Goal: Transaction & Acquisition: Purchase product/service

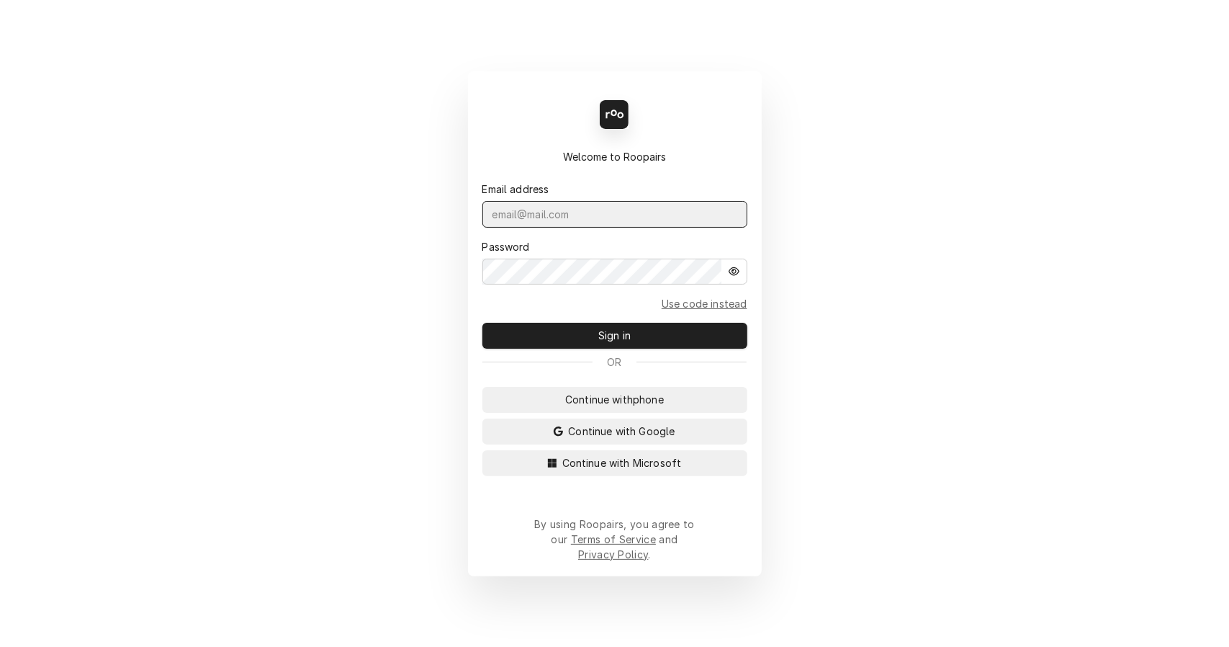
type input "[EMAIL_ADDRESS][DOMAIN_NAME]"
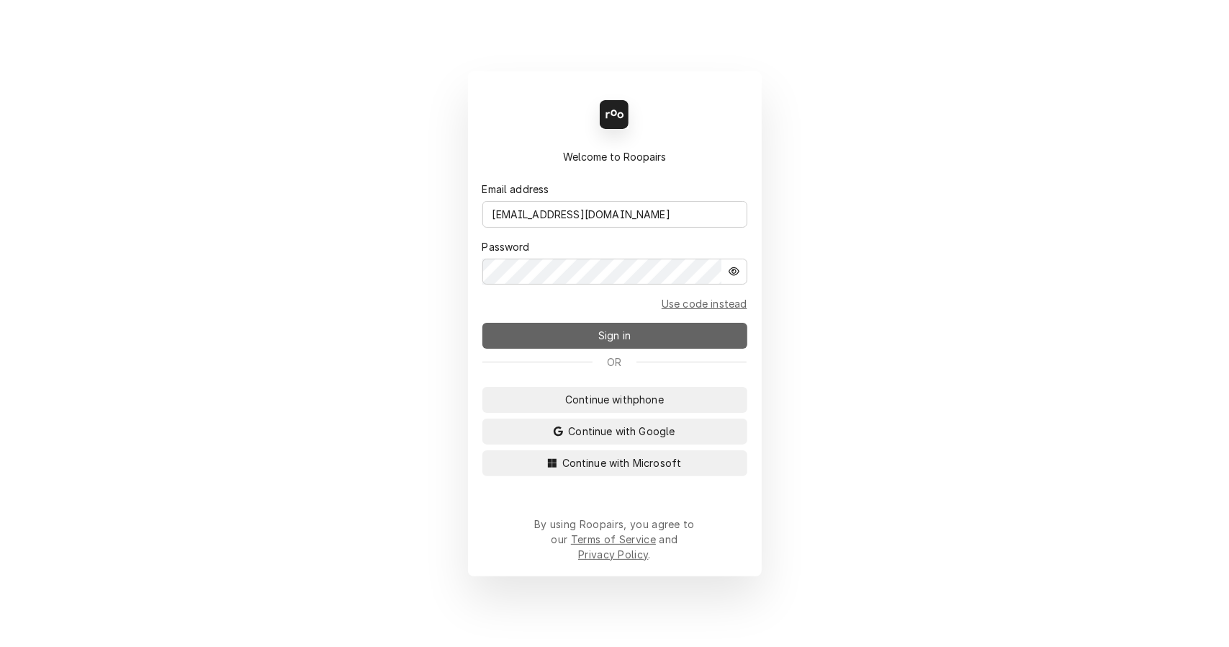
click at [585, 344] on button "Sign in" at bounding box center [614, 336] width 265 height 26
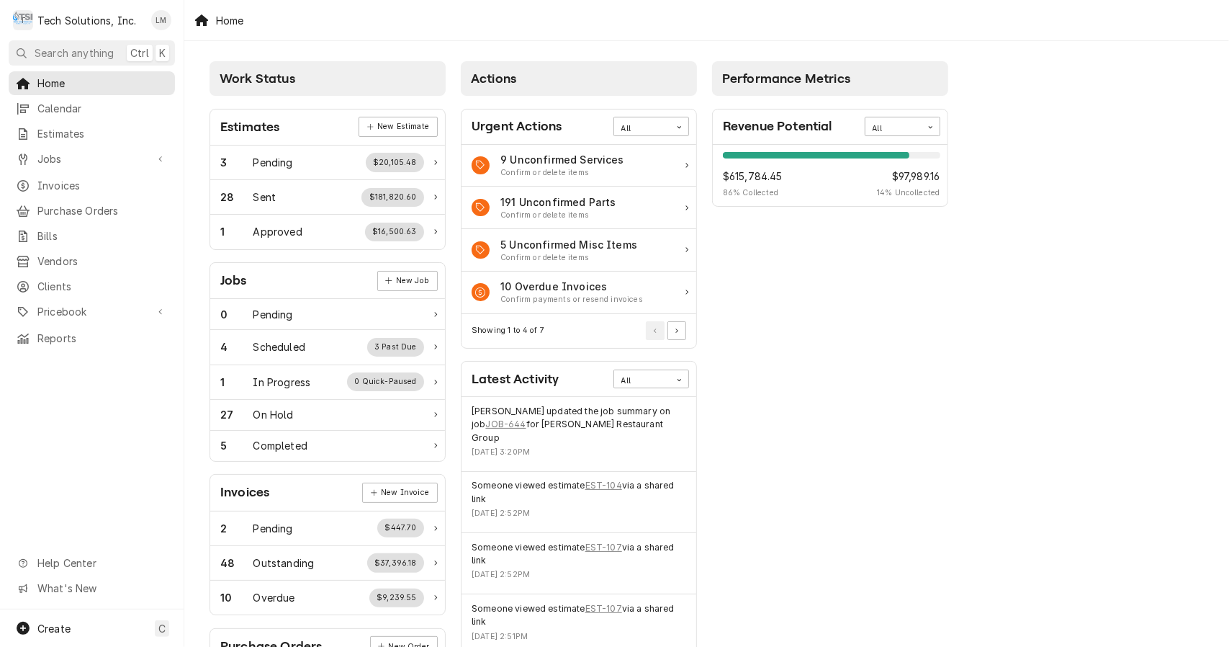
click at [1108, 194] on div "Work Status Estimates New Estimate 3 Pending $20,105.48 28 Sent $181,820.60 1 A…" at bounding box center [706, 523] width 1045 height 965
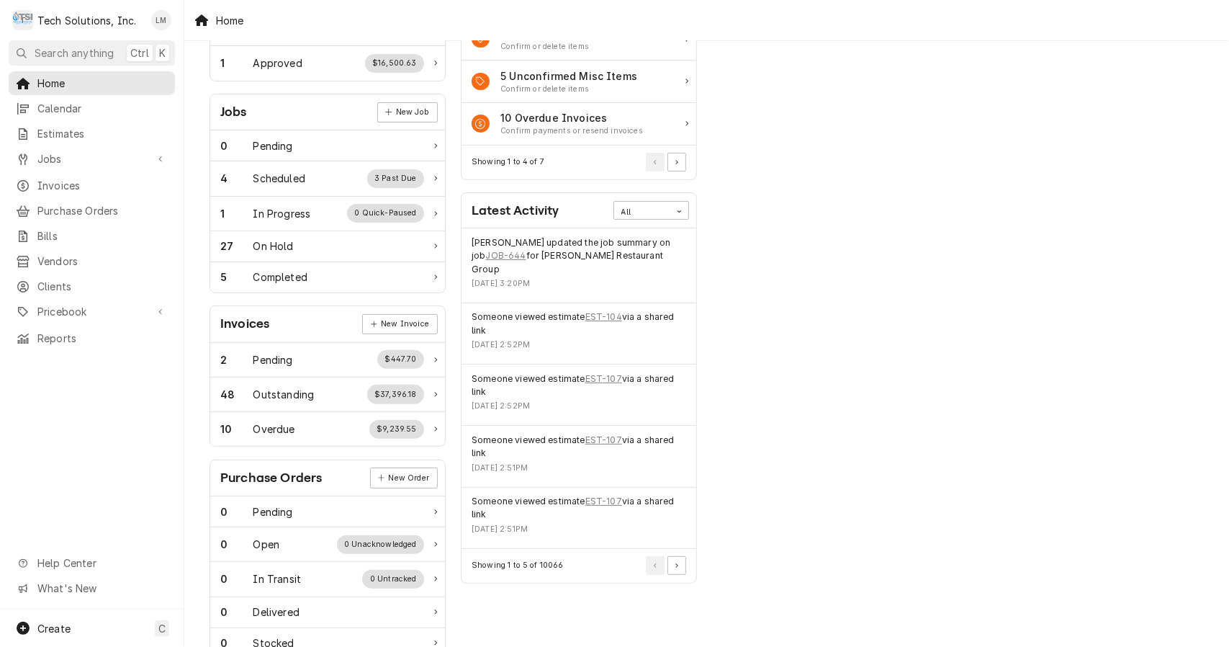
scroll to position [183, 0]
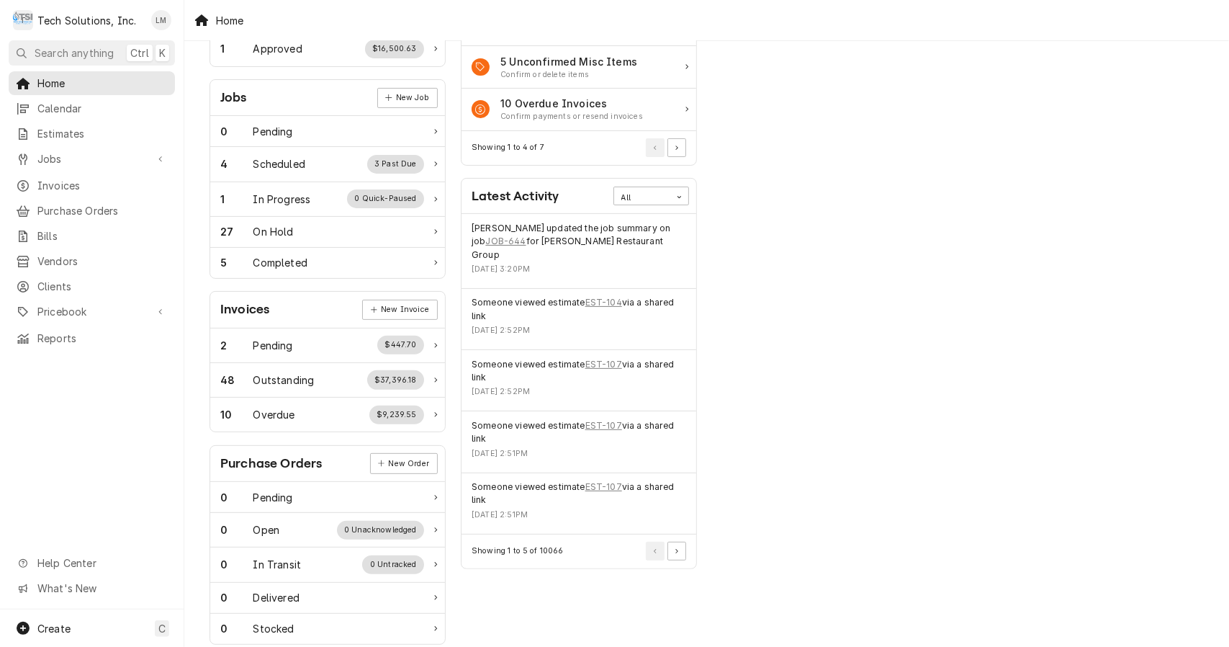
click at [1147, 528] on div "Work Status Estimates New Estimate 3 Pending $20,105.48 28 Sent $181,820.60 1 A…" at bounding box center [706, 340] width 1045 height 965
click at [1102, 534] on div "Work Status Estimates New Estimate 3 Pending $20,105.48 28 Sent $181,820.60 1 A…" at bounding box center [706, 340] width 1045 height 965
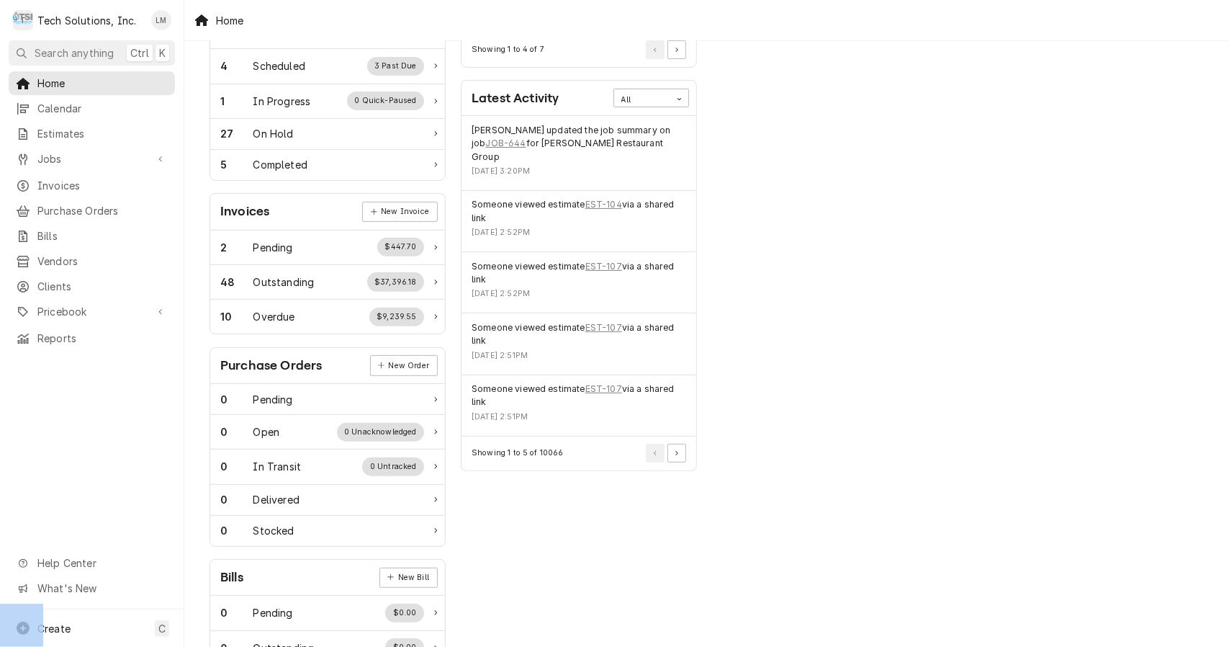
scroll to position [354, 0]
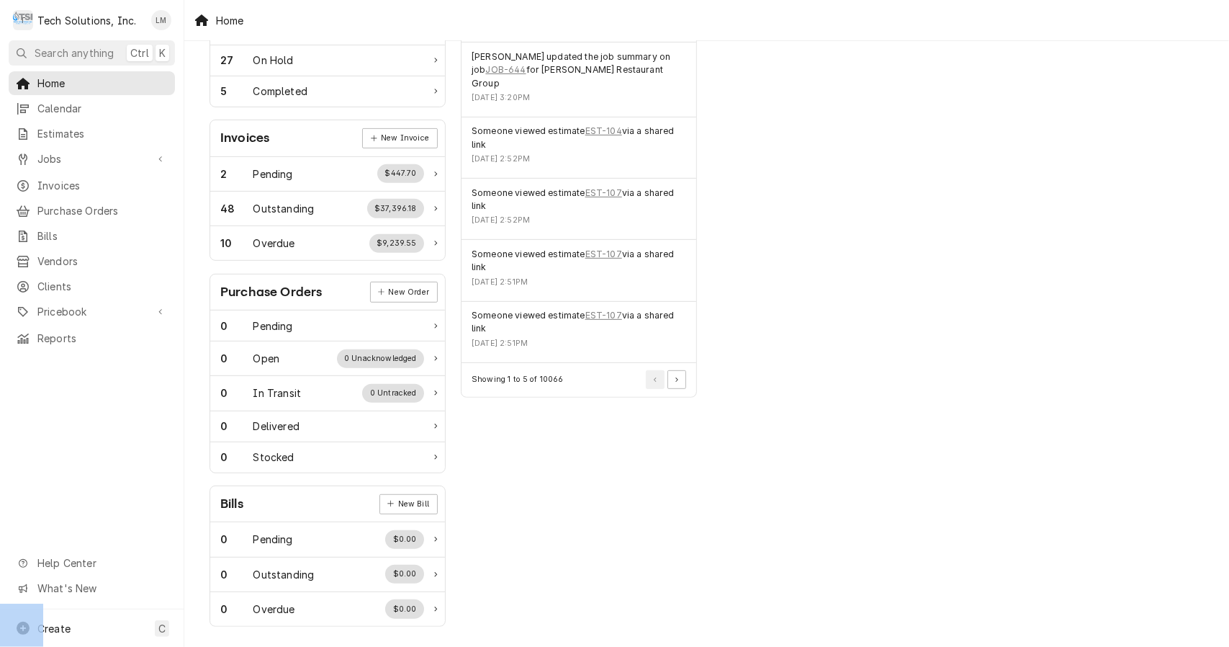
drag, startPoint x: 1102, startPoint y: 534, endPoint x: 978, endPoint y: 663, distance: 178.7
click at [978, 646] on html "T Tech Solutions, Inc. LM Search anything Ctrl K Home Calendar Estimates Jobs J…" at bounding box center [614, 323] width 1229 height 647
click at [281, 92] on div "Completed" at bounding box center [280, 91] width 54 height 15
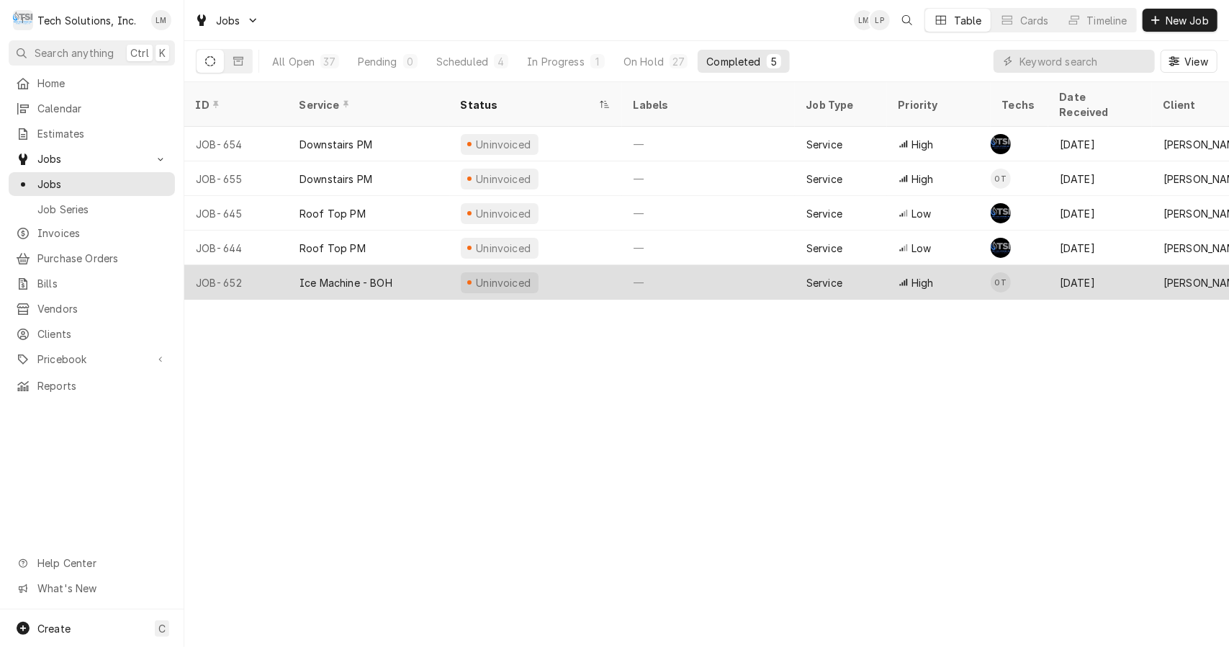
click at [334, 271] on div "Ice Machine - BOH" at bounding box center [368, 282] width 161 height 35
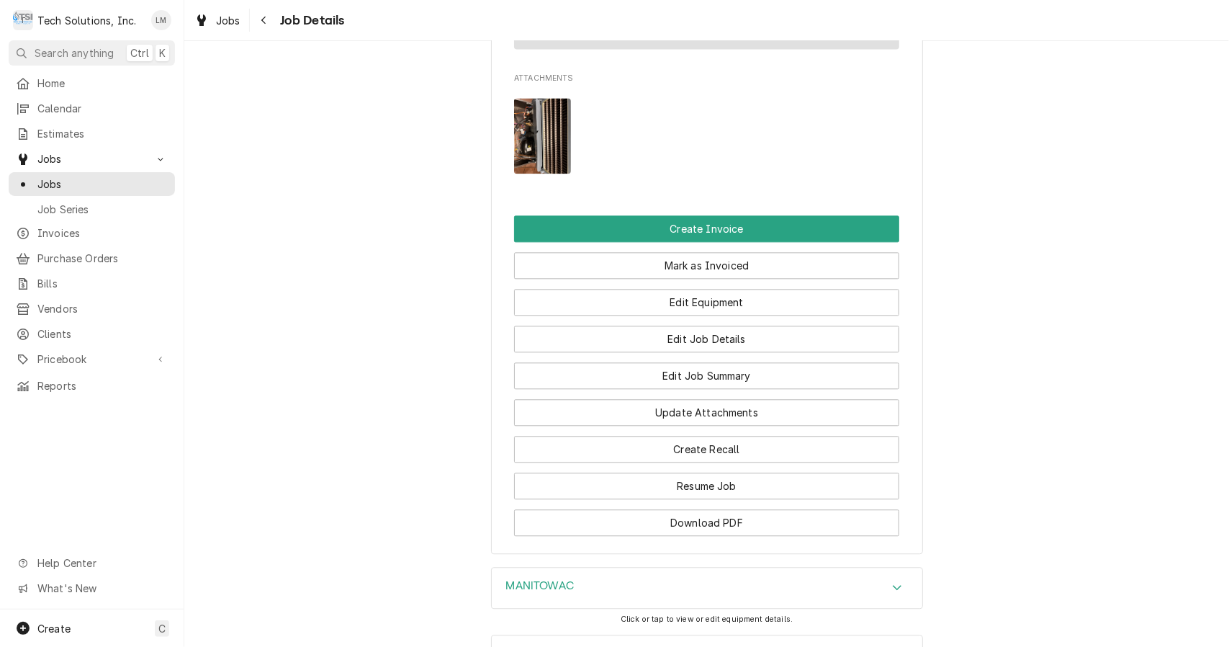
scroll to position [2197, 0]
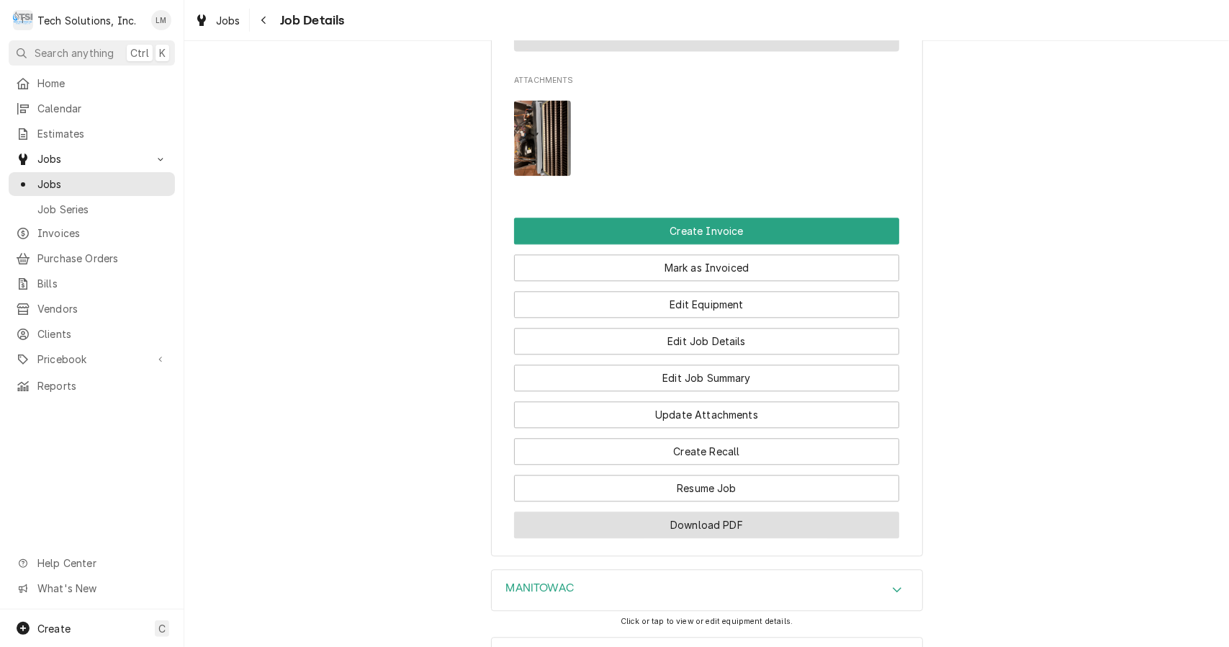
click at [696, 511] on button "Download PDF" at bounding box center [706, 524] width 385 height 27
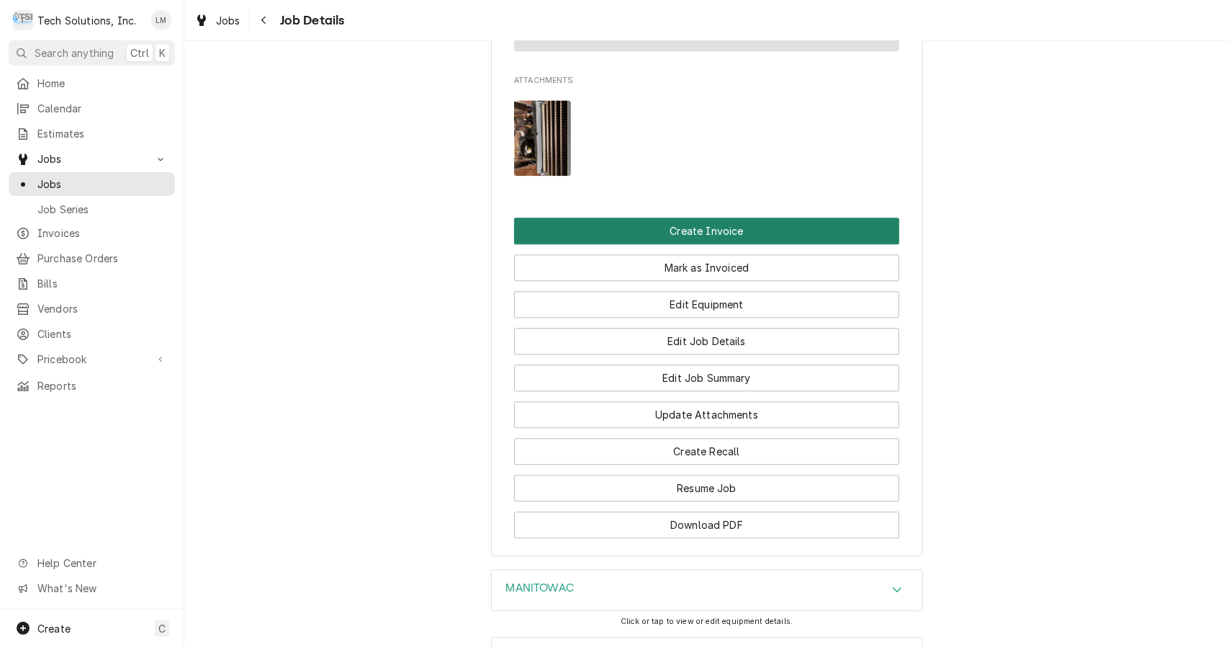
click at [737, 217] on button "Create Invoice" at bounding box center [706, 230] width 385 height 27
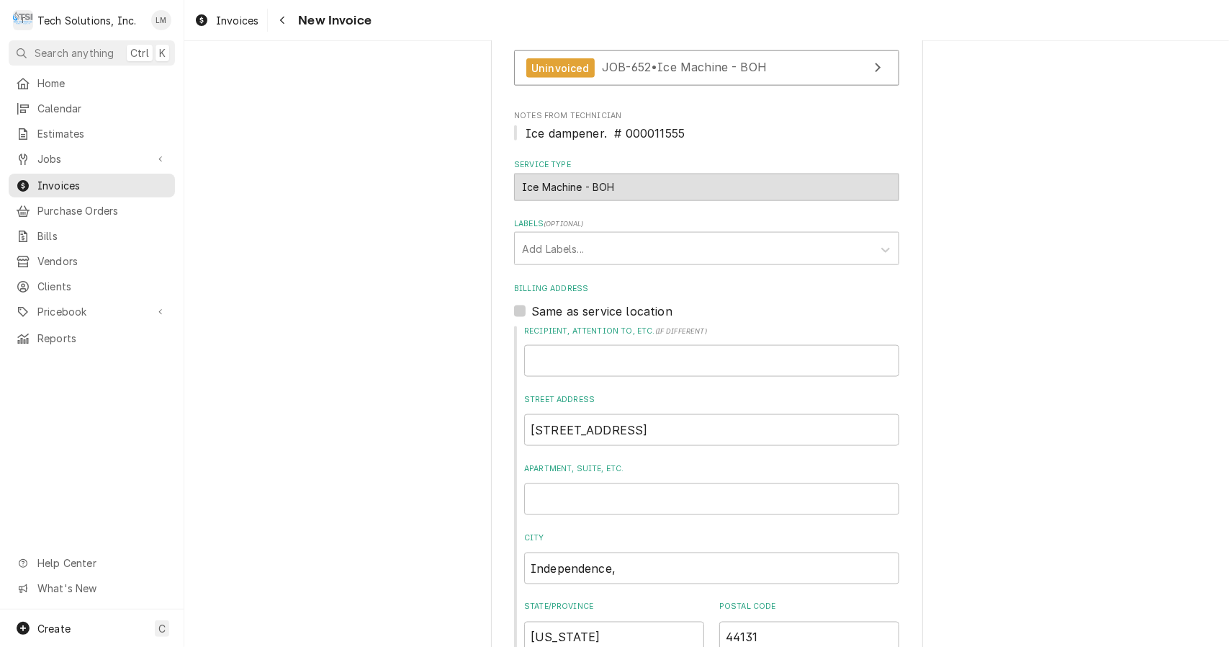
scroll to position [1575, 0]
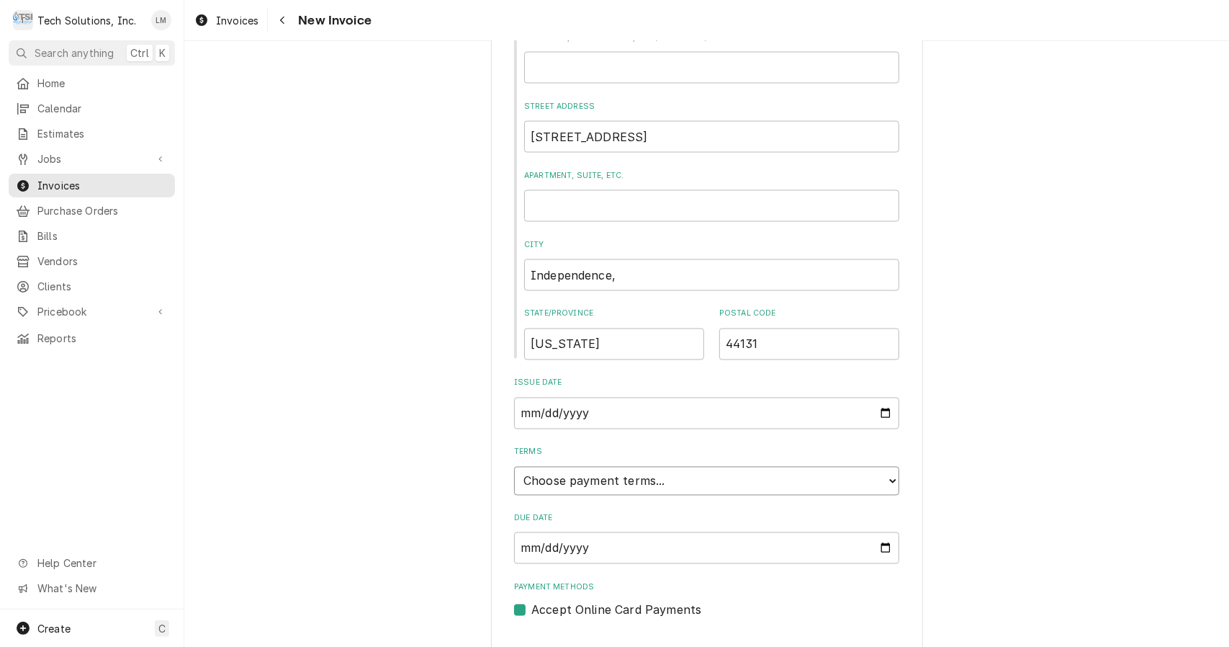
click at [856, 467] on select "Choose payment terms... Same Day Net 7 Net 14 Net 21 Net 30 Net 45 Net 60 Net 90" at bounding box center [706, 481] width 385 height 29
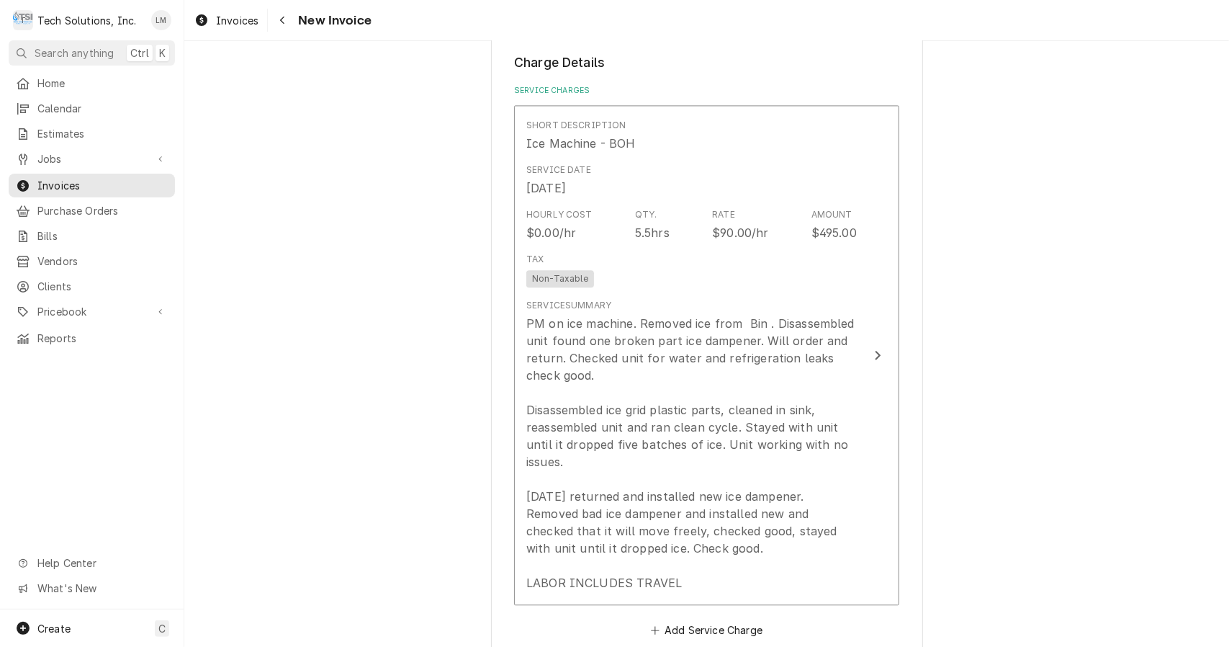
scroll to position [2170, 0]
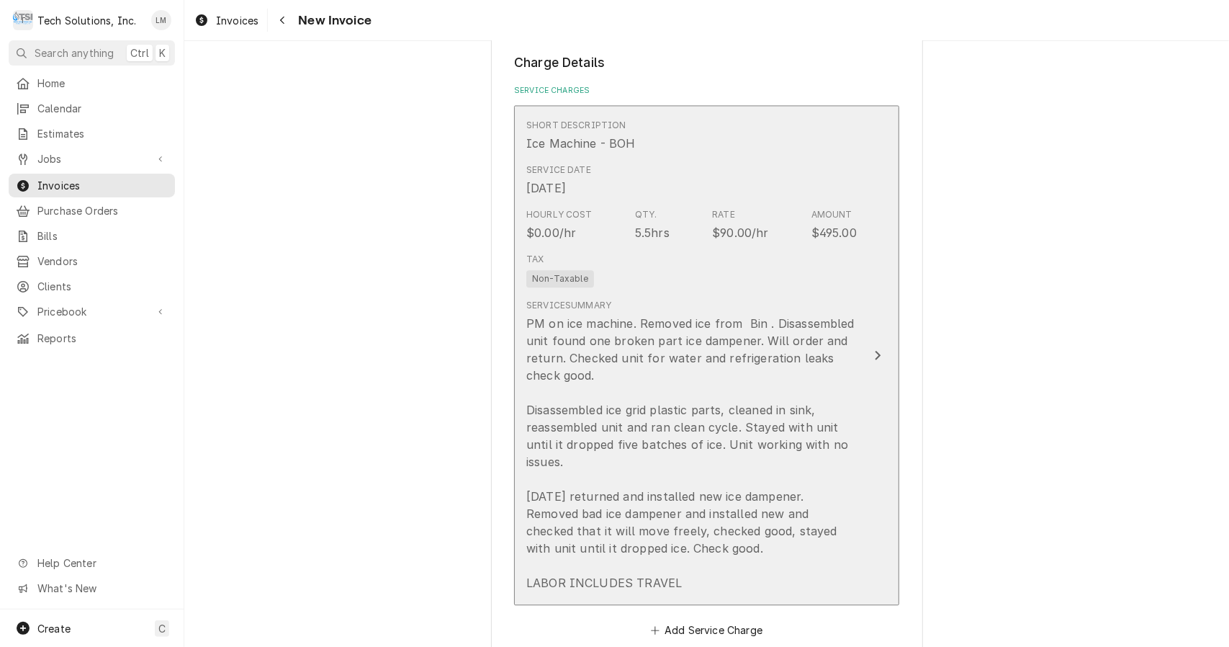
click at [868, 346] on div "Update Line Item" at bounding box center [877, 354] width 19 height 17
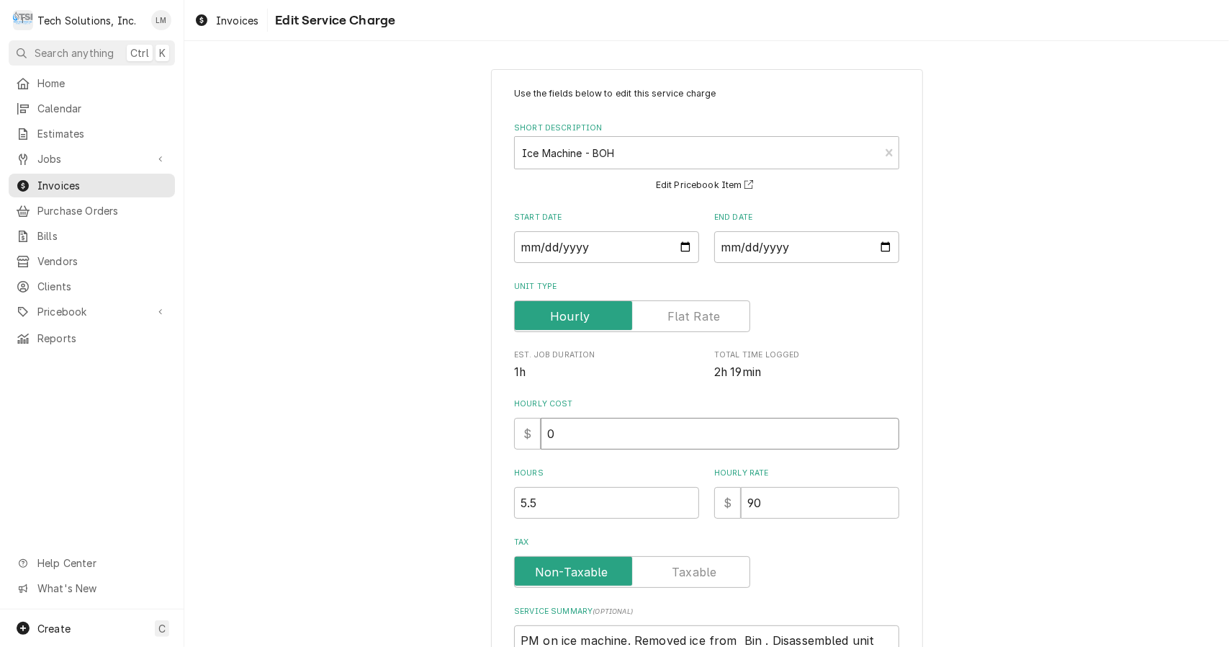
click at [771, 437] on input "0" at bounding box center [720, 434] width 359 height 32
type textarea "x"
type input "9"
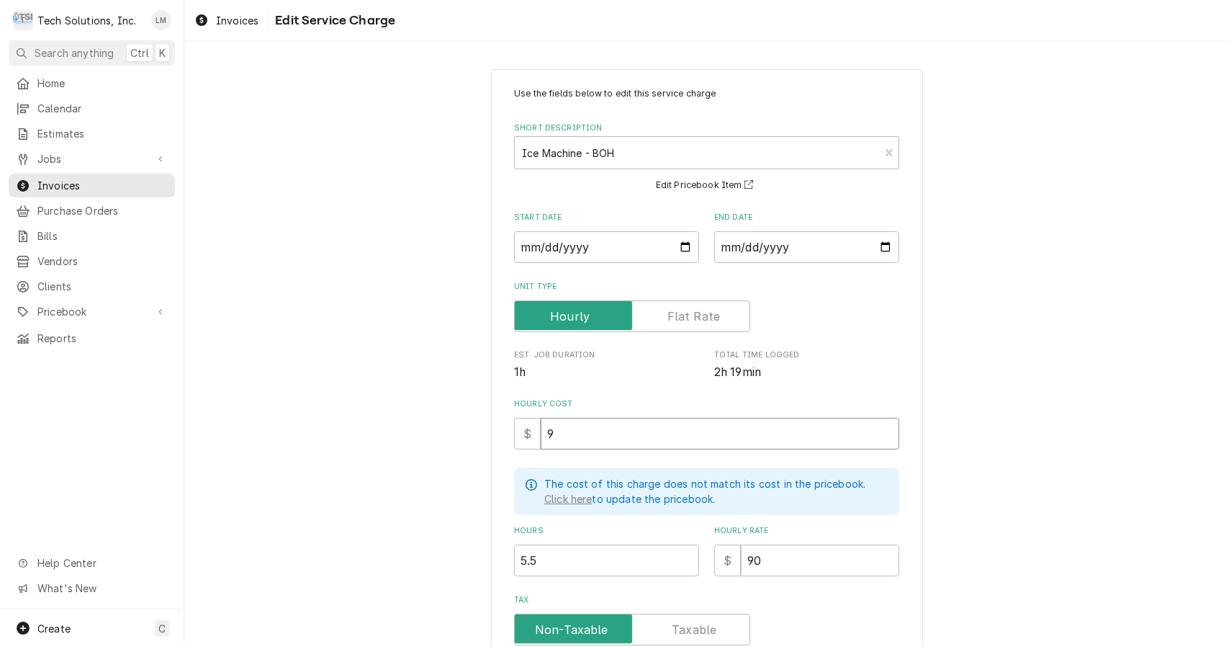
type textarea "x"
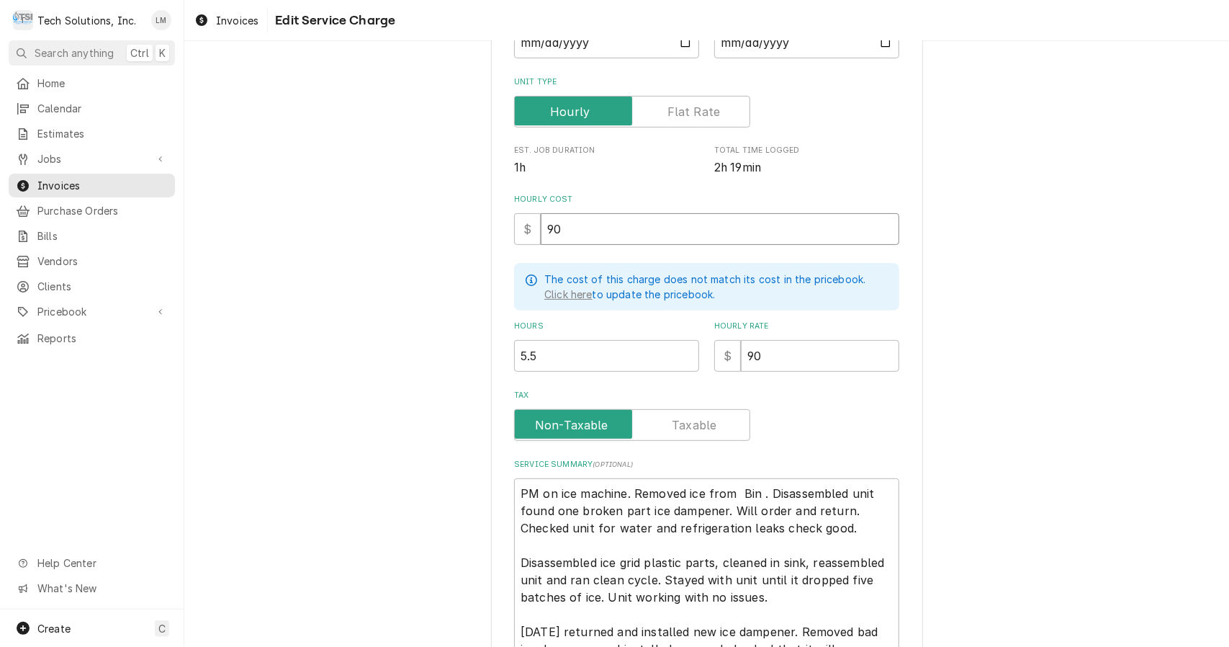
scroll to position [206, 0]
type input "90"
click at [710, 420] on label "Tax" at bounding box center [632, 424] width 236 height 32
click at [710, 420] on input "Tax" at bounding box center [632, 424] width 223 height 32
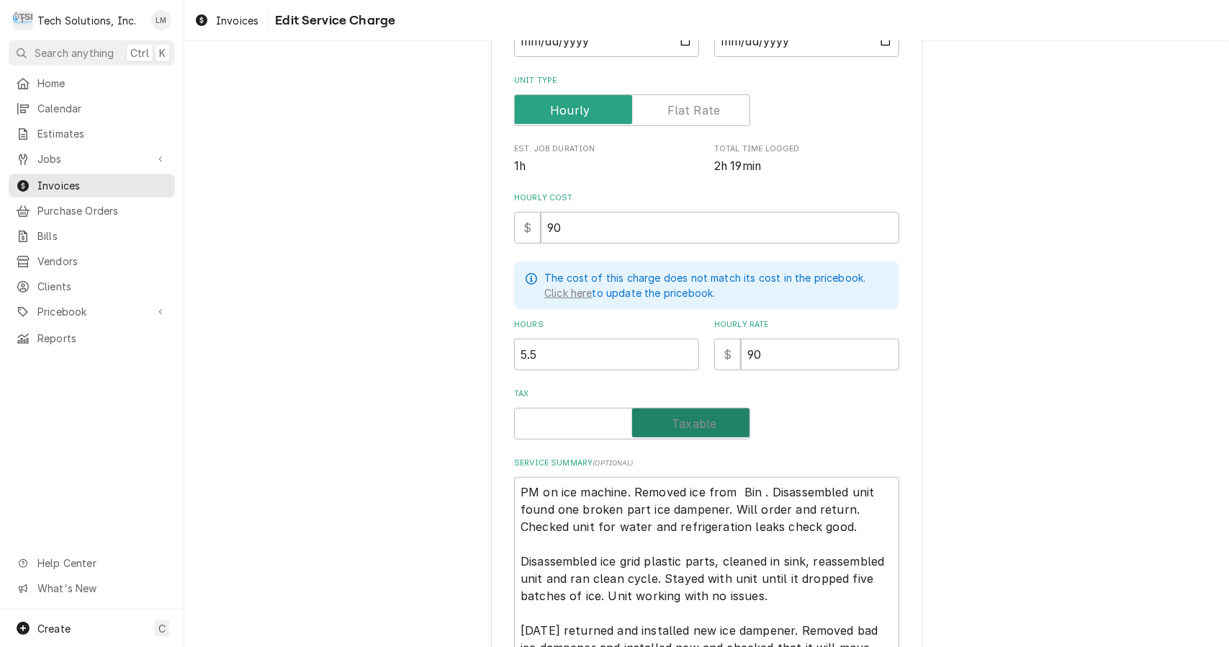
checkbox input "true"
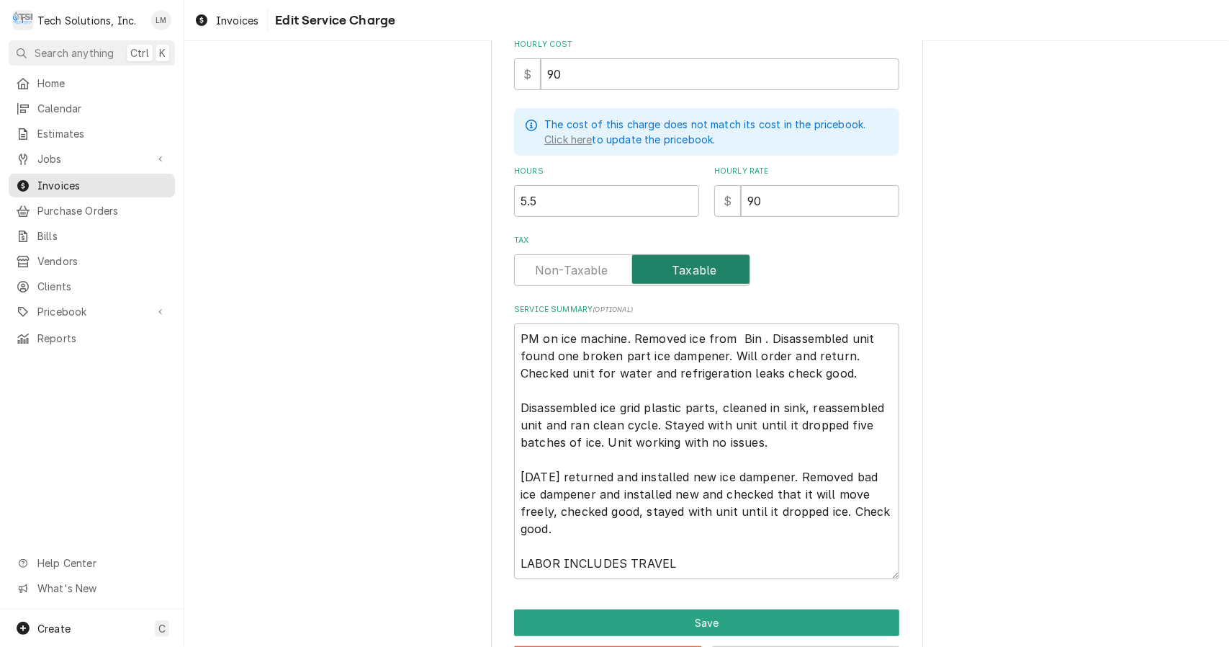
scroll to position [373, 0]
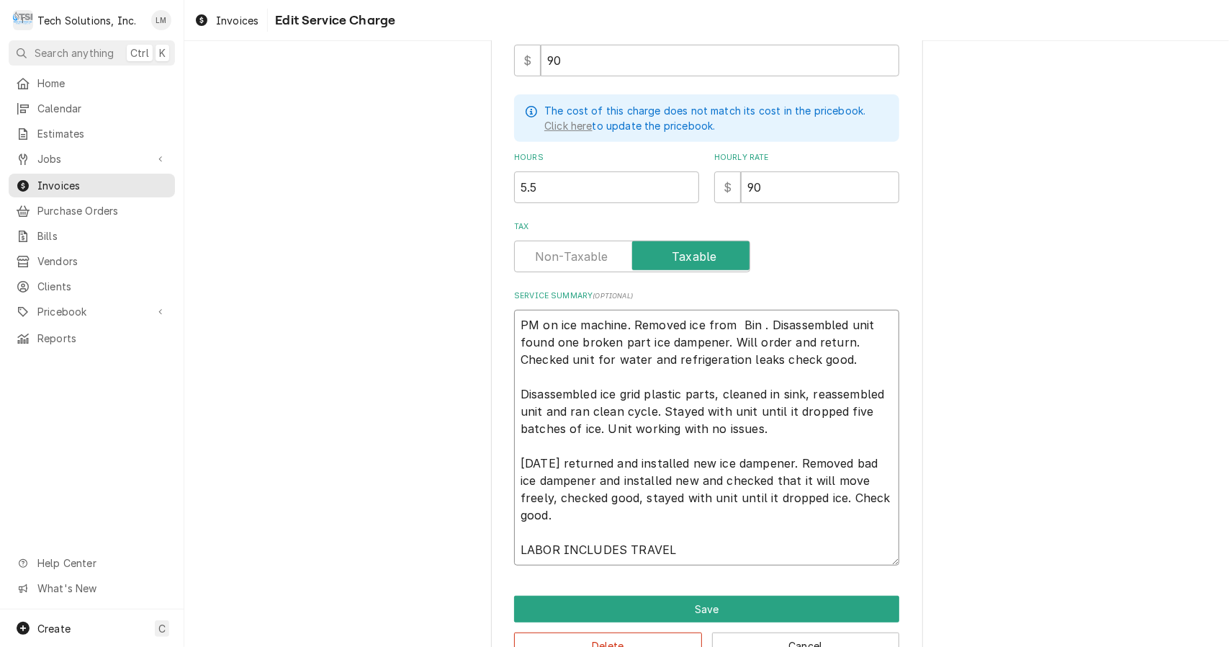
click at [737, 328] on textarea "PM on ice machine. Removed ice from Bin . Disassembled unit found one broken pa…" at bounding box center [706, 438] width 385 height 256
type textarea "x"
type textarea "PM on ice machine. Removed ice from in . Disassembled unit found one broken par…"
type textarea "x"
type textarea "PM on ice machine. Removed ice from bin . Disassembled unit found one broken pa…"
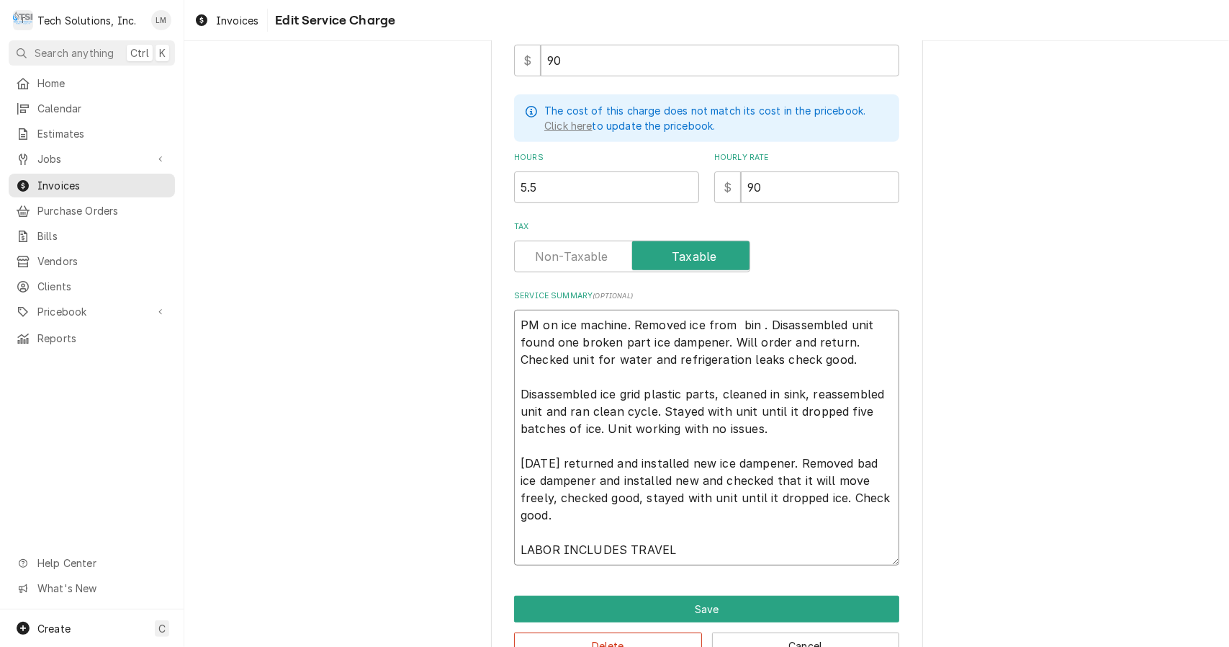
type textarea "x"
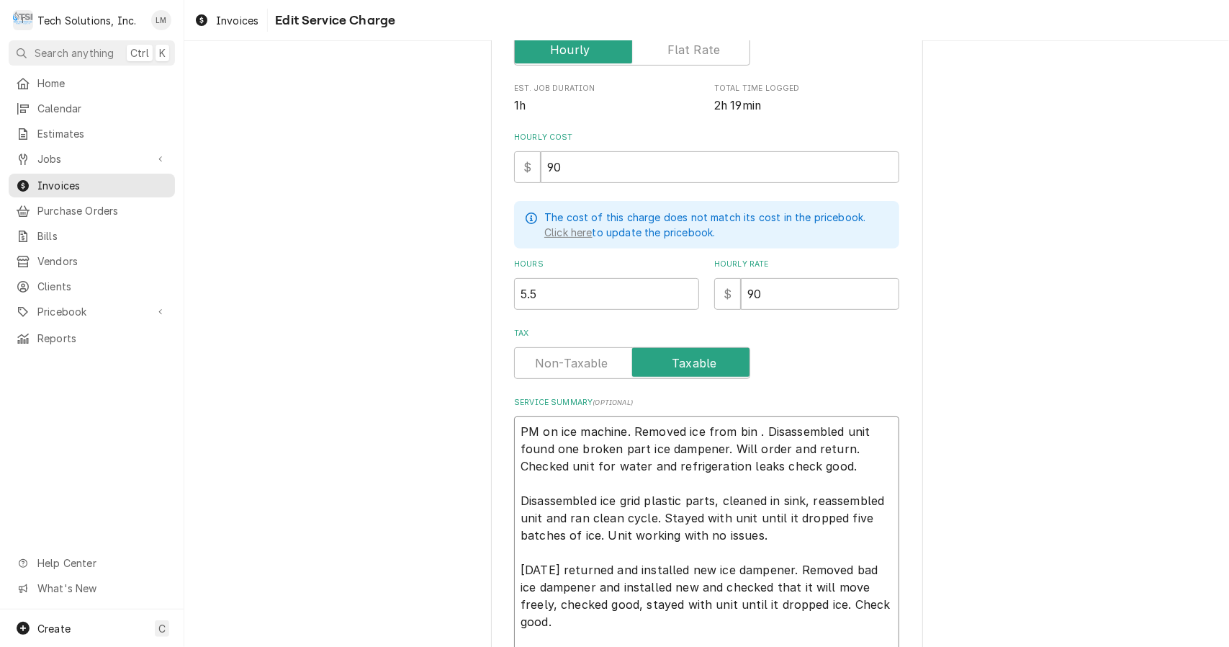
scroll to position [268, 0]
type textarea "PM on ice machine. Removed ice from bin . Disassembled unit found one broken pa…"
click at [979, 446] on div "Use the fields below to edit this service charge Short Description Ice Machine …" at bounding box center [706, 291] width 1045 height 1007
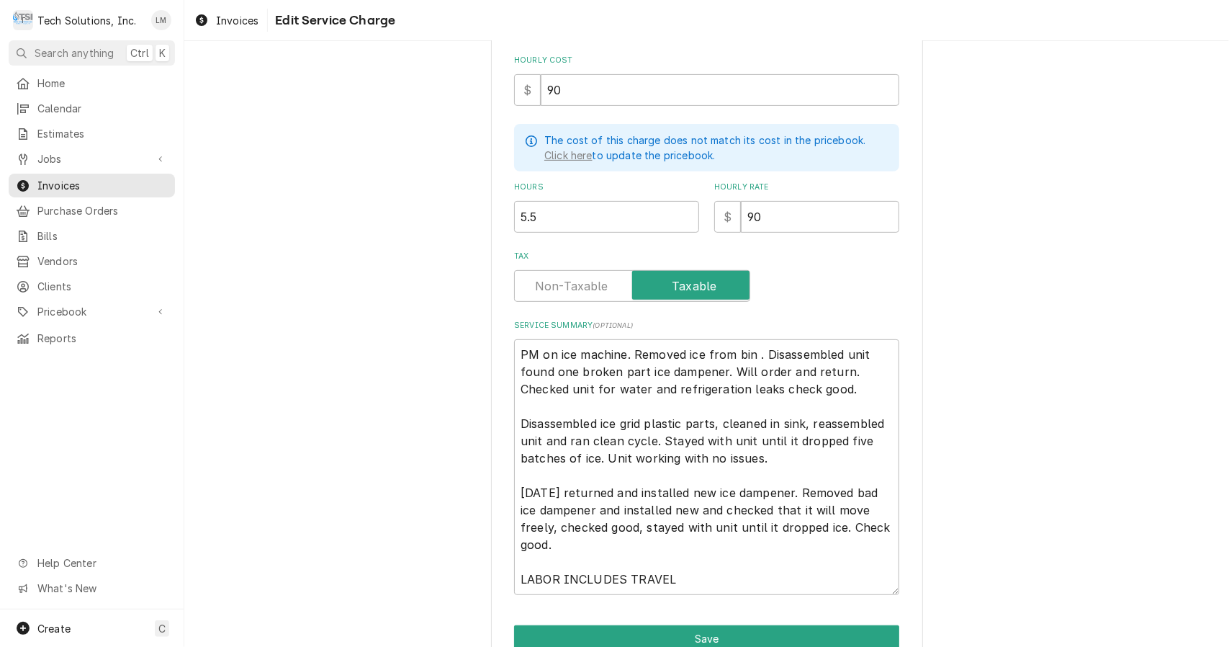
scroll to position [346, 0]
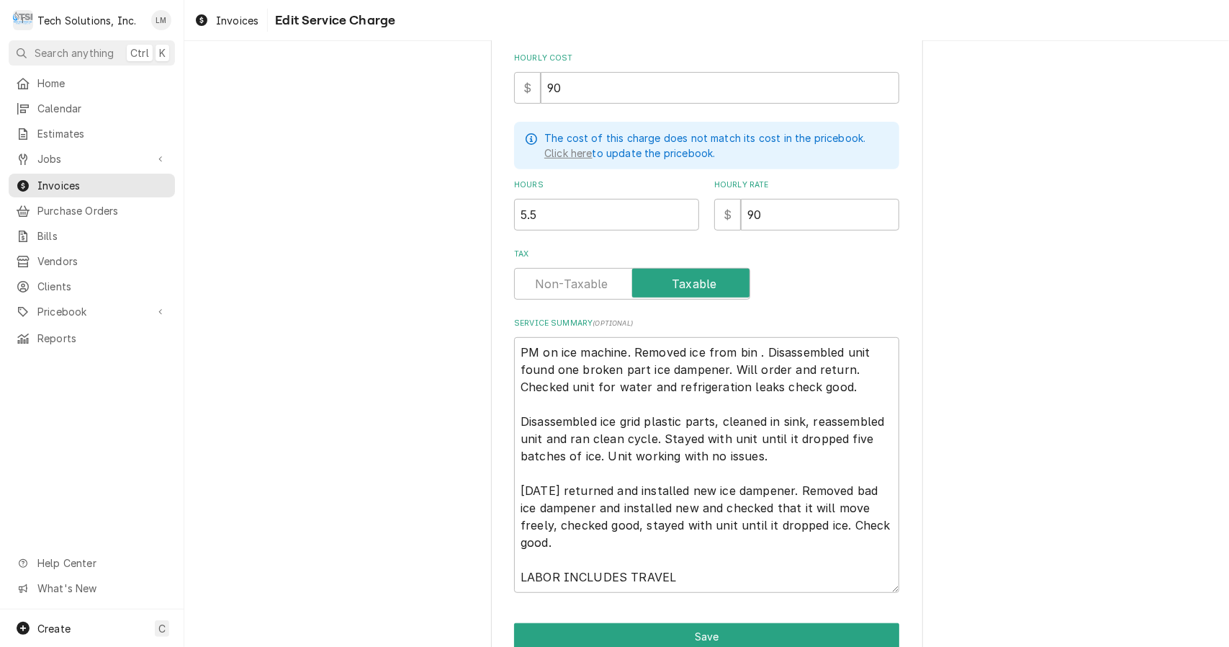
click at [972, 426] on div "Use the fields below to edit this service charge Short Description Ice Machine …" at bounding box center [706, 214] width 1045 height 1007
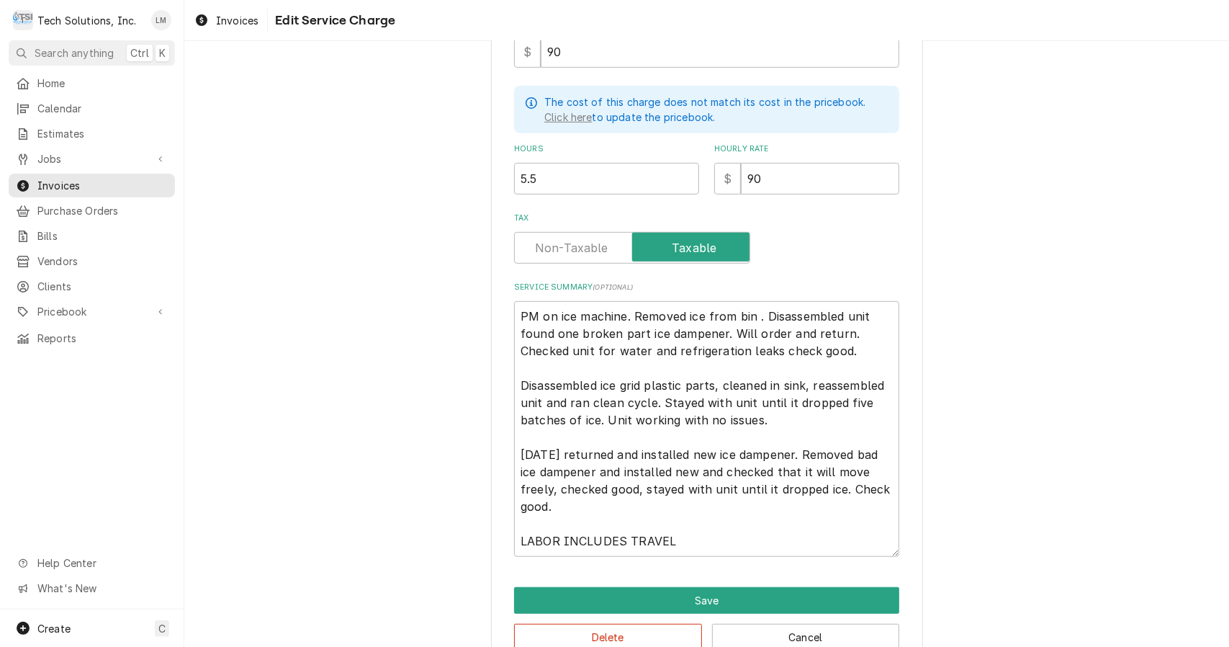
scroll to position [395, 0]
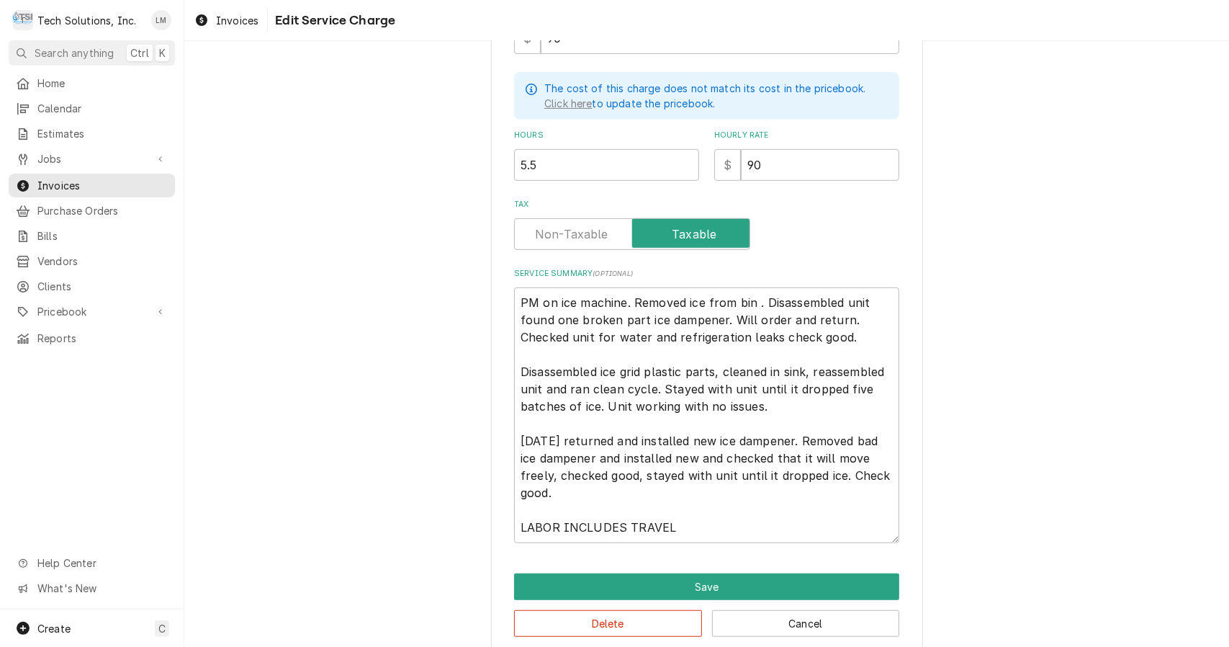
click at [518, 304] on textarea "PM on ice machine. Removed ice from bin . Disassembled unit found one broken pa…" at bounding box center [706, 415] width 385 height 256
type textarea "x"
type textarea "OPM on ice machine. Removed ice from bin . Disassembled unit found one broken p…"
type textarea "x"
type textarea "OnPM on ice machine. Removed ice from bin . Disassembled unit found one broken …"
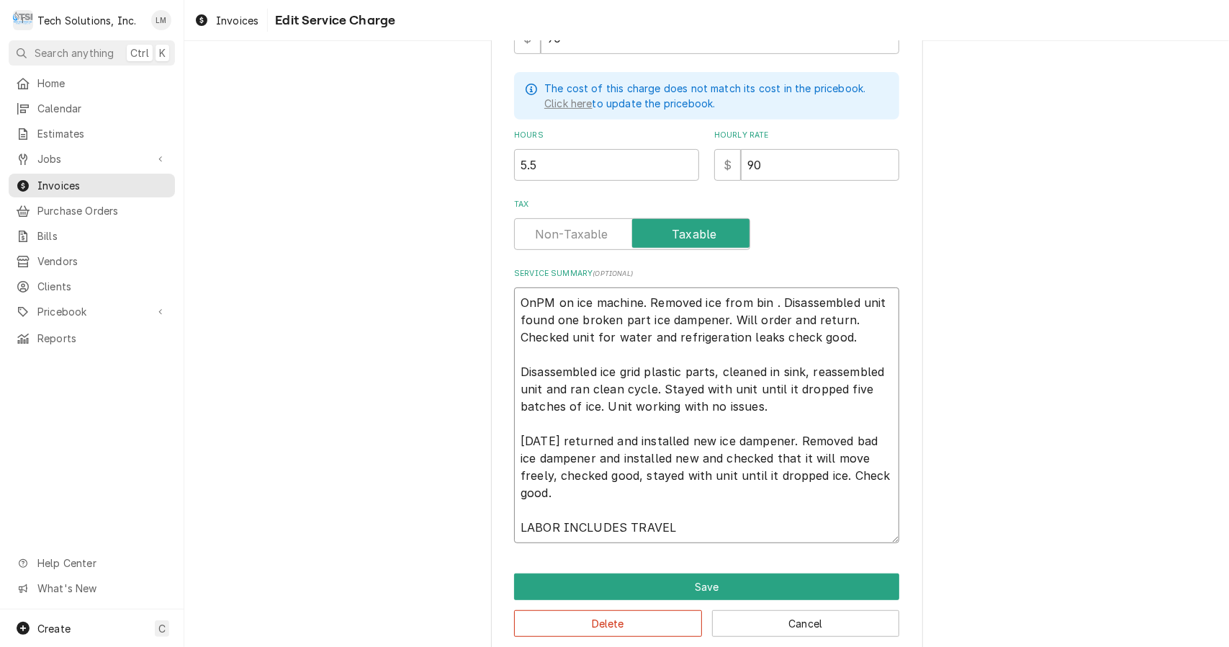
type textarea "x"
type textarea "On PM on ice machine. Removed ice from bin . Disassembled unit found one broken…"
type textarea "x"
type textarea "On 9PM on ice machine. Removed ice from bin . Disassembled unit found one broke…"
type textarea "x"
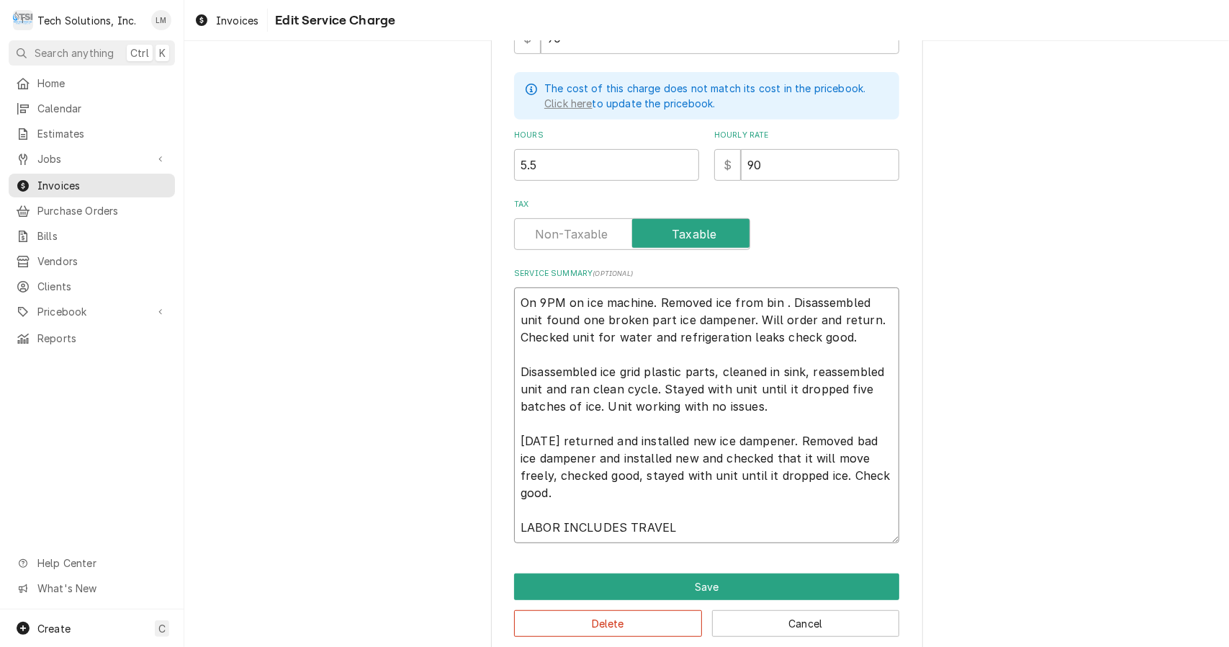
type textarea "On 9/PM on ice machine. Removed ice from bin . Disassembled unit found one brok…"
type textarea "x"
type textarea "On 9/3PM on ice machine. Removed ice from bin . Disassembled unit found one bro…"
type textarea "x"
type textarea "On 9/3/PM on ice machine. Removed ice from bin . Disassembled unit found one br…"
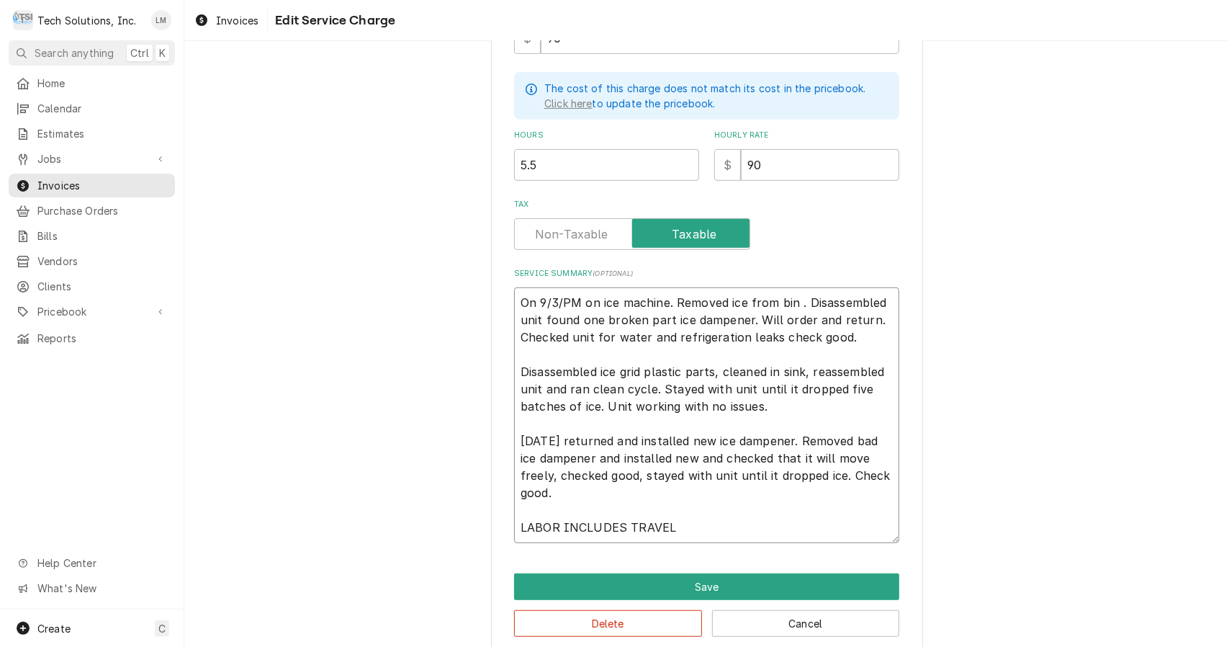
type textarea "x"
type textarea "On 9/3/2PM on ice machine. Removed ice from bin . Disassembled unit found one b…"
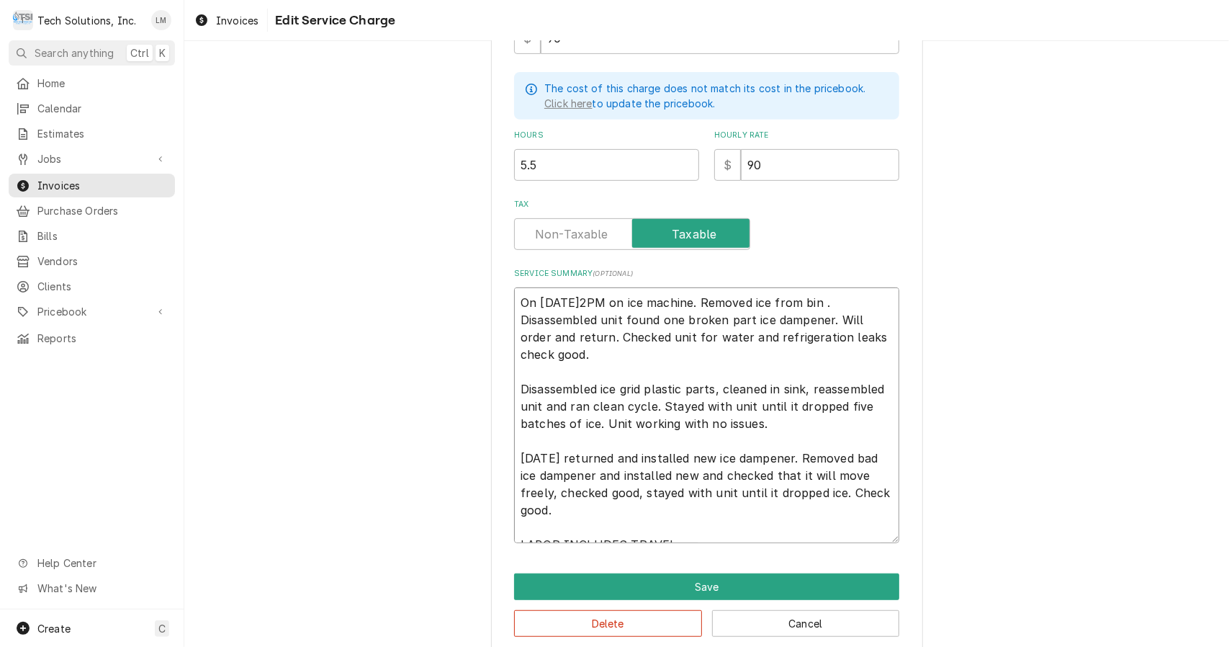
type textarea "x"
type textarea "On 9/3/25PM on ice machine. Removed ice from bin . Disassembled unit found one …"
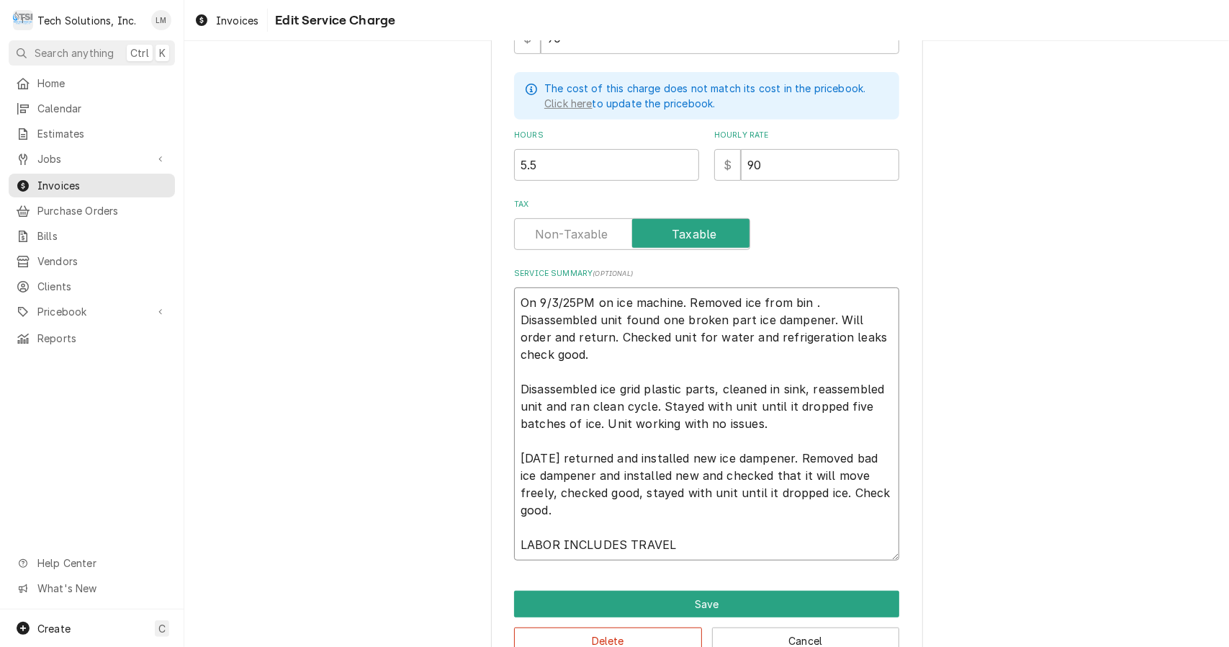
type textarea "x"
type textarea "On 9/3/25 PM on ice machine. Removed ice from bin . Disassembled unit found one…"
type textarea "x"
type textarea "On 9/3/25 pPM on ice machine. Removed ice from bin . Disassembled unit found on…"
type textarea "x"
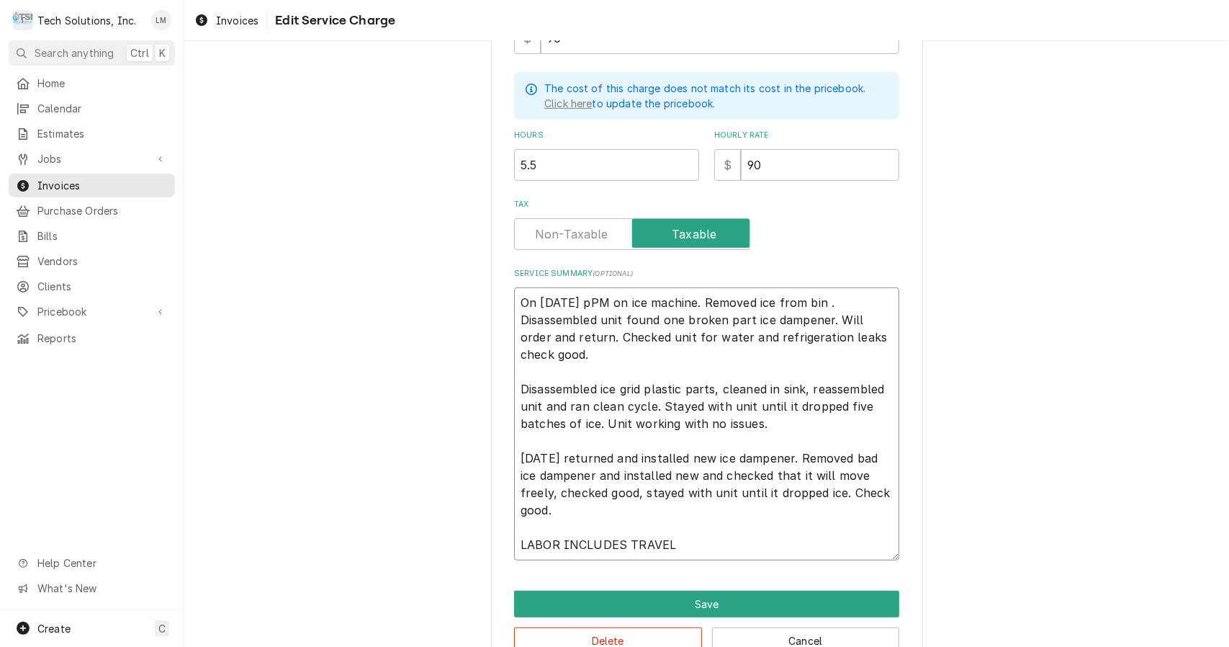
type textarea "On 9/3/25 pePM on ice machine. Removed ice from bin . Disassembled unit found o…"
type textarea "x"
type textarea "On 9/3/25 perPM on ice machine. Removed ice from bin . Disassembled unit found …"
type textarea "x"
type textarea "On 9/3/25 peroPM on ice machine. Removed ice from bin . Disassembled unit found…"
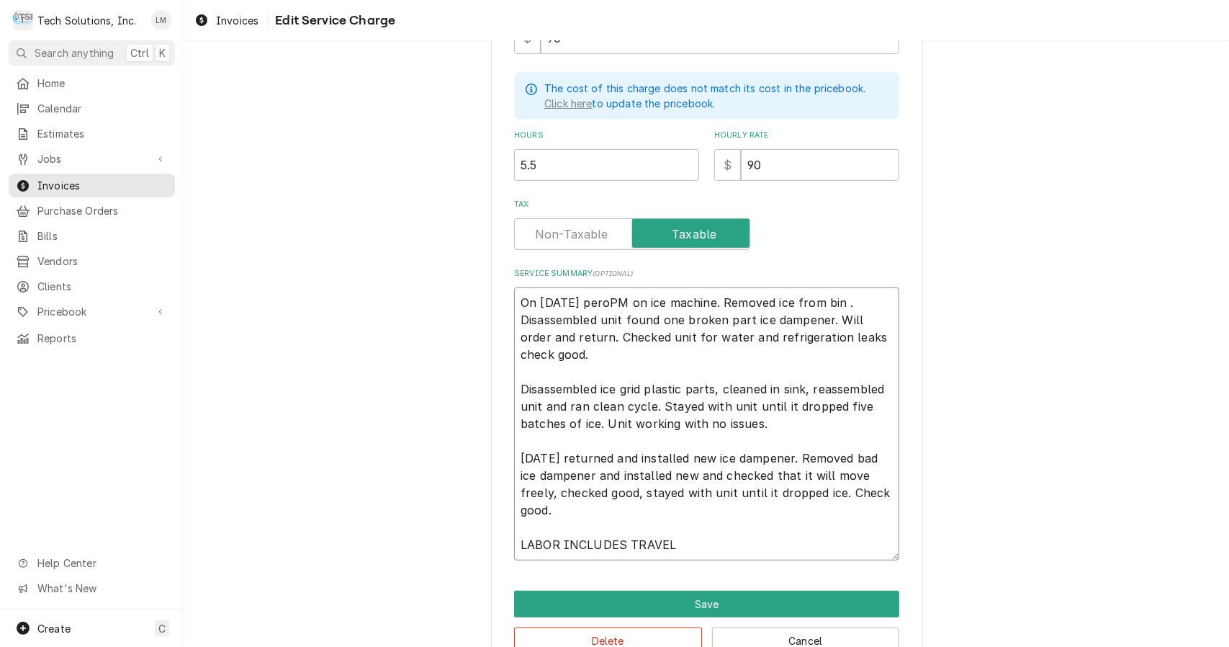
type textarea "x"
type textarea "On 9/3/25 perofPM on ice machine. Removed ice from bin . Disassembled unit foun…"
type textarea "x"
type textarea "On 9/3/25 perofrPM on ice machine. Removed ice from bin . Disassembled unit fou…"
type textarea "x"
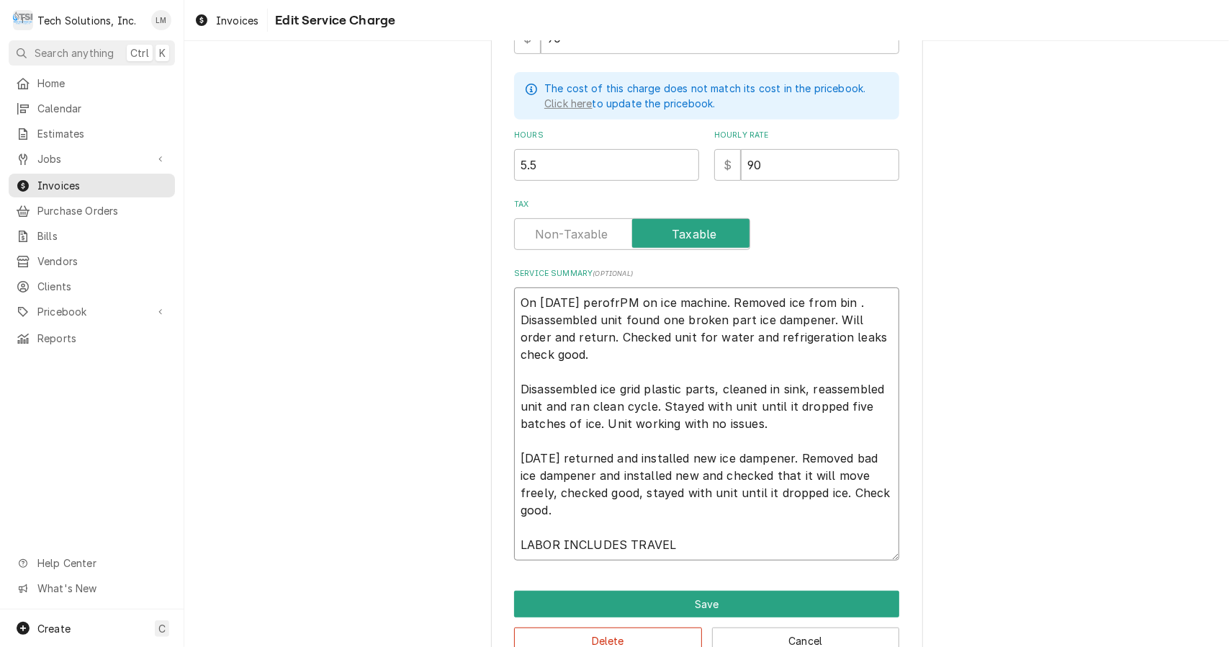
type textarea "On 9/3/25 perofrmPM on ice machine. Removed ice from bin . Disassembled unit fo…"
type textarea "x"
type textarea "On 9/3/25 perofrmePM on ice machine. Removed ice from bin . Disassembled unit f…"
type textarea "x"
type textarea "On 9/3/25 perofrmedPM on ice machine. Removed ice from bin . Disassembled unit …"
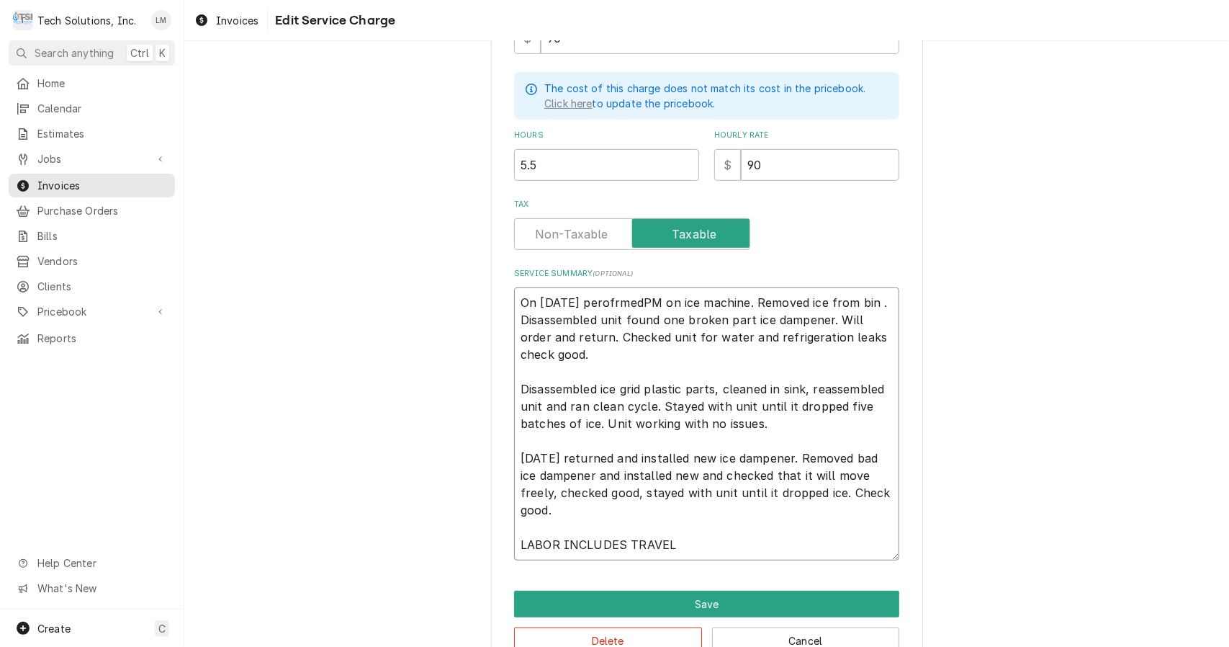
type textarea "x"
type textarea "On 9/3/25 perofrmed PM on ice machine. Removed ice from bin . Disassembled unit…"
type textarea "x"
type textarea "On 9/3/25 peroformed PM on ice machine. Removed ice from bin . Disassembled uni…"
type textarea "x"
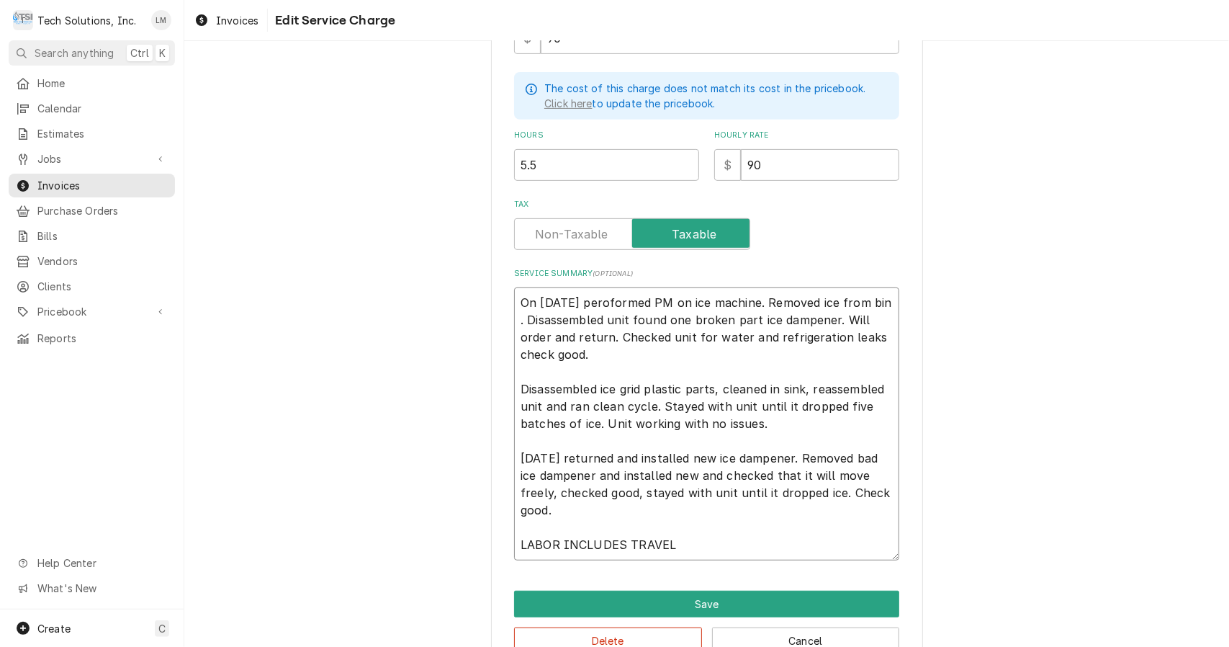
type textarea "On 9/3/25 performed PM on ice machine. Removed ice from bin . Disassembled unit…"
type textarea "x"
type textarea "On 9/3/25 performed PM on ice machine. Removed ice from bin. Disassembled unit …"
type textarea "x"
type textarea "On 9/3/25 performed PM on ice machine. Removed ice from bin. Disassembled unit …"
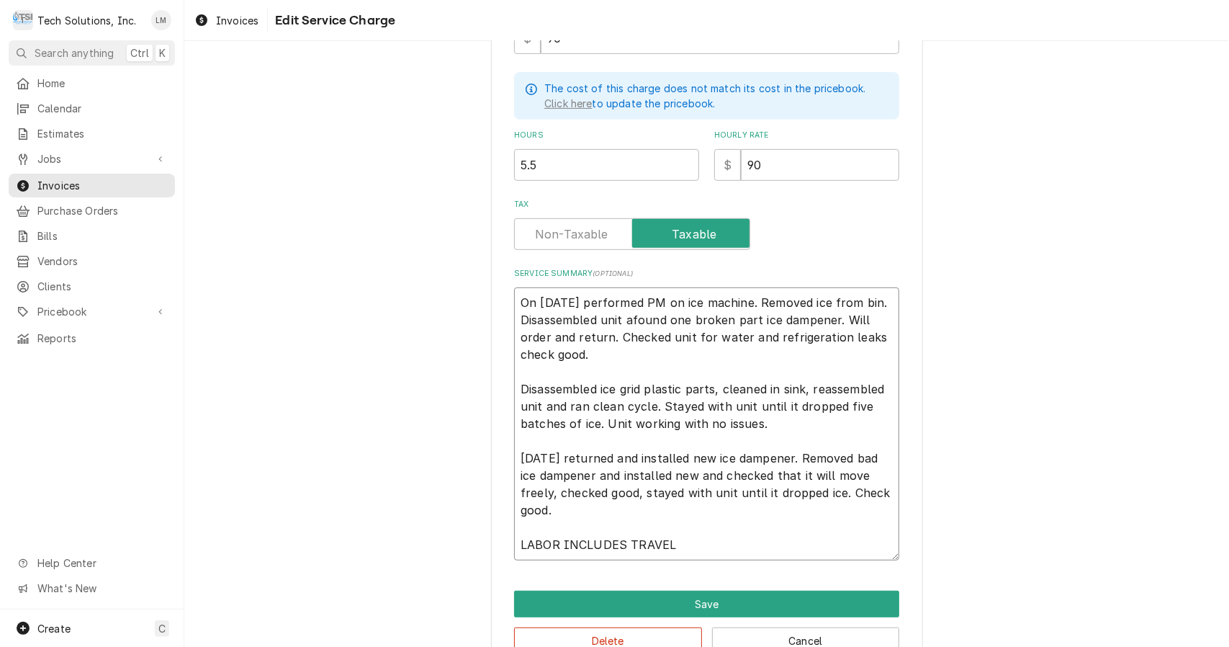
type textarea "x"
type textarea "On 9/3/25 performed PM on ice machine. Removed ice from bin. Disassembled unit …"
type textarea "x"
type textarea "On 9/3/25 performed PM on ice machine. Removed ice from bin. Disassembled unit …"
type textarea "x"
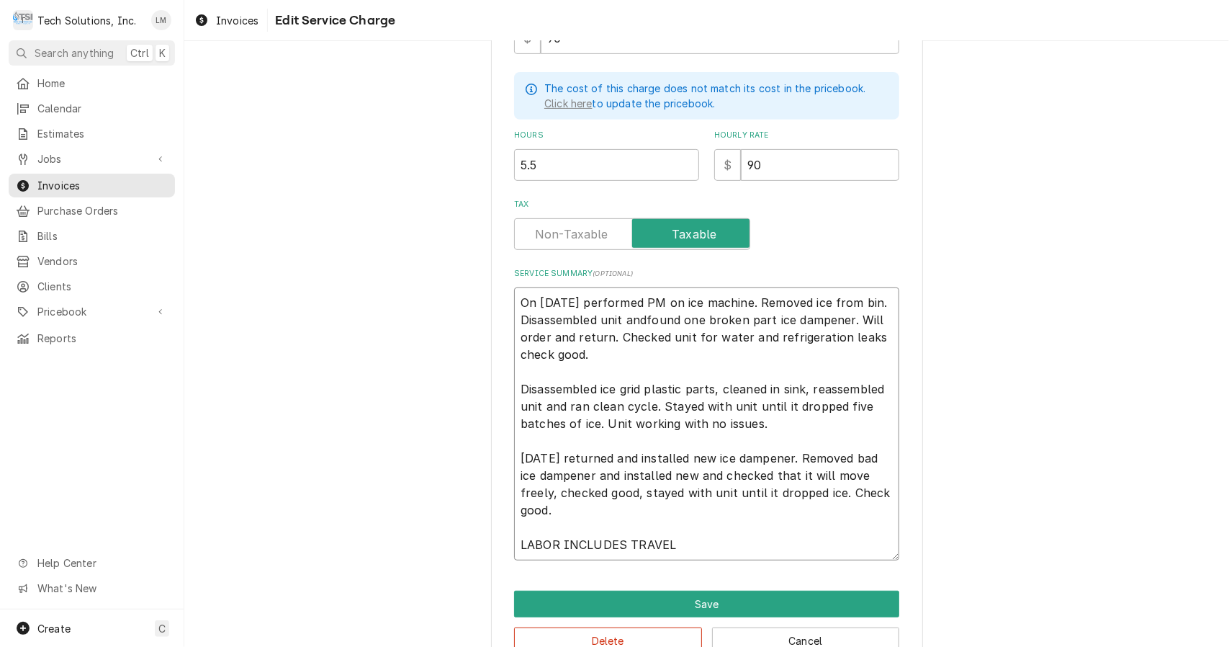
type textarea "On 9/3/25 performed PM on ice machine. Removed ice from bin. Disassembled unit …"
type textarea "x"
type textarea "On 9/3/25 performed PM on ice machine. Removed ice from bin. Disassembled unit …"
type textarea "x"
type textarea "On 9/3/25 performed PM on ice machine. Removed ice from bin. Disassembled unit …"
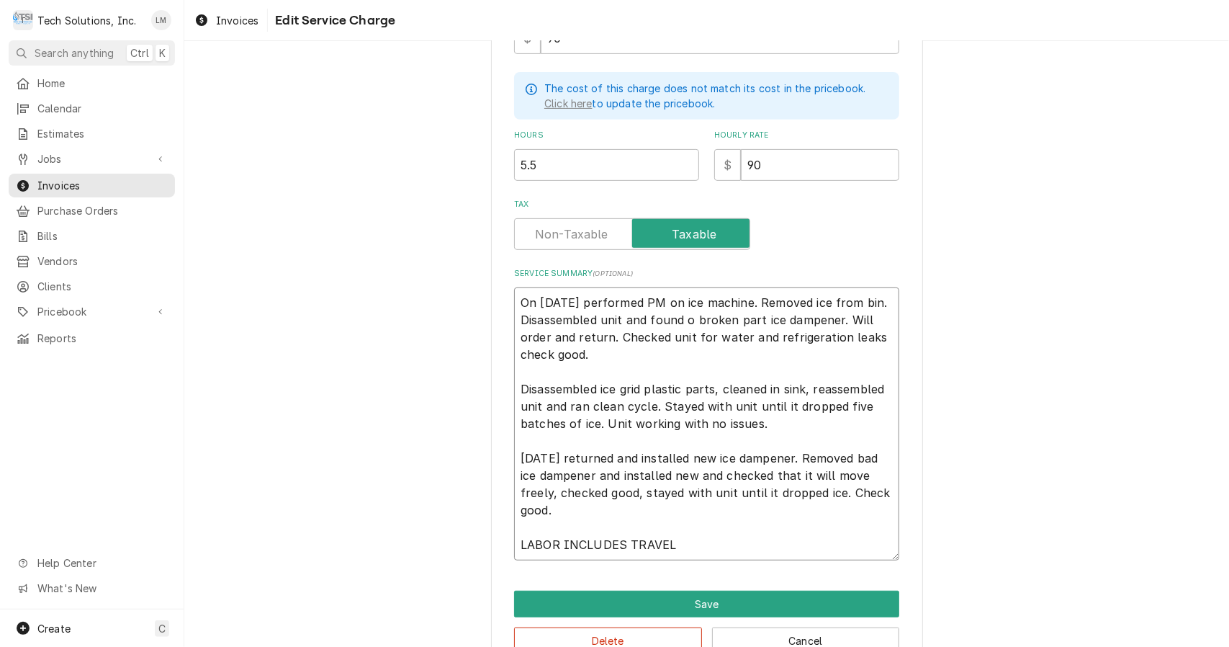
type textarea "x"
type textarea "On 9/3/25 performed PM on ice machine. Removed ice from bin. Disassembled unit …"
type textarea "x"
type textarea "On 9/3/25 performed PM on ice machine. Removed ice from bin. Disassembled unit …"
type textarea "x"
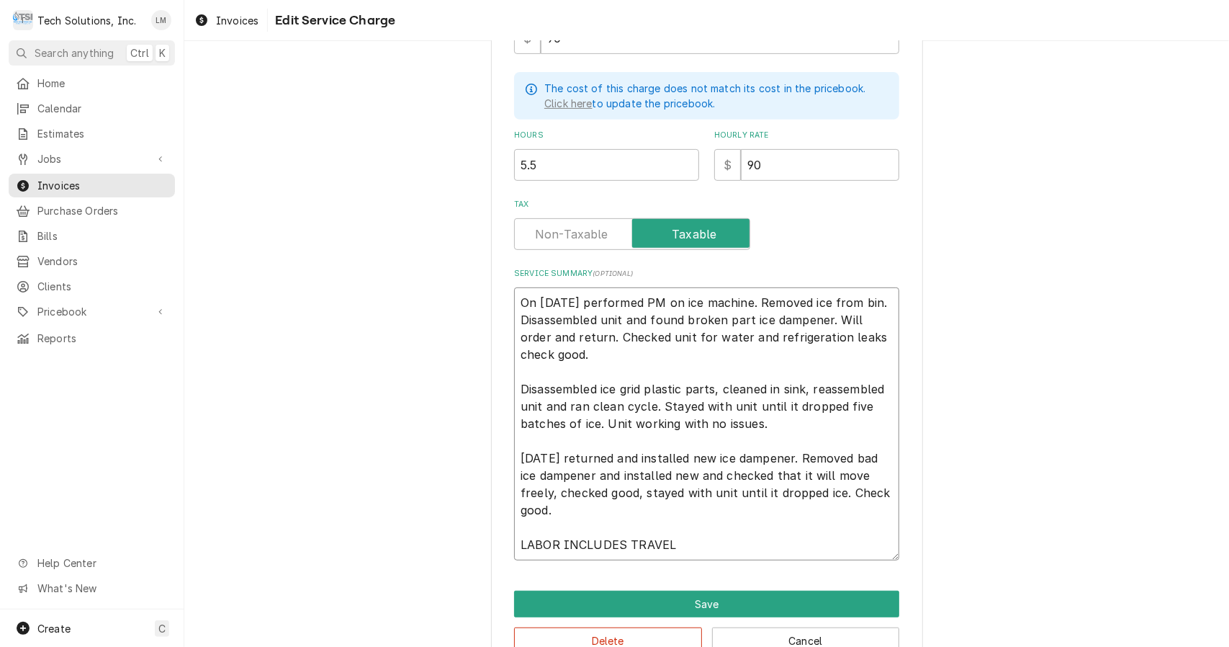
type textarea "On 9/3/25 performed PM on ice machine. Removed ice from bin. Disassembled unit …"
type textarea "x"
type textarea "On 9/3/25 performed PM on ice machine. Removed ice from bin. Disassembled unit …"
type textarea "x"
type textarea "On 9/3/25 performed PM on ice machine. Removed ice from bin. Disassembled unit …"
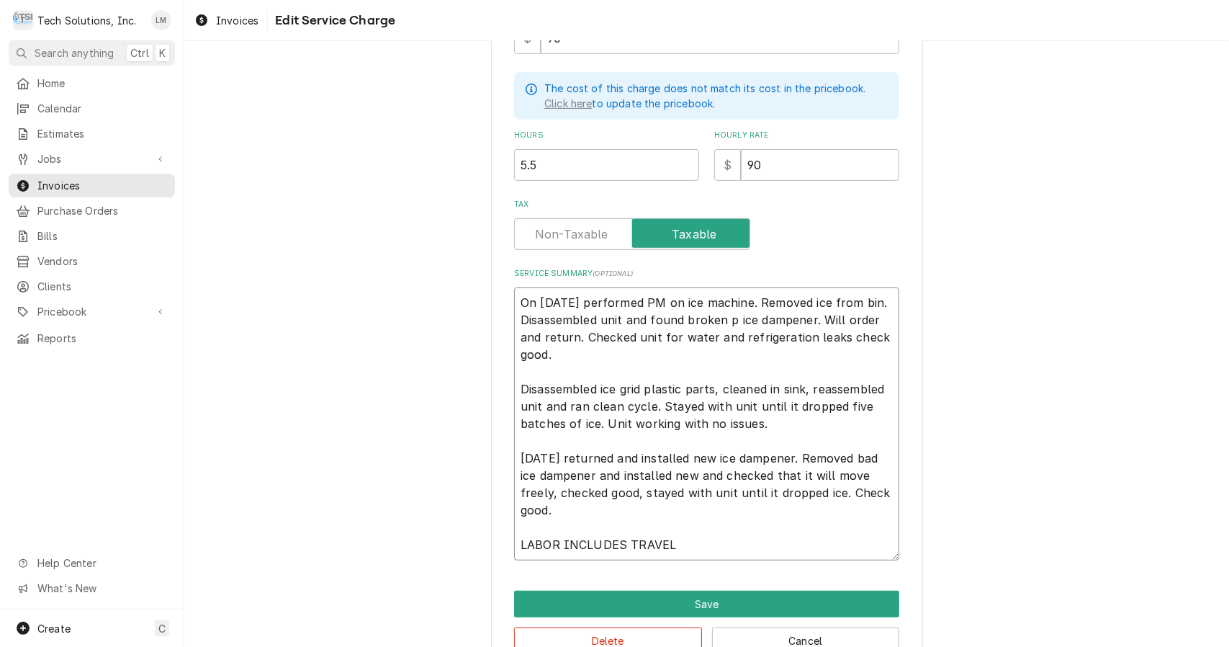
type textarea "x"
type textarea "On 9/3/25 performed PM on ice machine. Removed ice from bin. Disassembled unit …"
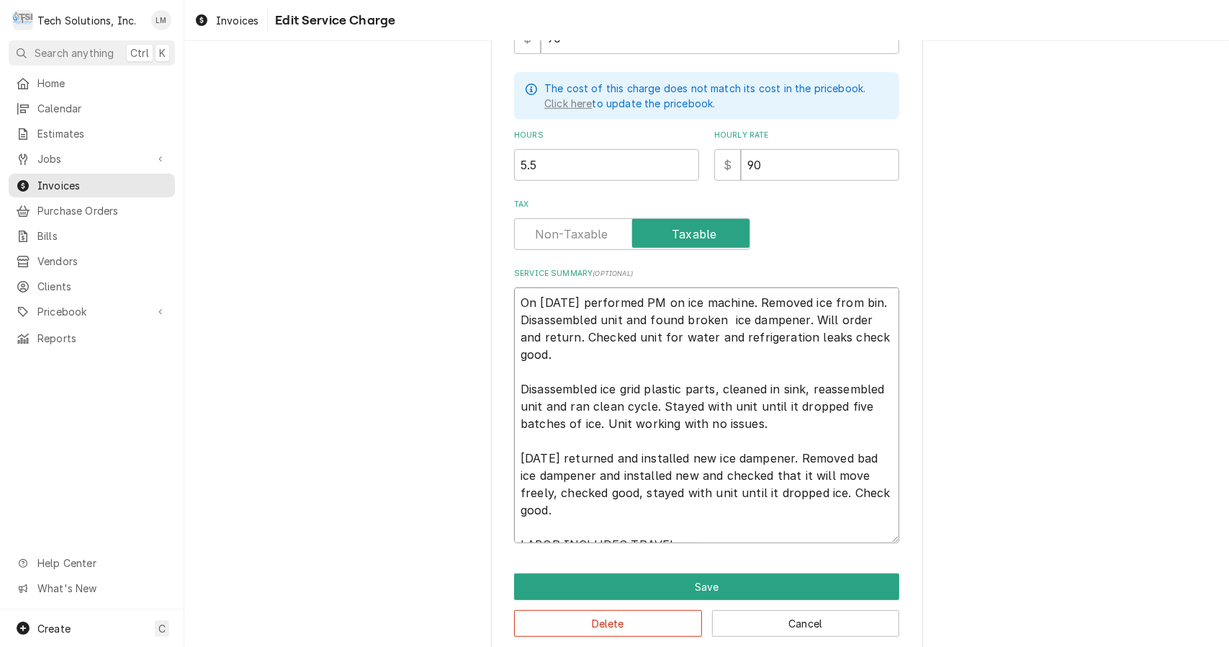
type textarea "x"
type textarea "On 9/3/25 performed PM on ice machine. Removed ice from bin. Disassembled unit …"
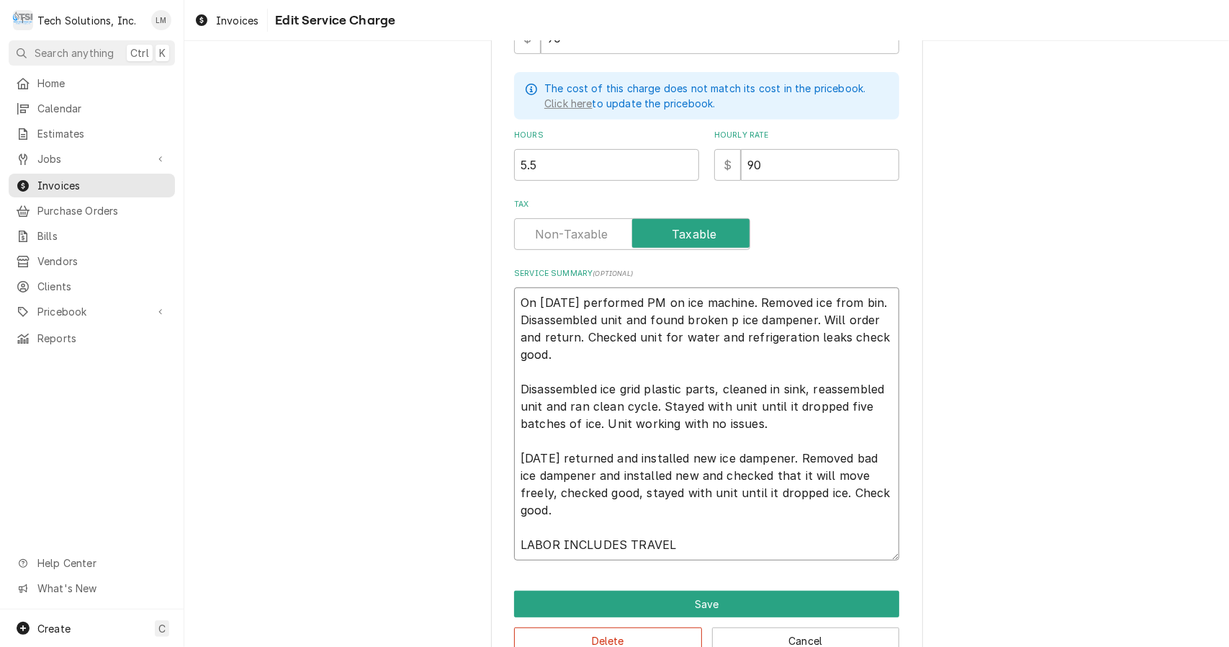
type textarea "x"
type textarea "On 9/3/25 performed PM on ice machine. Removed ice from bin. Disassembled unit …"
type textarea "x"
type textarea "On 9/3/25 performed PM on ice machine. Removed ice from bin. Disassembled unit …"
type textarea "x"
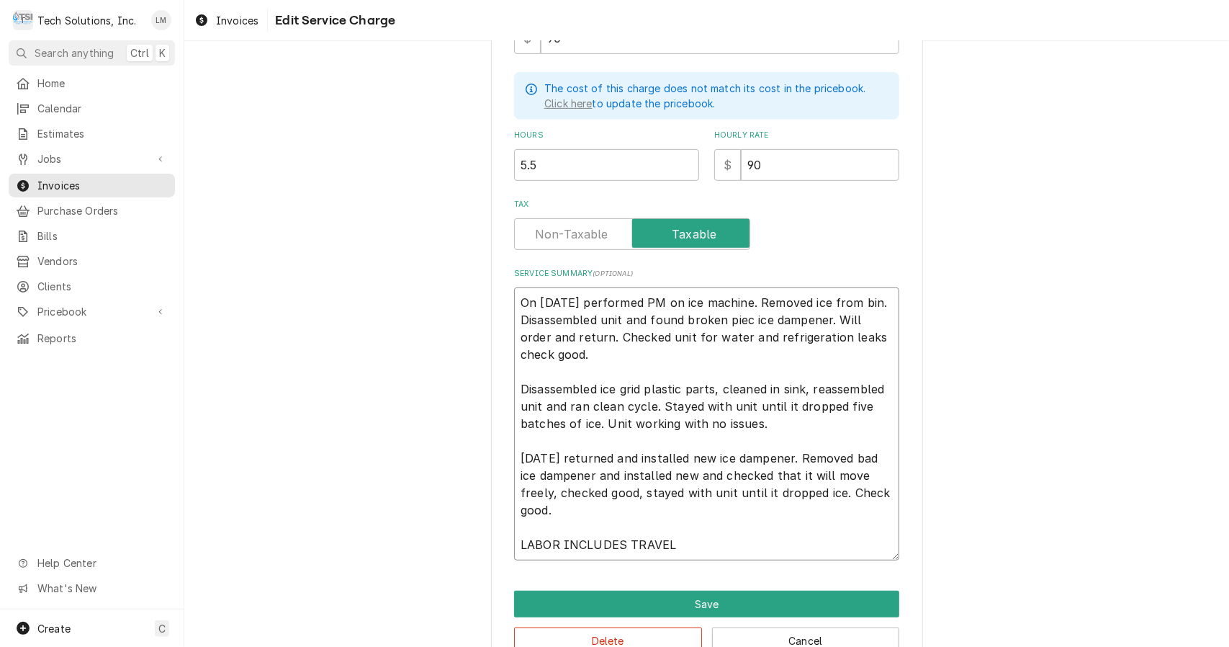
type textarea "On 9/3/25 performed PM on ice machine. Removed ice from bin. Disassembled unit …"
type textarea "x"
type textarea "On 9/3/25 performed PM on ice machine. Removed ice from bin. Disassembled unit …"
type textarea "x"
type textarea "On 9/3/25 performed PM on ice machine. Removed ice from bin. Disassembled unit …"
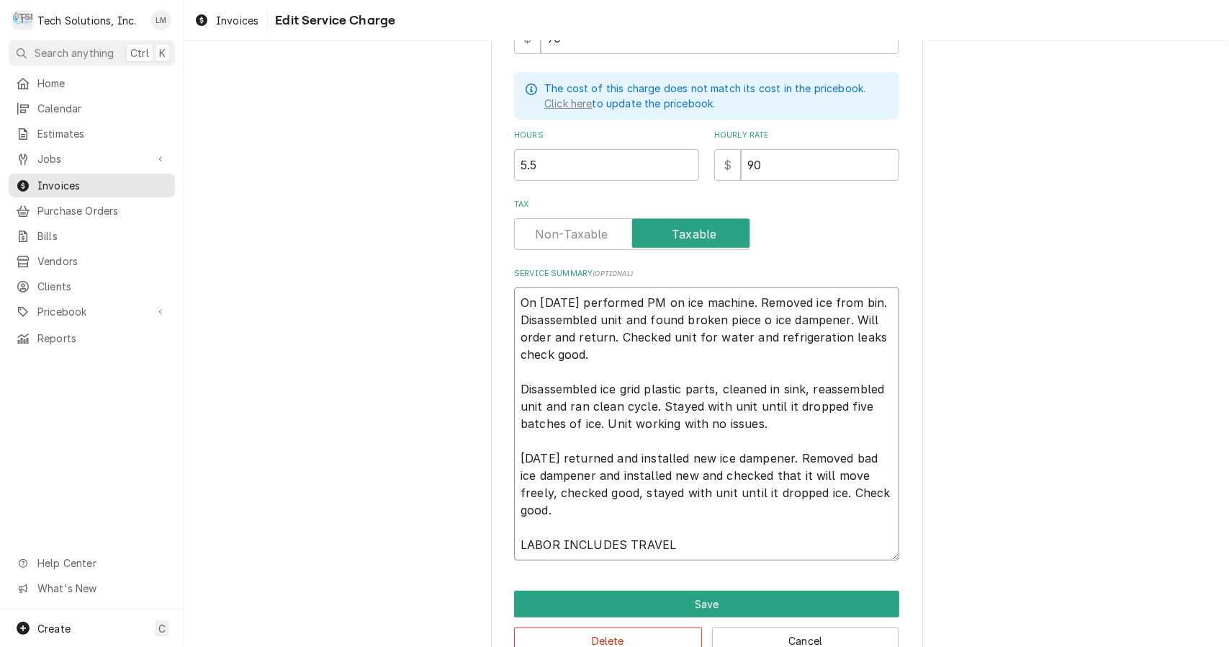
type textarea "x"
type textarea "On 9/3/25 performed PM on ice machine. Removed ice from bin. Disassembled unit …"
type textarea "x"
type textarea "On 9/3/25 performed PM on ice machine. Removed ice from bin. Disassembled unit …"
type textarea "x"
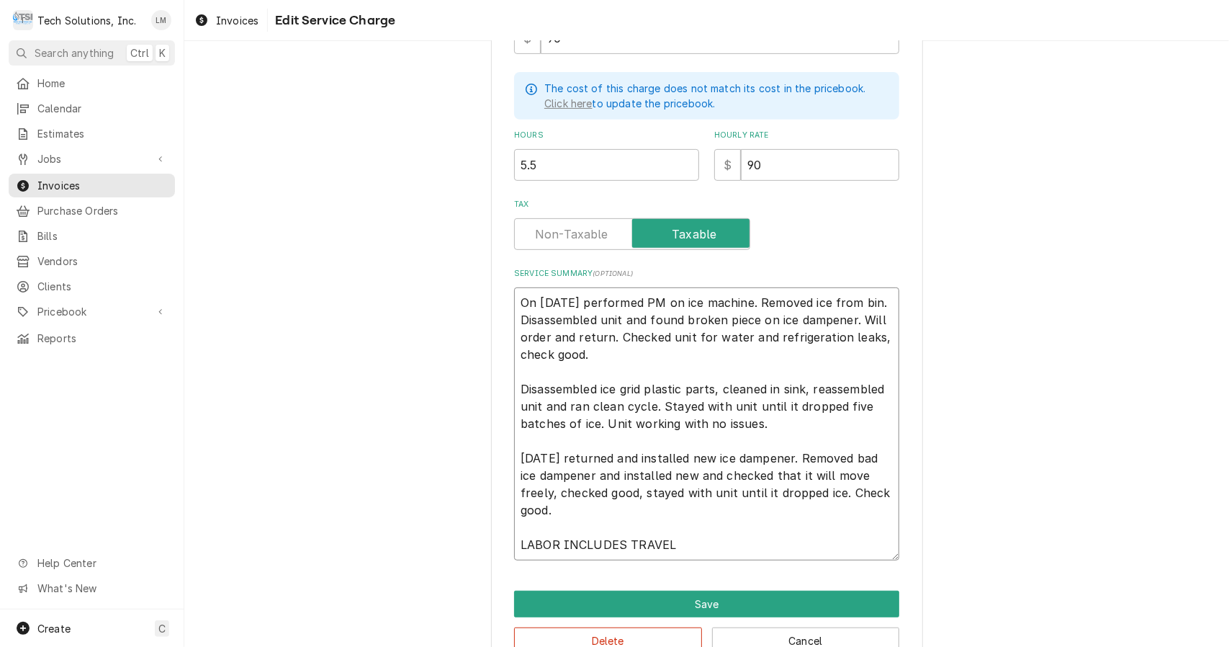
type textarea "On 9/3/25 performed PM on ice machine. Removed ice from bin. Disassembled unit …"
type textarea "x"
type textarea "On 9/3/25 performed PM on ice machine. Removed ice from bin. Disassembled unit …"
type textarea "x"
type textarea "On 9/3/25 performed PM on ice machine. Removed ice from bin. Disassembled unit …"
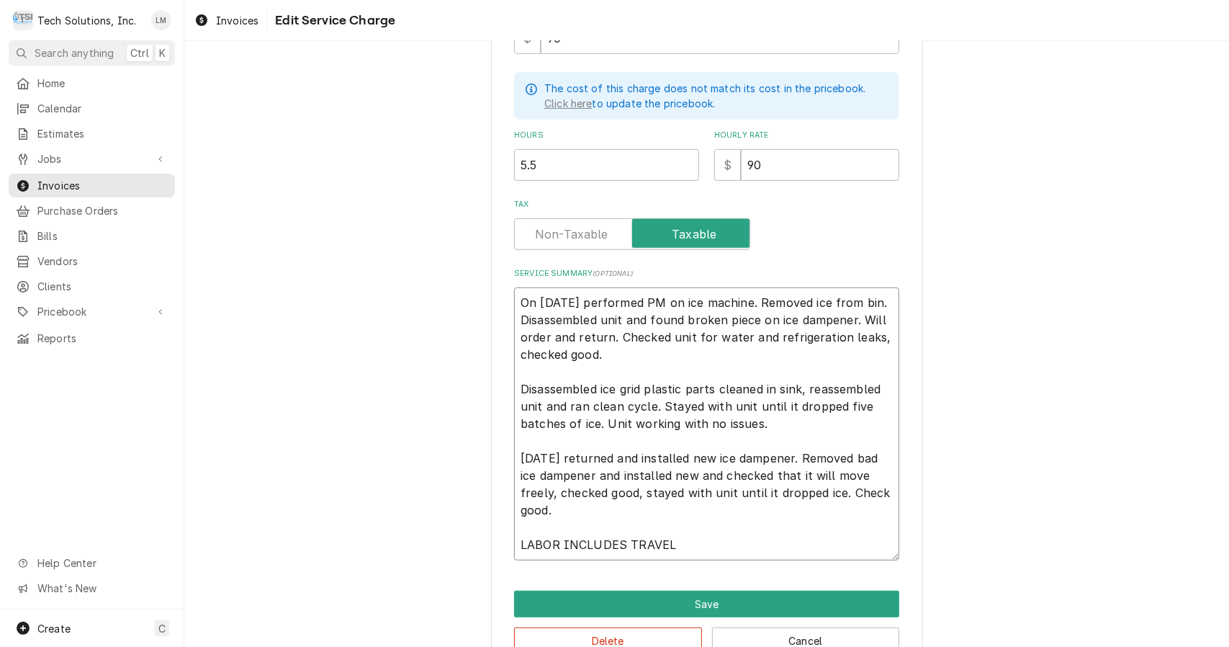
type textarea "x"
type textarea "On 9/3/25 performed PM on ice machine. Removed ice from bin. Disassembled unit …"
type textarea "x"
type textarea "On 9/3/25 performed PM on ice machine. Removed ice from bin. Disassembled unit …"
type textarea "x"
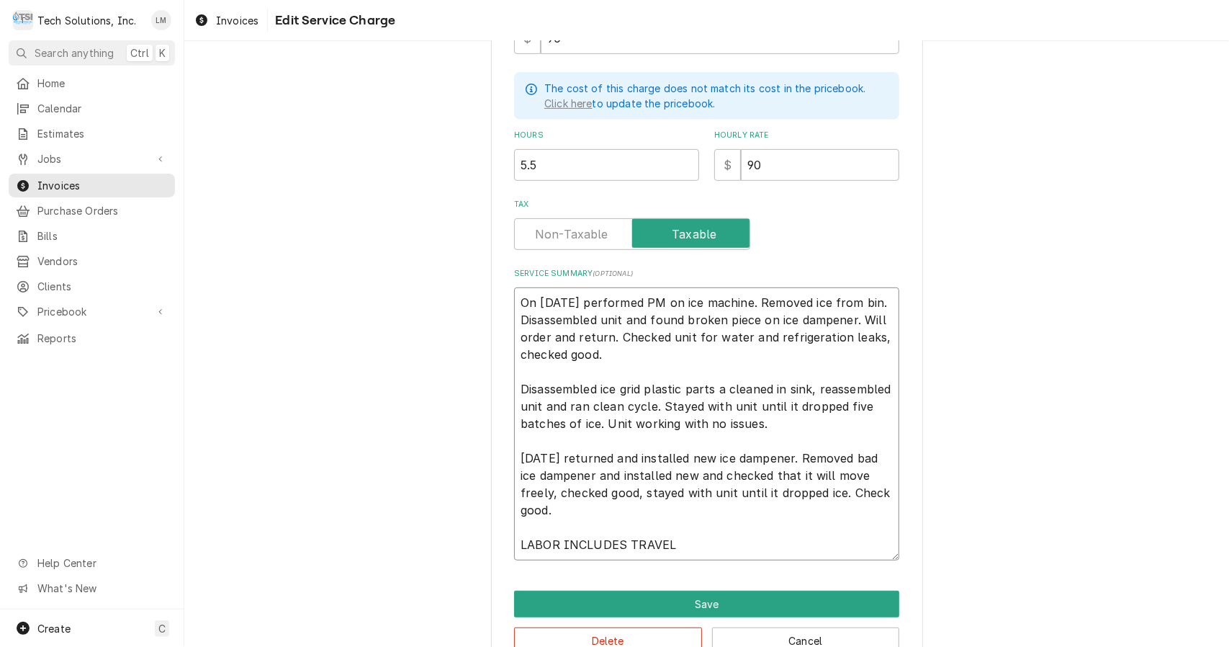
type textarea "On 9/3/25 performed PM on ice machine. Removed ice from bin. Disassembled unit …"
type textarea "x"
type textarea "On 9/3/25 performed PM on ice machine. Removed ice from bin. Disassembled unit …"
type textarea "x"
type textarea "On 9/3/25 performed PM on ice machine. Removed ice from bin. Disassembled unit …"
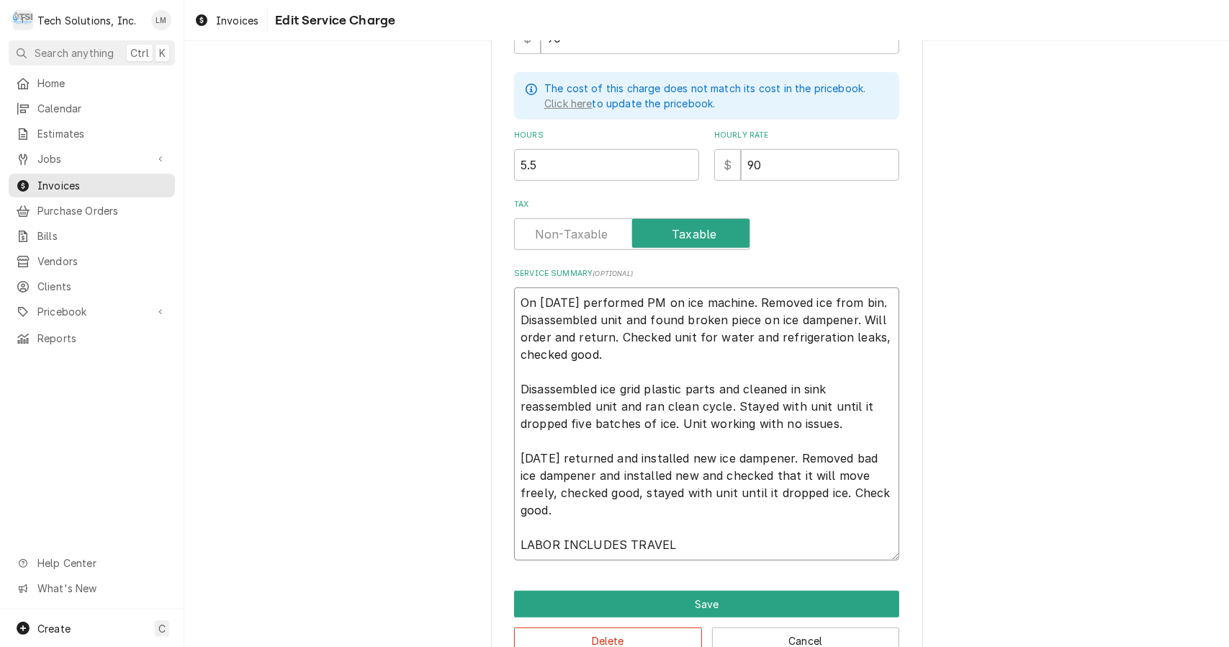
type textarea "x"
type textarea "On 9/3/25 performed PM on ice machine. Removed ice from bin. Disassembled unit …"
type textarea "x"
type textarea "On 9/3/25 performed PM on ice machine. Removed ice from bin. Disassembled unit …"
type textarea "x"
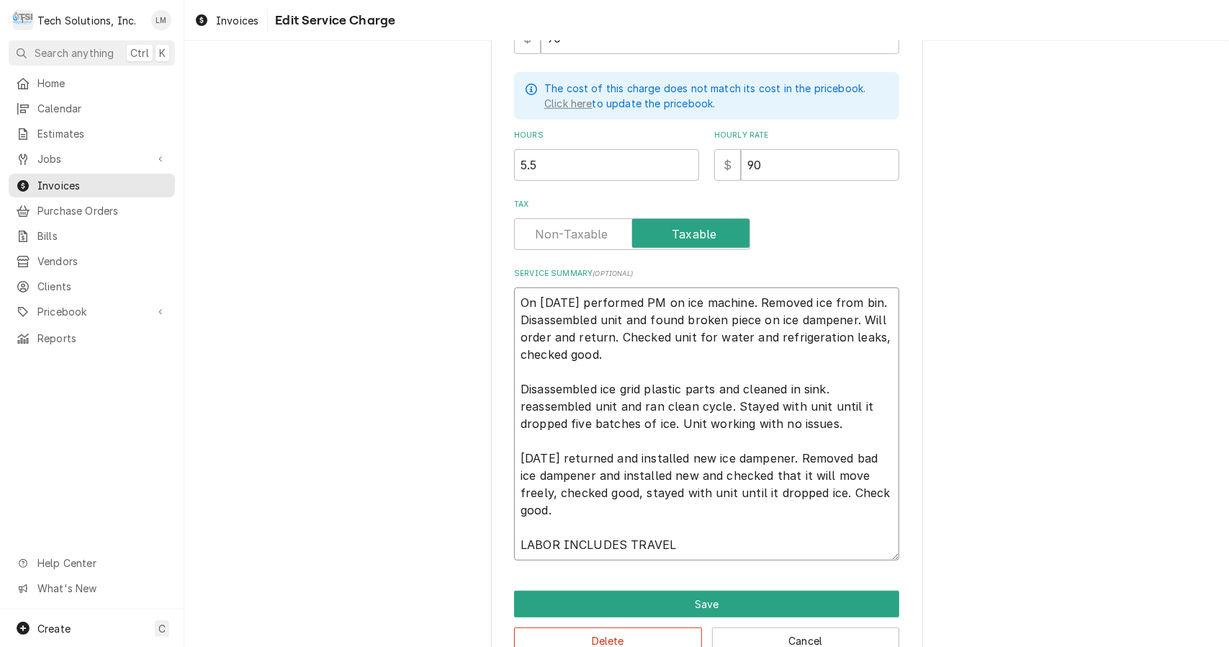
type textarea "On 9/3/25 performed PM on ice machine. Removed ice from bin. Disassembled unit …"
type textarea "x"
type textarea "On 9/3/25 performed PM on ice machine. Removed ice from bin. Disassembled unit …"
type textarea "x"
type textarea "On 9/3/25 performed PM on ice machine. Removed ice from bin. Disassembled unit …"
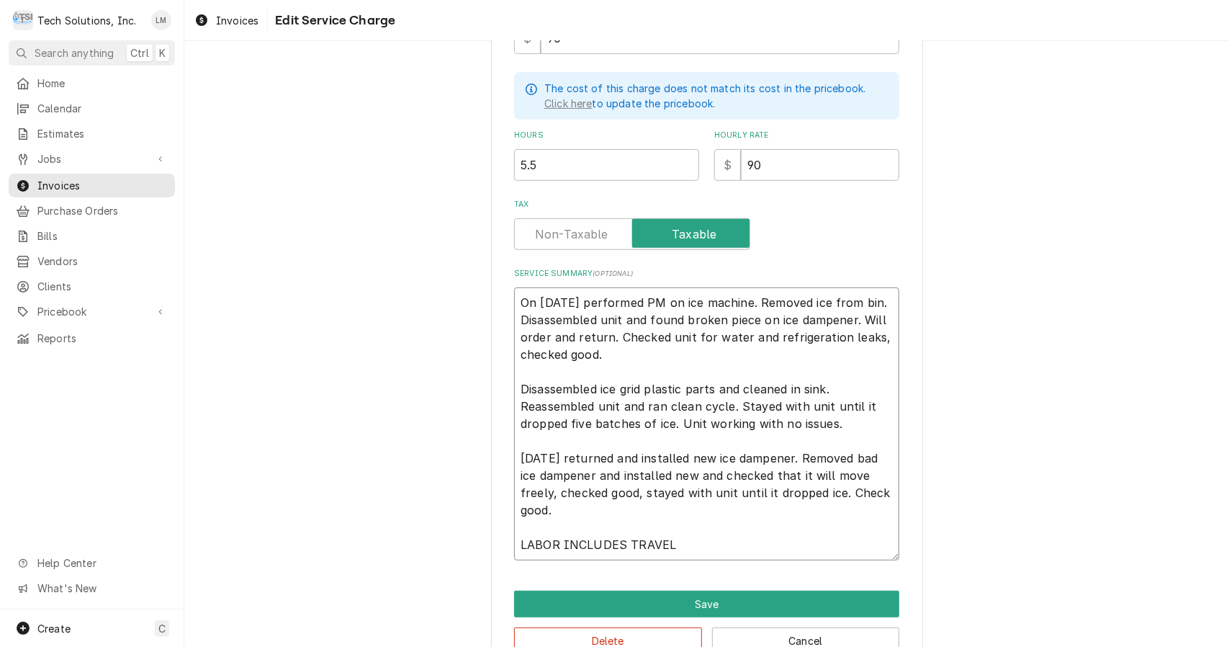
type textarea "x"
type textarea "On 9/3/25 performed PM on ice machine. Removed ice from bin. Disassembled unit …"
type textarea "x"
type textarea "On 9/3/25 performed PM on ice machine. Removed ice from bin. Disassembled unit …"
type textarea "x"
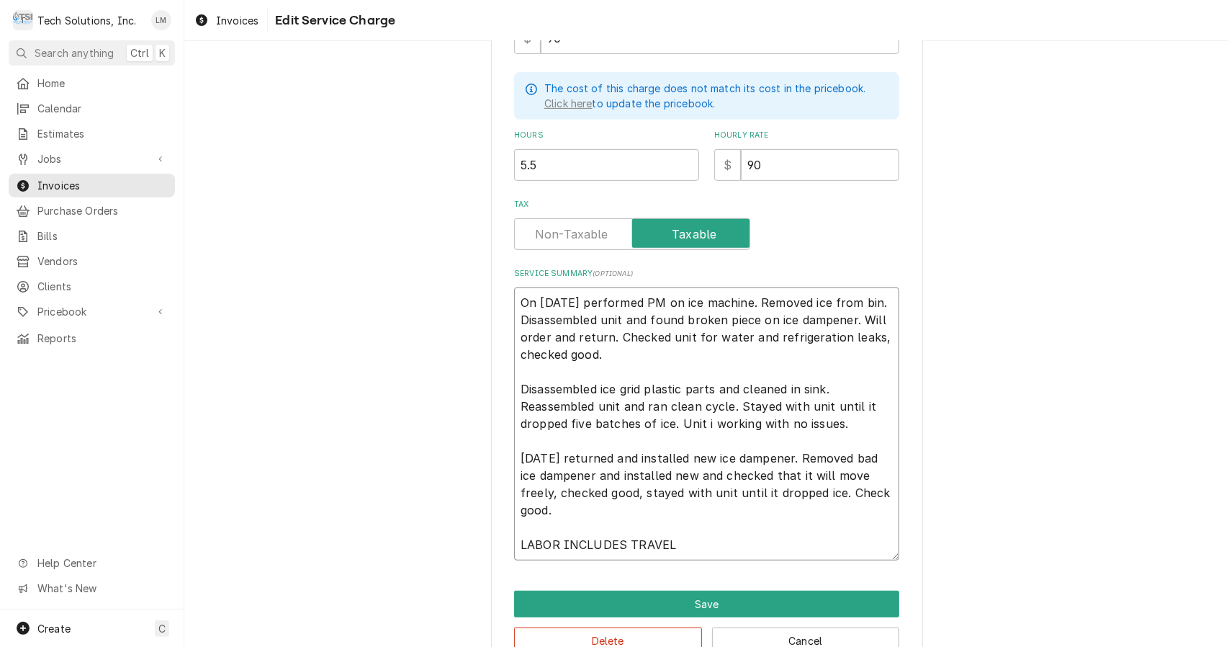
type textarea "On 9/3/25 performed PM on ice machine. Removed ice from bin. Disassembled unit …"
type textarea "x"
type textarea "On 9/3/25 performed PM on ice machine. Removed ice from bin. Disassembled unit …"
type textarea "x"
type textarea "On 9/3/25 performed PM on ice machine. Removed ice from bin. Disassembled unit …"
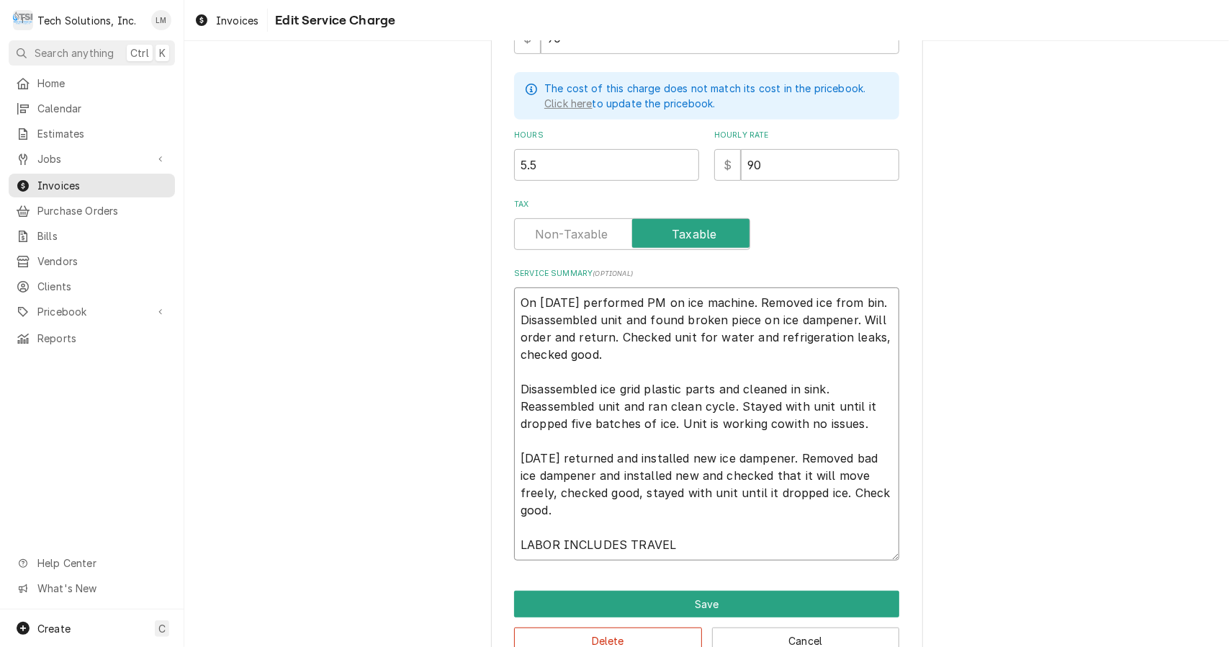
type textarea "x"
type textarea "On 9/3/25 performed PM on ice machine. Removed ice from bin. Disassembled unit …"
type textarea "x"
type textarea "On 9/3/25 performed PM on ice machine. Removed ice from bin. Disassembled unit …"
type textarea "x"
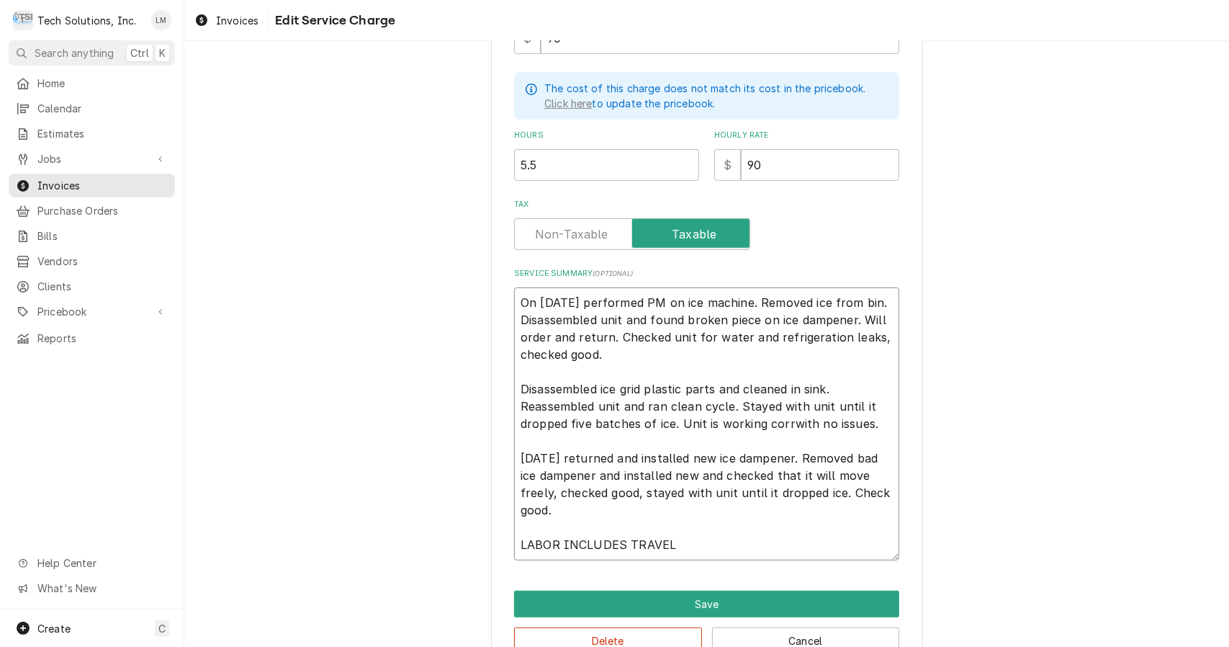
type textarea "On 9/3/25 performed PM on ice machine. Removed ice from bin. Disassembled unit …"
type textarea "x"
type textarea "On 9/3/25 performed PM on ice machine. Removed ice from bin. Disassembled unit …"
type textarea "x"
type textarea "On 9/3/25 performed PM on ice machine. Removed ice from bin. Disassembled unit …"
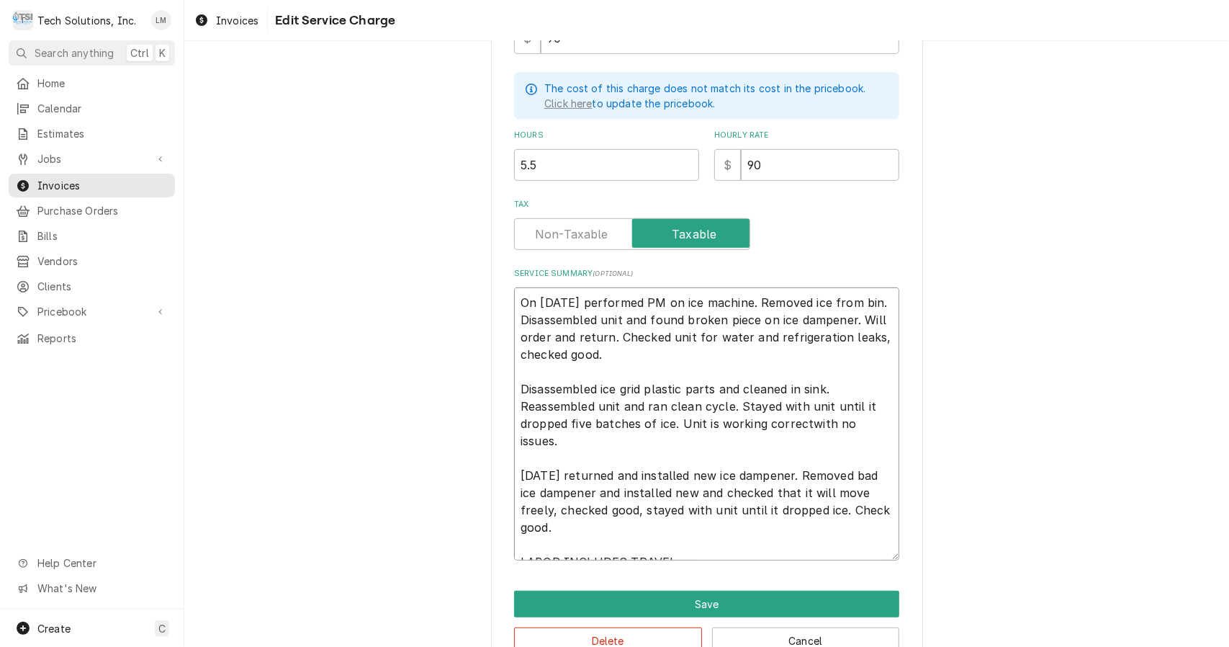
type textarea "x"
type textarea "On 9/3/25 performed PM on ice machine. Removed ice from bin. Disassembled unit …"
type textarea "x"
type textarea "On 9/3/25 performed PM on ice machine. Removed ice from bin. Disassembled unit …"
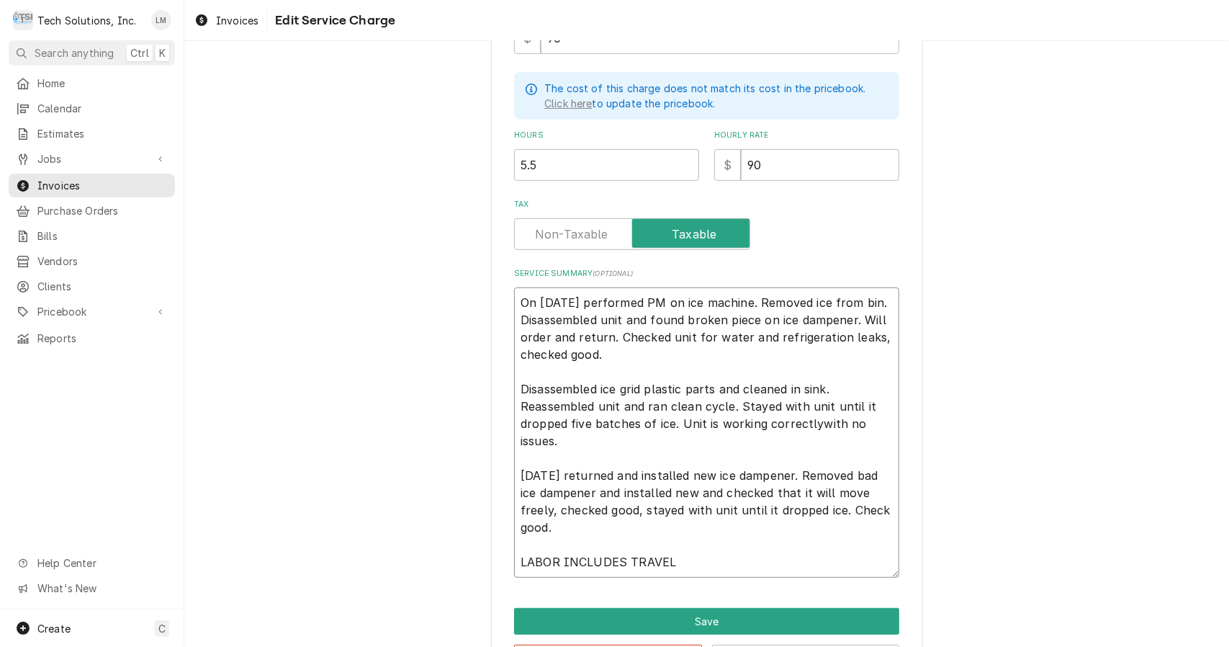
type textarea "x"
type textarea "On 9/3/25 performed PM on ice machine. Removed ice from bin. Disassembled unit …"
type textarea "x"
type textarea "On 9/3/25 performed PM on ice machine. Removed ice from bin. Disassembled unit …"
type textarea "x"
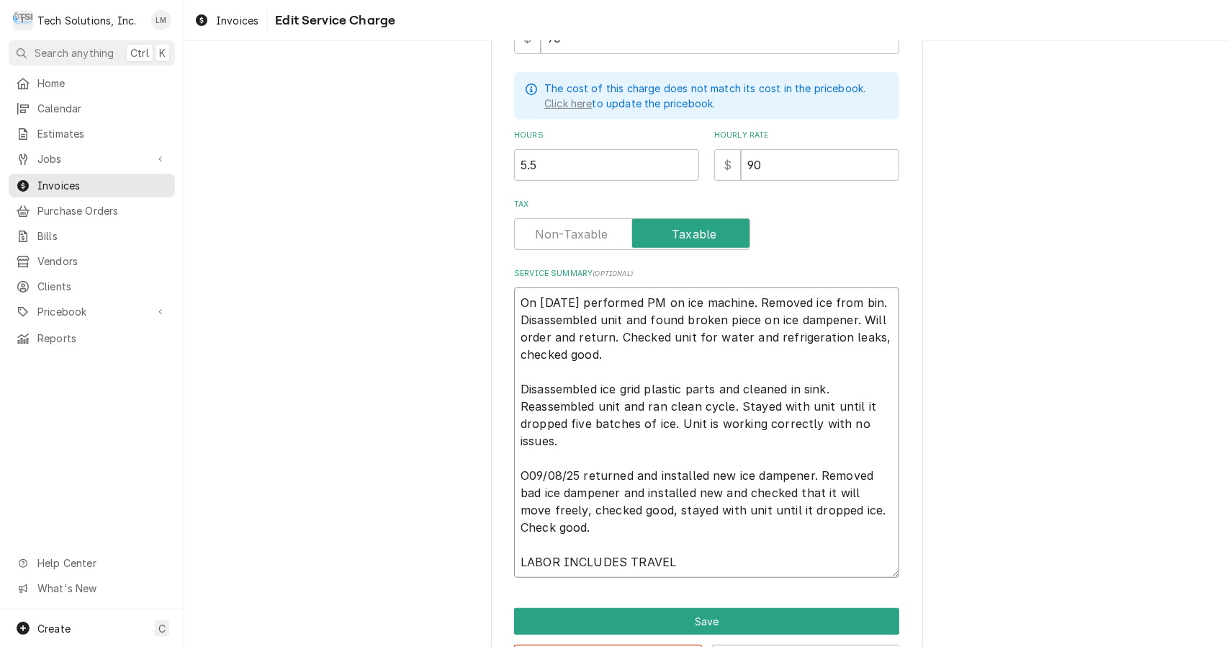
type textarea "On 9/3/25 performed PM on ice machine. Removed ice from bin. Disassembled unit …"
type textarea "x"
type textarea "On 9/3/25 performed PM on ice machine. Removed ice from bin. Disassembled unit …"
type textarea "x"
type textarea "On 9/3/25 performed PM on ice machine. Removed ice from bin. Disassembled unit …"
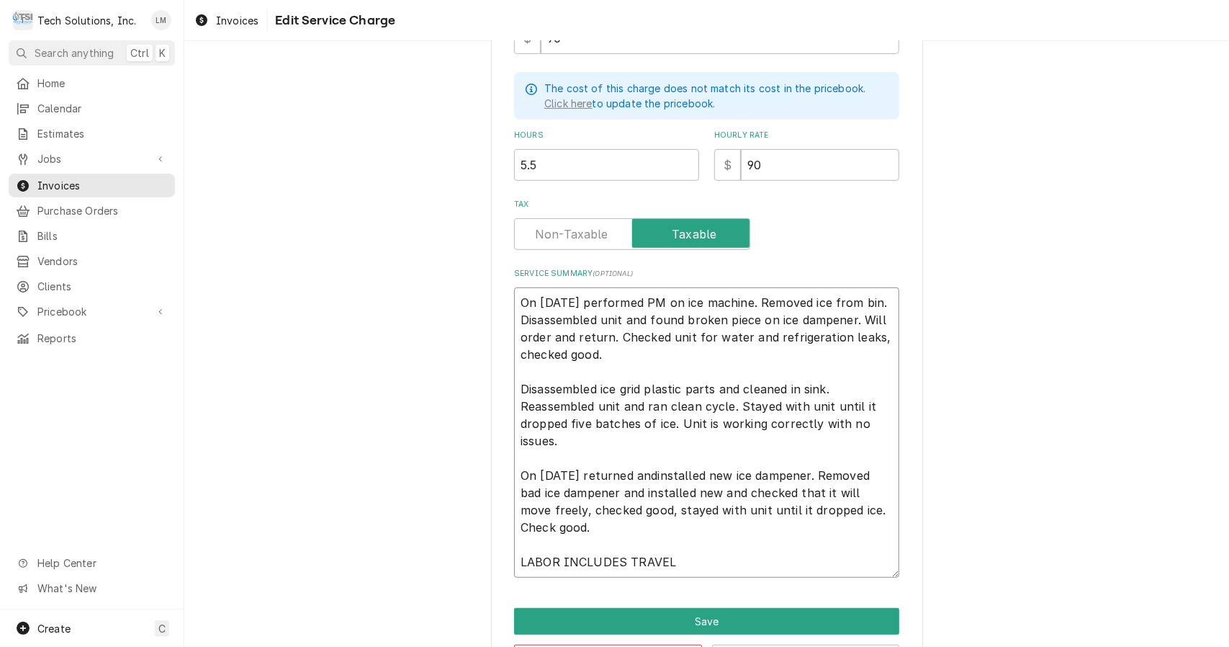
type textarea "x"
type textarea "On 9/3/25 performed PM on ice machine. Removed ice from bin. Disassembled unit …"
type textarea "x"
type textarea "On 9/3/25 performed PM on ice machine. Removed ice from bin. Disassembled unit …"
type textarea "x"
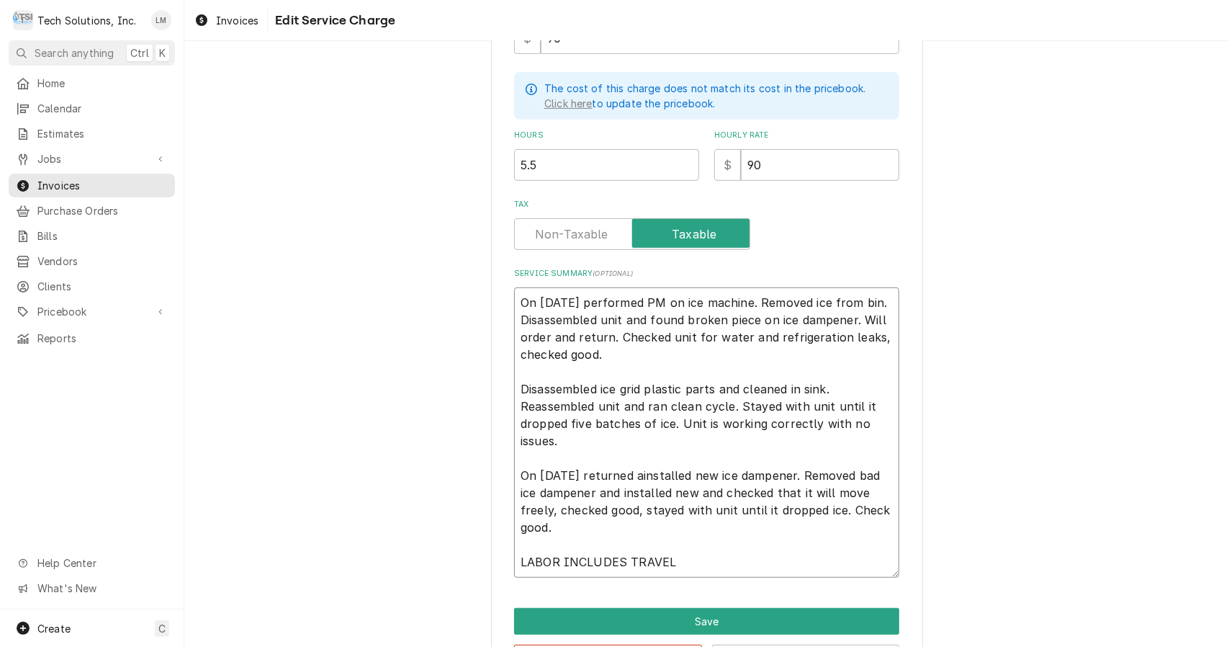
type textarea "On 9/3/25 performed PM on ice machine. Removed ice from bin. Disassembled unit …"
type textarea "x"
type textarea "On 9/3/25 performed PM on ice machine. Removed ice from bin. Disassembled unit …"
type textarea "x"
type textarea "On 9/3/25 performed PM on ice machine. Removed ice from bin. Disassembled unit …"
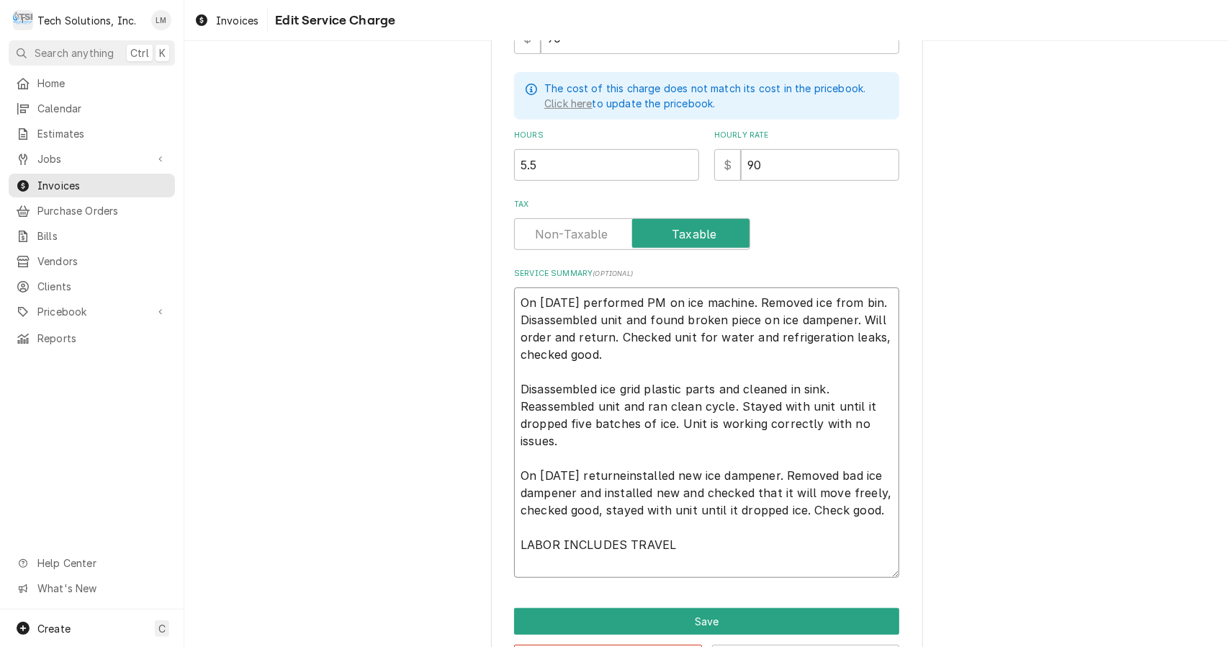
type textarea "x"
type textarea "On 9/3/25 performed PM on ice machine. Removed ice from bin. Disassembled unit …"
type textarea "x"
type textarea "On 9/3/25 performed PM on ice machine. Removed ice from bin. Disassembled unit …"
type textarea "x"
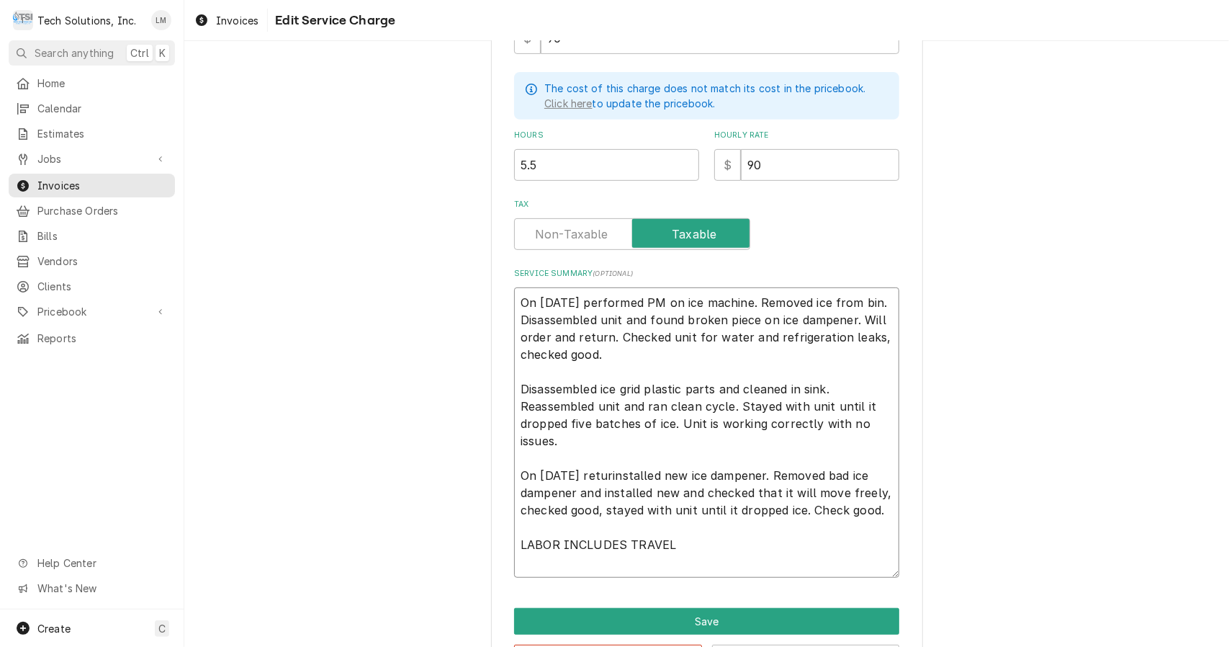
type textarea "On 9/3/25 performed PM on ice machine. Removed ice from bin. Disassembled unit …"
type textarea "x"
type textarea "On 9/3/25 performed PM on ice machine. Removed ice from bin. Disassembled unit …"
type textarea "x"
type textarea "On 9/3/25 performed PM on ice machine. Removed ice from bin. Disassembled unit …"
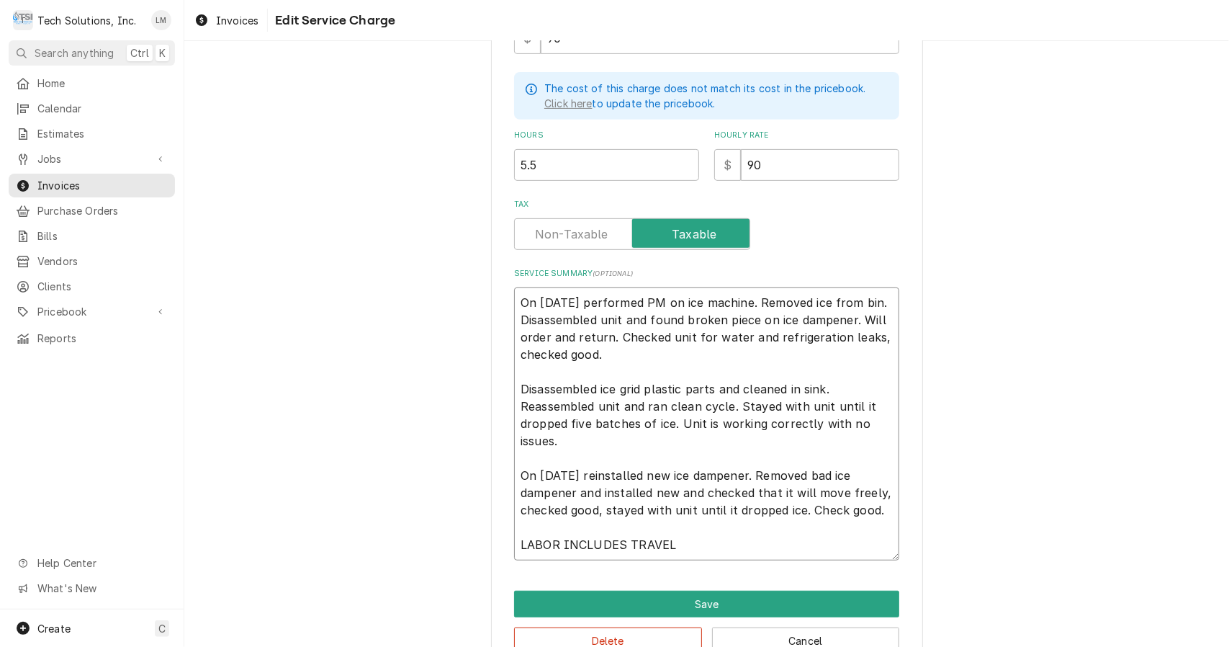
type textarea "x"
type textarea "On 9/3/25 performed PM on ice machine. Removed ice from bin. Disassembled unit …"
type textarea "x"
type textarea "On 9/3/25 performed PM on ice machine. Removed ice from bin. Disassembled unit …"
type textarea "x"
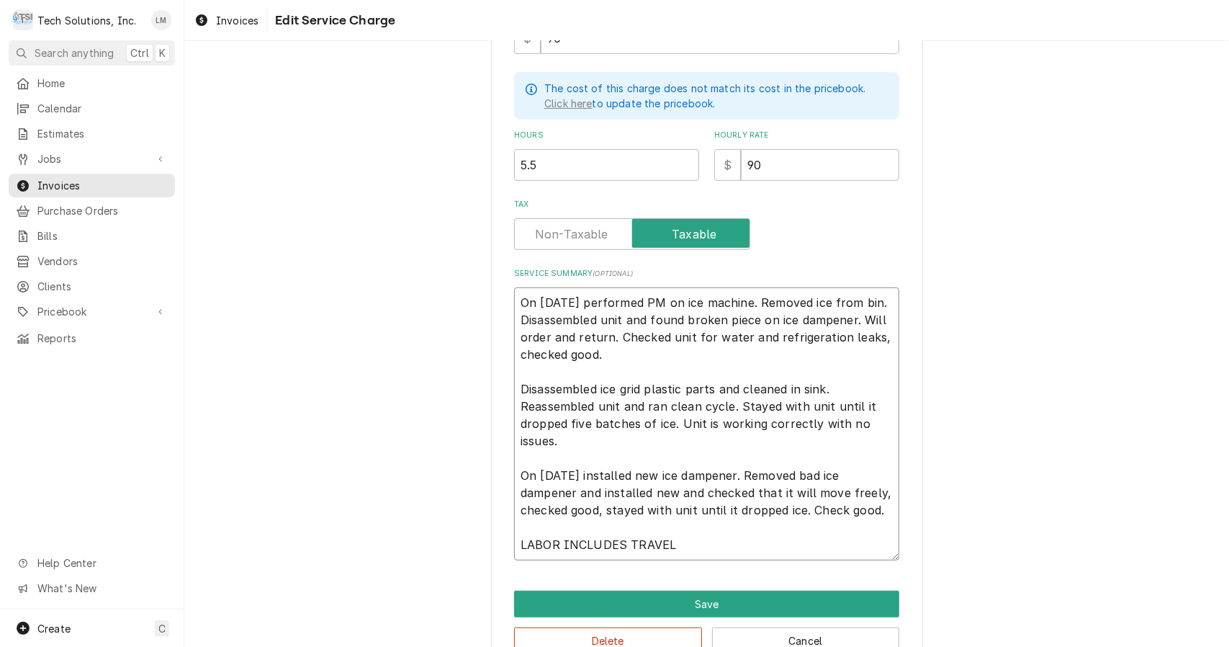
type textarea "On 9/3/25 performed PM on ice machine. Removed ice from bin. Disassembled unit …"
type textarea "x"
type textarea "On 9/3/25 performed PM on ice machine. Removed ice from bin. Disassembled unit …"
type textarea "x"
type textarea "On 9/3/25 performed PM on ice machine. Removed ice from bin. Disassembled unit …"
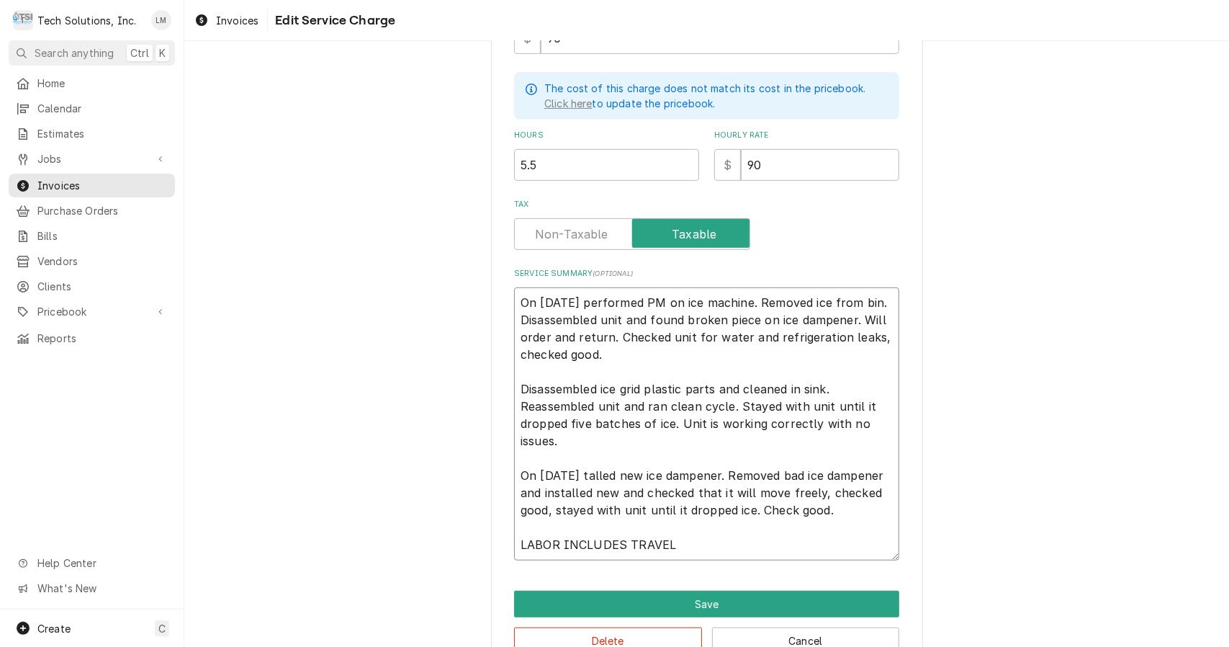
type textarea "x"
type textarea "On 9/3/25 performed PM on ice machine. Removed ice from bin. Disassembled unit …"
type textarea "x"
type textarea "On 9/3/25 performed PM on ice machine. Removed ice from bin. Disassembled unit …"
type textarea "x"
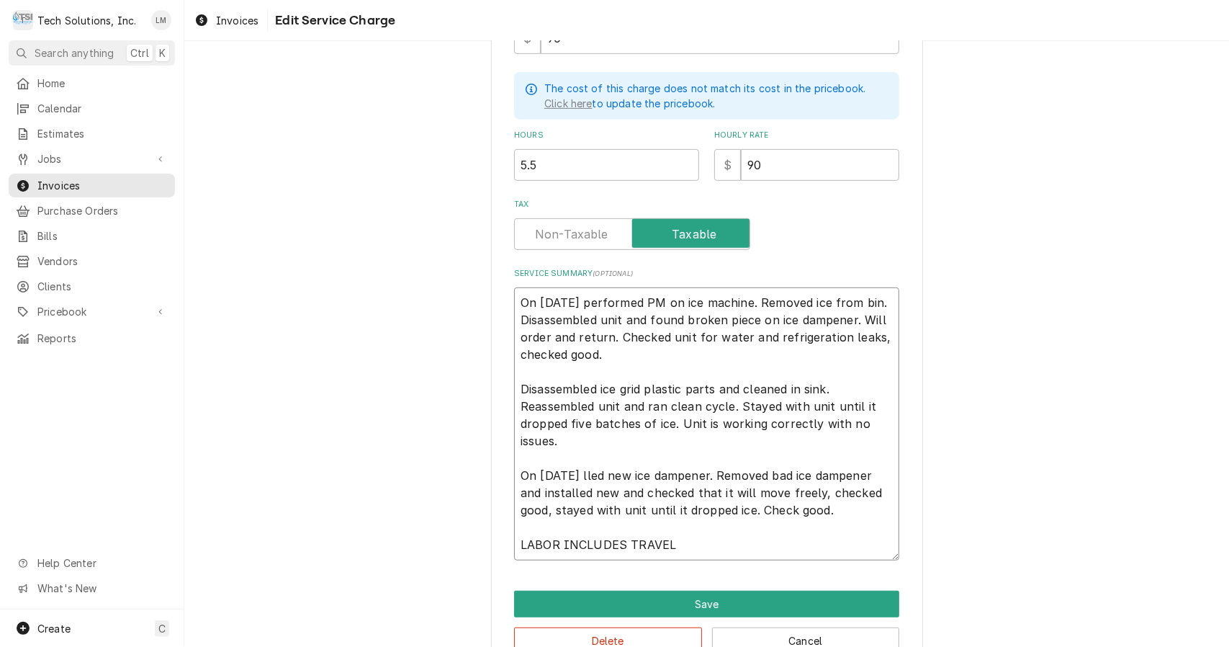
type textarea "On 9/3/25 performed PM on ice machine. Removed ice from bin. Disassembled unit …"
type textarea "x"
type textarea "On 9/3/25 performed PM on ice machine. Removed ice from bin. Disassembled unit …"
type textarea "x"
type textarea "On 9/3/25 performed PM on ice machine. Removed ice from bin. Disassembled unit …"
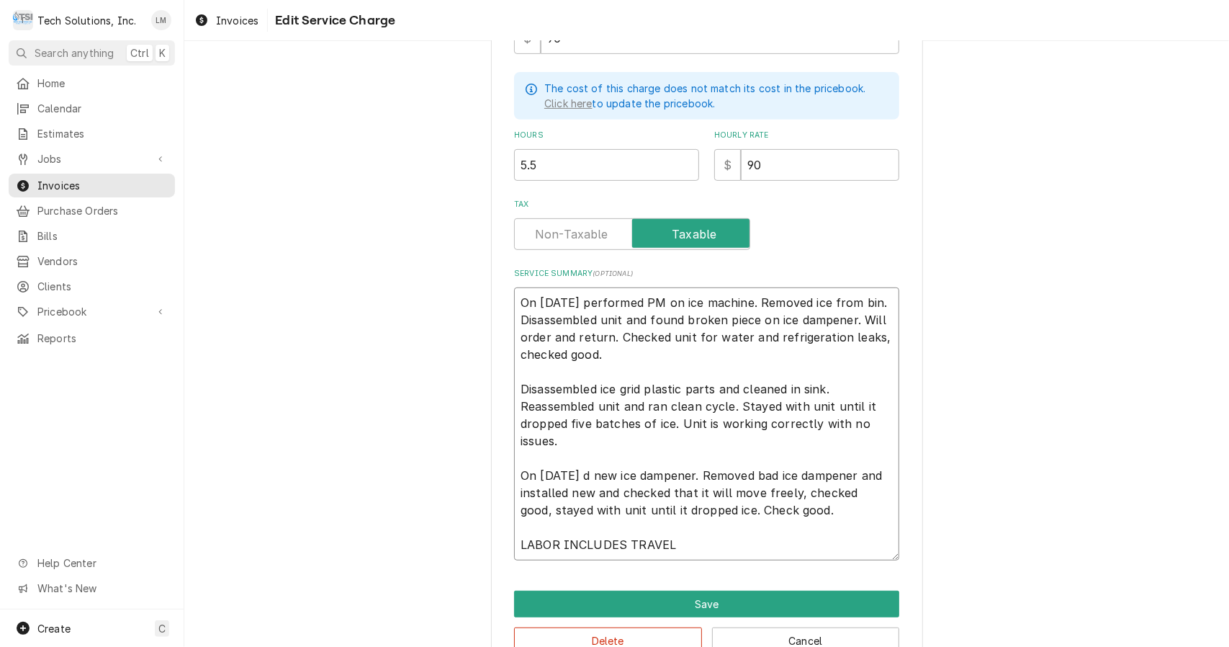
type textarea "x"
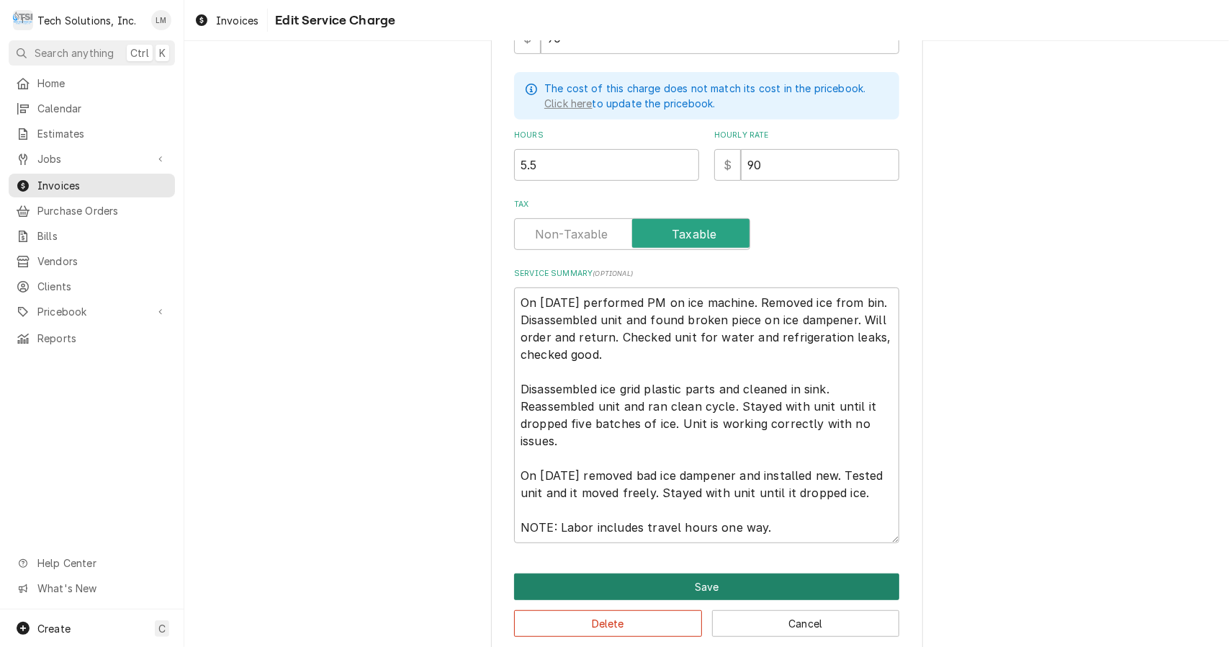
click at [714, 592] on button "Save" at bounding box center [706, 586] width 385 height 27
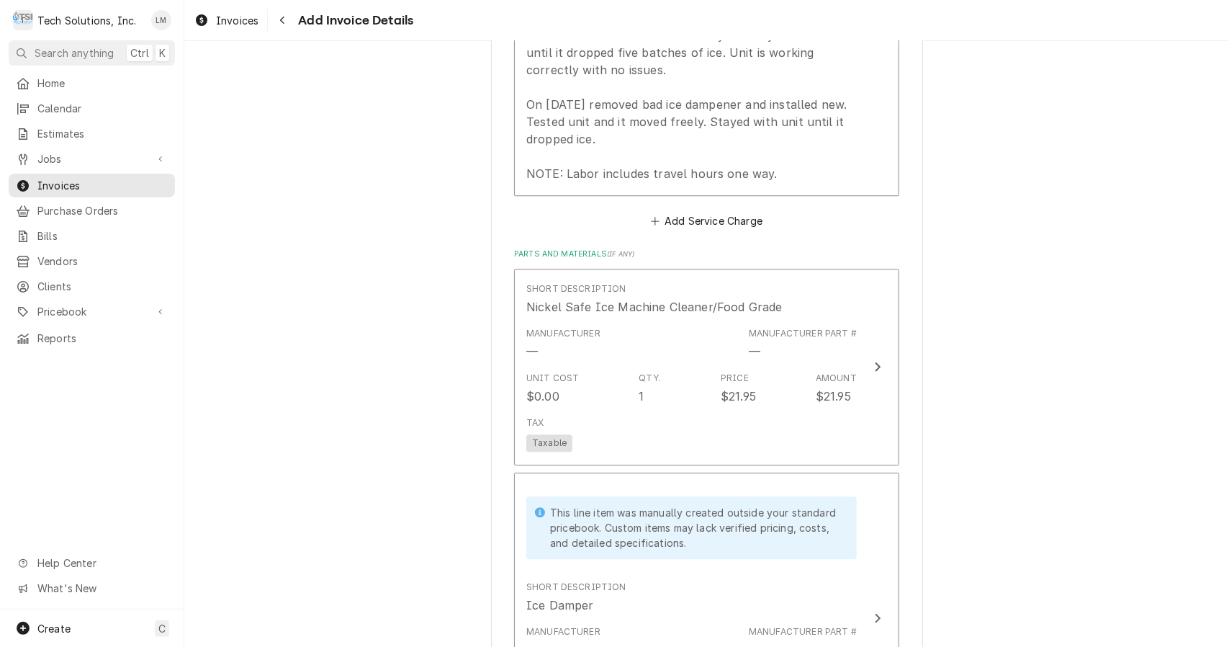
scroll to position [2569, 0]
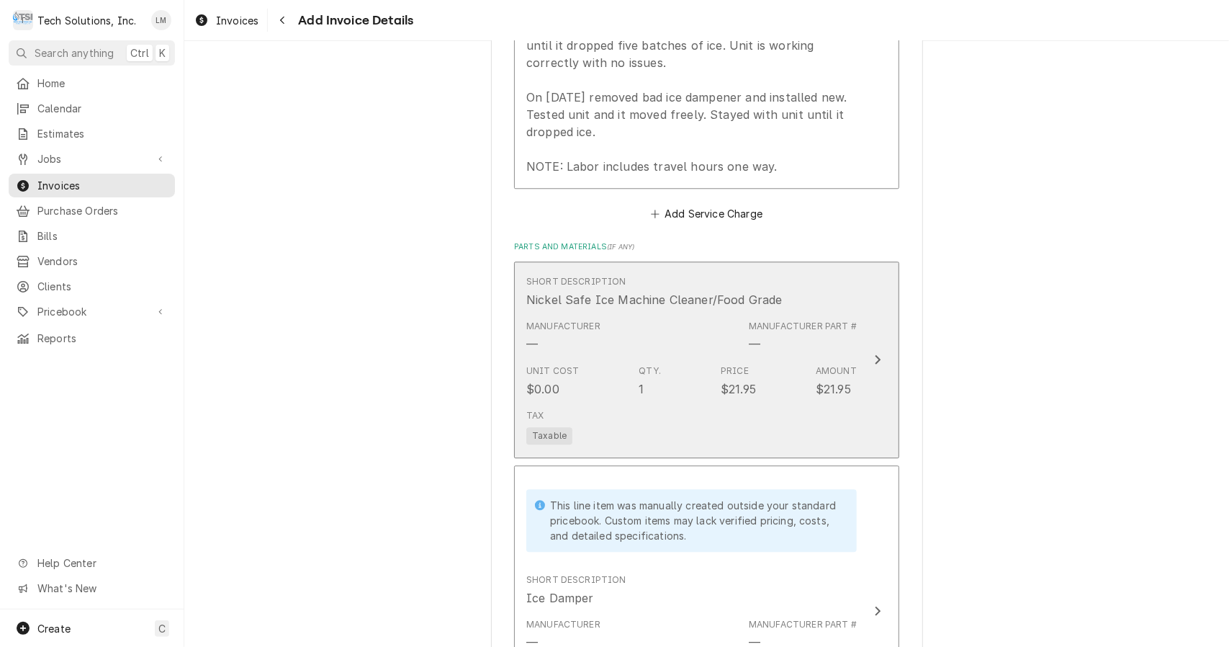
click at [877, 351] on div "Update Line Item" at bounding box center [877, 359] width 19 height 17
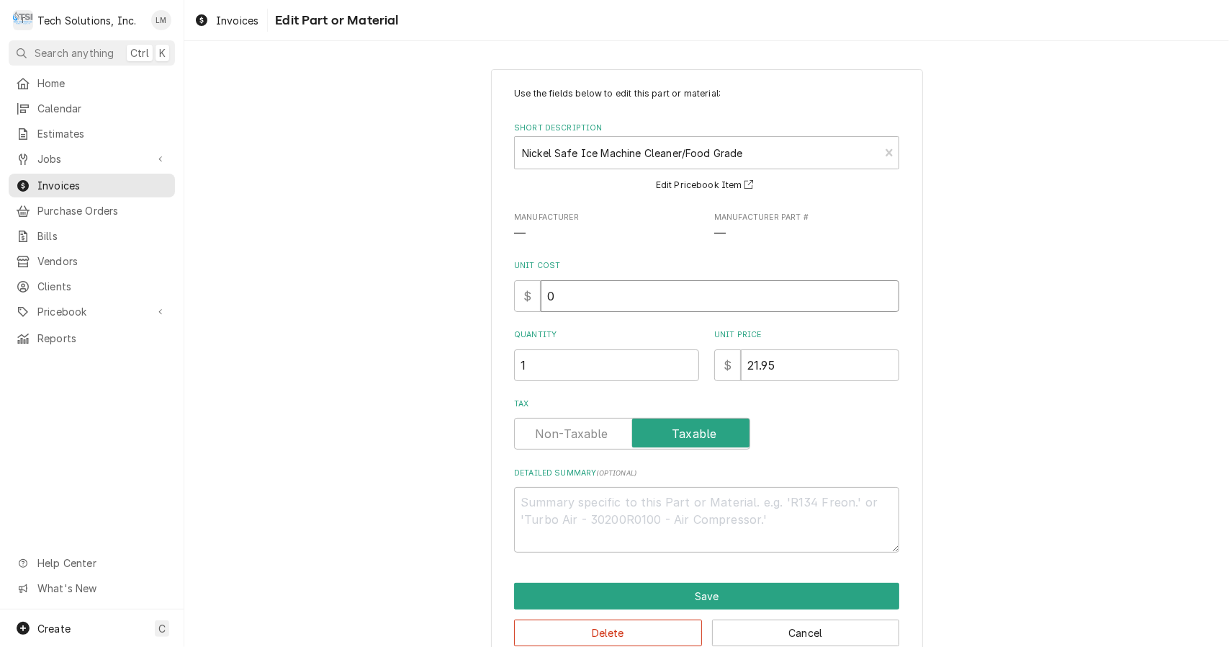
click at [674, 292] on input "0" at bounding box center [720, 296] width 359 height 32
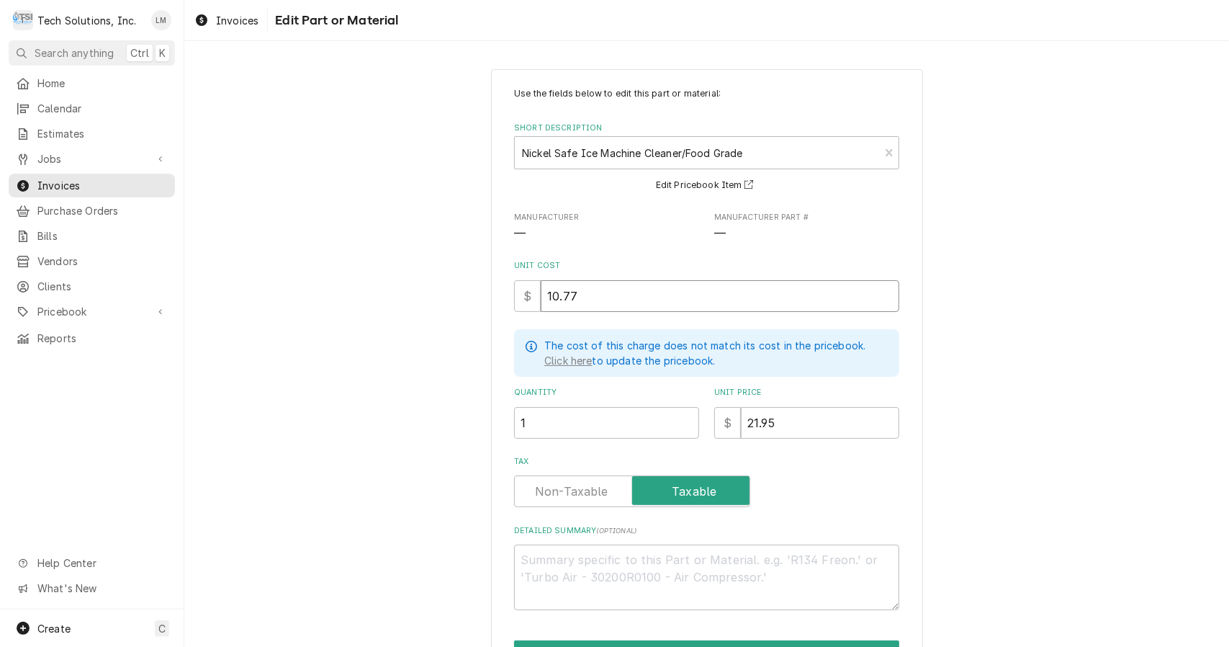
scroll to position [86, 0]
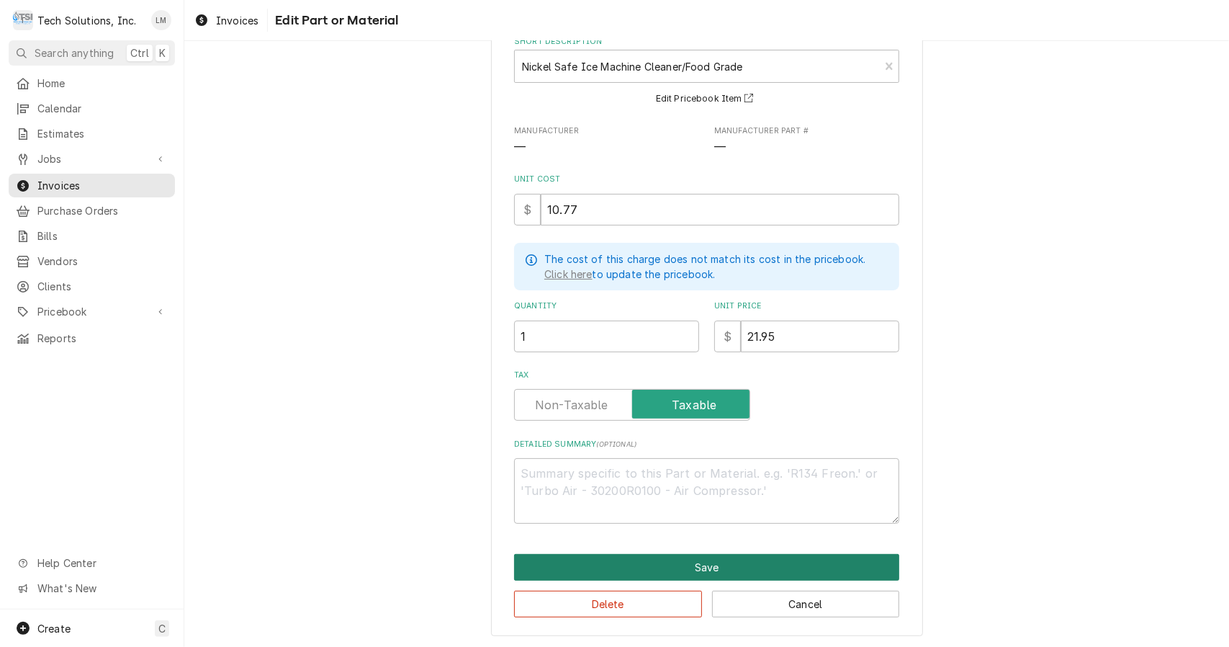
click at [778, 565] on button "Save" at bounding box center [706, 567] width 385 height 27
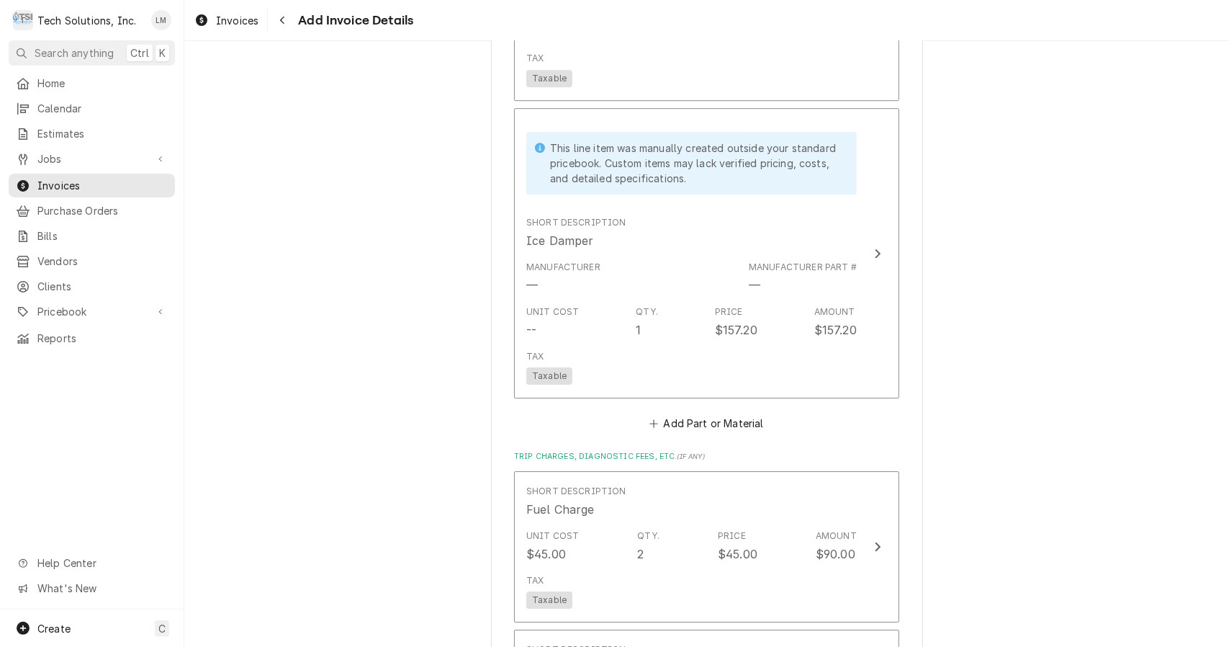
scroll to position [2929, 0]
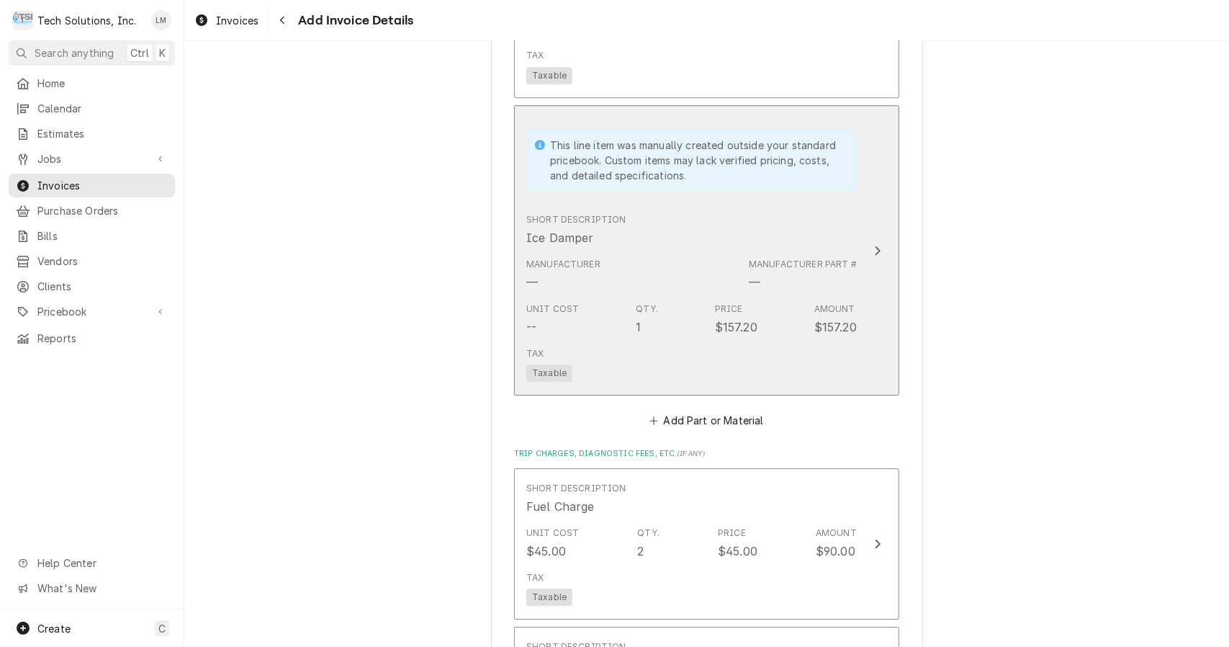
click at [874, 242] on div "Update Line Item" at bounding box center [877, 250] width 19 height 17
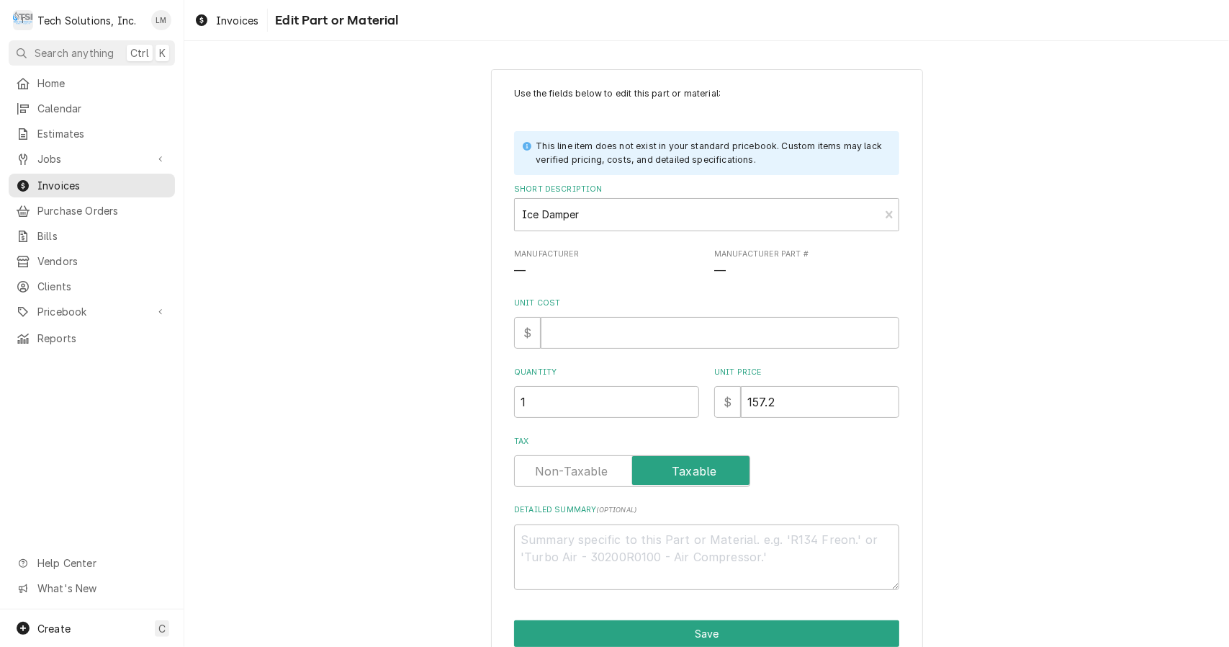
click at [633, 325] on input "Unit Cost" at bounding box center [720, 333] width 359 height 32
click at [733, 632] on button "Save" at bounding box center [706, 633] width 385 height 27
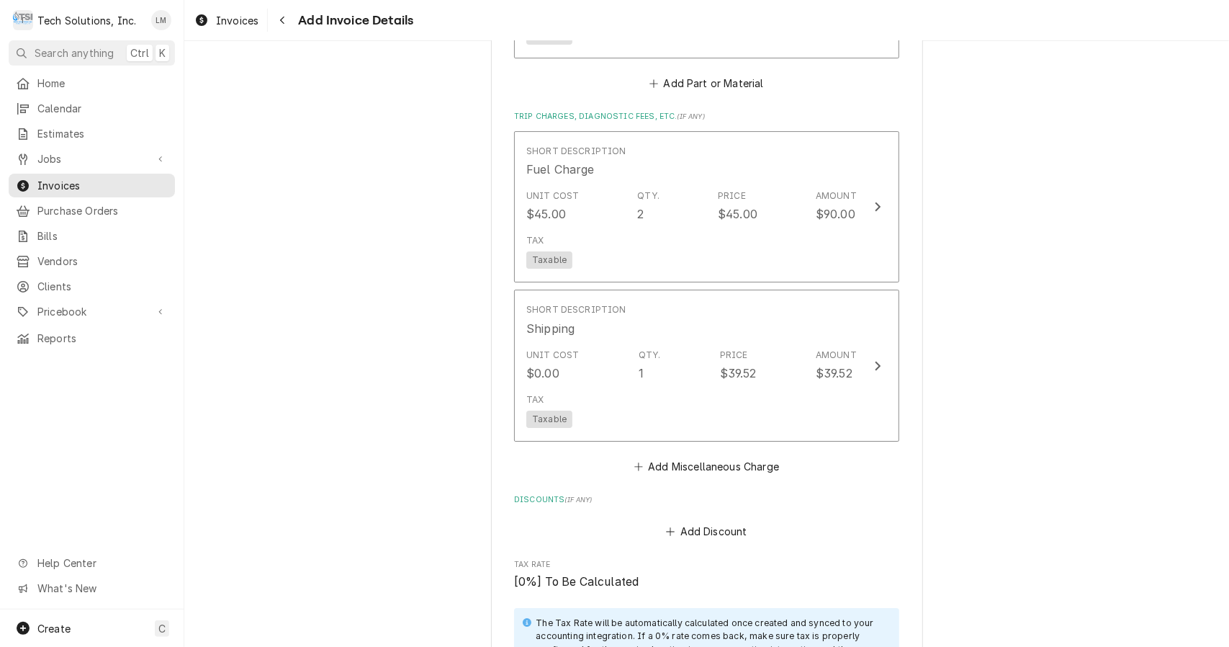
scroll to position [3268, 0]
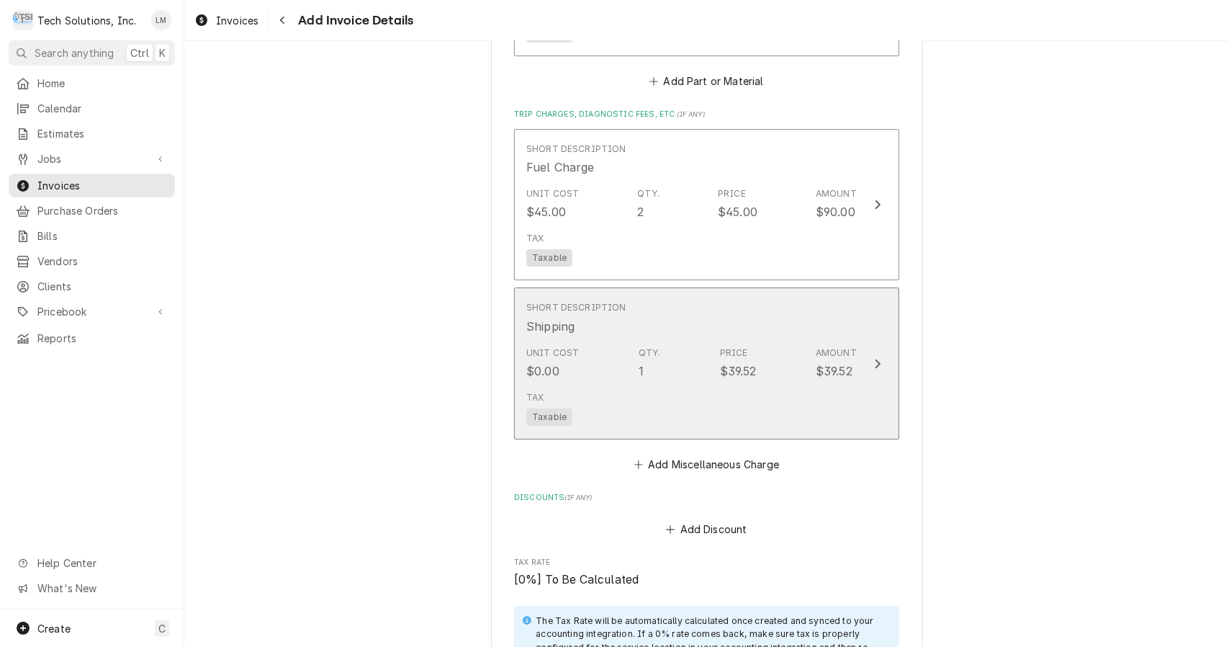
click at [868, 355] on div "Update Line Item" at bounding box center [877, 363] width 19 height 17
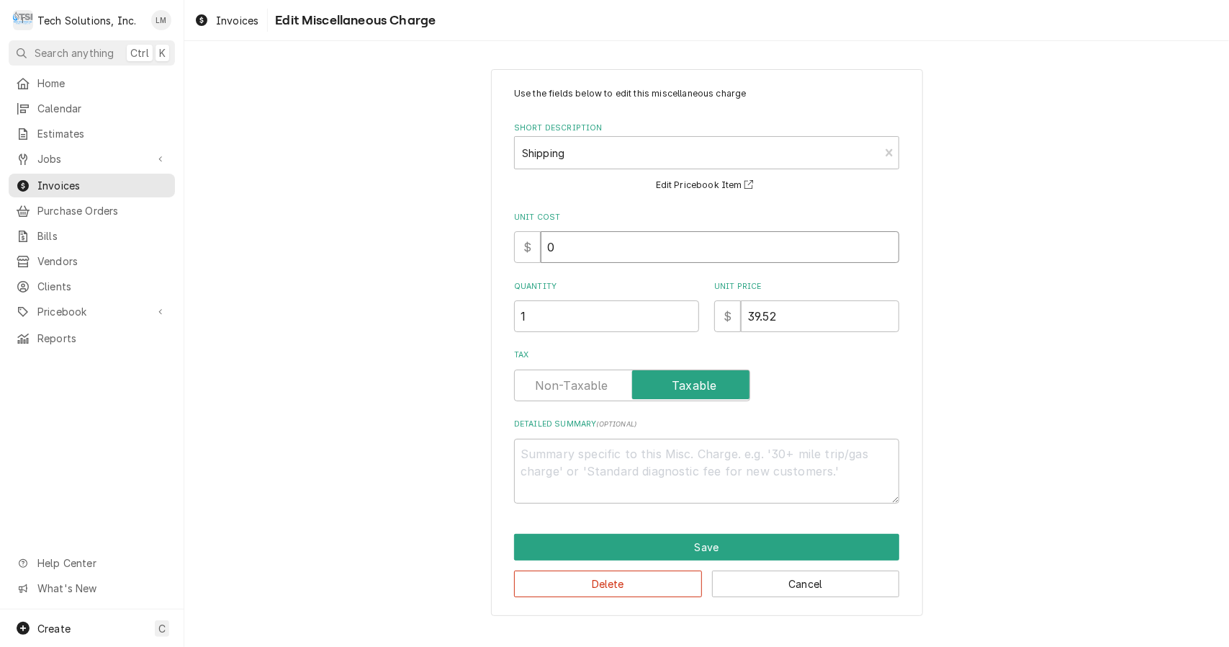
click at [654, 243] on input "0" at bounding box center [720, 247] width 359 height 32
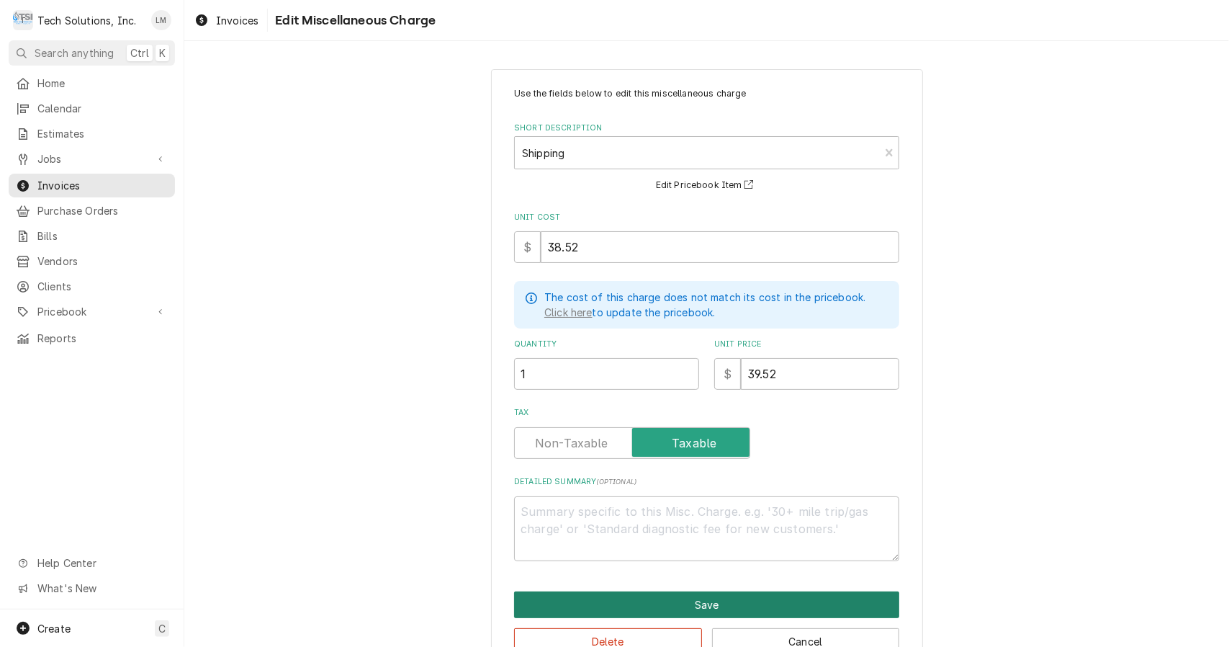
click at [747, 605] on button "Save" at bounding box center [706, 604] width 385 height 27
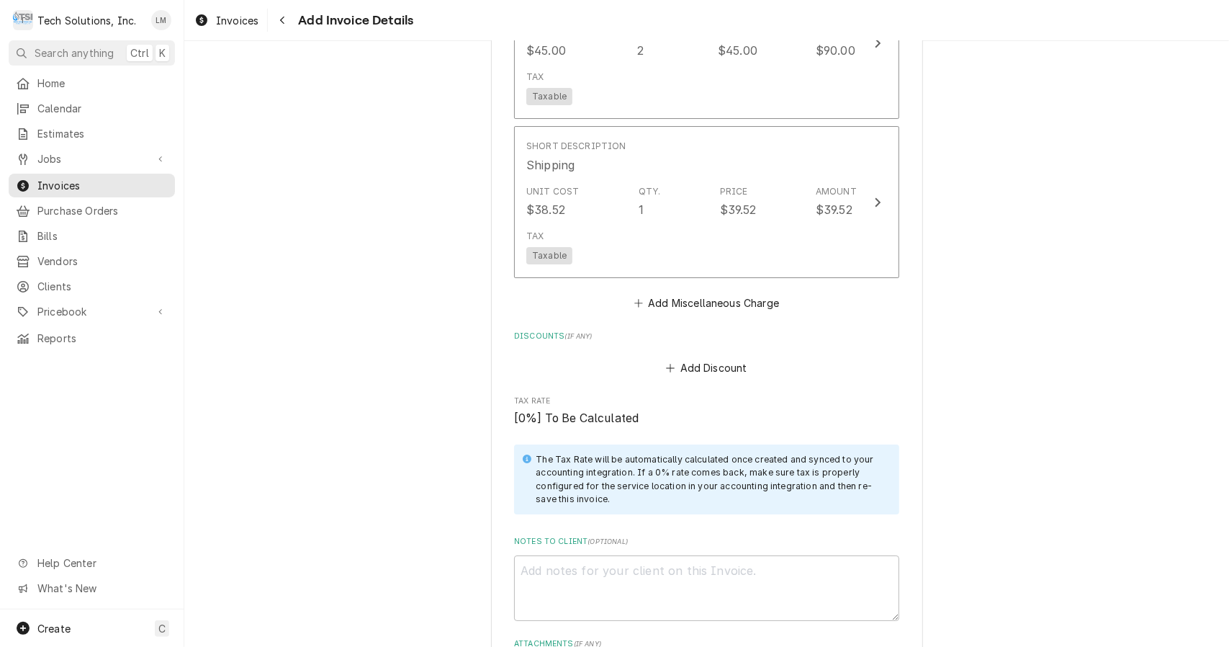
scroll to position [3430, 0]
click at [635, 297] on icon "Trip Charges, Diagnostic Fees, etc." at bounding box center [638, 302] width 9 height 10
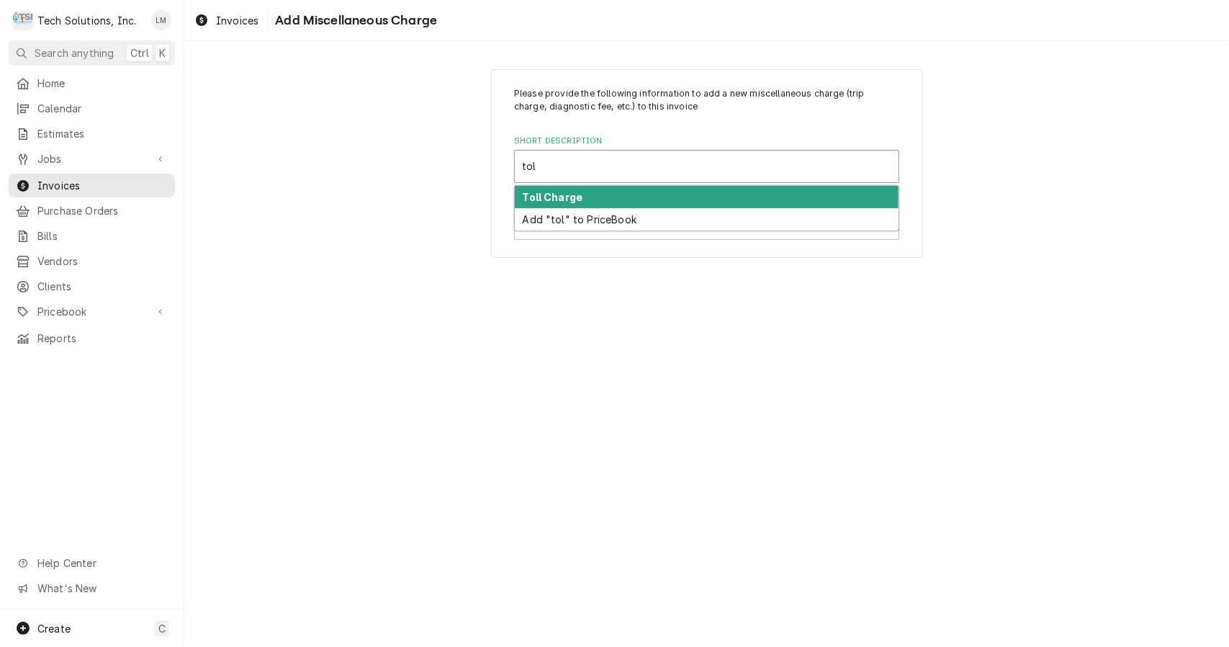
click at [579, 199] on strong "Toll Charge" at bounding box center [553, 197] width 60 height 12
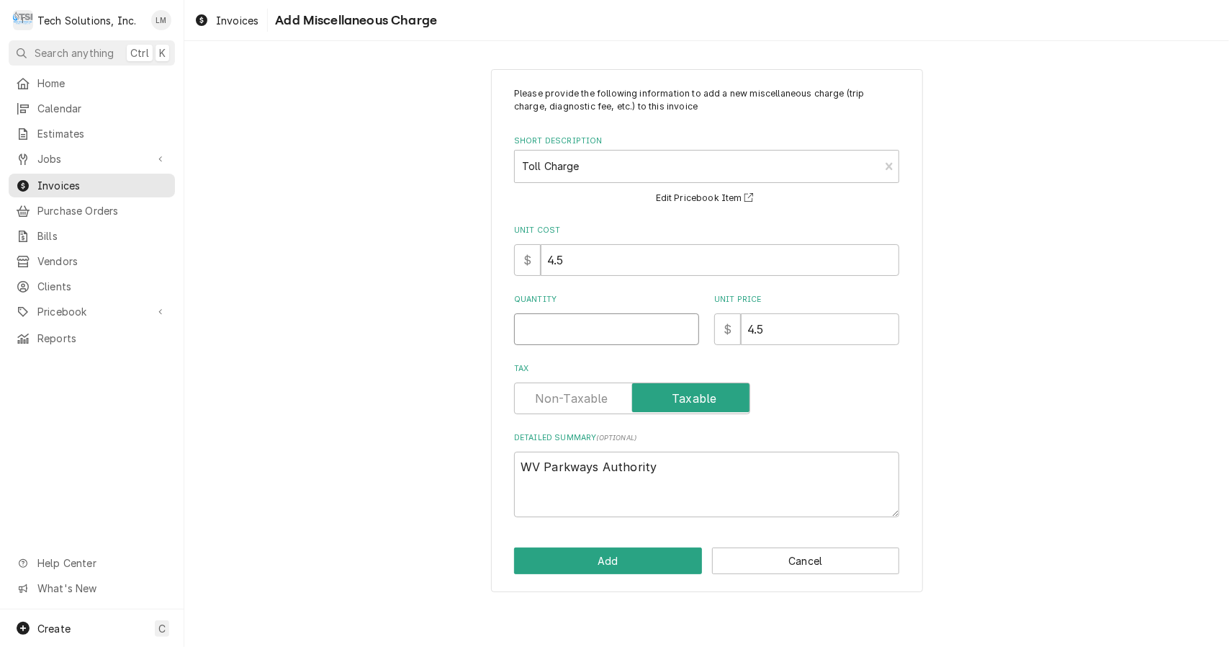
click at [586, 325] on input "Quantity" at bounding box center [606, 329] width 185 height 32
click at [693, 469] on textarea "WV Parkways Authority" at bounding box center [706, 484] width 385 height 66
click at [645, 548] on button "Add" at bounding box center [608, 560] width 188 height 27
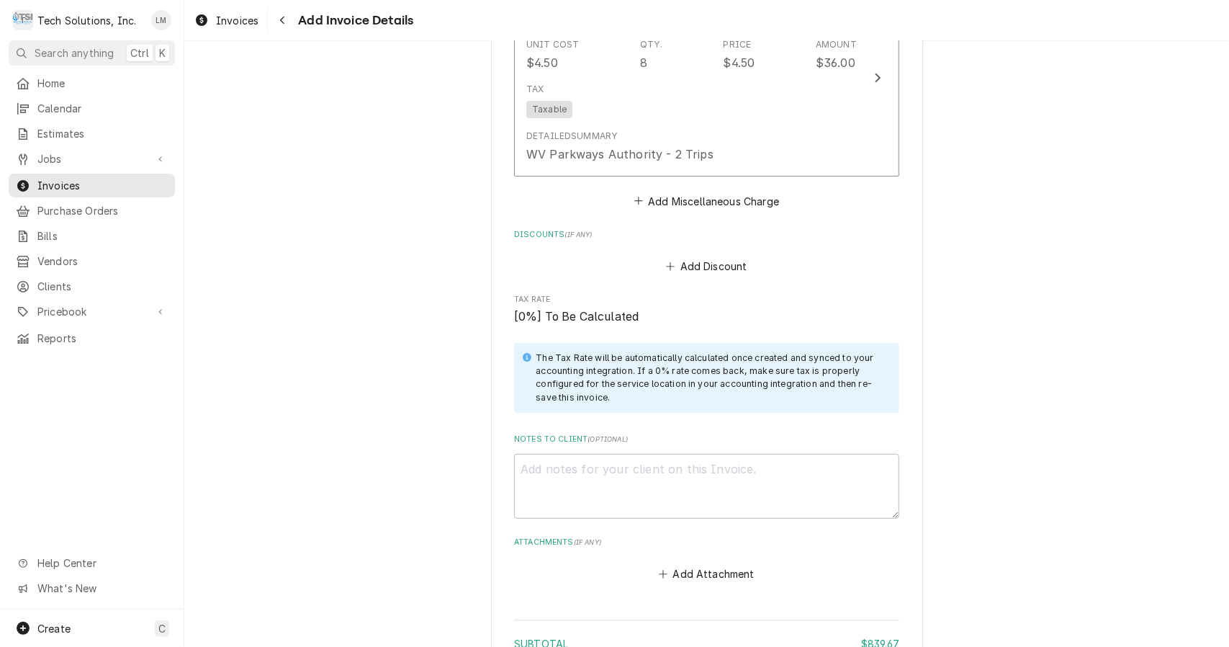
scroll to position [3735, 0]
click at [752, 466] on textarea "Notes to Client ( optional )" at bounding box center [706, 486] width 385 height 66
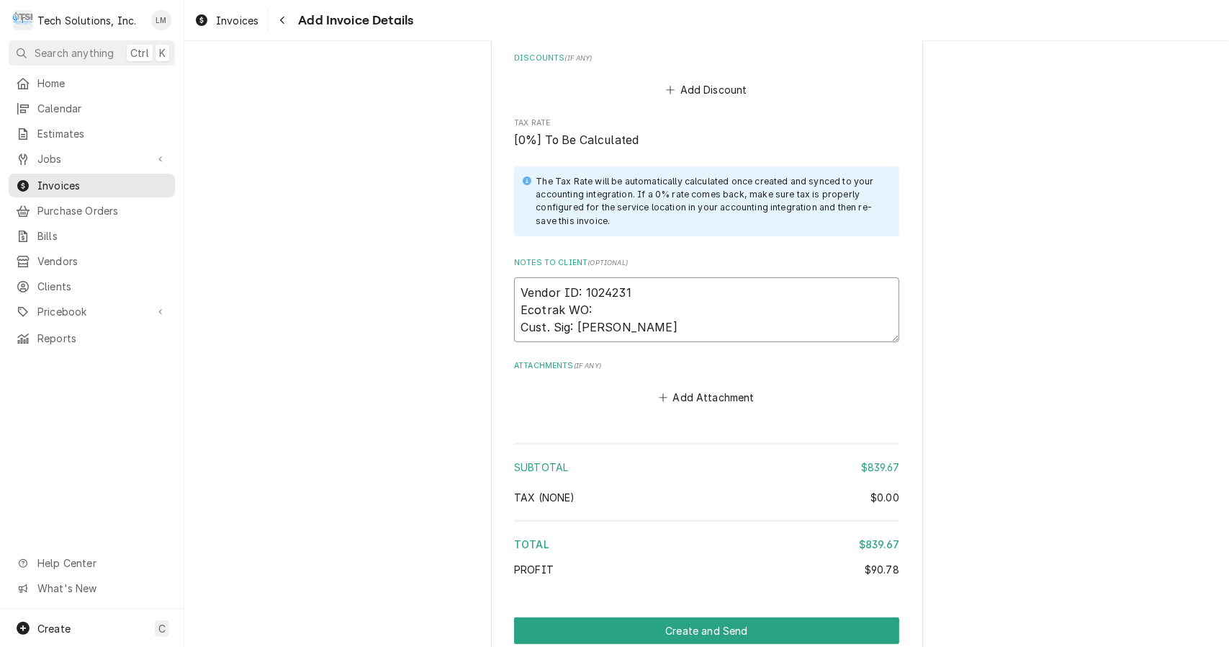
scroll to position [3942, 0]
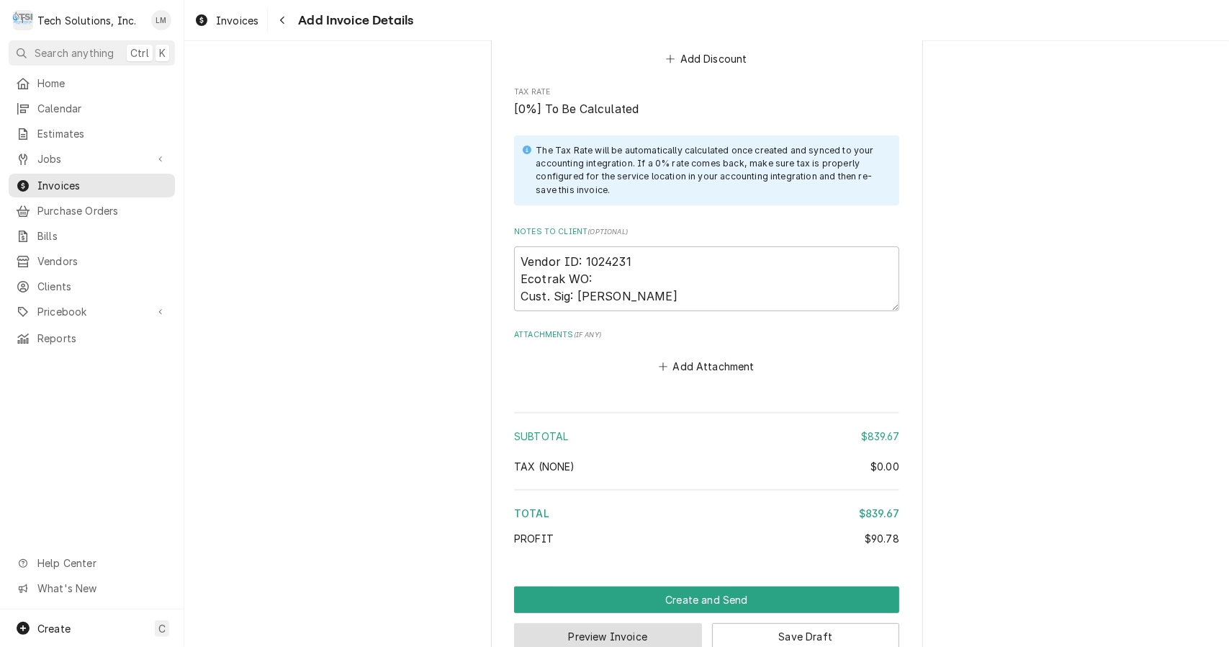
click at [648, 623] on button "Preview Invoice" at bounding box center [608, 636] width 188 height 27
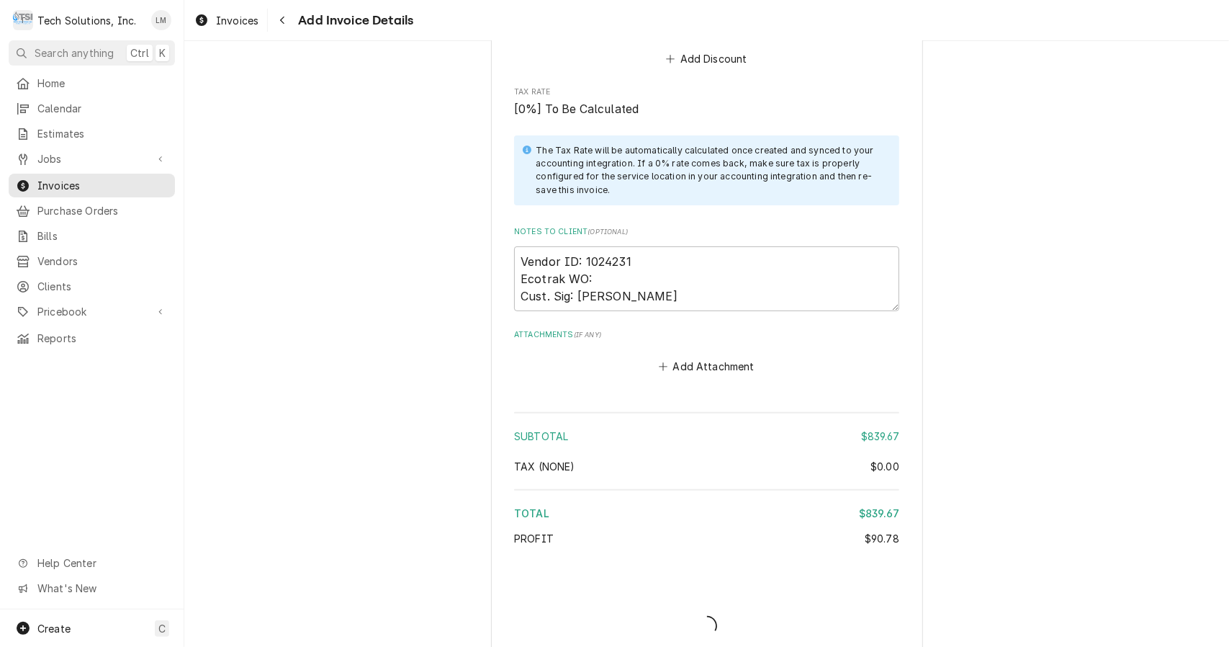
scroll to position [3933, 0]
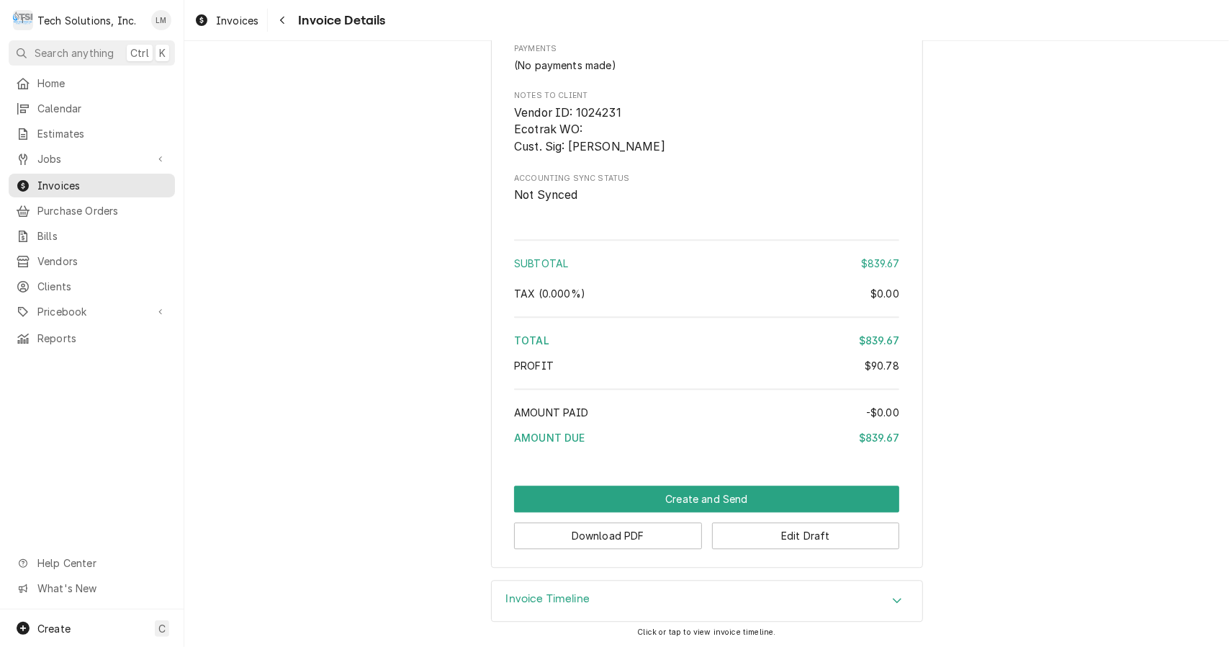
scroll to position [2251, 0]
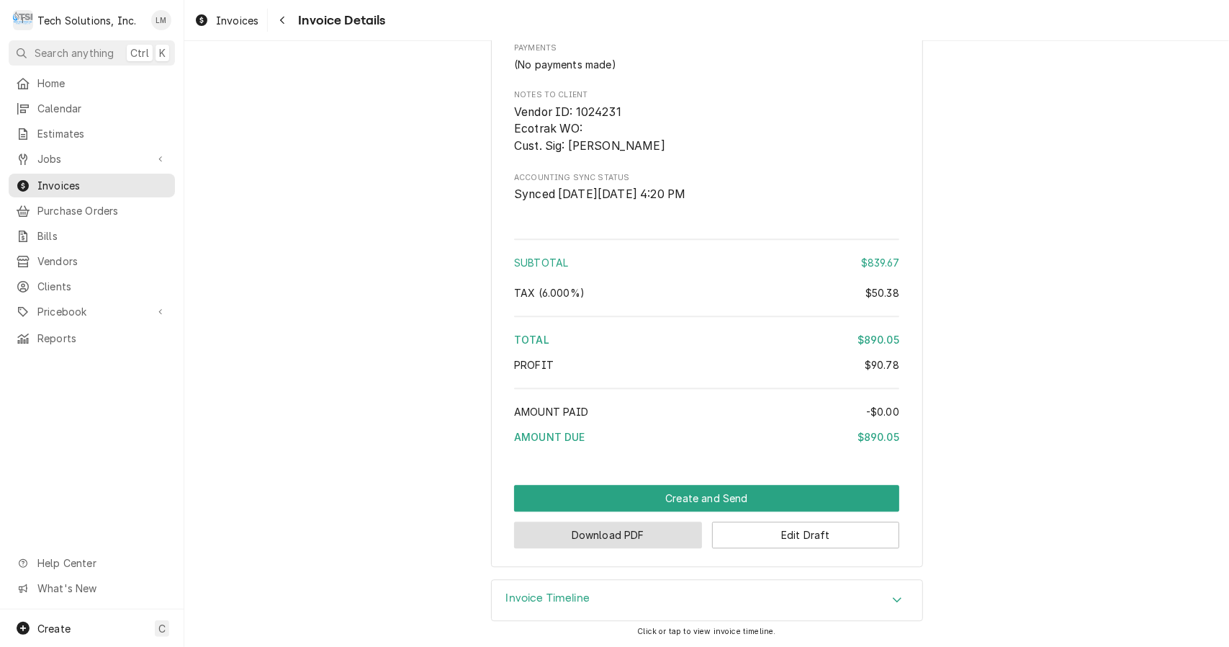
click at [660, 540] on button "Download PDF" at bounding box center [608, 534] width 188 height 27
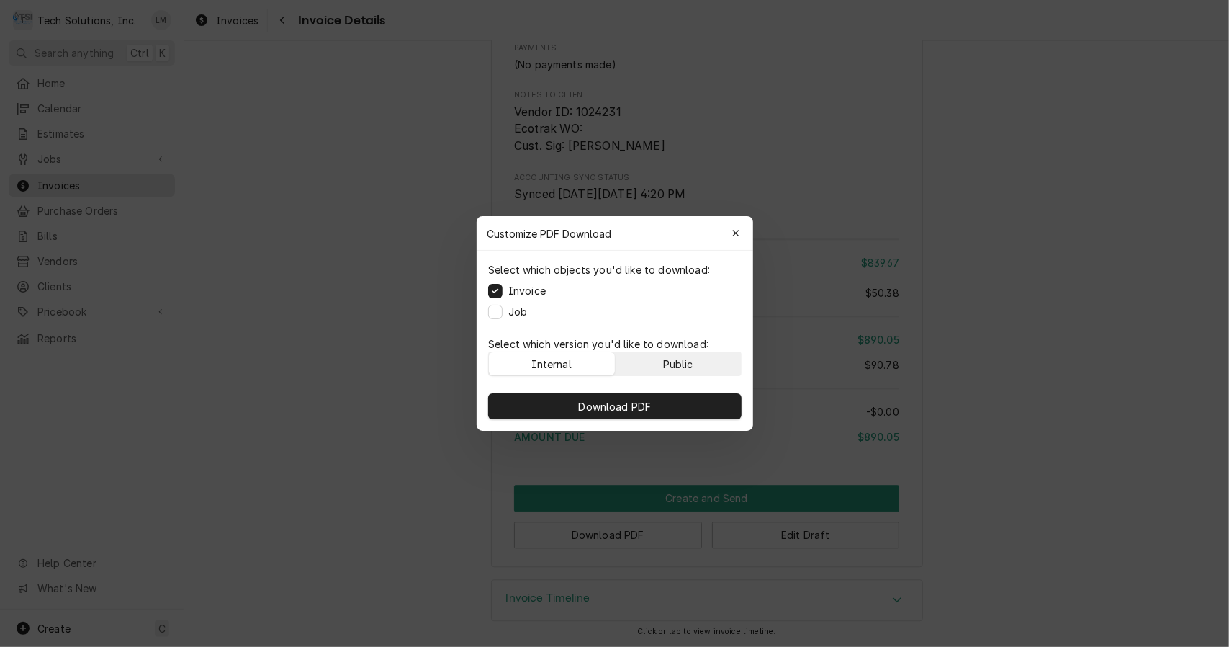
click at [675, 362] on div "Public" at bounding box center [677, 363] width 30 height 15
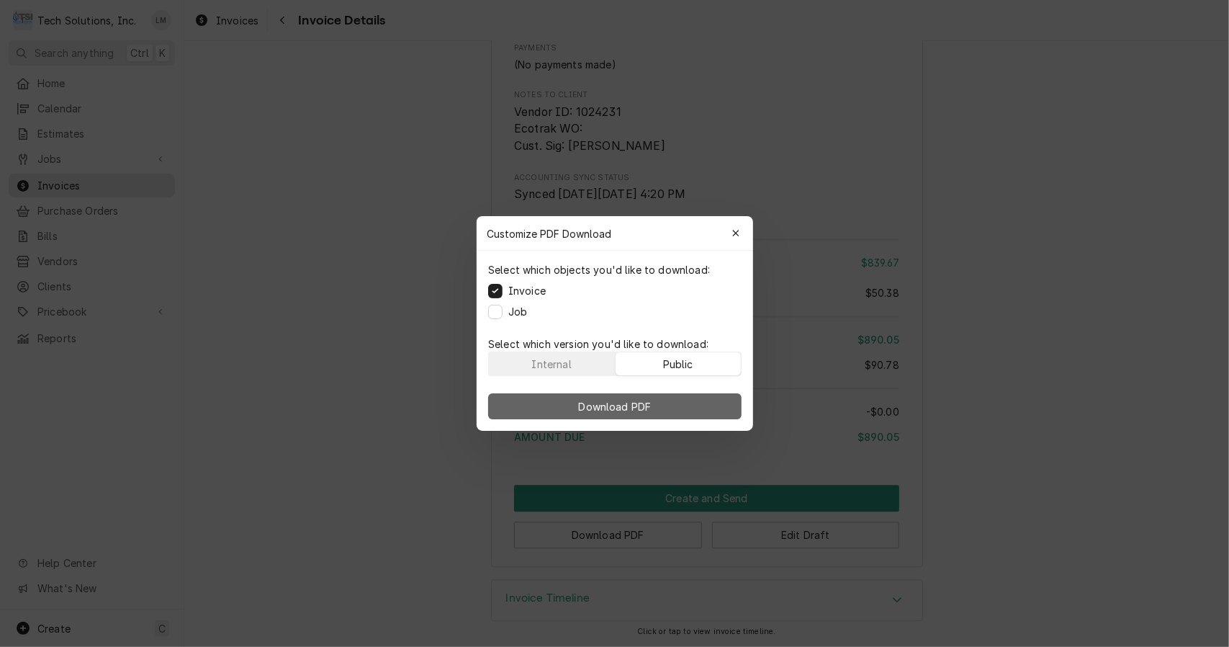
click at [654, 405] on button "Download PDF" at bounding box center [614, 406] width 253 height 26
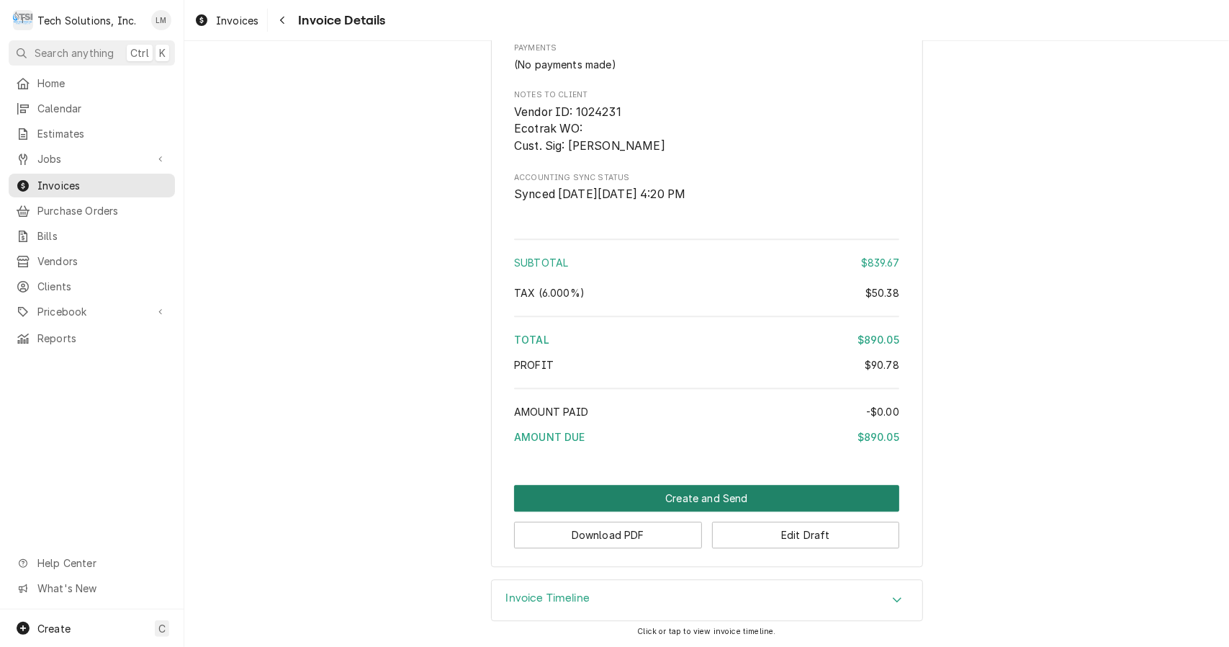
click at [692, 488] on button "Create and Send" at bounding box center [706, 498] width 385 height 27
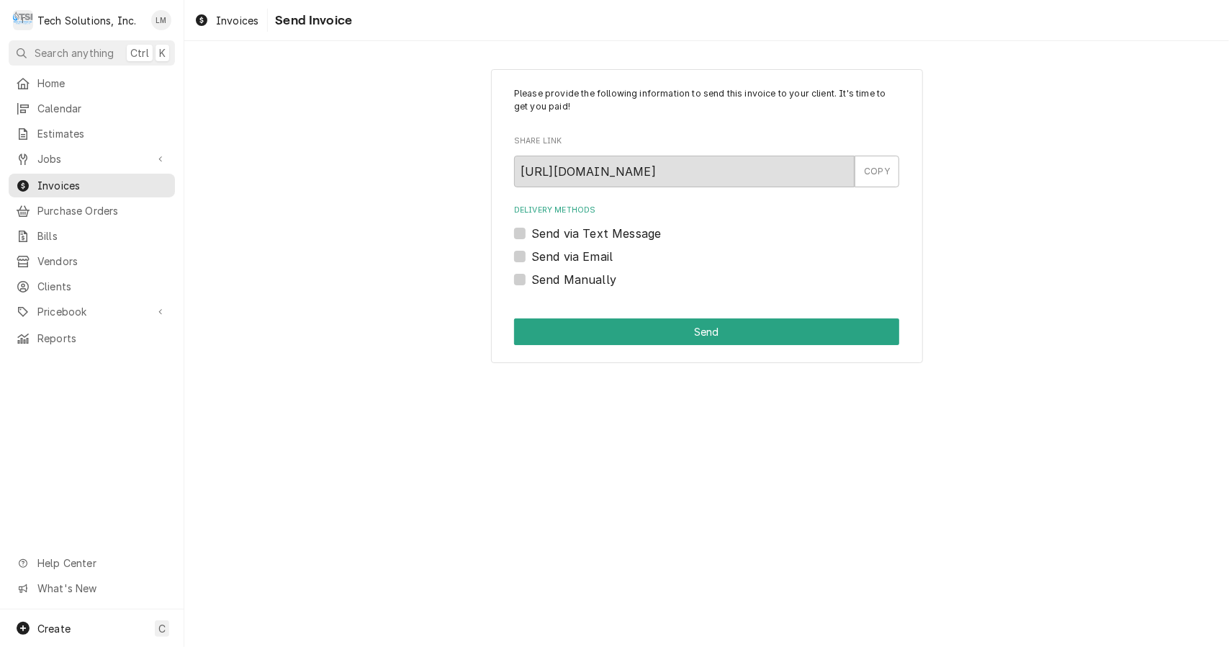
click at [577, 285] on label "Send Manually" at bounding box center [573, 279] width 85 height 17
click at [577, 285] on input "Send Manually" at bounding box center [723, 287] width 385 height 32
checkbox input "true"
click at [624, 335] on button "Send" at bounding box center [706, 331] width 385 height 27
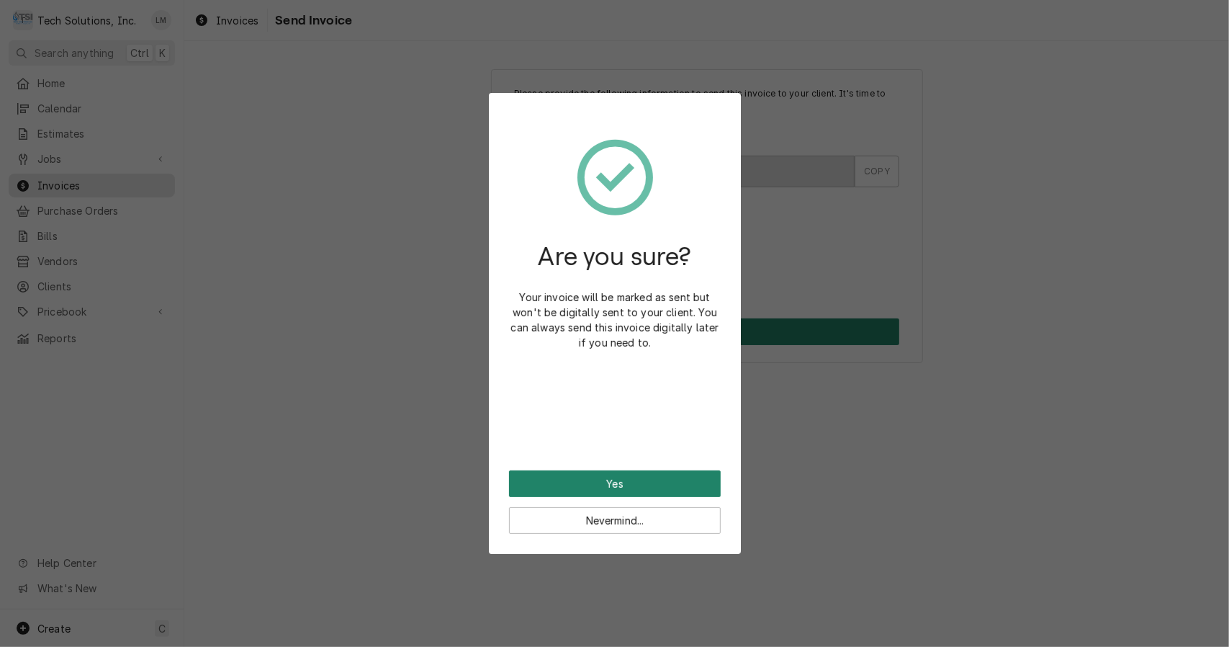
click at [570, 492] on button "Yes" at bounding box center [615, 483] width 212 height 27
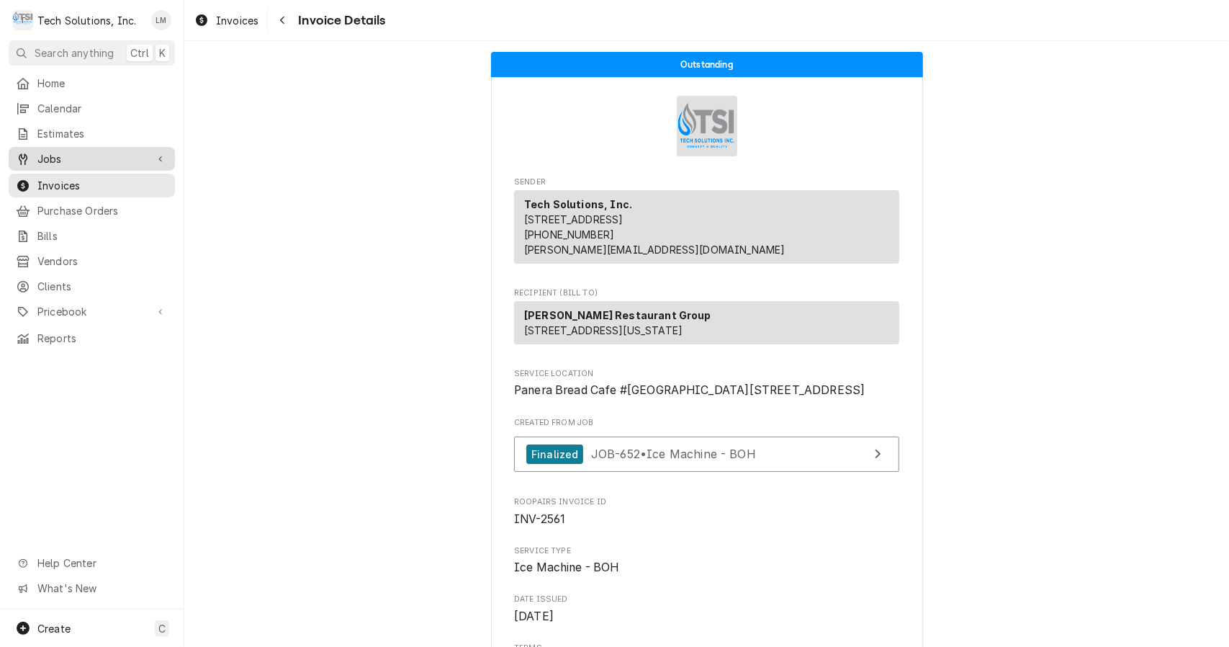
click at [66, 155] on span "Jobs" at bounding box center [91, 158] width 109 height 15
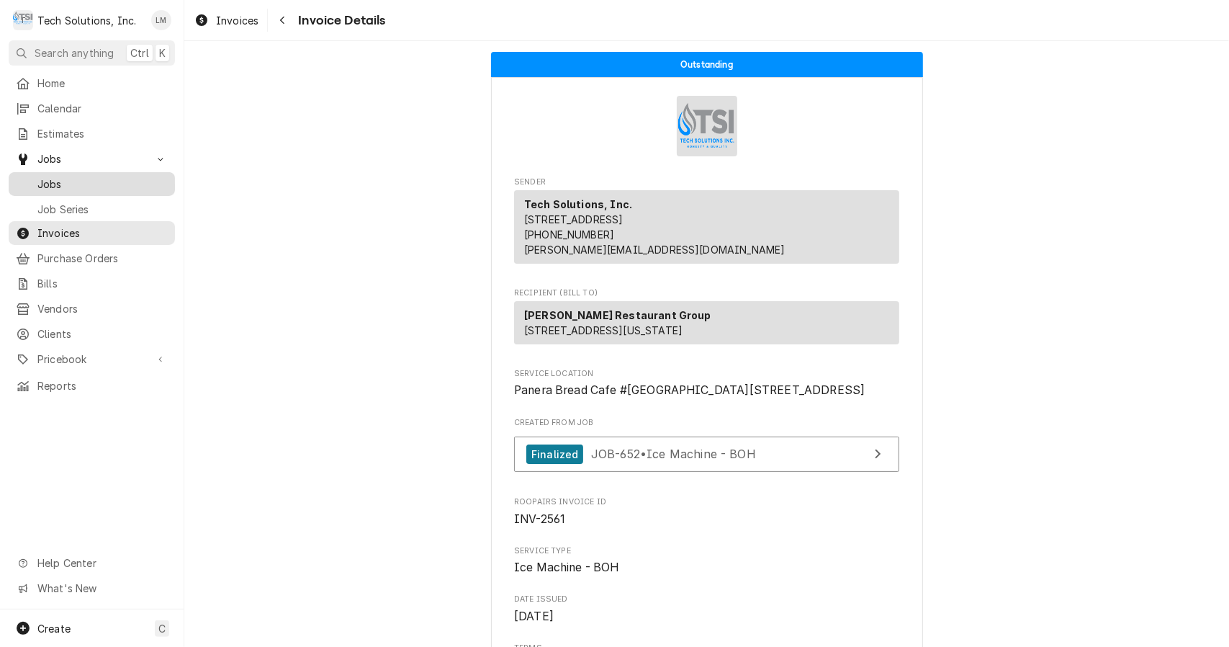
click at [70, 176] on span "Jobs" at bounding box center [102, 183] width 130 height 15
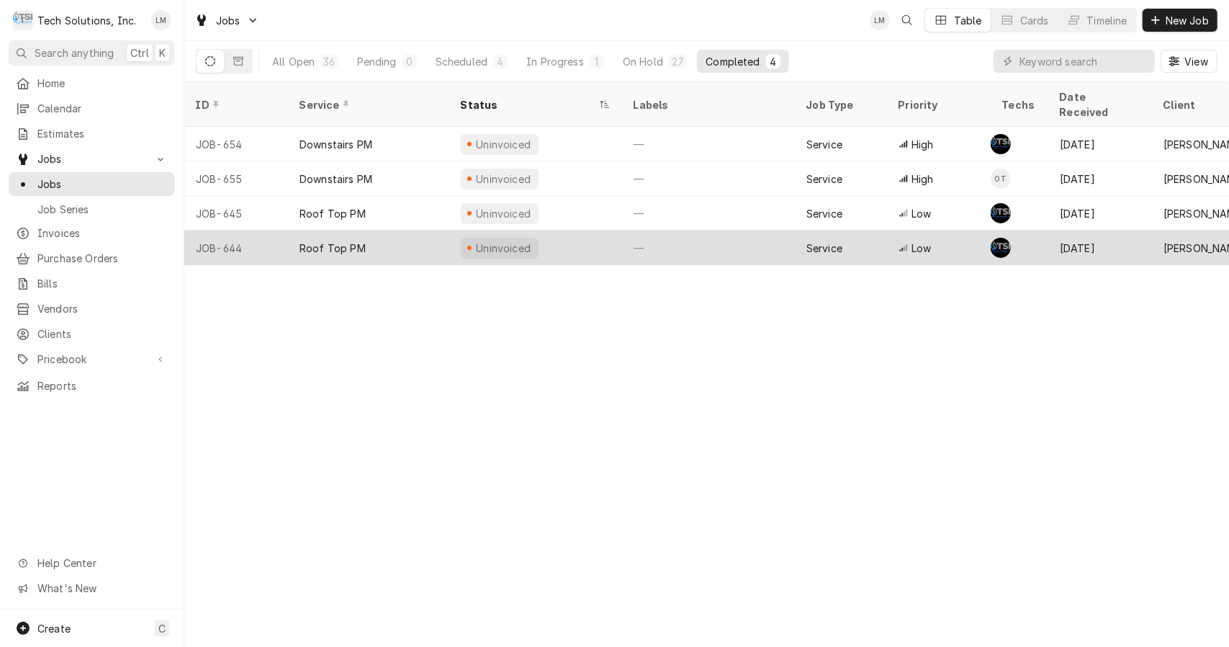
click at [360, 240] on div "Roof Top PM" at bounding box center [333, 247] width 66 height 15
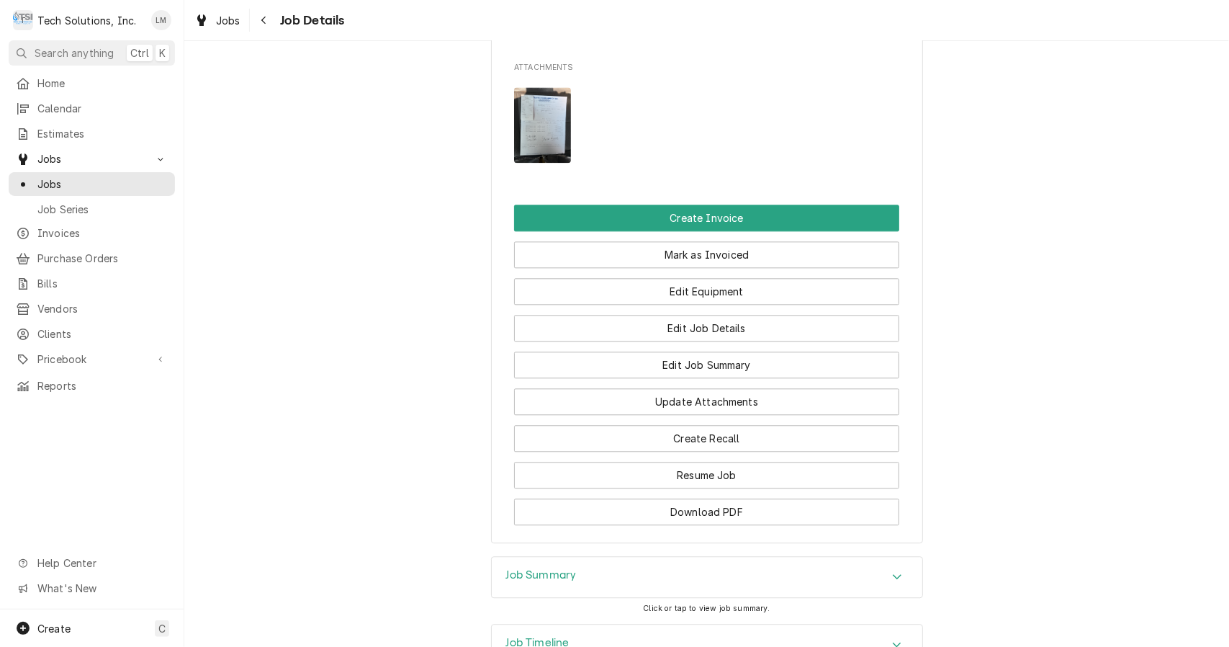
scroll to position [2203, 0]
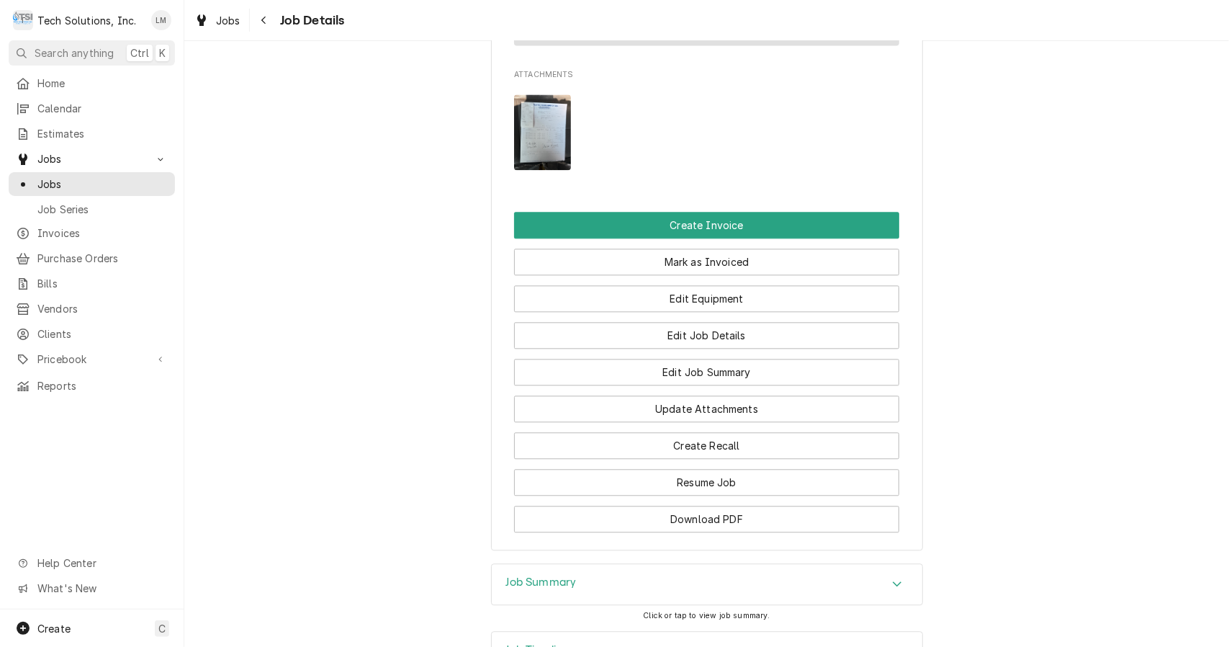
click at [528, 94] on img "Attachments" at bounding box center [542, 132] width 57 height 76
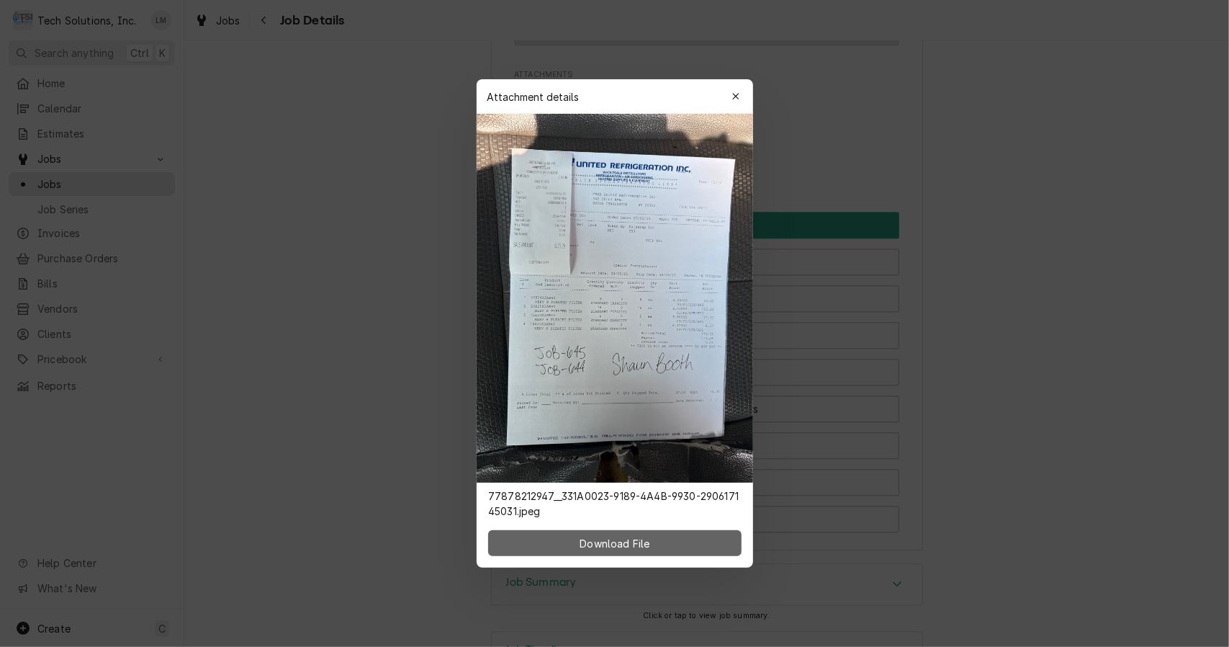
click at [657, 531] on button "Download File" at bounding box center [614, 543] width 253 height 26
click at [734, 94] on icon "button" at bounding box center [735, 96] width 6 height 6
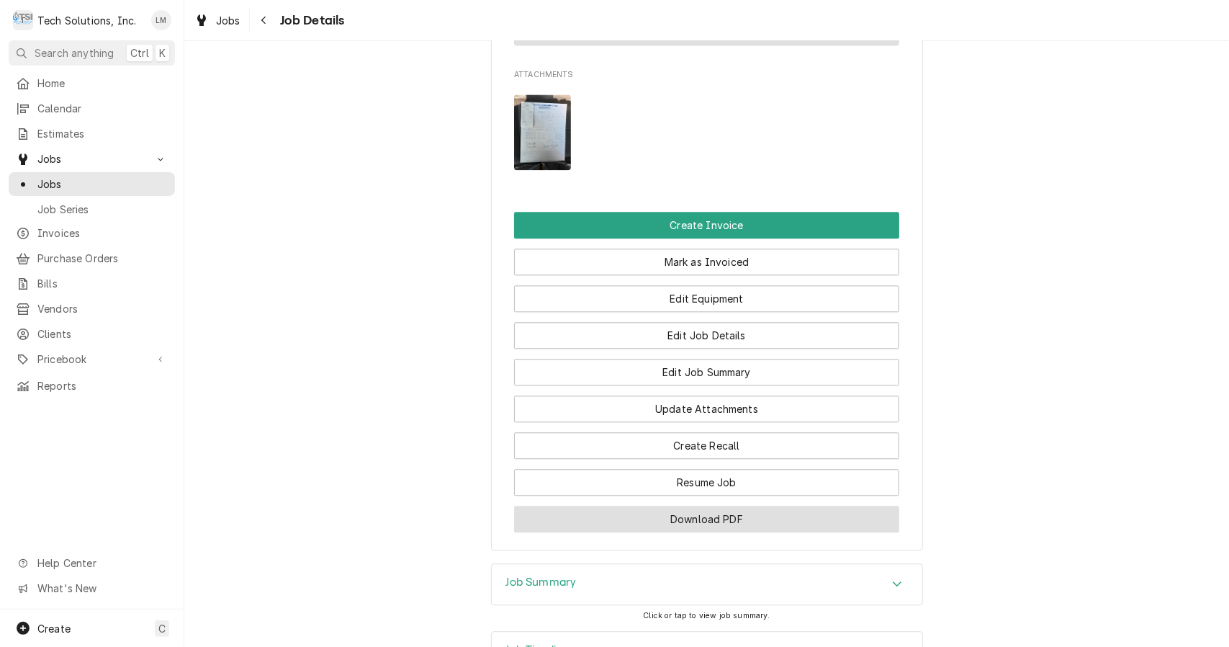
click at [737, 505] on button "Download PDF" at bounding box center [706, 518] width 385 height 27
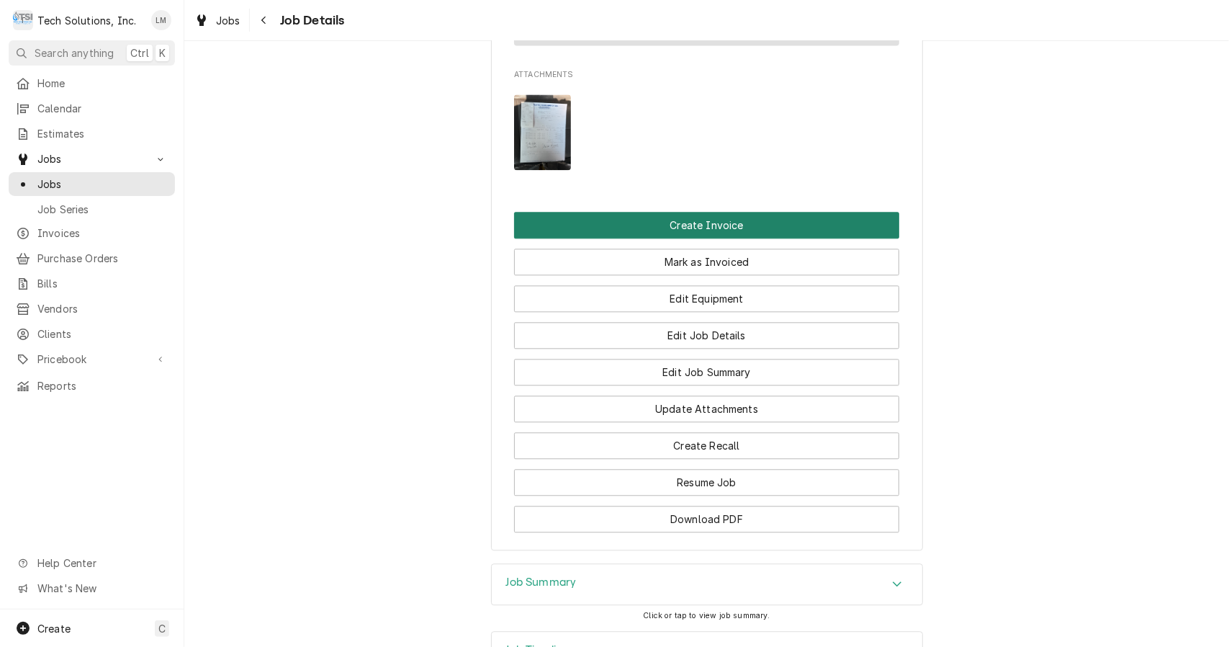
click at [706, 212] on button "Create Invoice" at bounding box center [706, 225] width 385 height 27
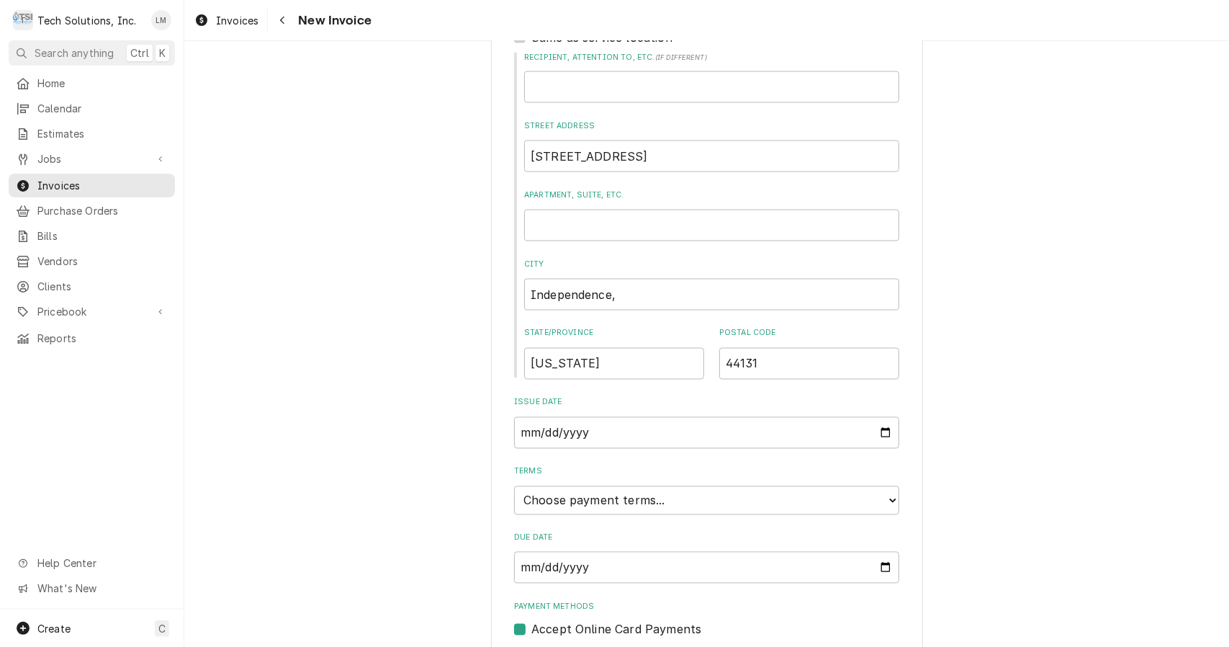
scroll to position [1575, 0]
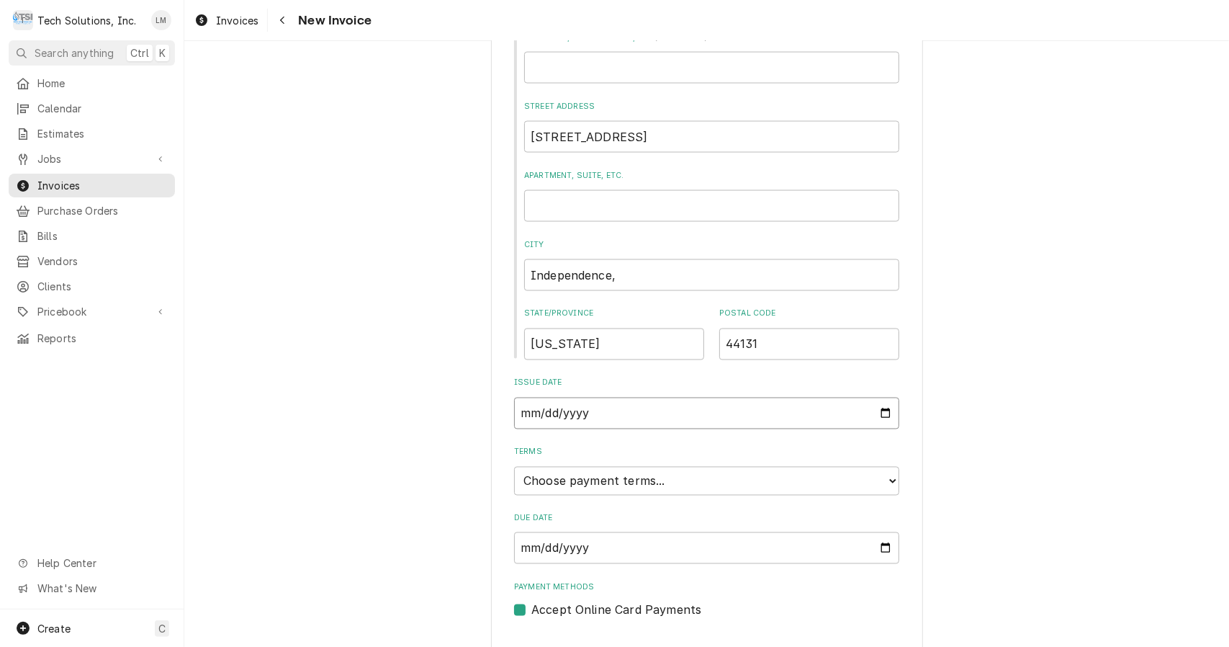
click at [884, 397] on input "[DATE]" at bounding box center [706, 413] width 385 height 32
type input "[DATE]"
click at [881, 467] on select "Choose payment terms... Same Day Net 7 Net 14 Net 21 Net 30 Net 45 Net 60 Net 90" at bounding box center [706, 481] width 385 height 29
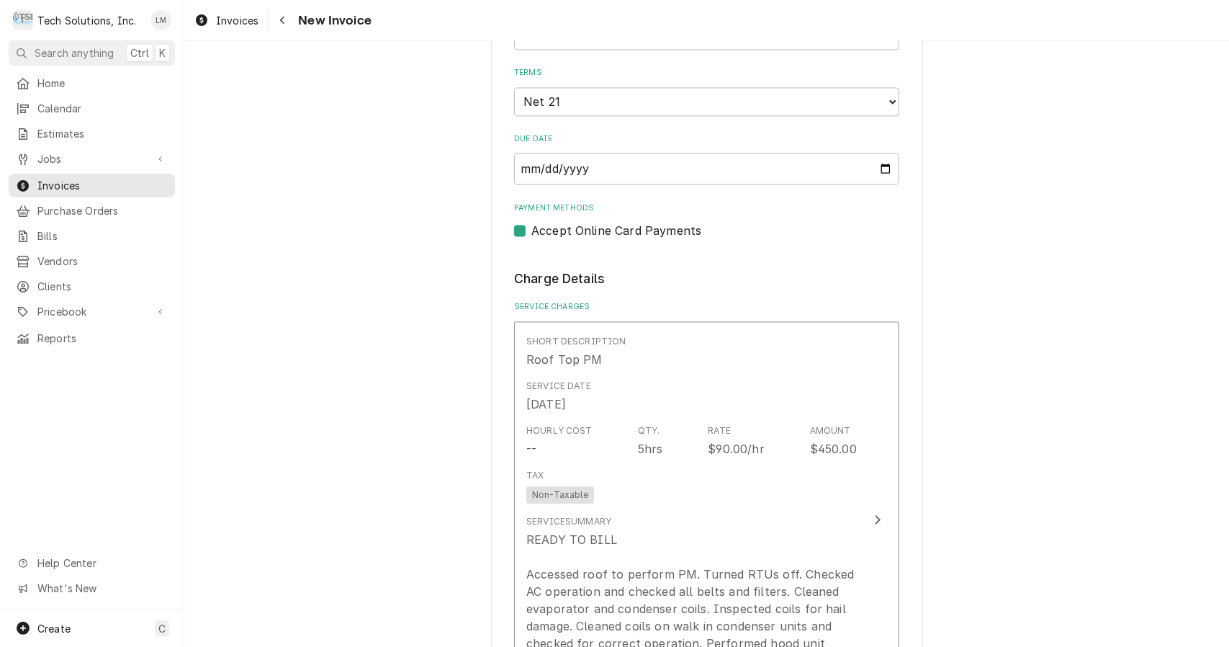
scroll to position [1954, 0]
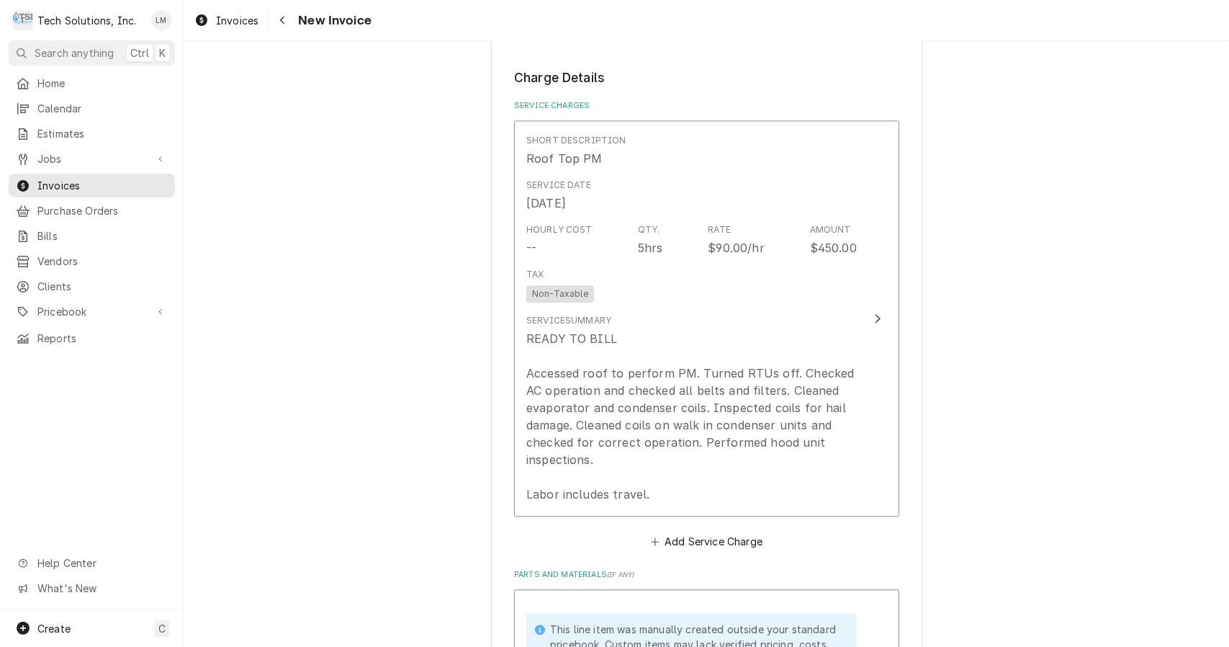
click at [868, 310] on div "Update Line Item" at bounding box center [877, 318] width 19 height 17
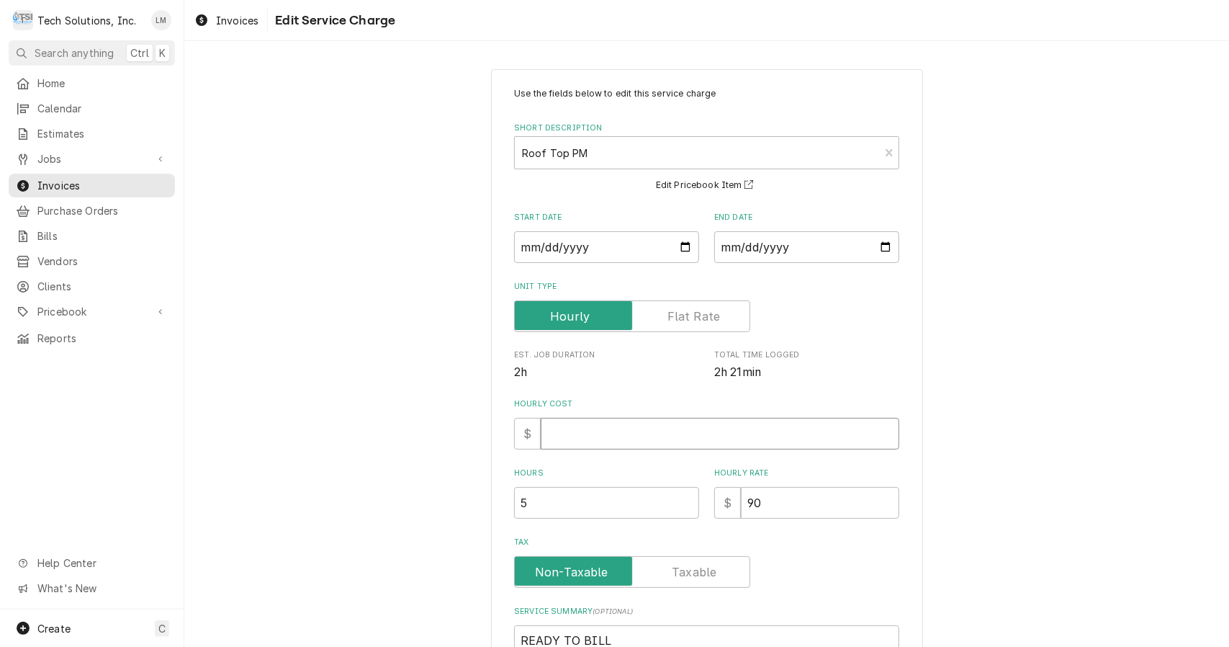
click at [681, 436] on input "Hourly Cost" at bounding box center [720, 434] width 359 height 32
type textarea "x"
type input "9"
type textarea "x"
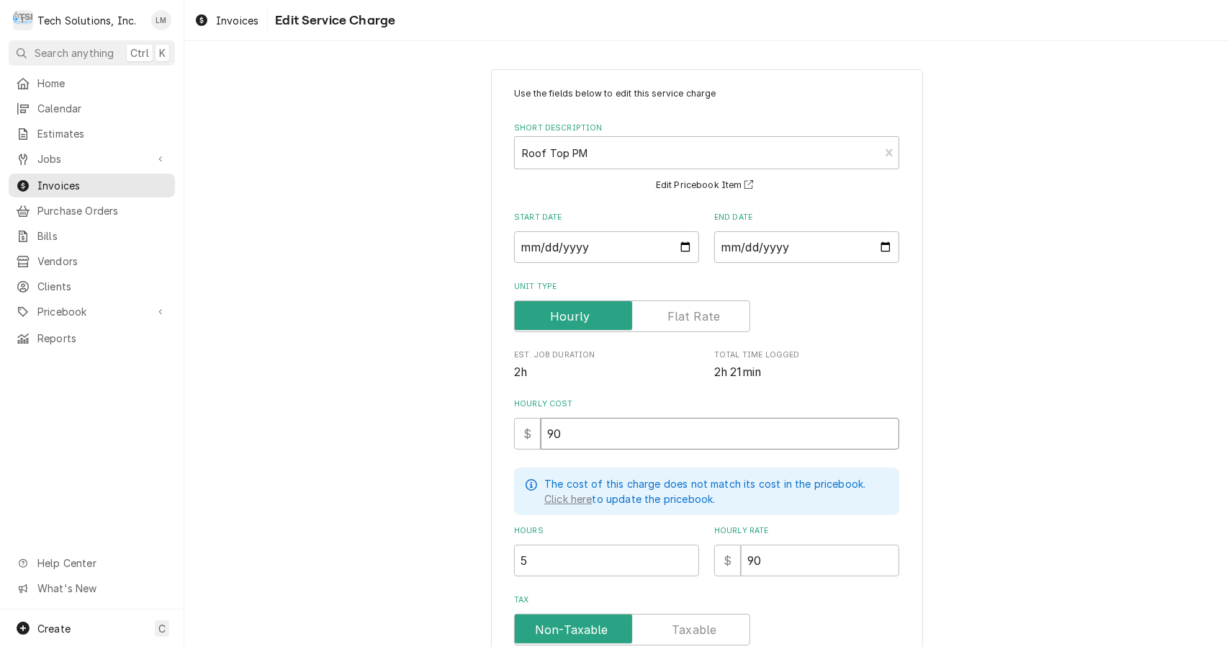
type input "90"
click at [689, 628] on label "Tax" at bounding box center [632, 629] width 236 height 32
click at [689, 628] on input "Tax" at bounding box center [632, 629] width 223 height 32
checkbox input "true"
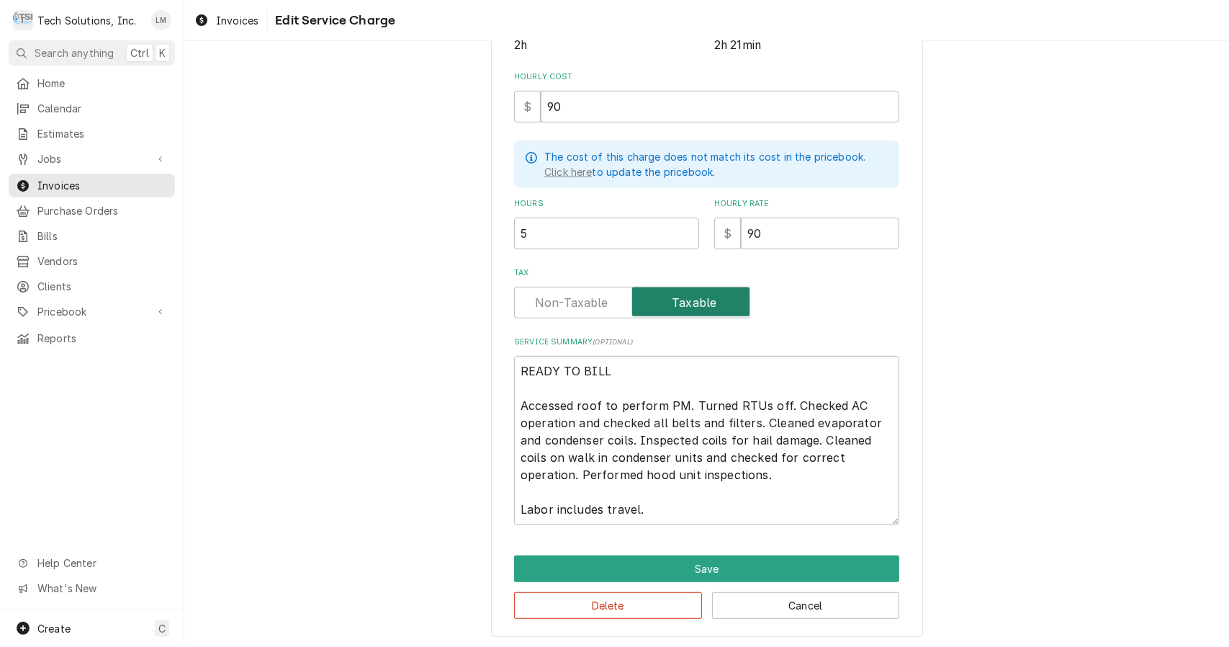
scroll to position [328, 0]
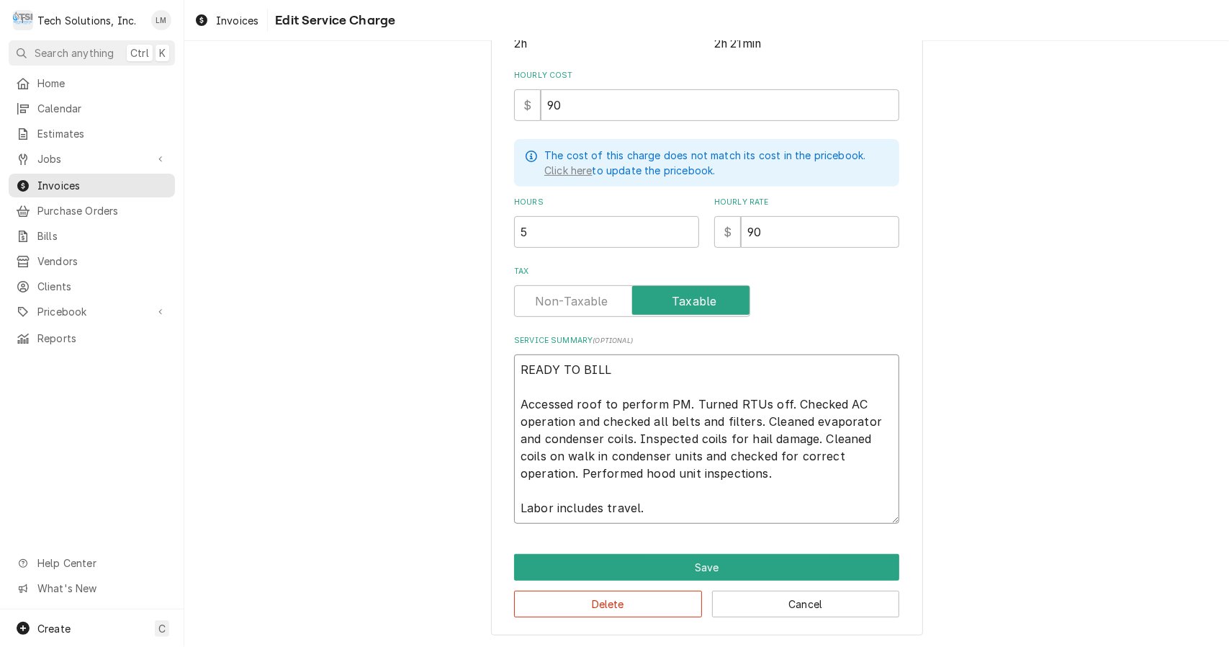
click at [684, 382] on textarea "READY TO BILL Accessed roof to perform PM. Turned RTUs off. Checked AC operatio…" at bounding box center [706, 438] width 385 height 169
type textarea "x"
type textarea "READY TO BILL Accessed roof to perform PM. Turned RTUs off. Checked AC operatio…"
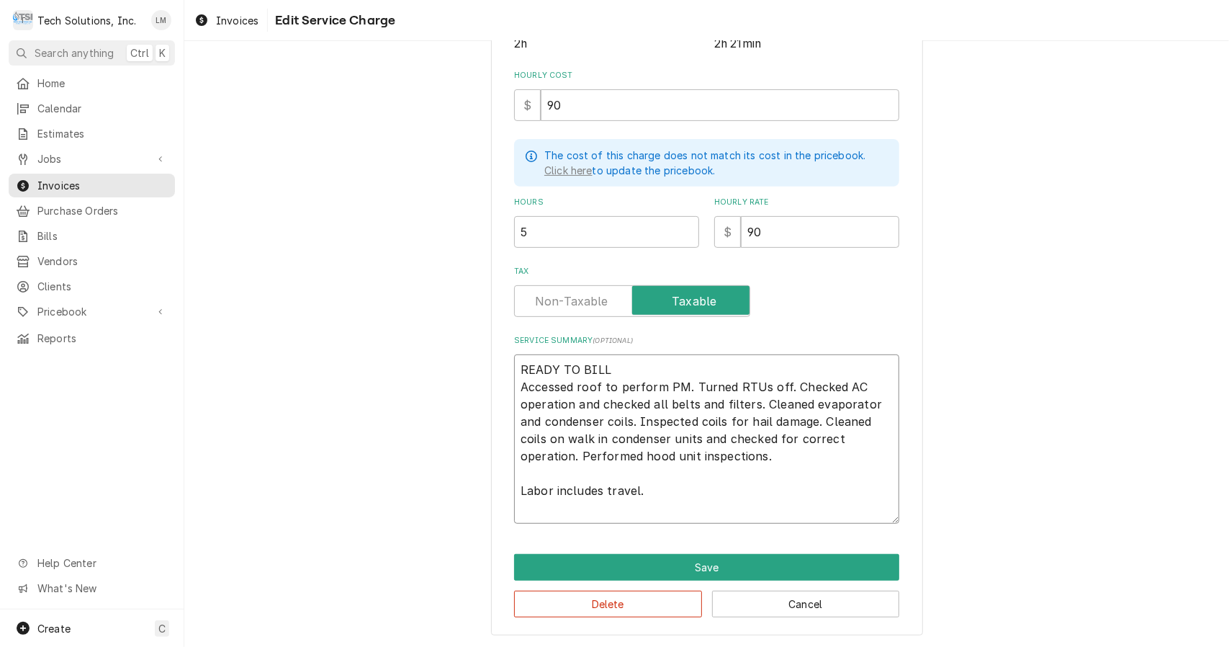
scroll to position [311, 0]
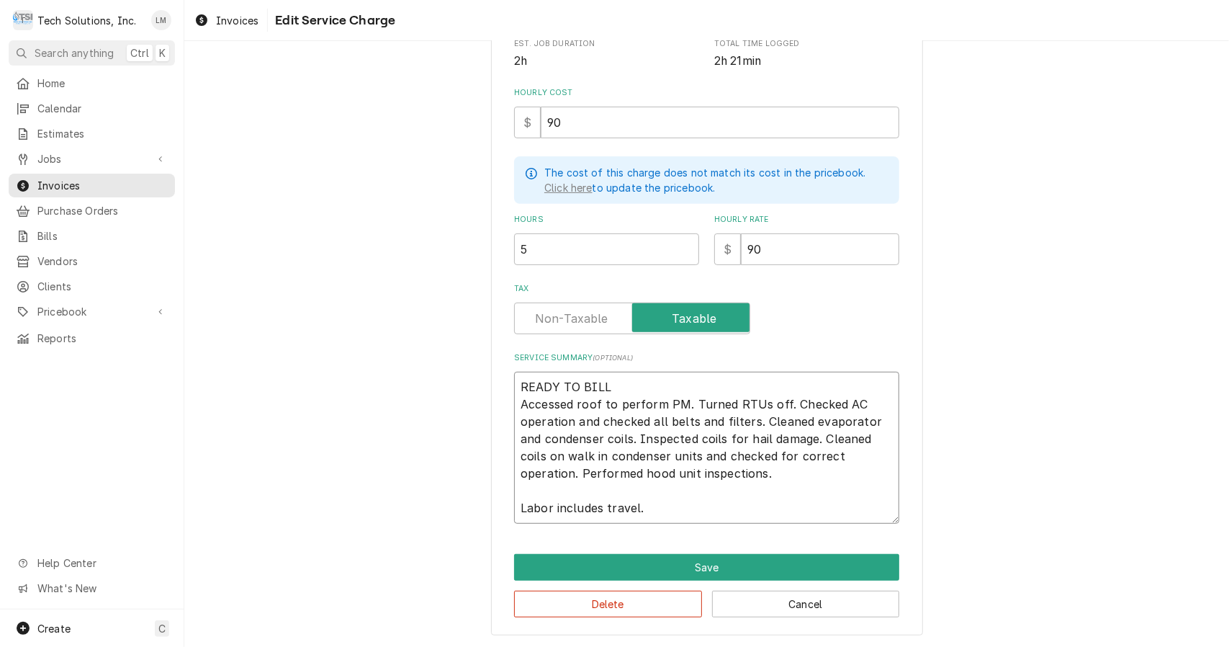
type textarea "x"
type textarea "READY TO BIL Accessed roof to perform PM. Turned RTUs off. Checked AC operation…"
type textarea "x"
type textarea "READY TO BI Accessed roof to perform PM. Turned RTUs off. Checked AC operation …"
type textarea "x"
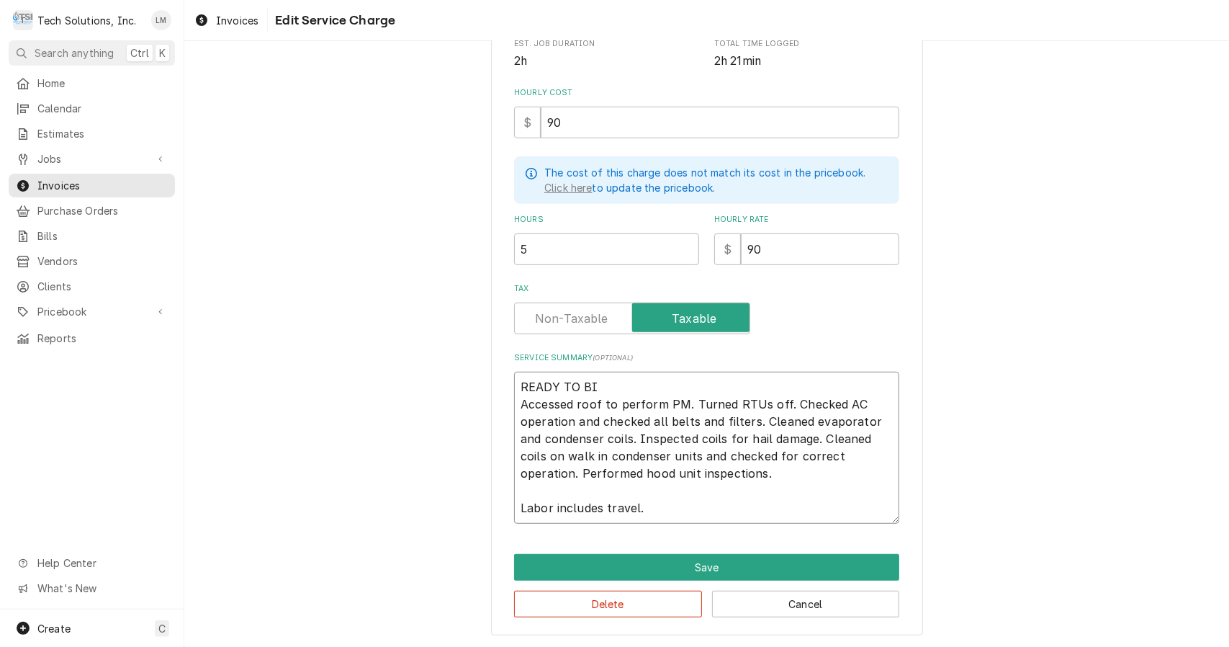
type textarea "READY TO B Accessed roof to perform PM. Turned RTUs off. Checked AC operation a…"
type textarea "x"
type textarea "READY TO Accessed roof to perform PM. Turned RTUs off. Checked AC operation and…"
type textarea "x"
type textarea "READY TO Accessed roof to perform PM. Turned RTUs off. Checked AC operation and…"
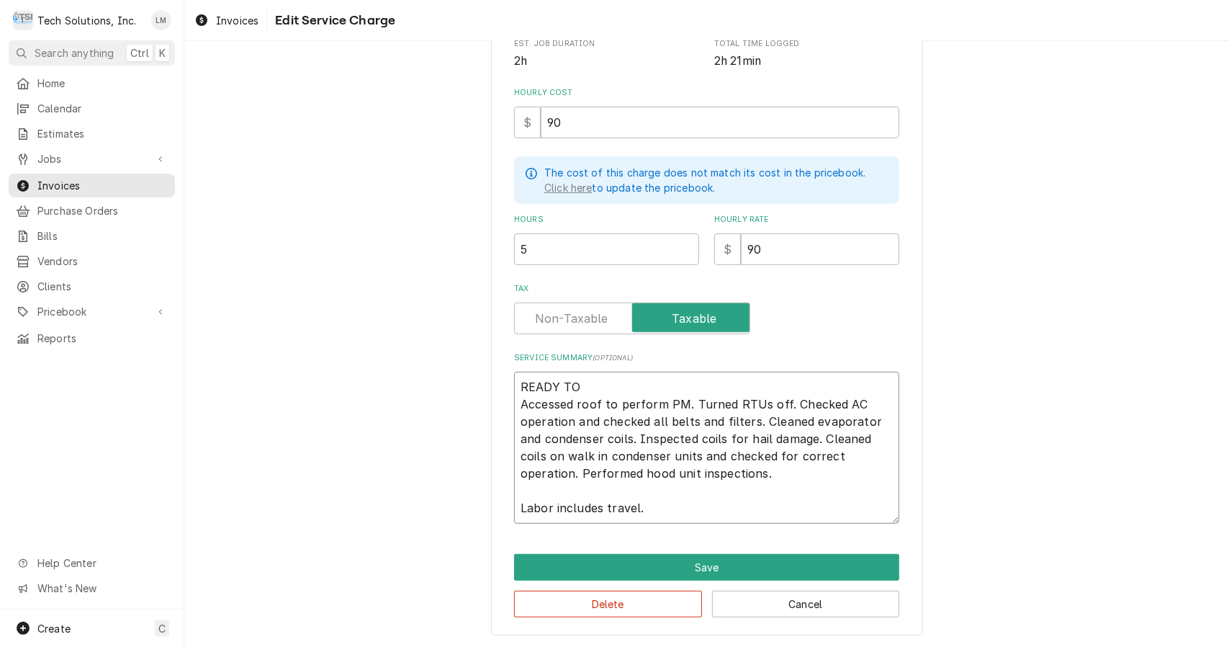
type textarea "x"
type textarea "READY T Accessed roof to perform PM. Turned RTUs off. Checked AC operation and …"
type textarea "x"
type textarea "READY Accessed roof to perform PM. Turned RTUs off. Checked AC operation and ch…"
type textarea "x"
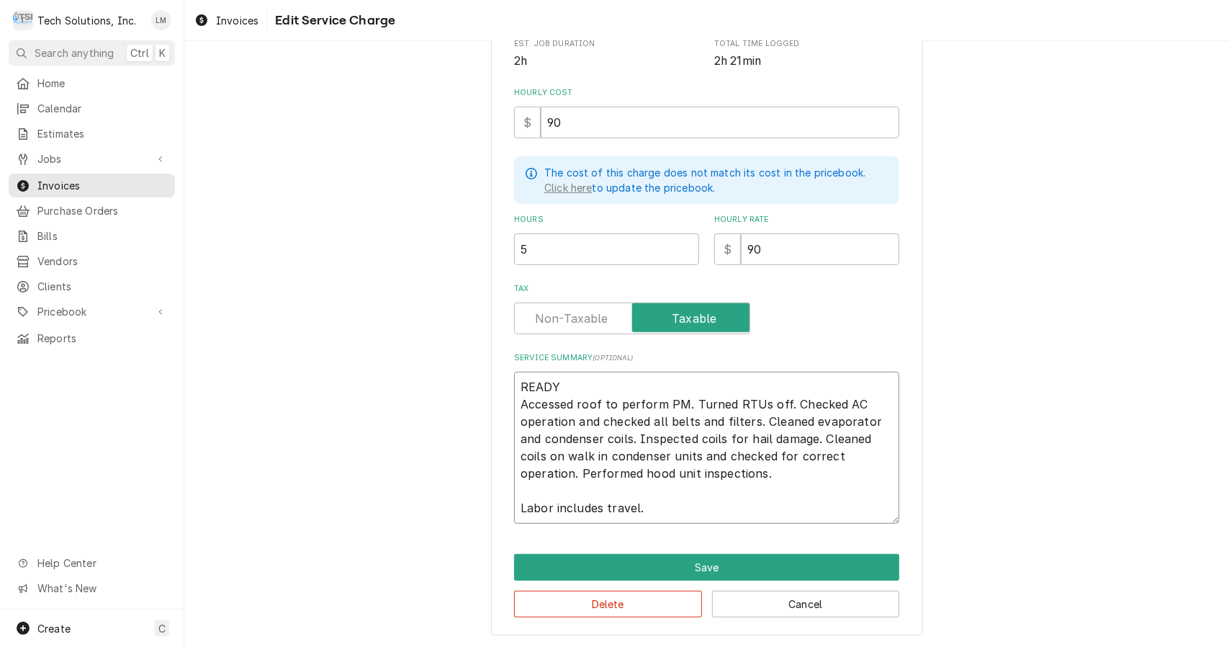
type textarea "READY Accessed roof to perform PM. Turned RTUs off. Checked AC operation and ch…"
type textarea "x"
type textarea "READ Accessed roof to perform PM. Turned RTUs off. Checked AC operation and che…"
type textarea "x"
type textarea "REA Accessed roof to perform PM. Turned RTUs off. Checked AC operation and chec…"
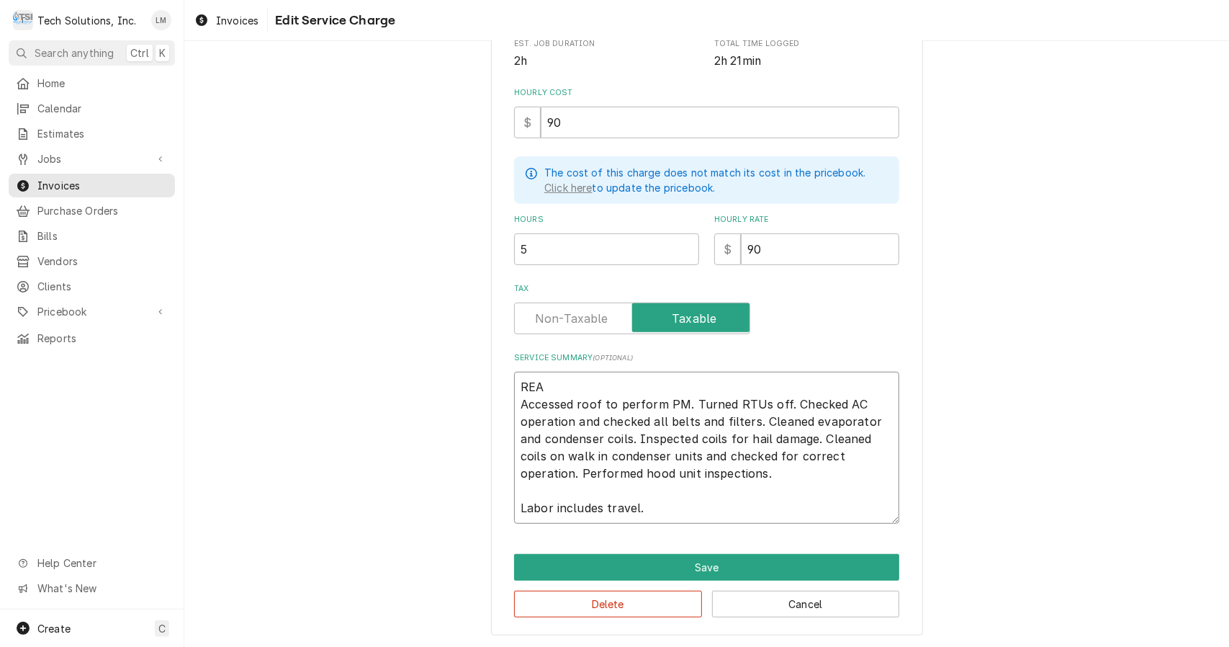
type textarea "x"
type textarea "RE Accessed roof to perform PM. Turned RTUs off. Checked AC operation and check…"
type textarea "x"
type textarea "R Accessed roof to perform PM. Turned RTUs off. Checked AC operation and checke…"
type textarea "x"
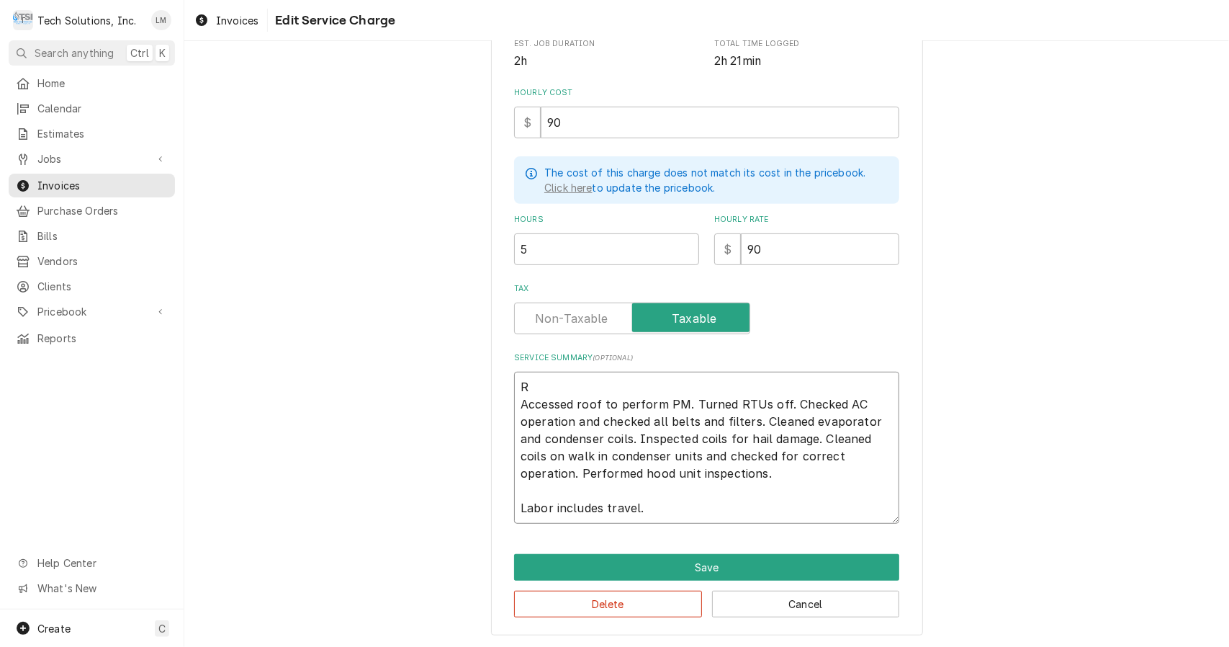
type textarea "Accessed roof to perform PM. Turned RTUs off. Checked AC operation and checked …"
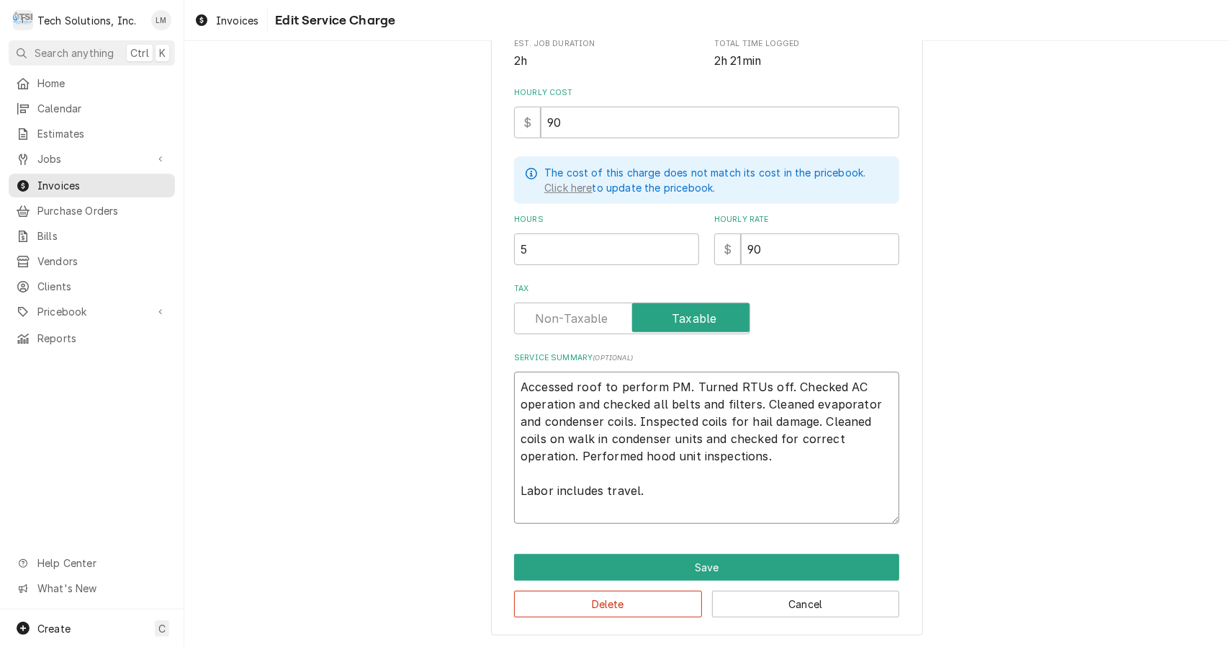
type textarea "x"
type textarea "Accessed roof to perform PM. Turned RTUs off. Checked AC operation and checked …"
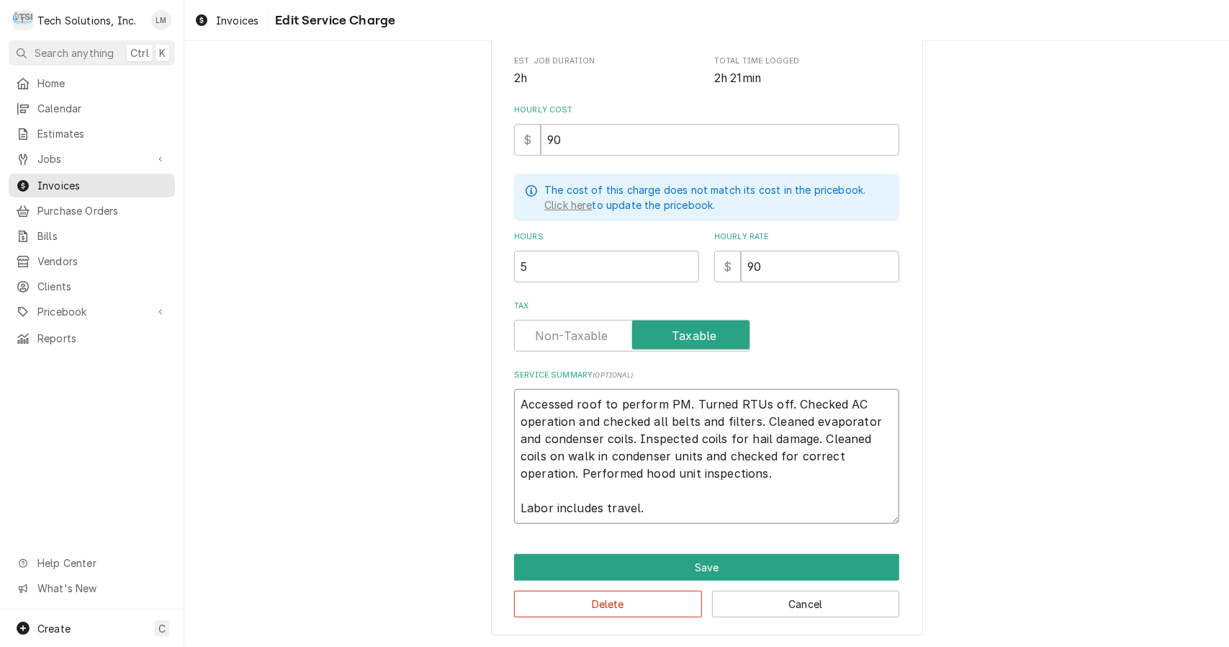
type textarea "x"
type textarea "Accessed roof to perform PM. Turned RTUs off. Checked AC operation. and checked…"
type textarea "x"
type textarea "Accessed roof to perform PM. Turned RTUs off. Checked AC operation. and checked…"
type textarea "x"
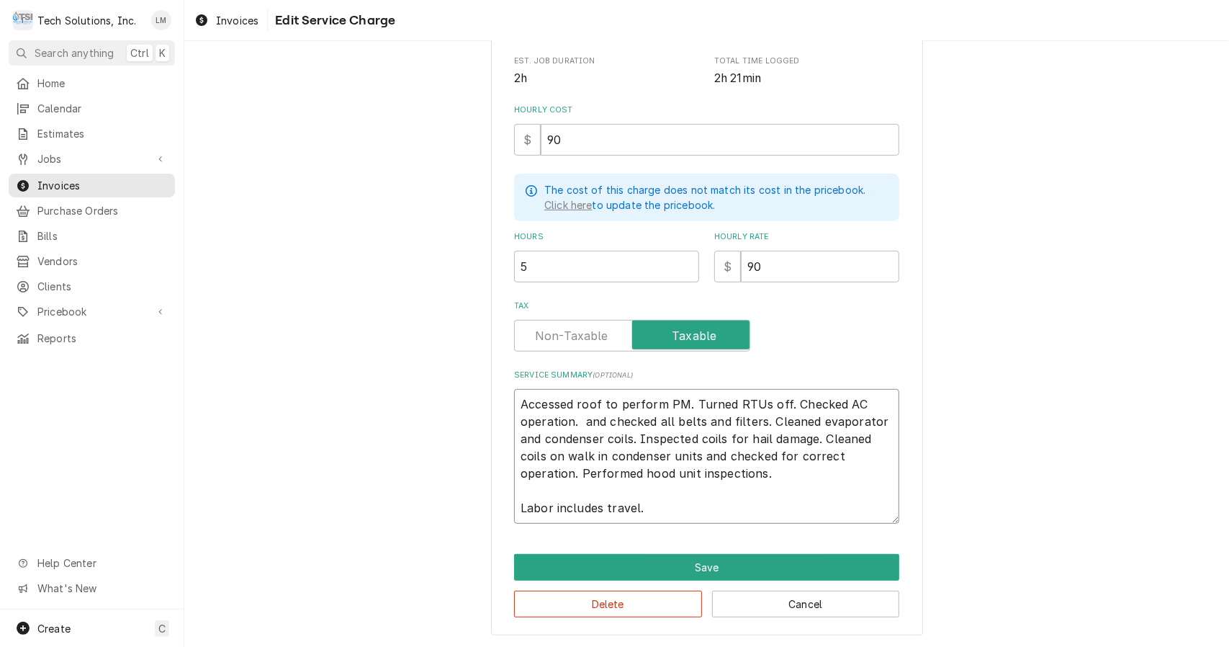
type textarea "Accessed roof to perform PM. Turned RTUs off. Checked AC operation. and checked…"
type textarea "x"
type textarea "Accessed roof to perform PM. Turned RTUs off. Checked AC operation. nd checked …"
type textarea "x"
type textarea "Accessed roof to perform PM. Turned RTUs off. Checked AC operation. d checked a…"
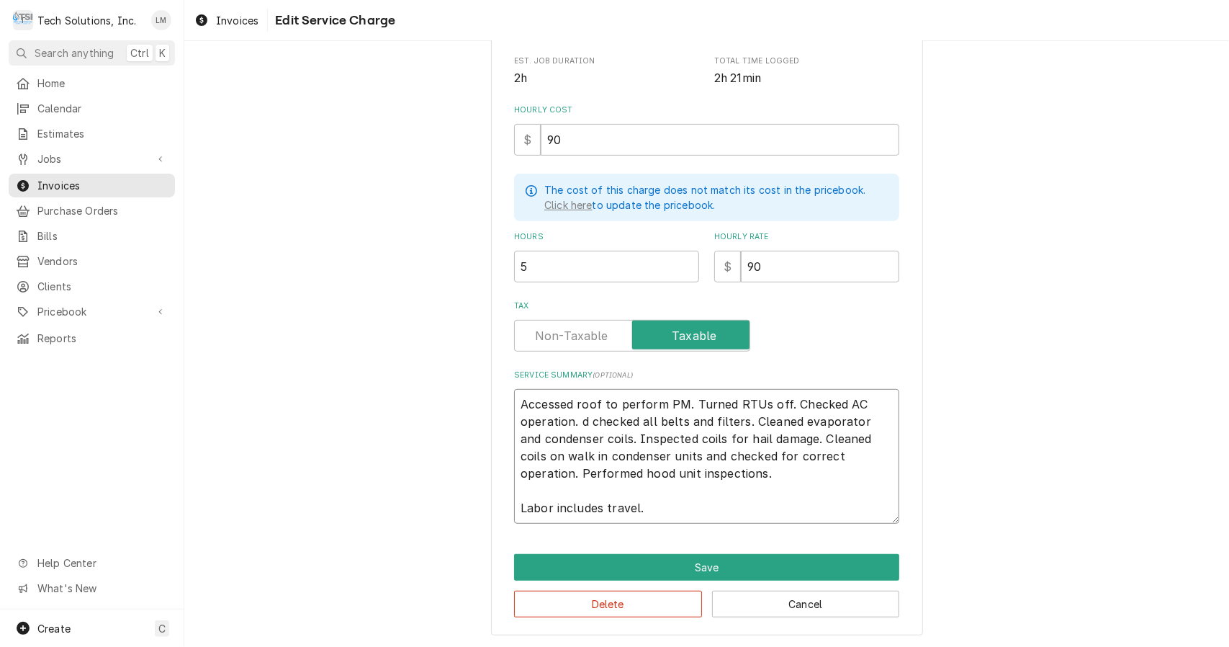
type textarea "x"
type textarea "Accessed roof to perform PM. Turned RTUs off. Checked AC operation. checked all…"
type textarea "x"
type textarea "Accessed roof to perform PM. Turned RTUs off. Checked AC operation. checked all…"
type textarea "x"
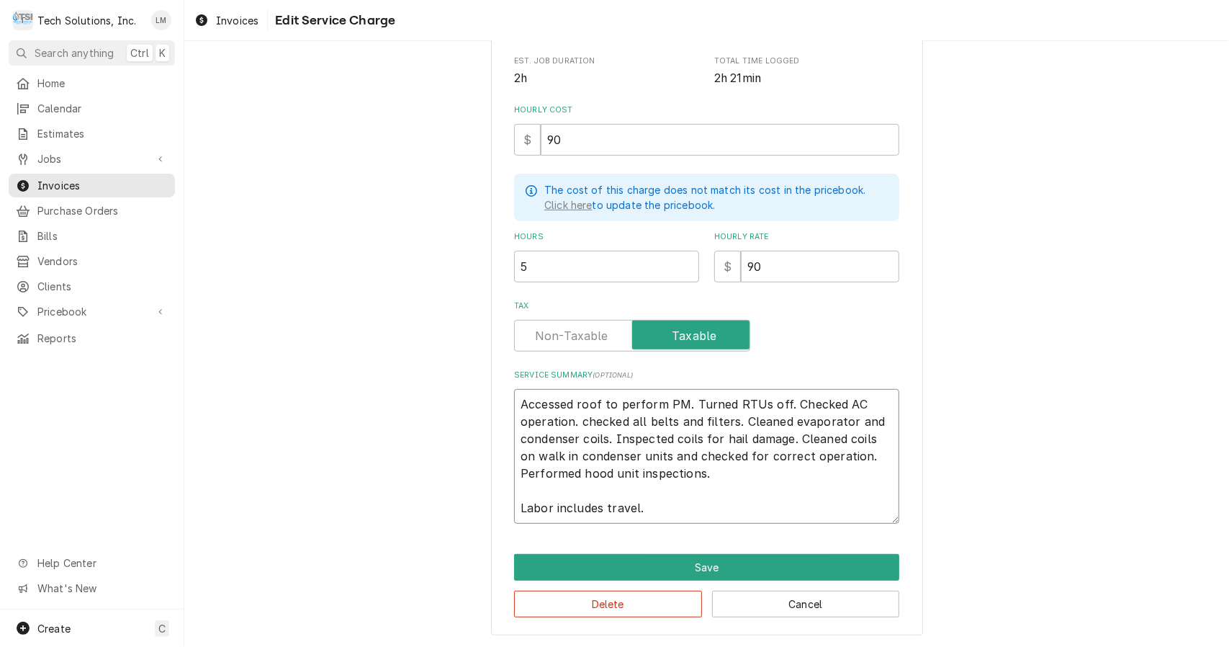
type textarea "Accessed roof to perform PM. Turned RTUs off. Checked AC operation. hecked all …"
type textarea "x"
type textarea "Accessed roof to perform PM. Turned RTUs off. Checked AC operation. Checked all…"
type textarea "x"
type textarea "Accessed roof to perform PM. Turned RTUs off. Checked AC operation. Checked all…"
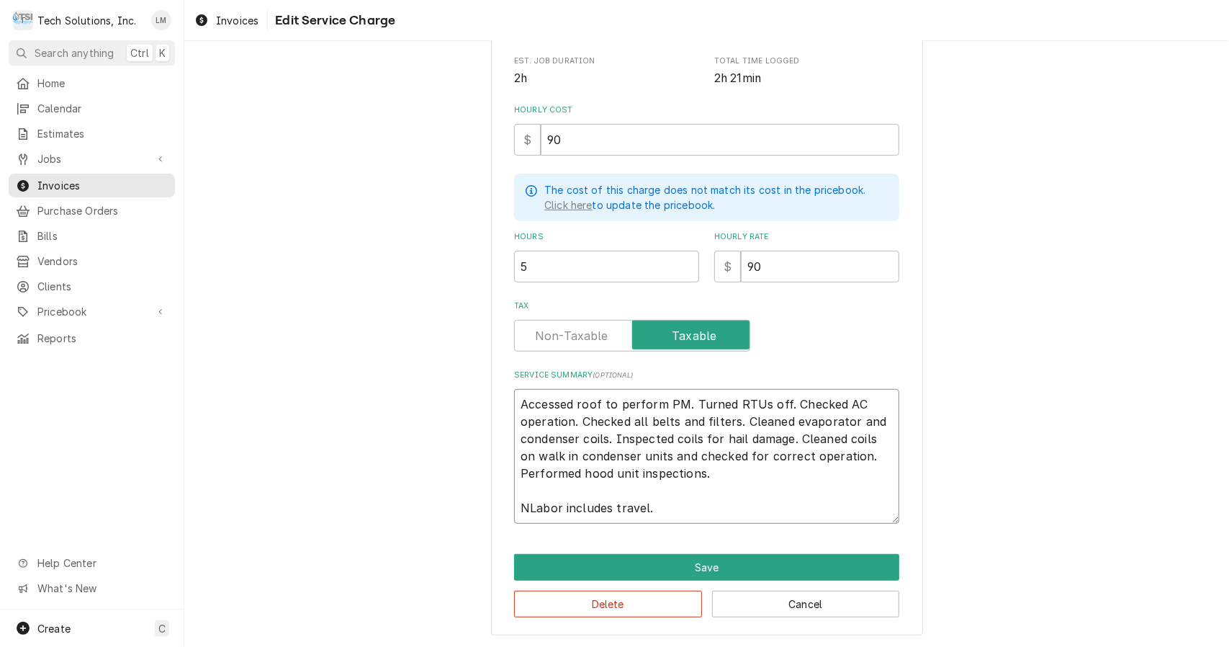
type textarea "x"
type textarea "Accessed roof to perform PM. Turned RTUs off. Checked AC operation. Checked all…"
type textarea "x"
type textarea "Accessed roof to perform PM. Turned RTUs off. Checked AC operation. Checked all…"
type textarea "x"
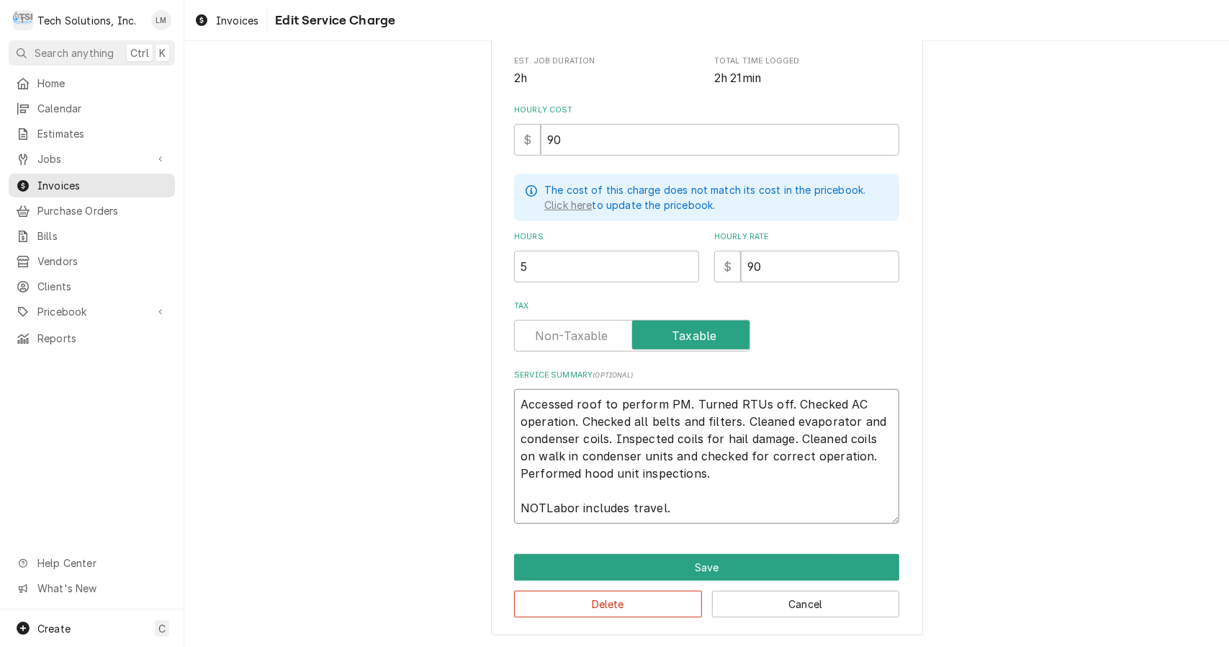
type textarea "Accessed roof to perform PM. Turned RTUs off. Checked AC operation. Checked all…"
type textarea "x"
type textarea "Accessed roof to perform PM. Turned RTUs off. Checked AC operation. Checked all…"
type textarea "x"
type textarea "Accessed roof to perform PM. Turned RTUs off. Checked AC operation. Checked all…"
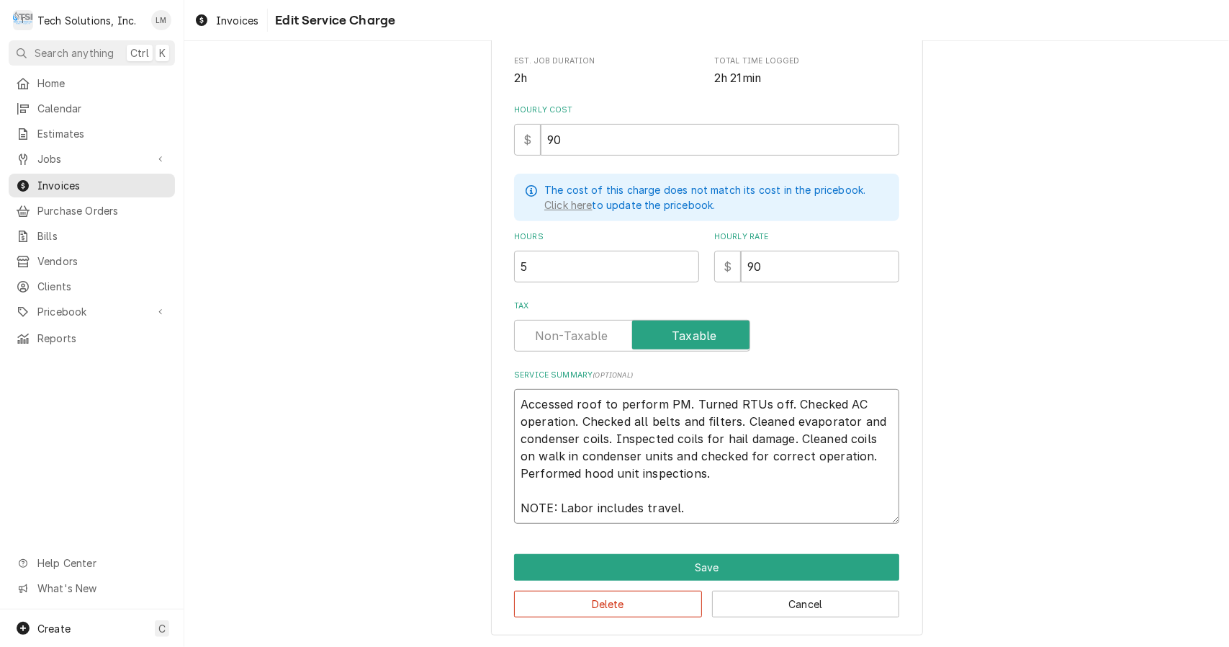
type textarea "x"
type textarea "Accessed roof to perform PM. Turned RTUs off. Checked AC operation. Checked all…"
type textarea "x"
type textarea "Accessed roof to perform PM. Turned RTUs off. Checked AC operation. Checked all…"
type textarea "x"
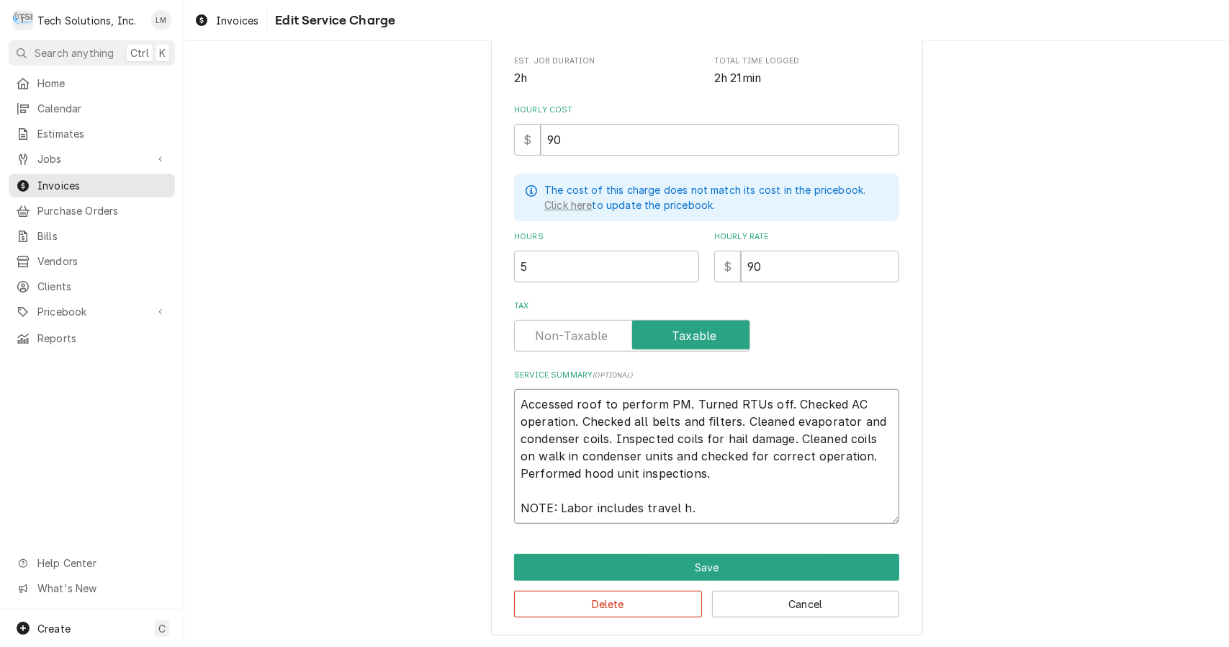
type textarea "Accessed roof to perform PM. Turned RTUs off. Checked AC operation. Checked all…"
type textarea "x"
type textarea "Accessed roof to perform PM. Turned RTUs off. Checked AC operation. Checked all…"
type textarea "x"
type textarea "Accessed roof to perform PM. Turned RTUs off. Checked AC operation. Checked all…"
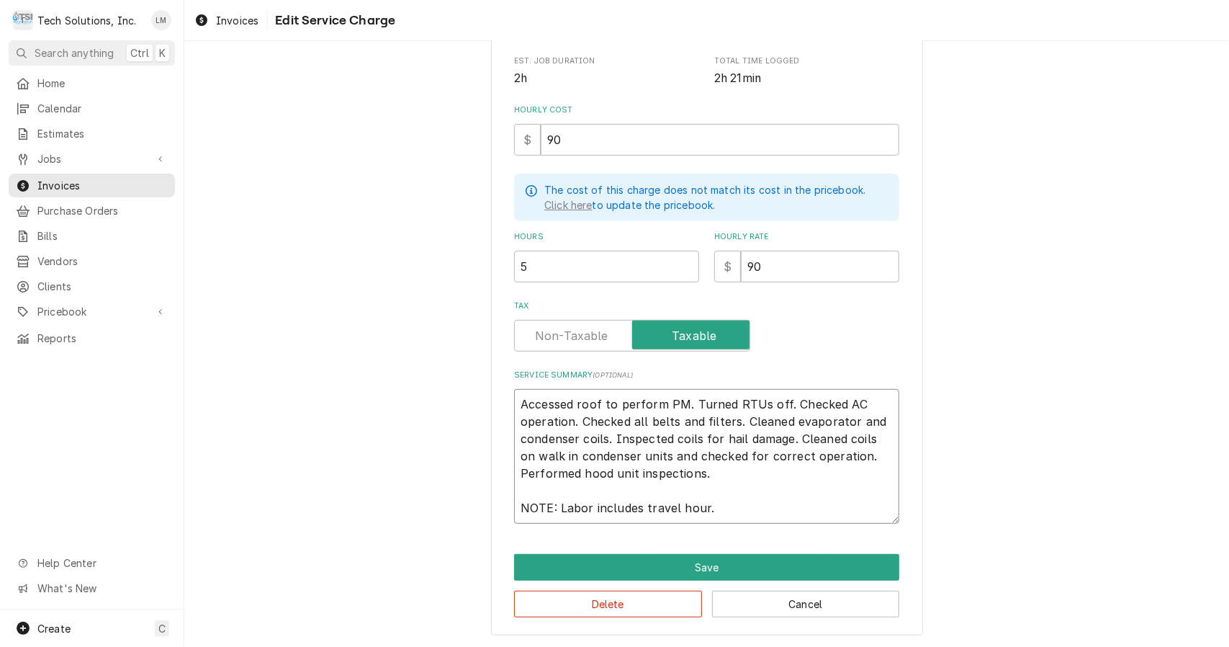
type textarea "x"
type textarea "Accessed roof to perform PM. Turned RTUs off. Checked AC operation. Checked all…"
type textarea "x"
type textarea "Accessed roof to perform PM. Turned RTUs off. Checked AC operation. Checked all…"
type textarea "x"
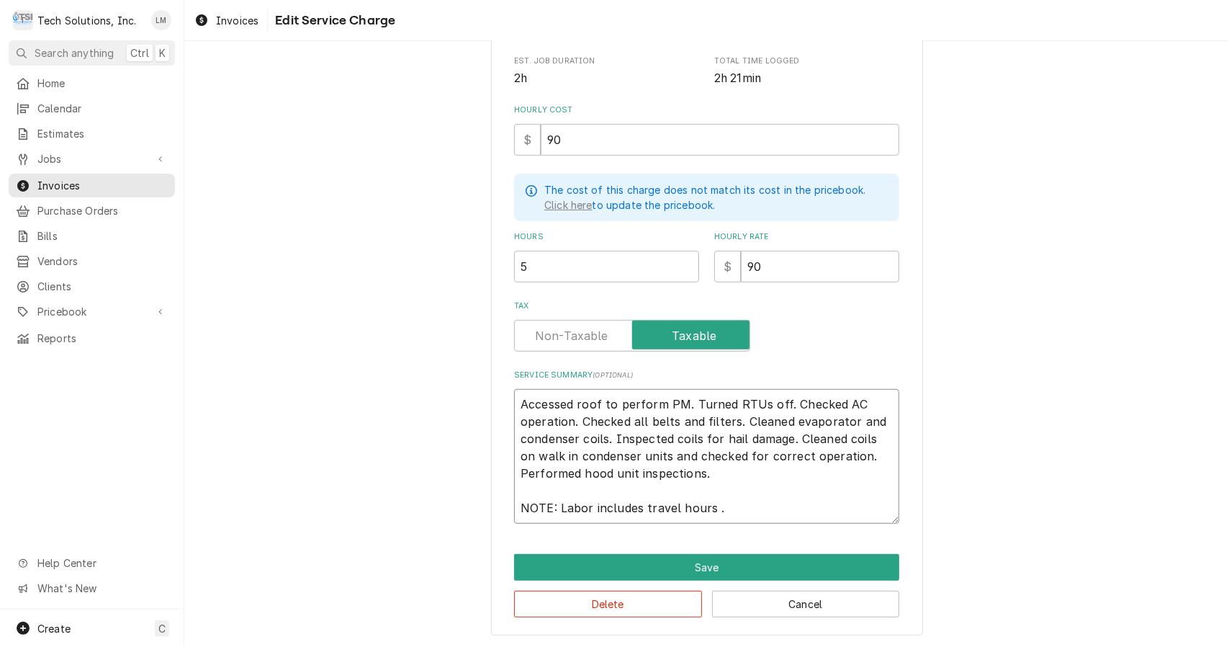
type textarea "Accessed roof to perform PM. Turned RTUs off. Checked AC operation. Checked all…"
type textarea "x"
type textarea "Accessed roof to perform PM. Turned RTUs off. Checked AC operation. Checked all…"
type textarea "x"
type textarea "Accessed roof to perform PM. Turned RTUs off. Checked AC operation. Checked all…"
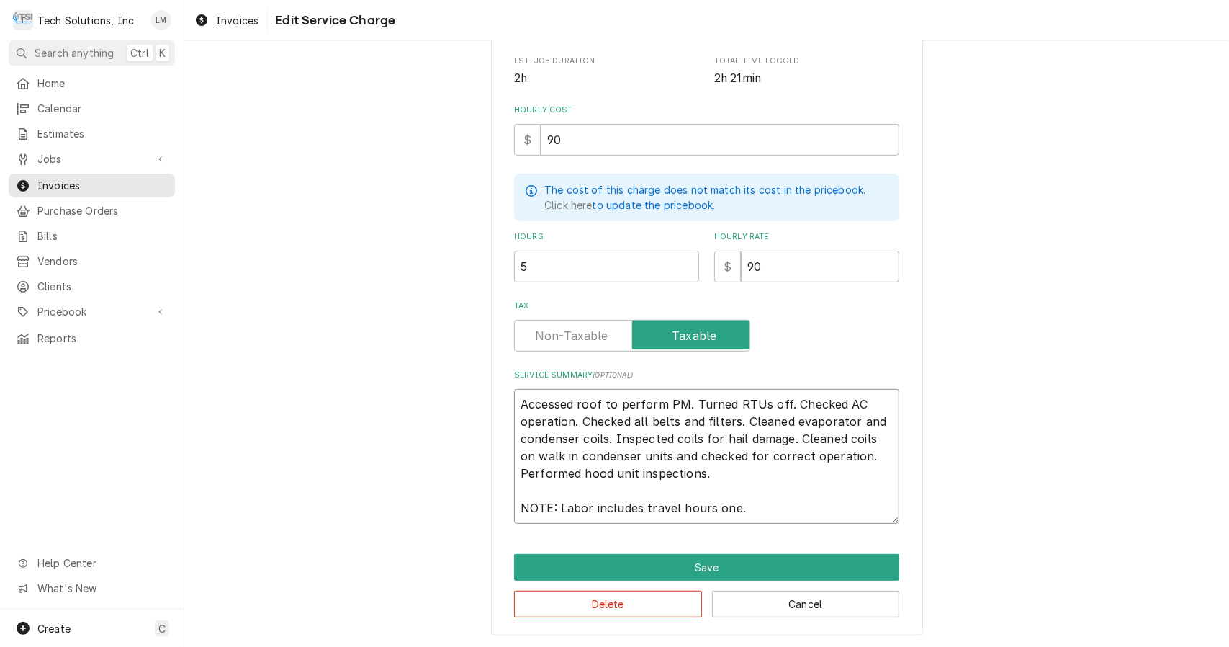
type textarea "x"
type textarea "Accessed roof to perform PM. Turned RTUs off. Checked AC operation. Checked all…"
type textarea "x"
type textarea "Accessed roof to perform PM. Turned RTUs off. Checked AC operation. Checked all…"
type textarea "x"
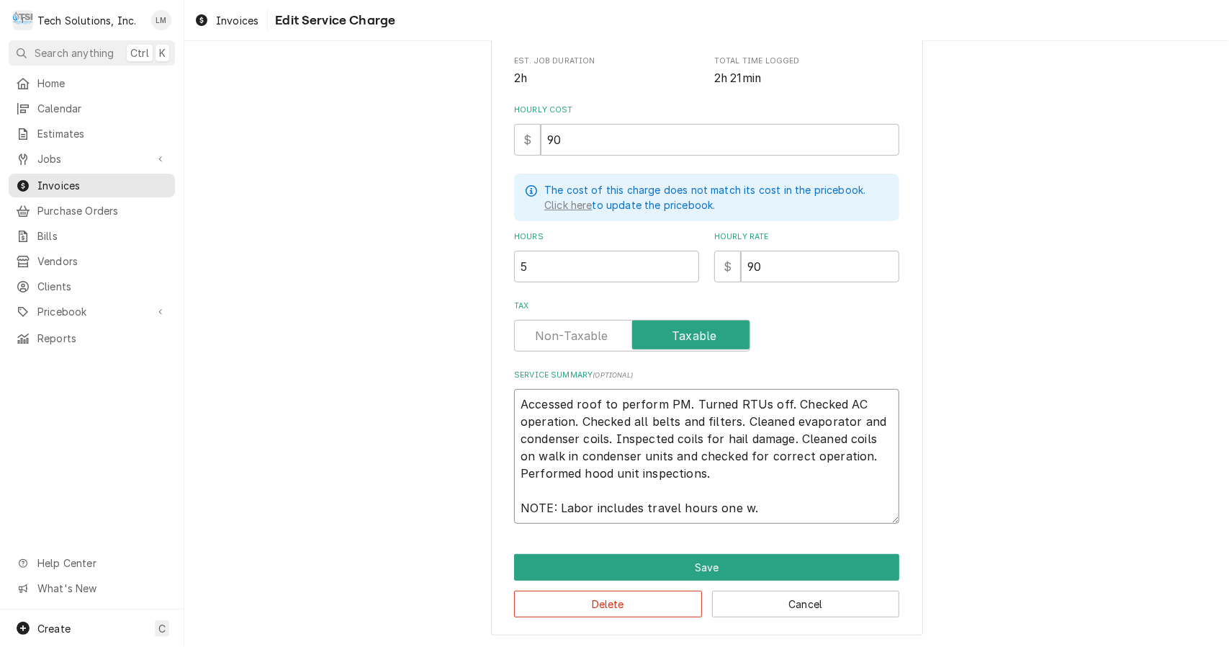
type textarea "Accessed roof to perform PM. Turned RTUs off. Checked AC operation. Checked all…"
type textarea "x"
type textarea "Accessed roof to perform PM. Turned RTUs off. Checked AC operation. Checked all…"
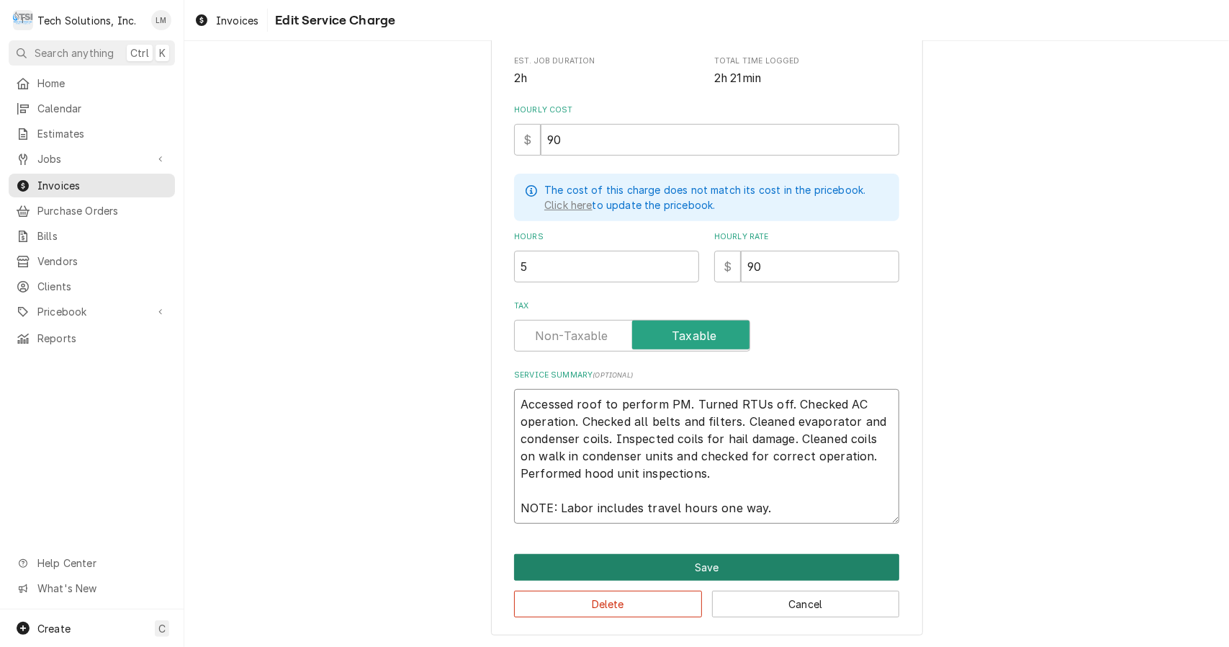
click at [688, 561] on button "Save" at bounding box center [706, 567] width 385 height 27
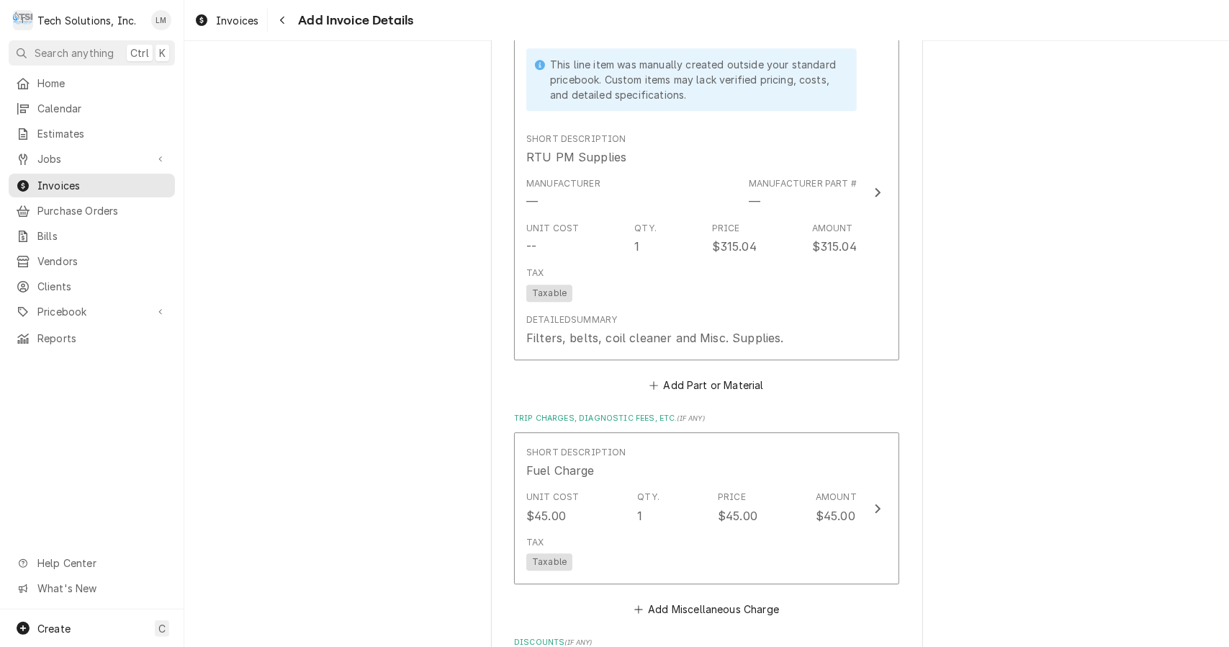
scroll to position [2686, 0]
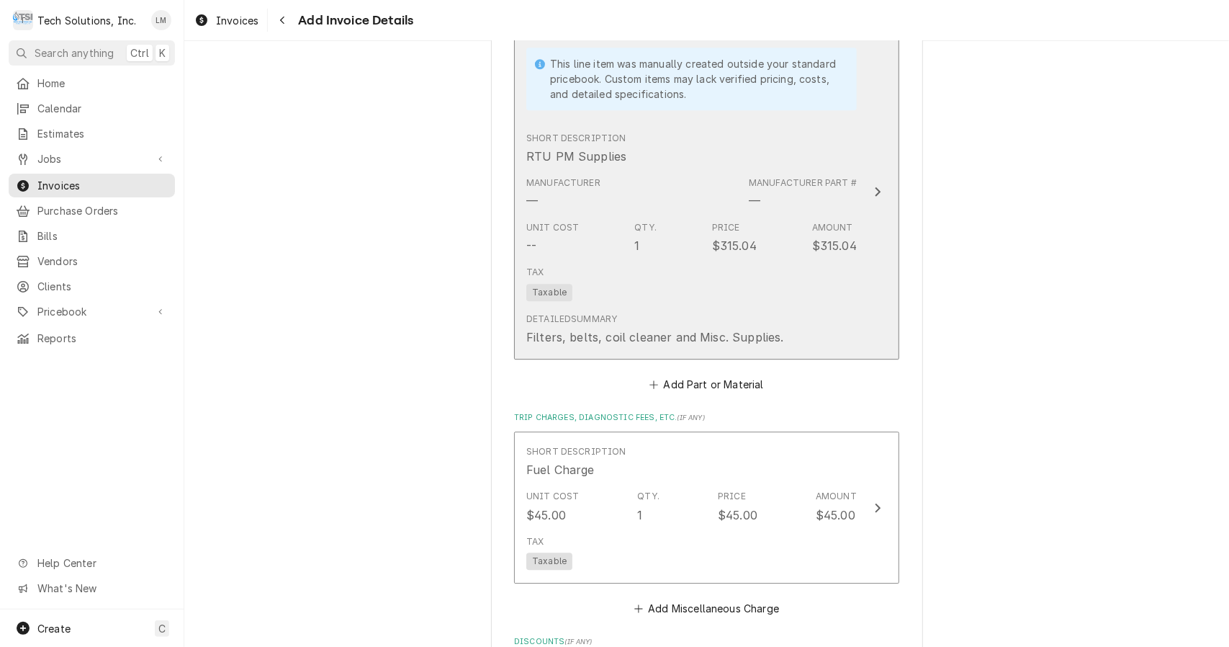
click at [874, 186] on icon "Update Line Item" at bounding box center [877, 192] width 7 height 12
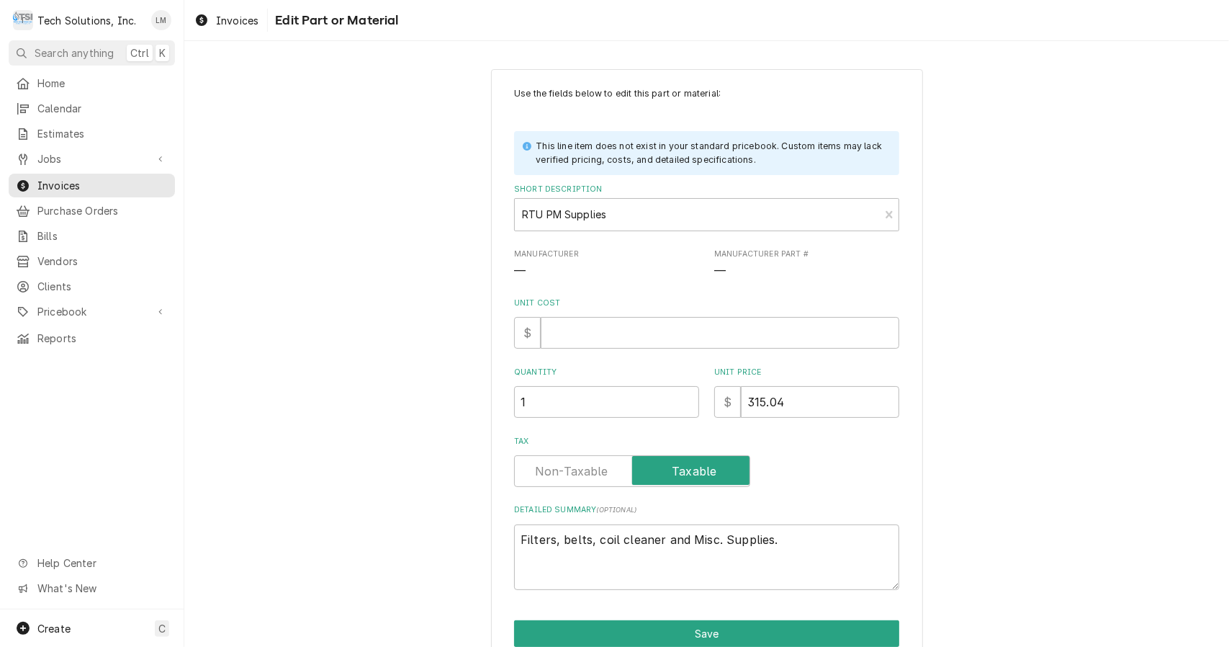
click at [660, 328] on input "Unit Cost" at bounding box center [720, 333] width 359 height 32
type textarea "x"
type input "1"
type textarea "x"
type input "15"
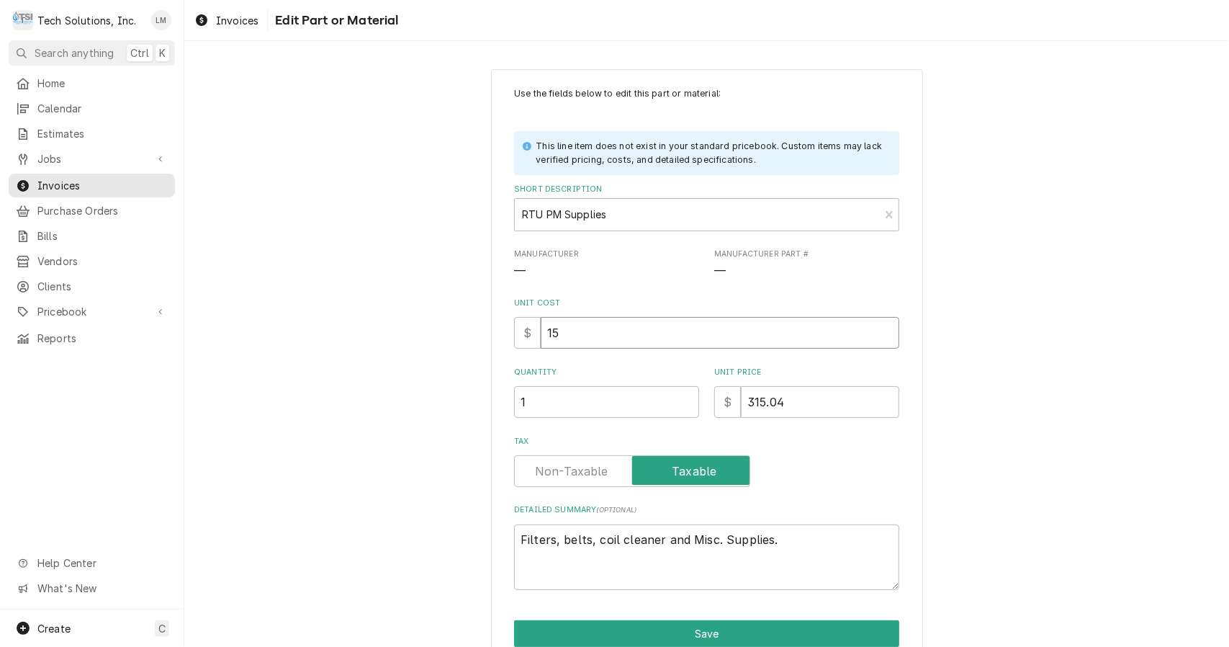
type textarea "x"
type input "157"
type textarea "x"
type input "157.5"
type textarea "x"
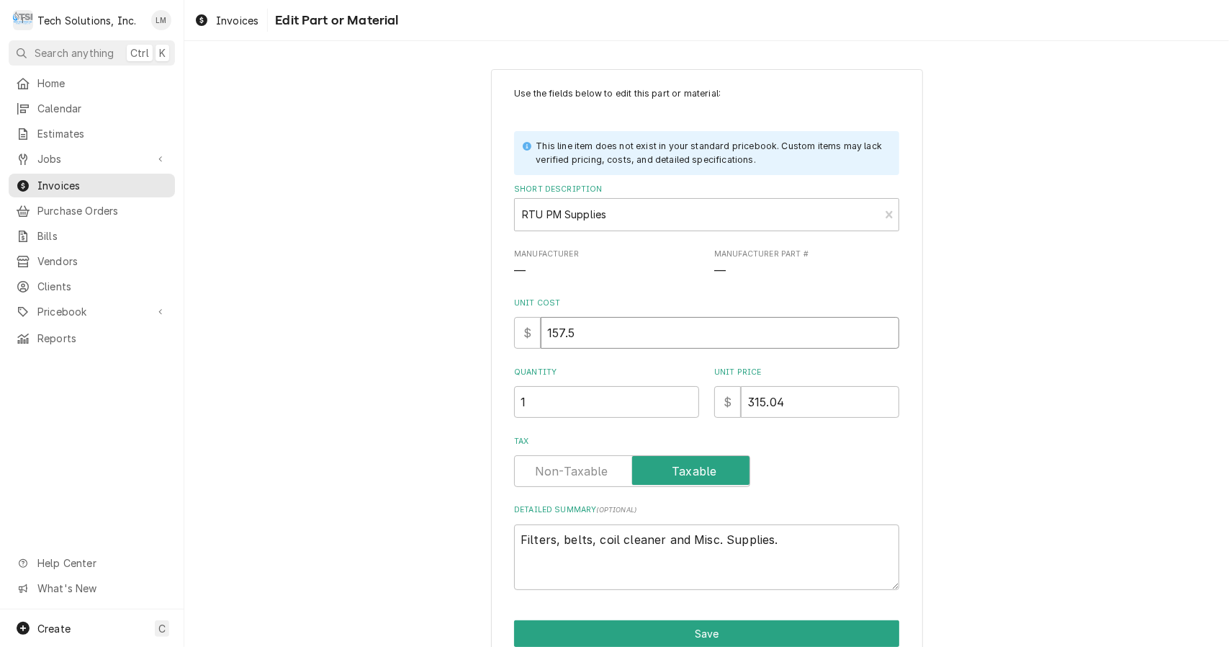
type input "157.52"
click at [734, 636] on button "Save" at bounding box center [706, 633] width 385 height 27
type textarea "x"
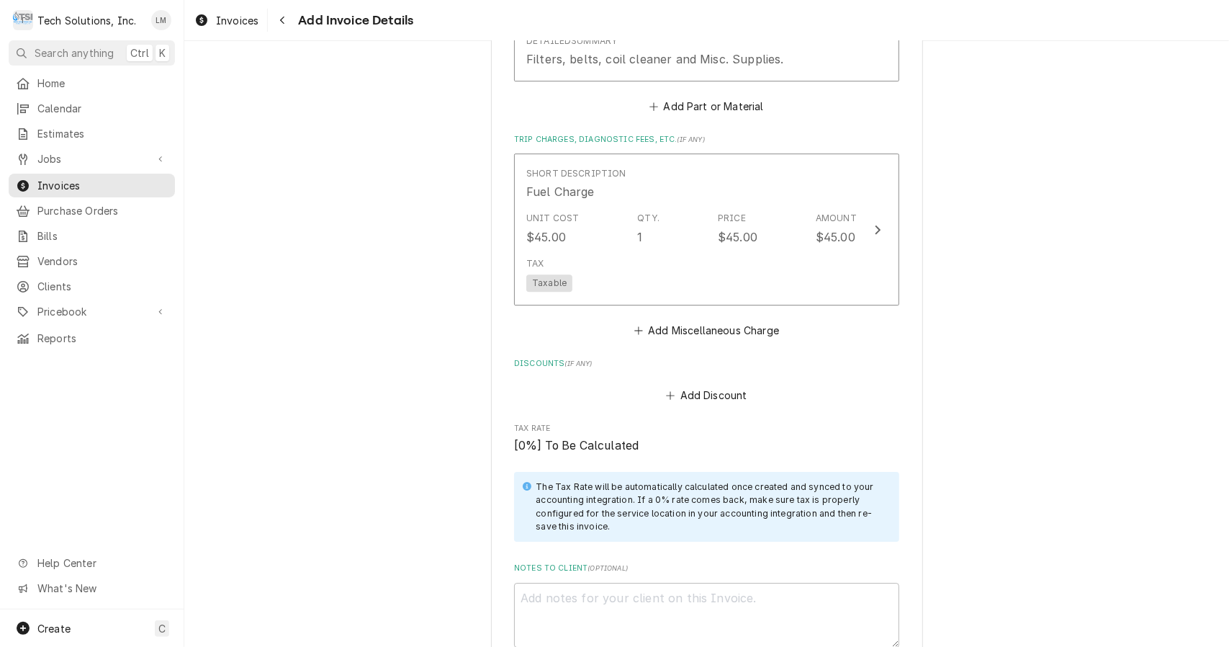
scroll to position [2963, 0]
click at [681, 320] on button "Add Miscellaneous Charge" at bounding box center [706, 330] width 150 height 20
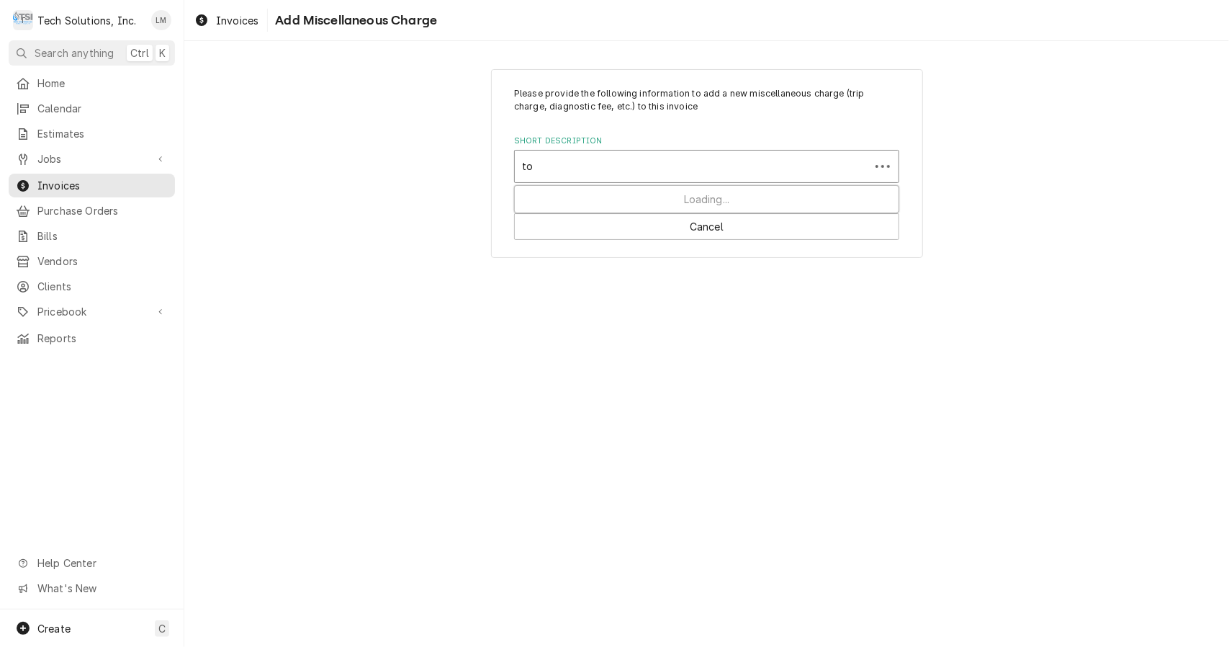
type input "tol"
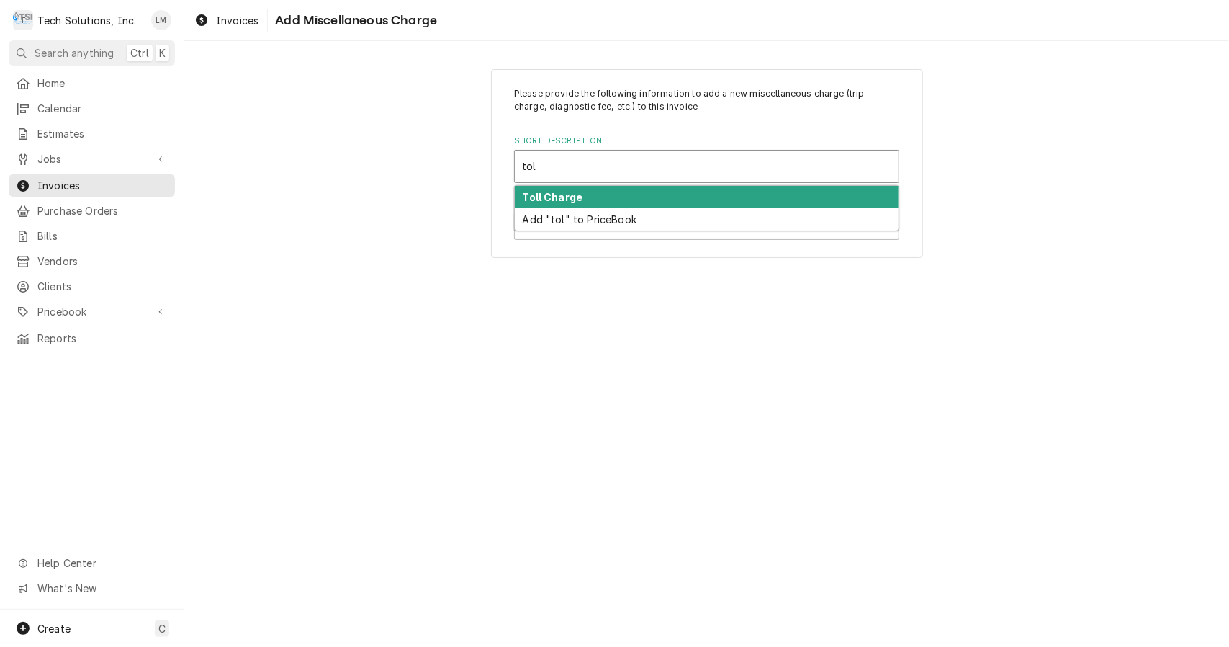
click at [576, 196] on strong "Toll Charge" at bounding box center [553, 197] width 60 height 12
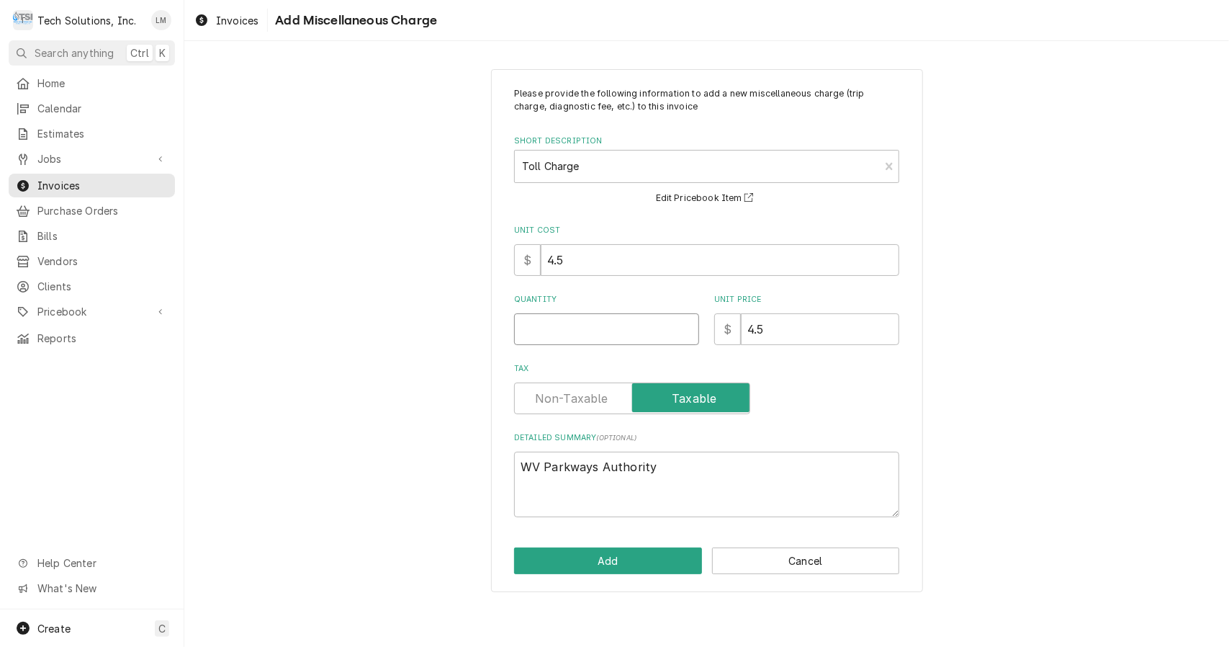
click at [592, 335] on input "Quantity" at bounding box center [606, 329] width 185 height 32
type textarea "x"
type input "7"
click at [661, 572] on button "Add" at bounding box center [608, 560] width 188 height 27
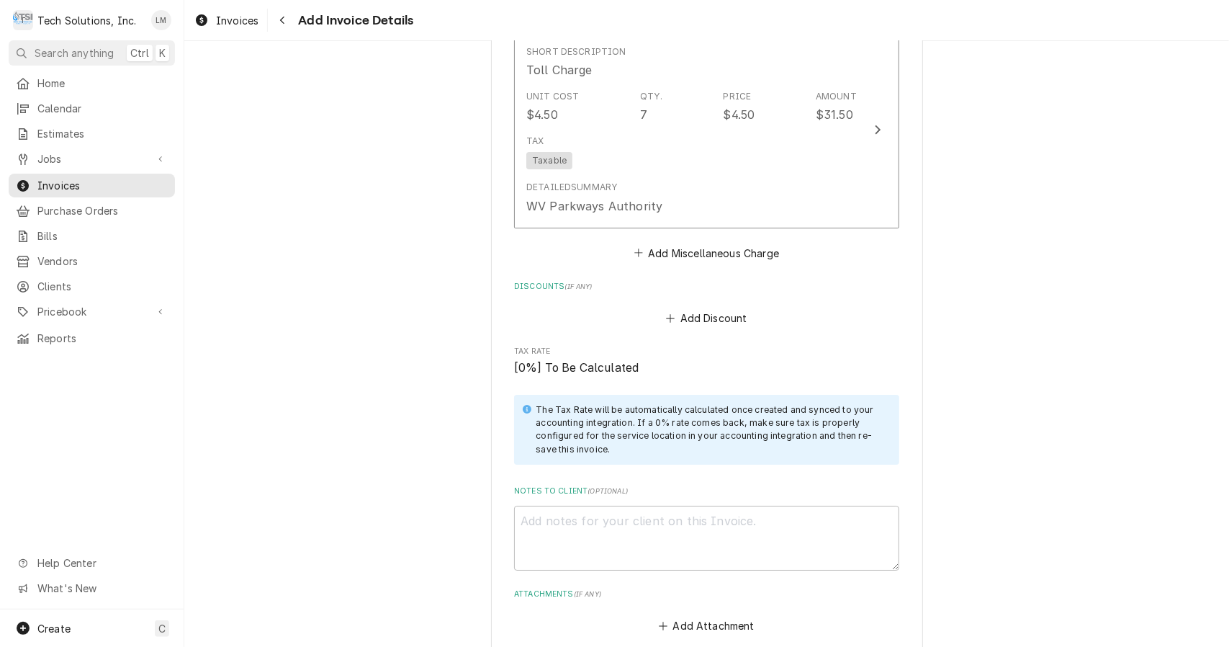
scroll to position [3246, 0]
click at [552, 504] on textarea "Notes to Client ( optional )" at bounding box center [706, 537] width 385 height 66
type textarea "x"
type textarea "V"
type textarea "x"
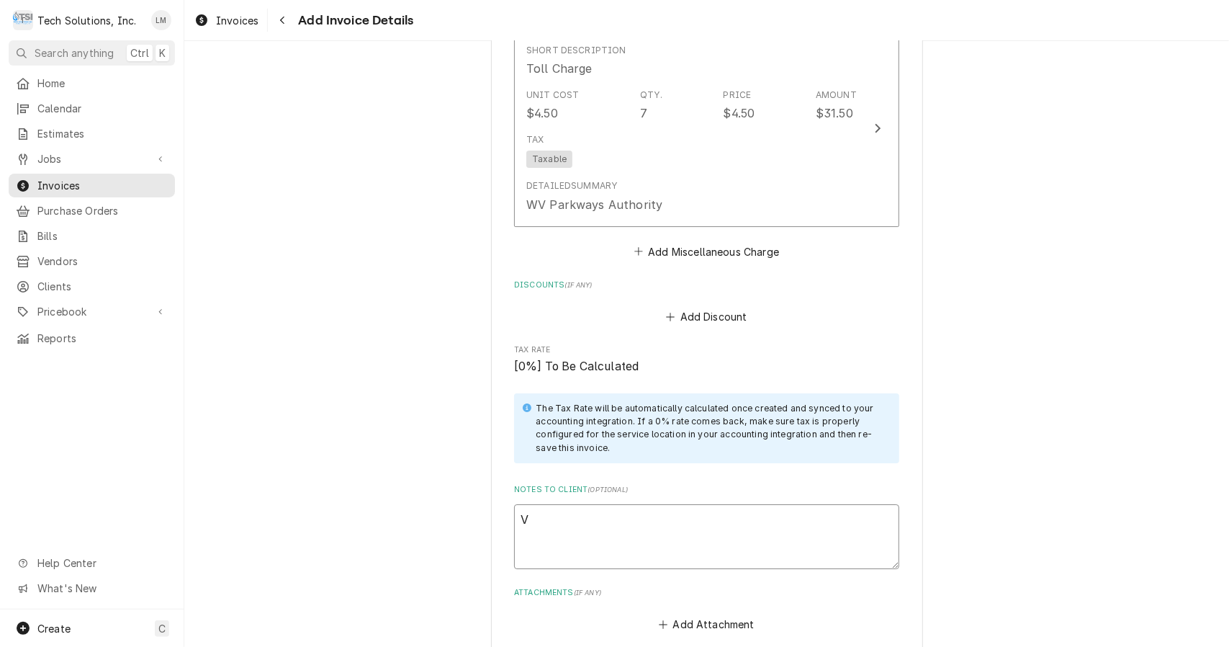
type textarea "Ve"
type textarea "x"
type textarea "Ven"
type textarea "x"
type textarea "Vend"
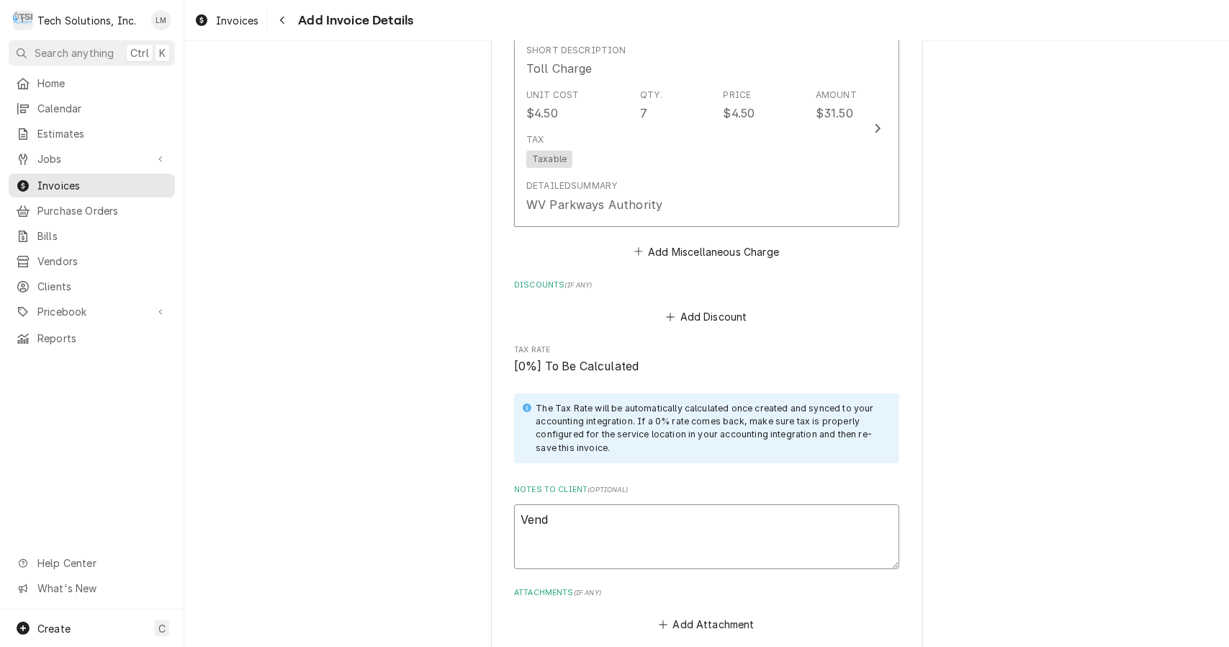
type textarea "x"
type textarea "Vendo"
type textarea "x"
type textarea "Vendor"
type textarea "x"
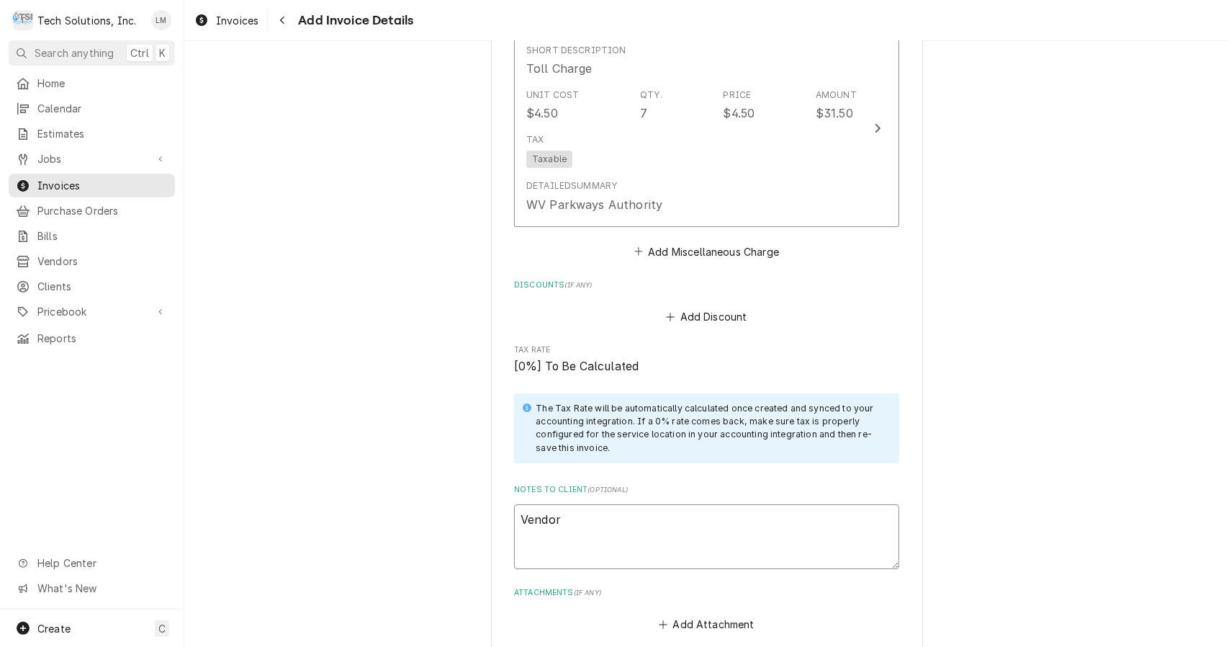
type textarea "Vendor"
type textarea "x"
type textarea "Vendor I"
type textarea "x"
type textarea "Vendor ID"
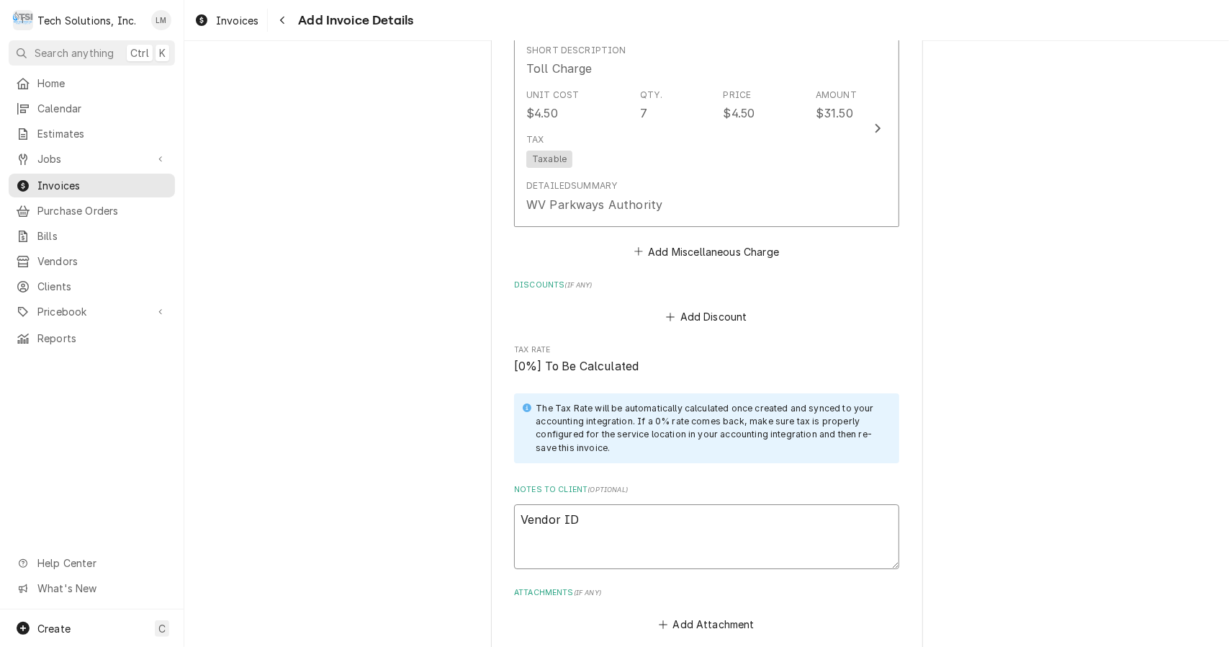
type textarea "x"
type textarea "Vendor ID:"
type textarea "x"
type textarea "Vendor ID:"
type textarea "x"
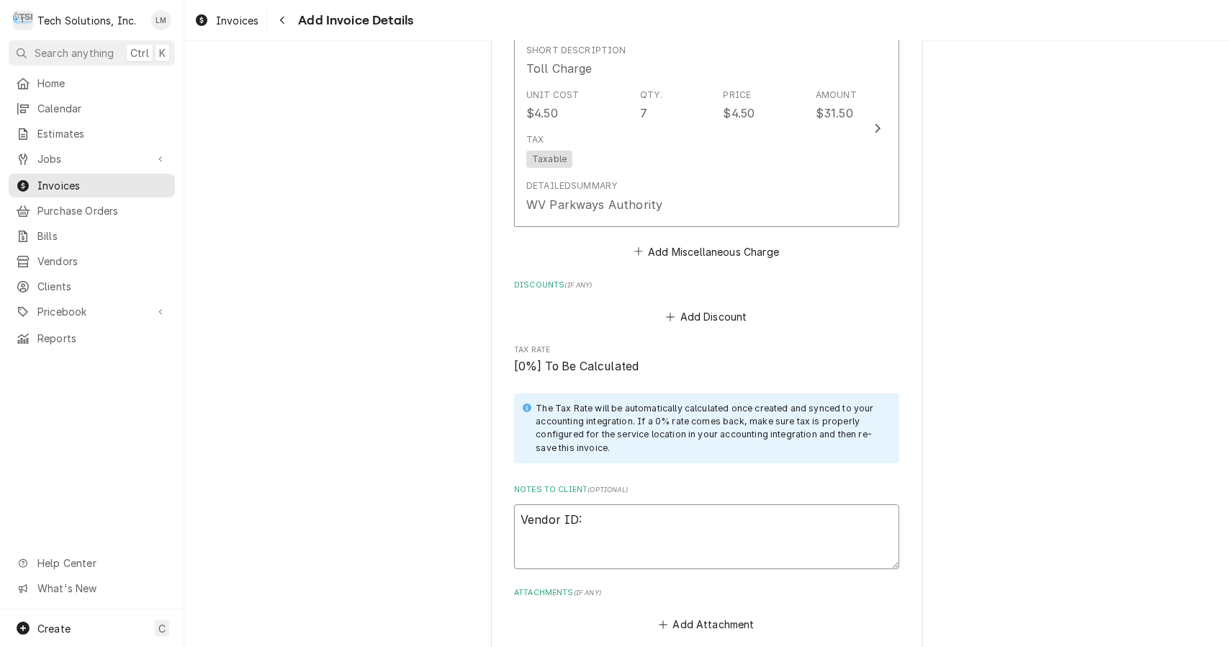
type textarea "Vendor ID: 1"
type textarea "x"
type textarea "Vendor ID: 10"
type textarea "x"
type textarea "Vendor ID: 102"
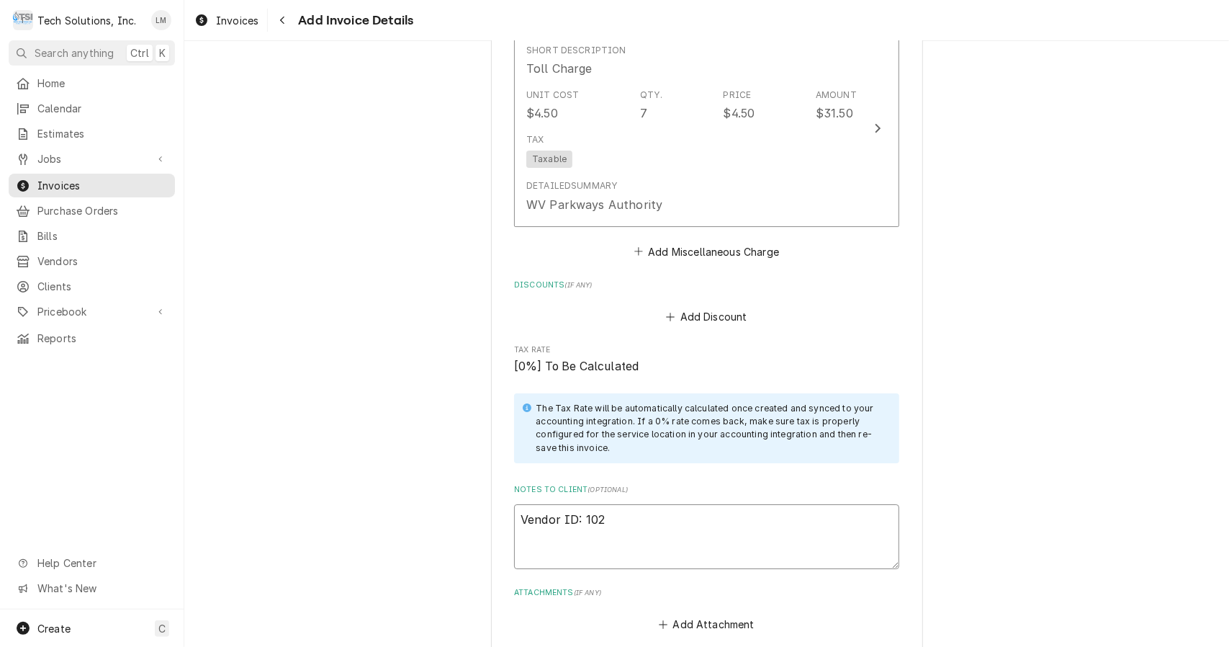
type textarea "x"
type textarea "Vendor ID: 1024"
type textarea "x"
type textarea "Vendor ID: 10242"
type textarea "x"
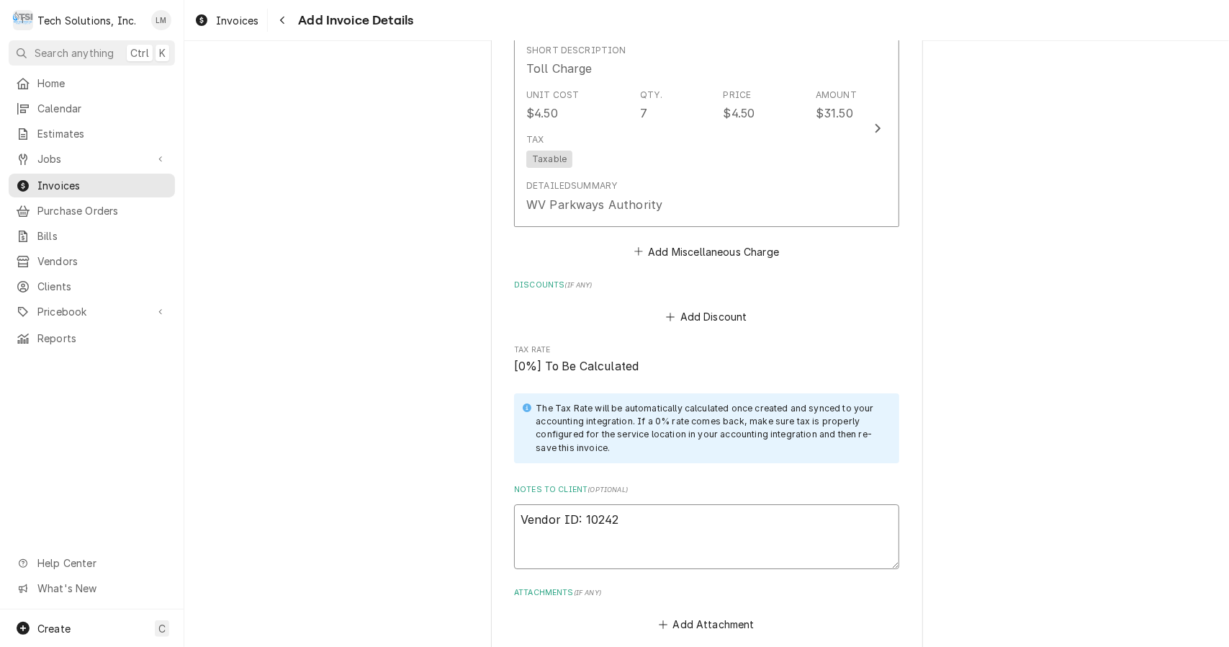
type textarea "Vendor ID: 102423"
type textarea "x"
type textarea "Vendor ID: 1024231"
type textarea "x"
type textarea "Vendor ID: 1024231"
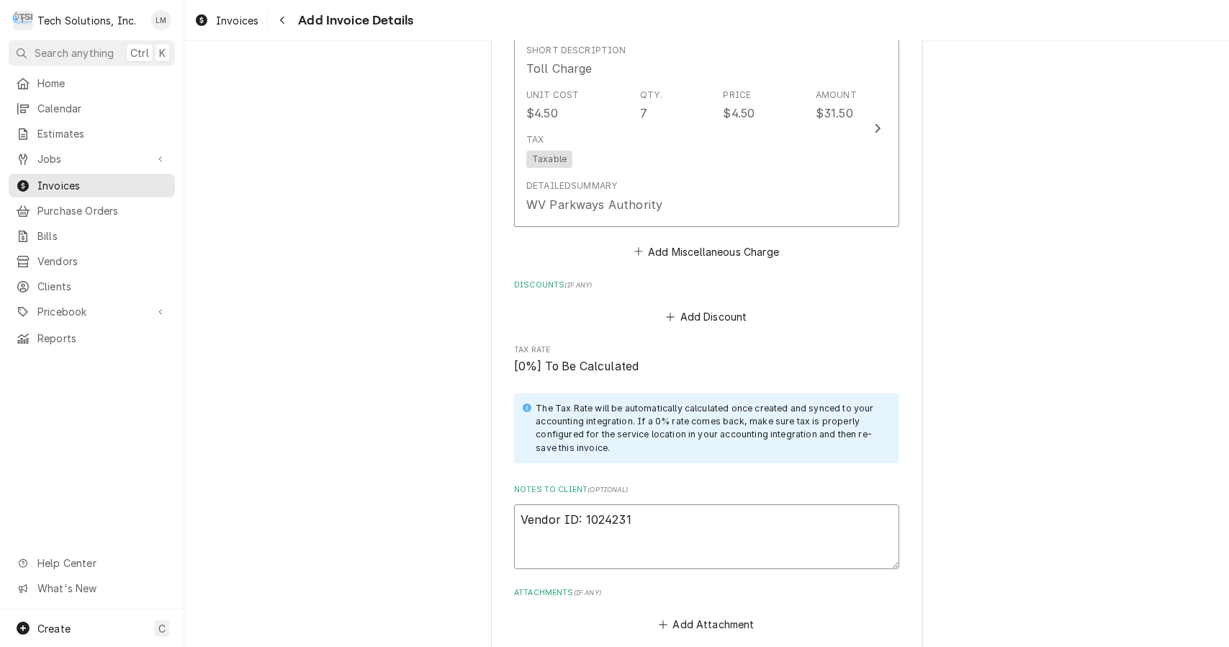
type textarea "x"
type textarea "Vendor ID: 1024231 E"
type textarea "x"
type textarea "Vendor ID: 1024231 Ec"
type textarea "x"
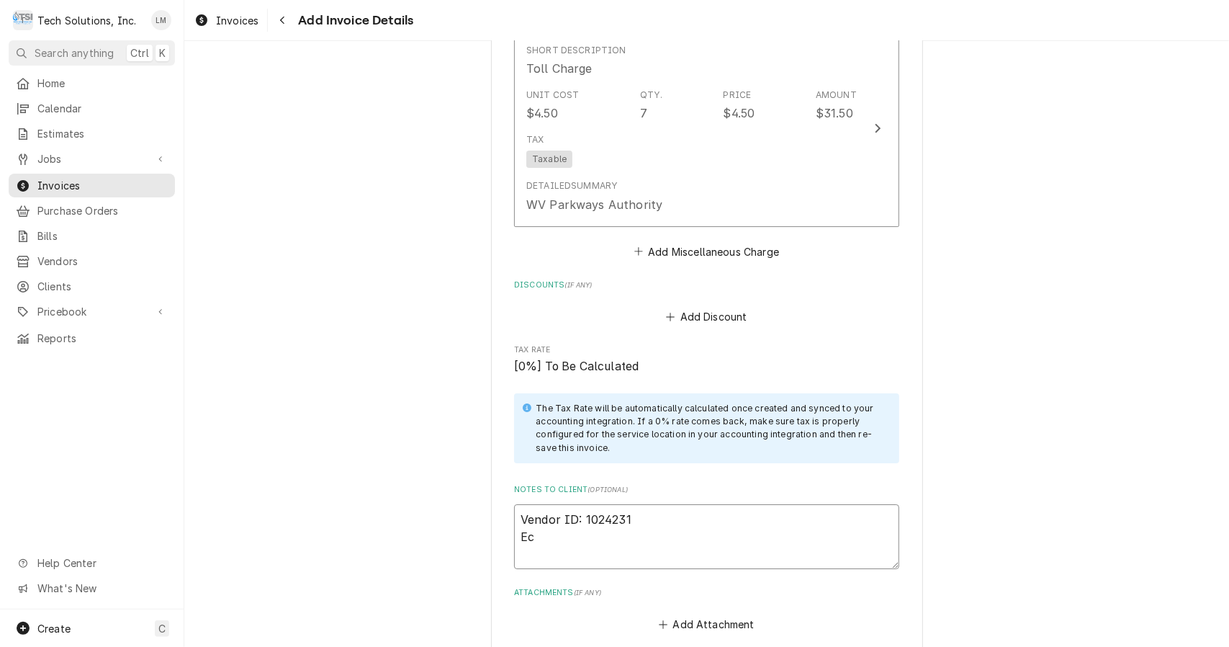
type textarea "Vendor ID: 1024231 Eco"
type textarea "x"
type textarea "Vendor ID: 1024231 Ecot"
type textarea "x"
type textarea "Vendor ID: 1024231 Ecotr"
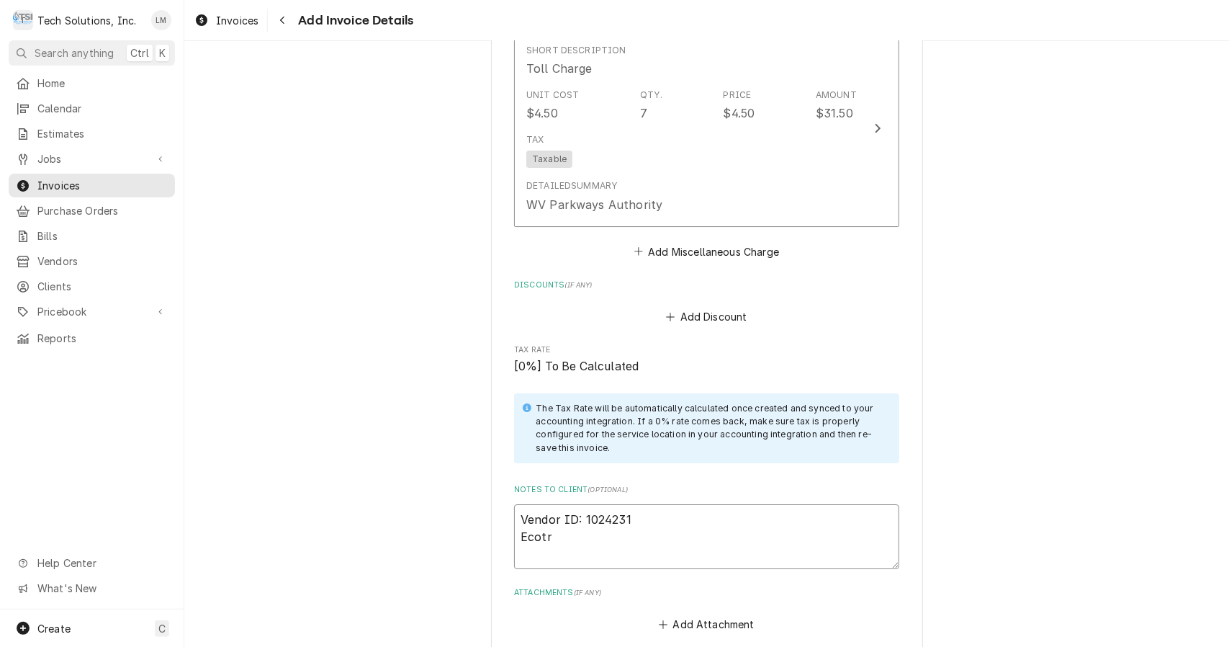
type textarea "x"
type textarea "Vendor ID: 1024231 Ecotrak"
type textarea "x"
type textarea "Vendor ID: 1024231 Ecotrak"
type textarea "x"
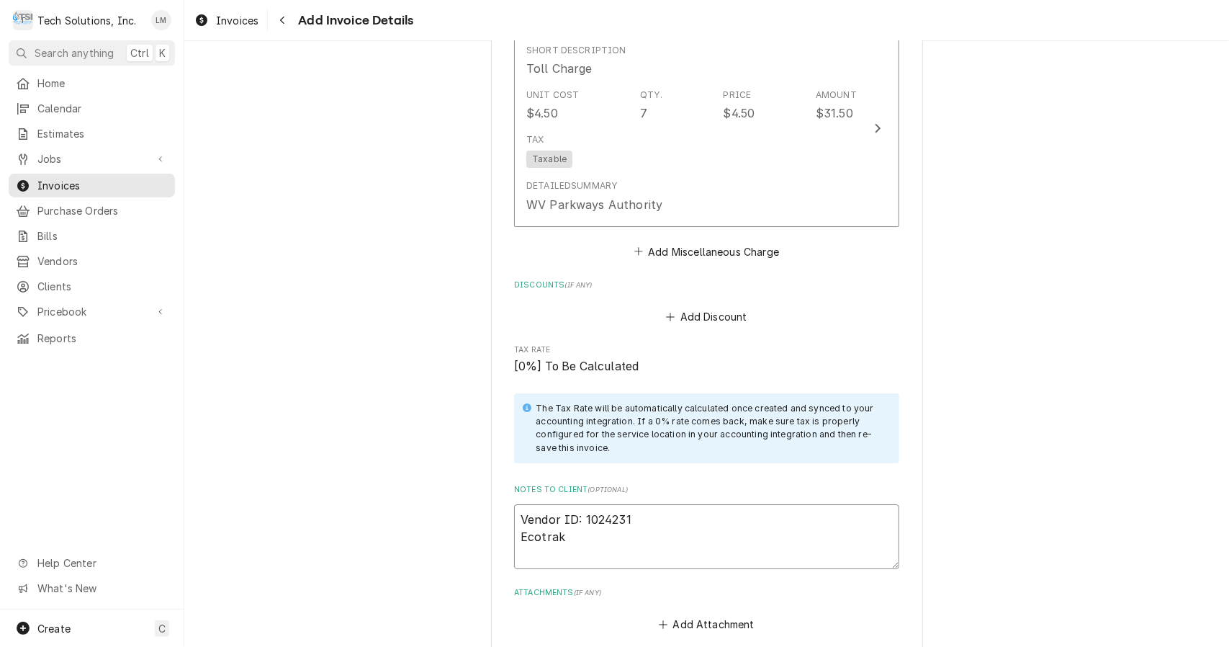
type textarea "Vendor ID: 1024231 Ecotrak W"
type textarea "x"
type textarea "Vendor ID: 1024231 Ecotrak WO"
type textarea "x"
type textarea "Vendor ID: 1024231 Ecotrak WO:"
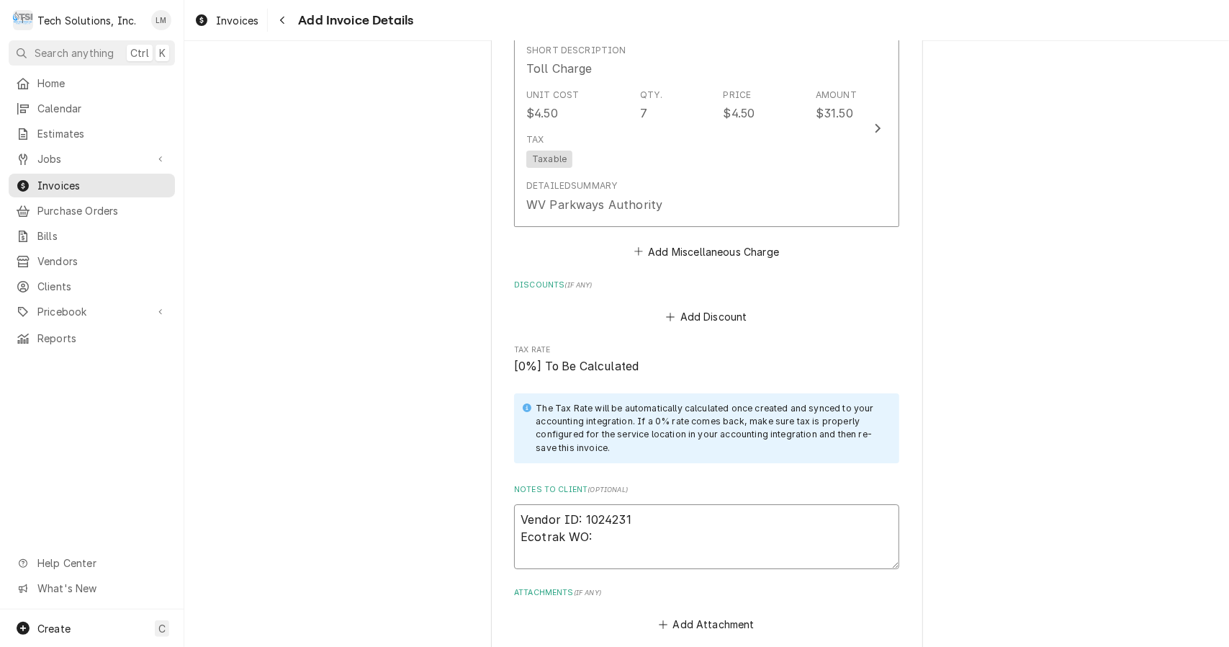
type textarea "x"
type textarea "Vendor ID: 1024231 Ecotrak WO:"
type textarea "x"
type textarea "Vendor ID: 1024231 Ecotrak WO: C"
type textarea "x"
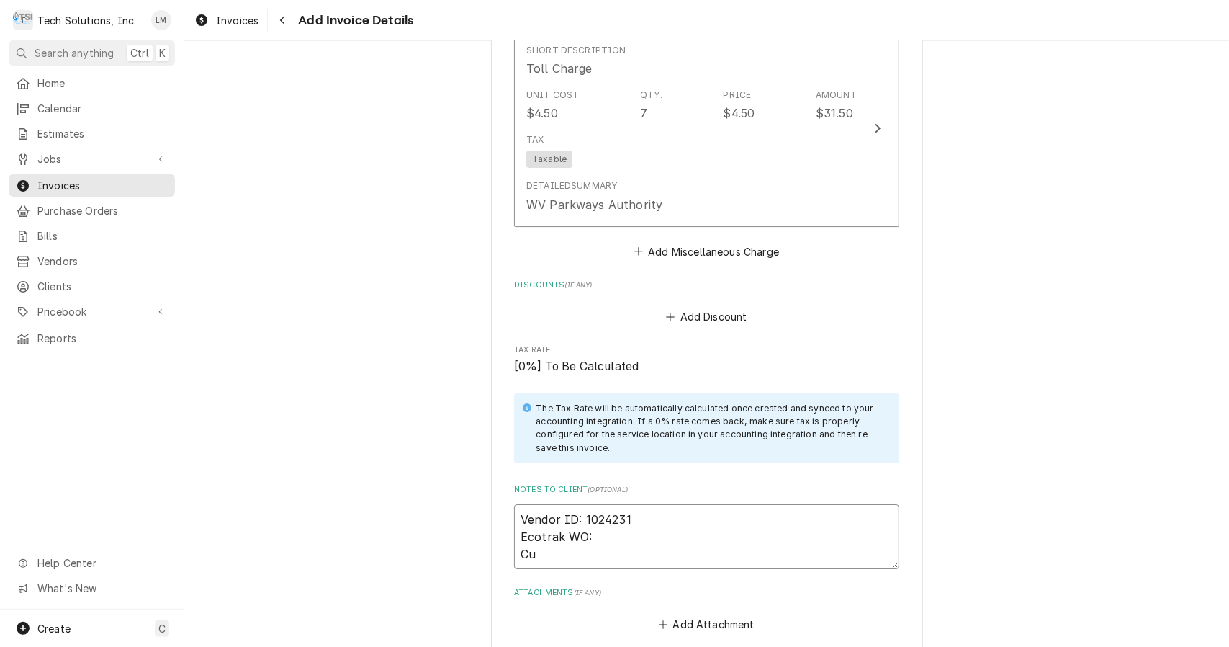
type textarea "Vendor ID: 1024231 Ecotrak WO: Cus"
type textarea "x"
type textarea "Vendor ID: 1024231 Ecotrak WO: Cust"
type textarea "x"
type textarea "Vendor ID: 1024231 Ecotrak WO: Cust."
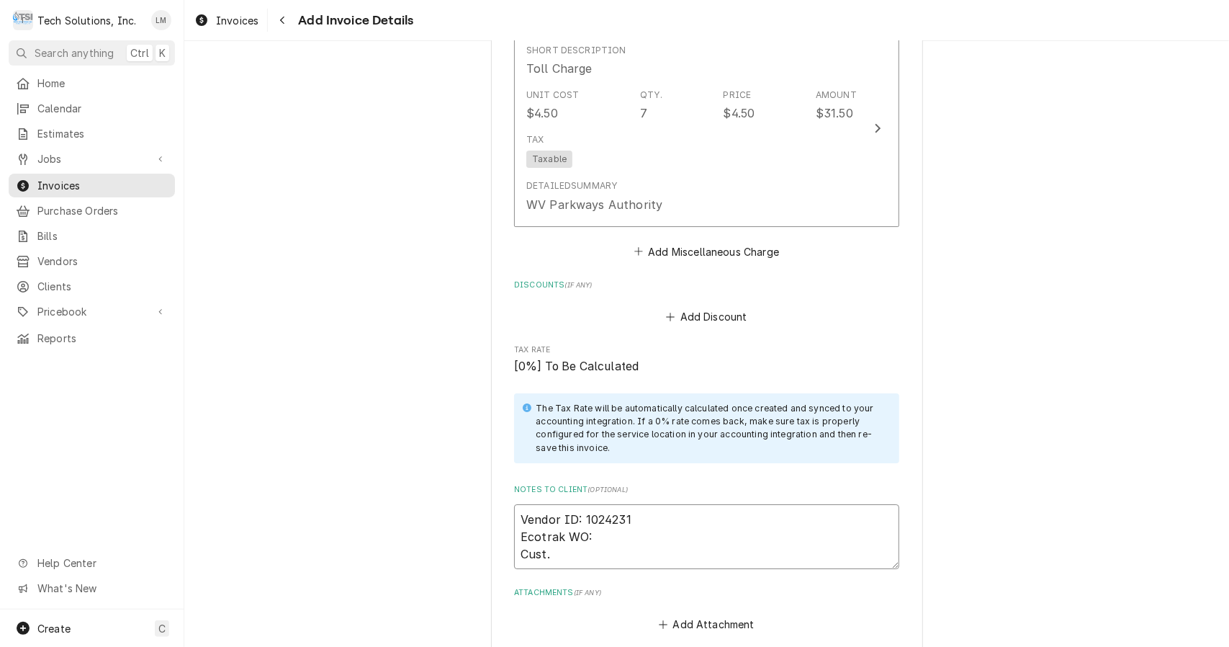
type textarea "x"
type textarea "Vendor ID: 1024231 Ecotrak WO: Cust."
type textarea "x"
type textarea "Vendor ID: 1024231 Ecotrak WO: Cust. S"
type textarea "x"
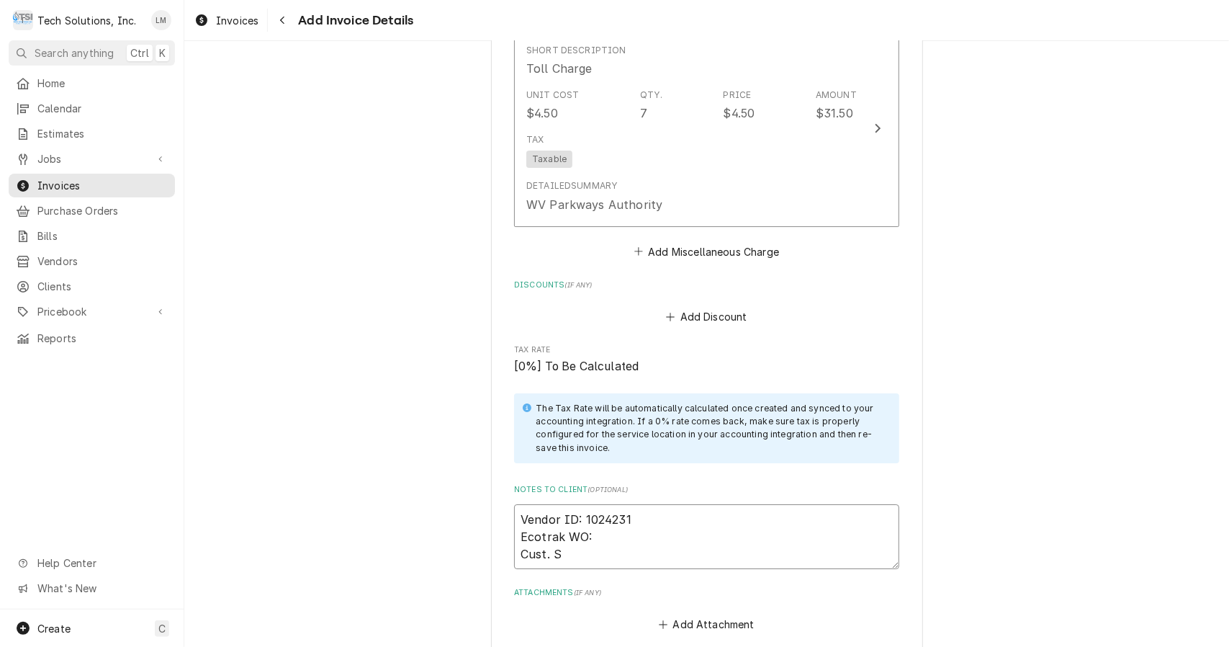
type textarea "Vendor ID: 1024231 Ecotrak WO: Cust. Si"
type textarea "x"
type textarea "Vendor ID: 1024231 Ecotrak WO: Cust. Sig"
type textarea "x"
type textarea "Vendor ID: 1024231 Ecotrak WO: Cust. Sig:"
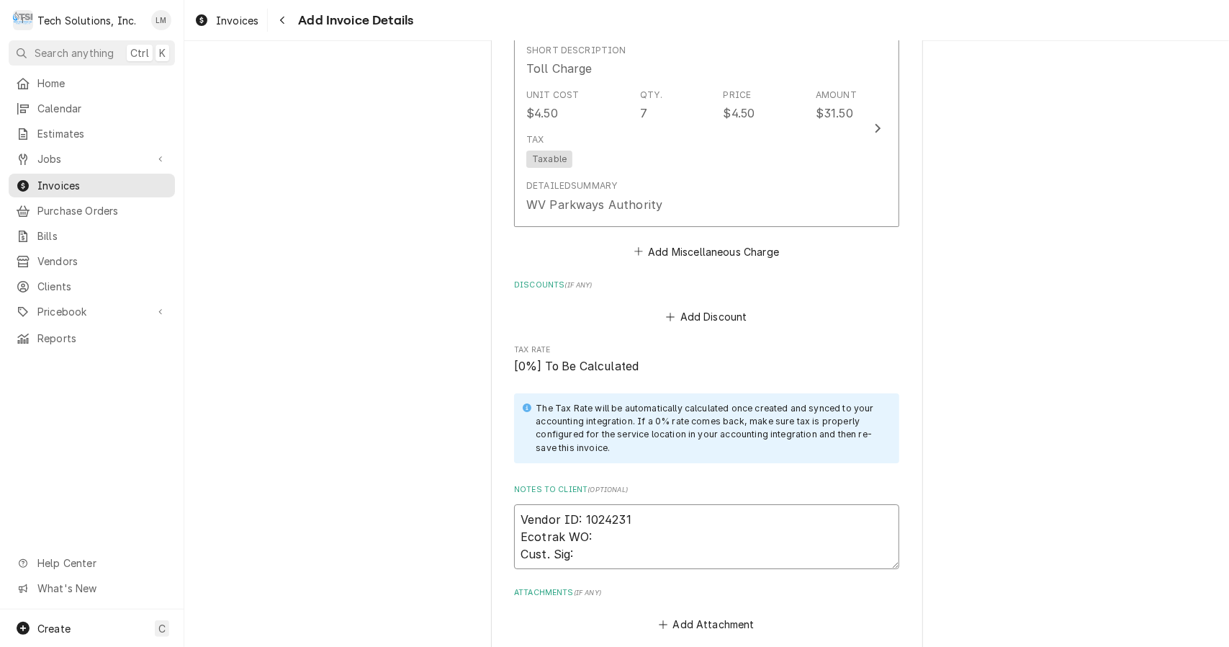
type textarea "x"
type textarea "Vendor ID: 1024231 Ecotrak WO: Cust. Sig"
type textarea "x"
type textarea "Vendor ID: 1024231 Ecotrak WO: Cust. Sig:"
type textarea "x"
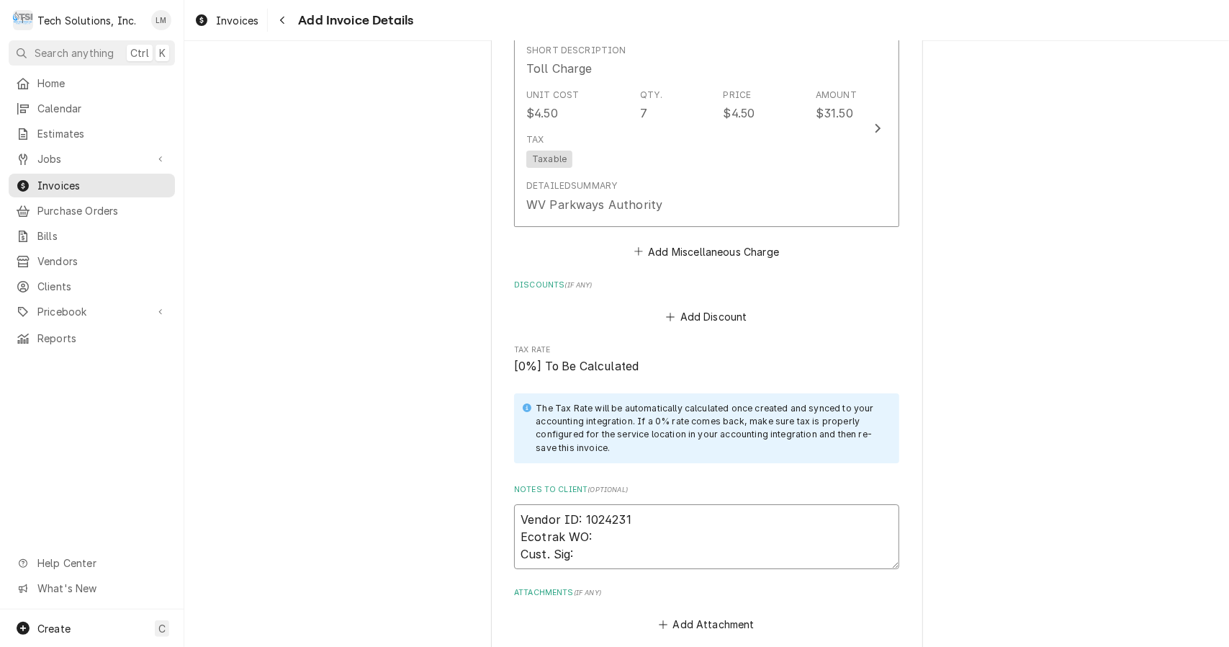
type textarea "Vendor ID: 1024231 Ecotrak WO: Cust. Sig:"
type textarea "x"
type textarea "Vendor ID: 1024231 Ecotrak WO: Cust. Sig: K"
type textarea "x"
type textarea "Vendor ID: 1024231 Ecotrak WO: Cust. Sig: Ka"
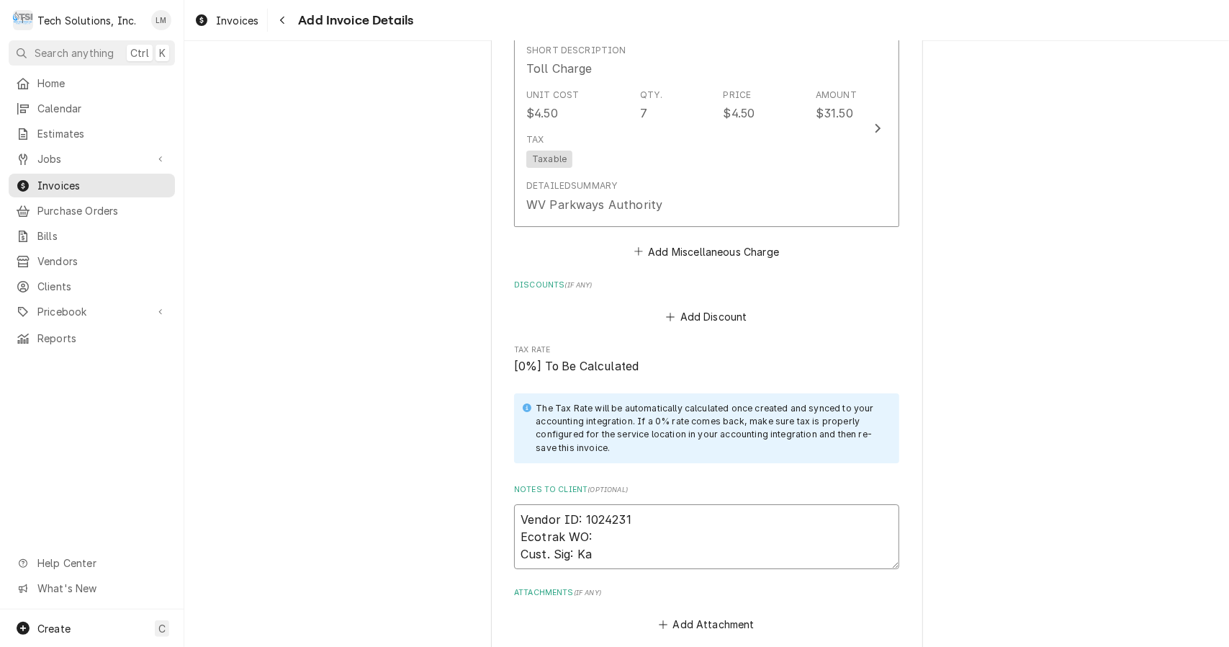
type textarea "x"
type textarea "Vendor ID: 1024231 Ecotrak WO: Cust. Sig: Kat"
type textarea "x"
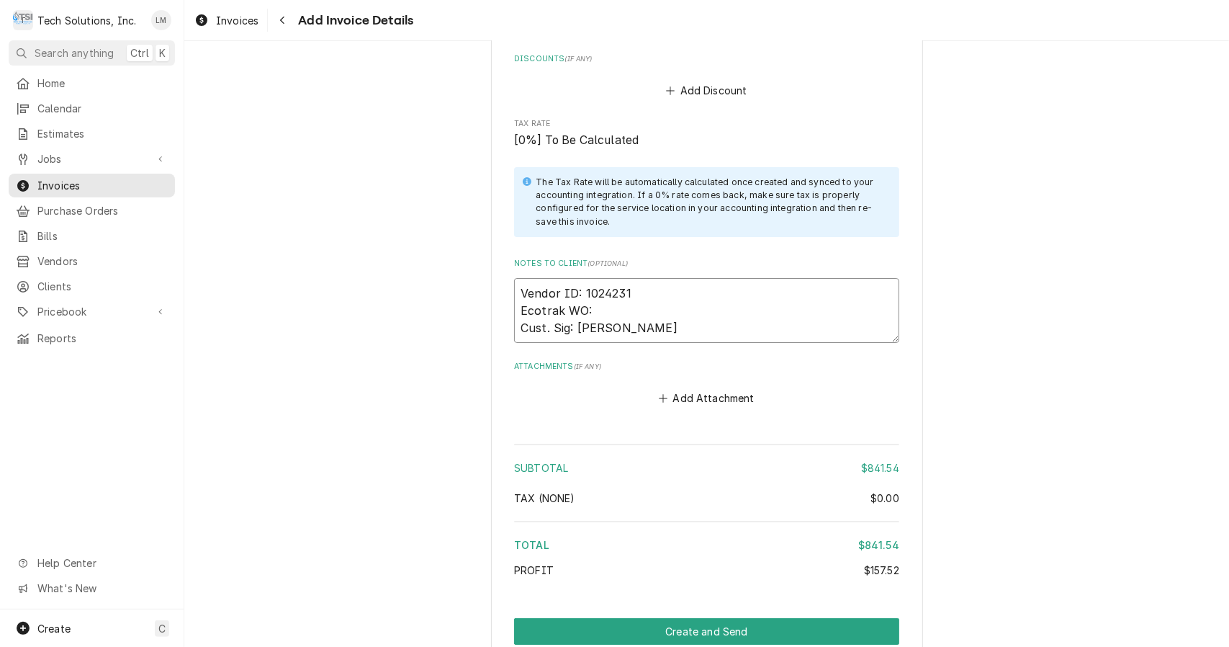
scroll to position [3503, 0]
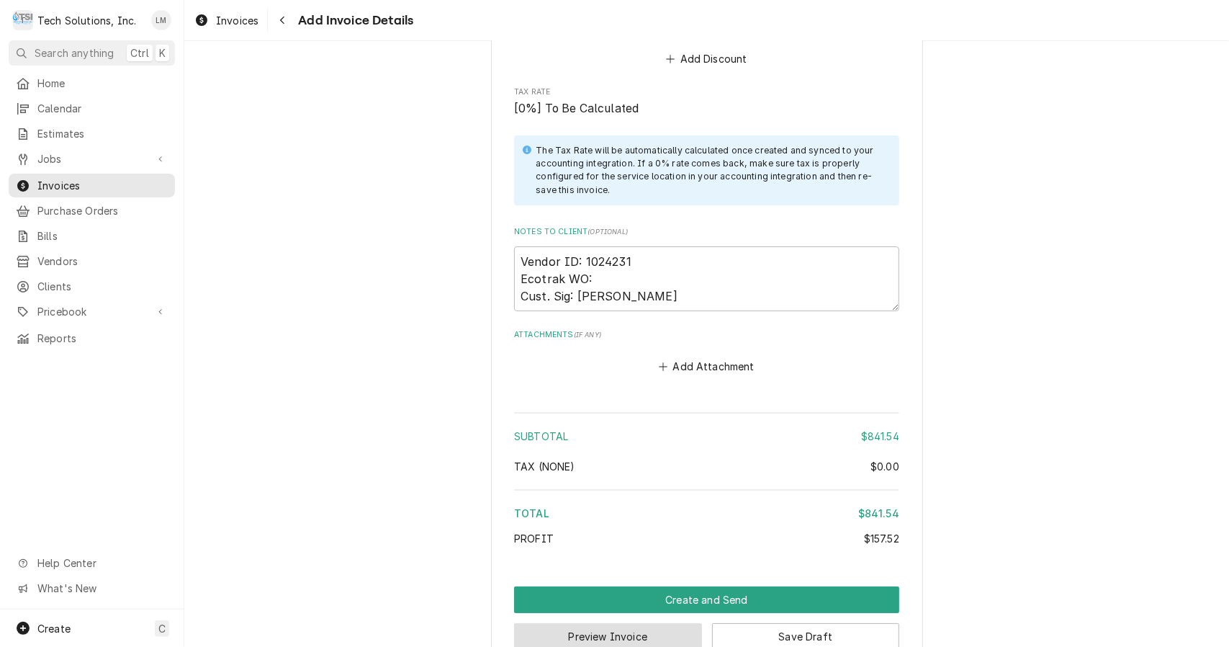
click at [648, 623] on button "Preview Invoice" at bounding box center [608, 636] width 188 height 27
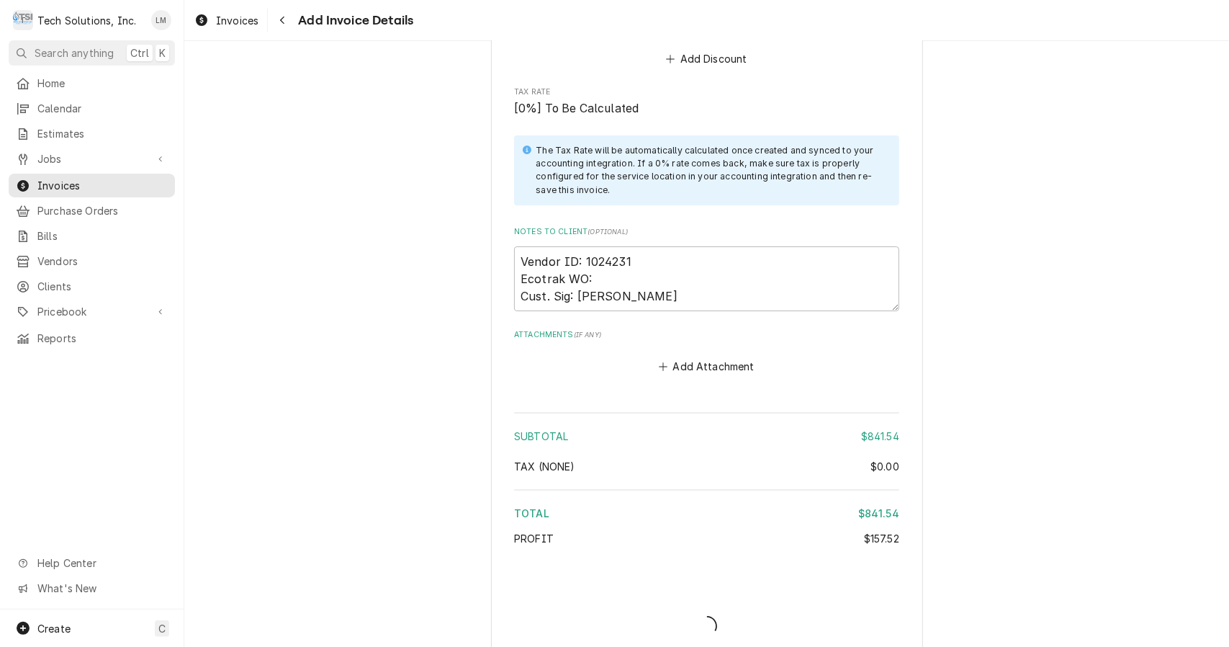
scroll to position [3495, 0]
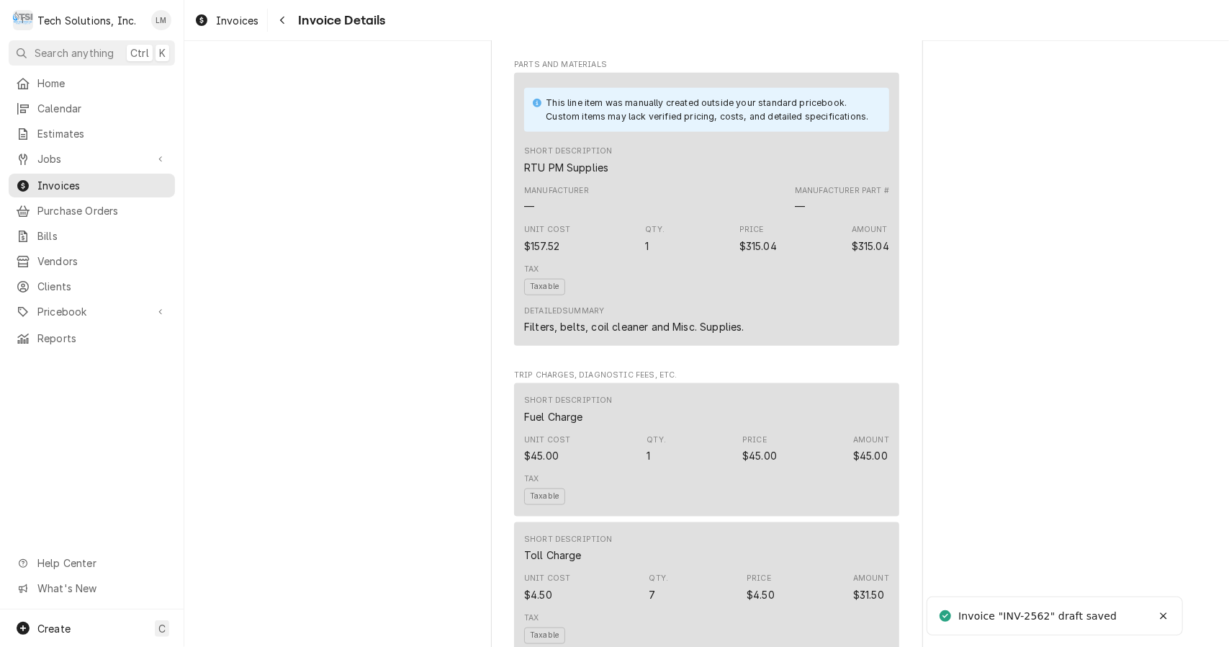
scroll to position [1885, 0]
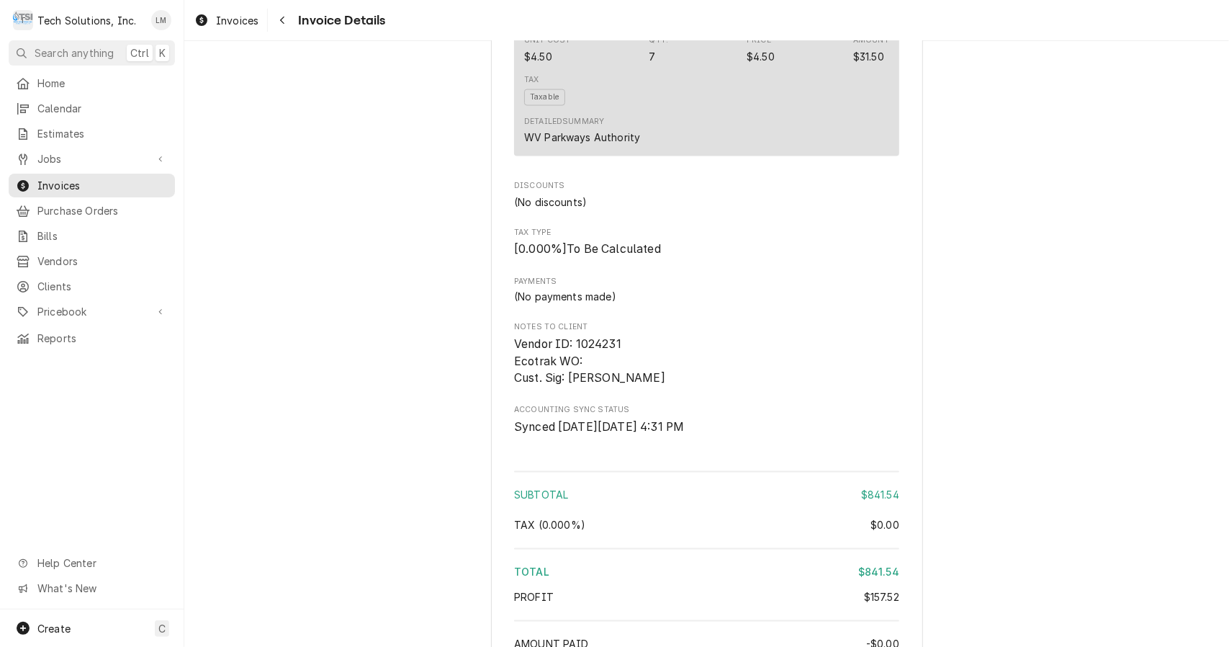
scroll to position [1885, 0]
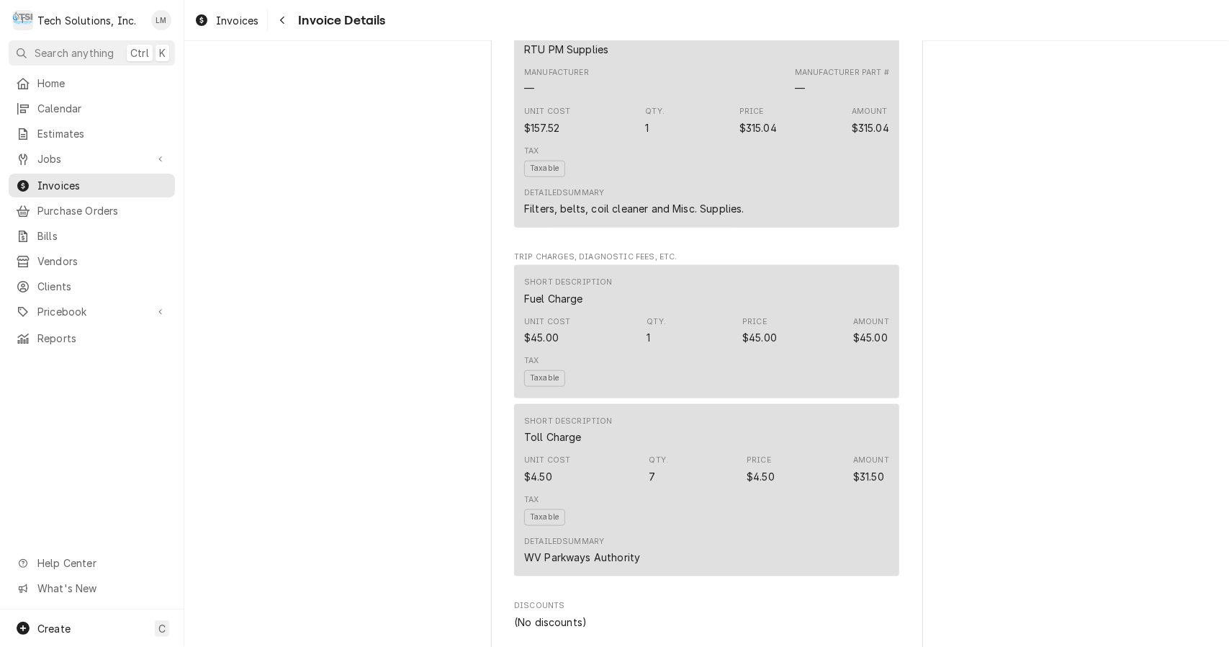
scroll to position [1885, 0]
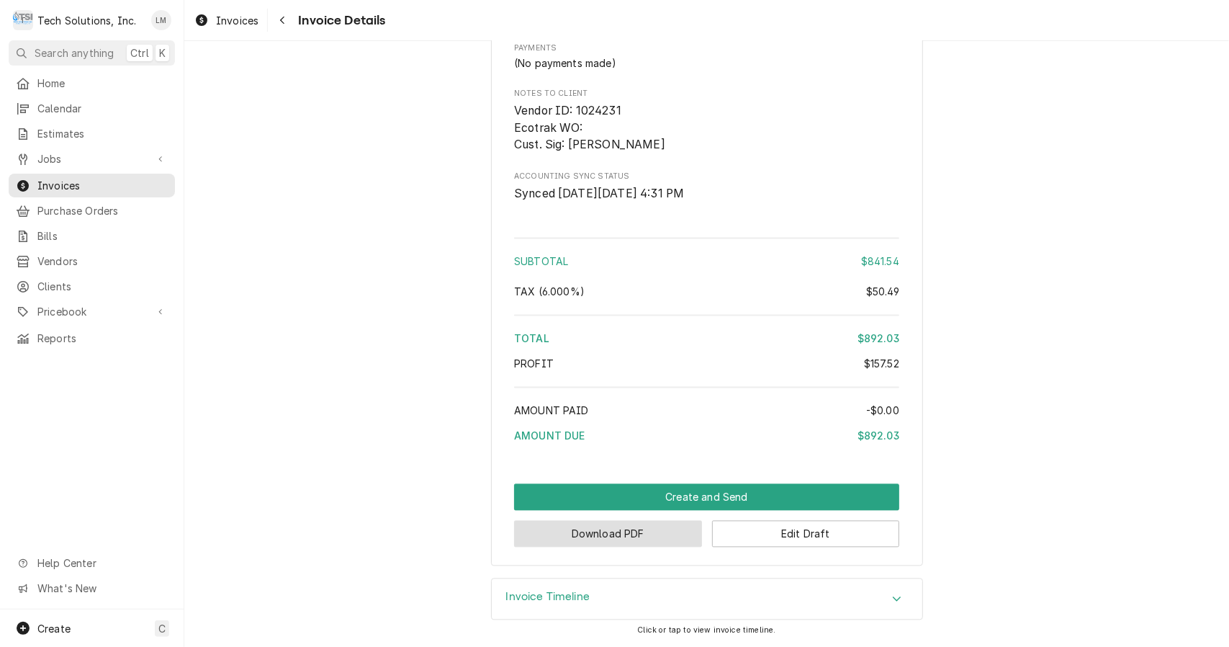
click at [657, 537] on button "Download PDF" at bounding box center [608, 534] width 188 height 27
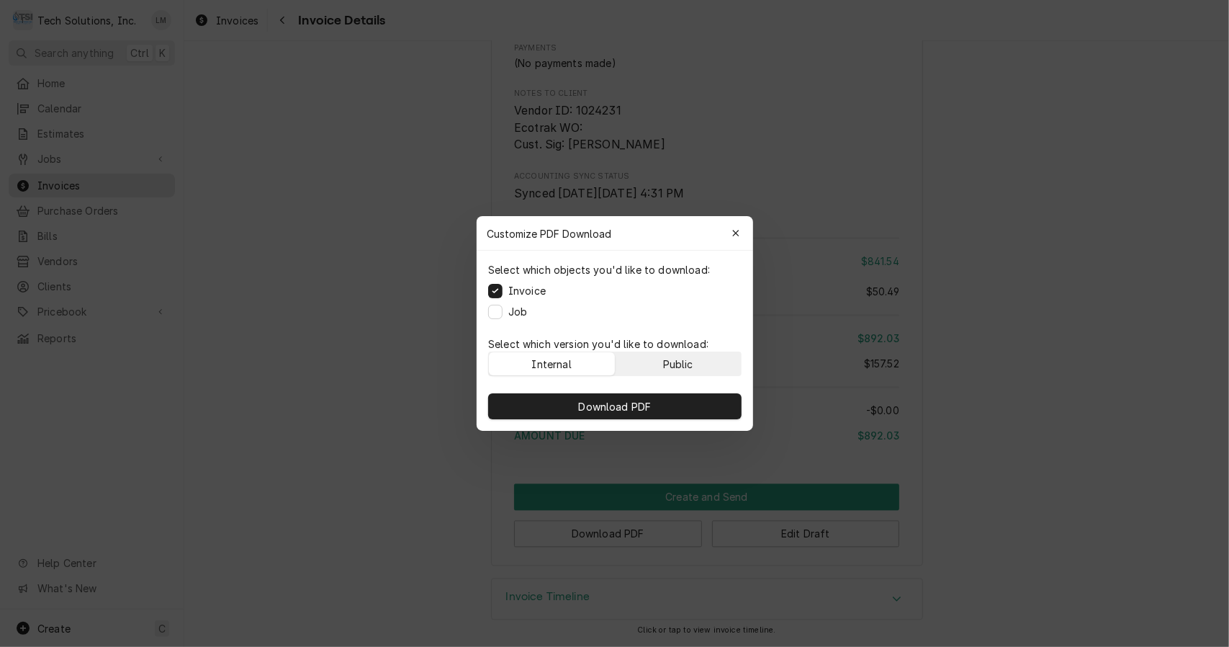
click at [672, 366] on div "Public" at bounding box center [677, 363] width 30 height 15
click at [642, 407] on span "Download PDF" at bounding box center [614, 406] width 78 height 15
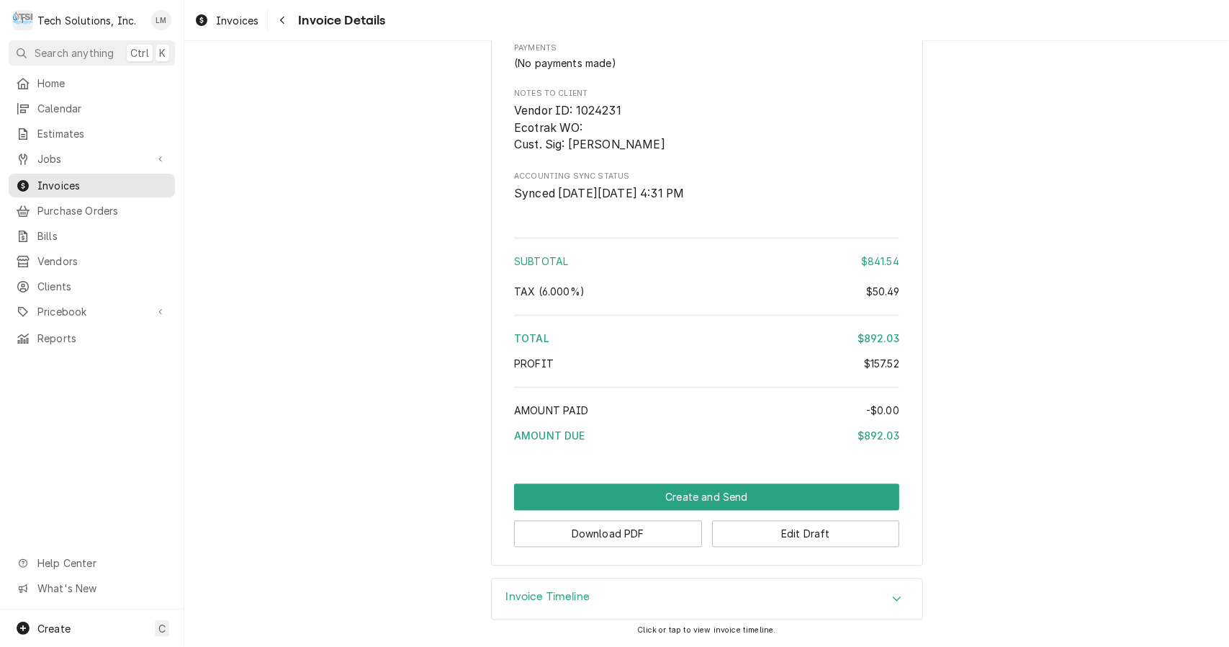
click at [708, 498] on button "Create and Send" at bounding box center [706, 497] width 385 height 27
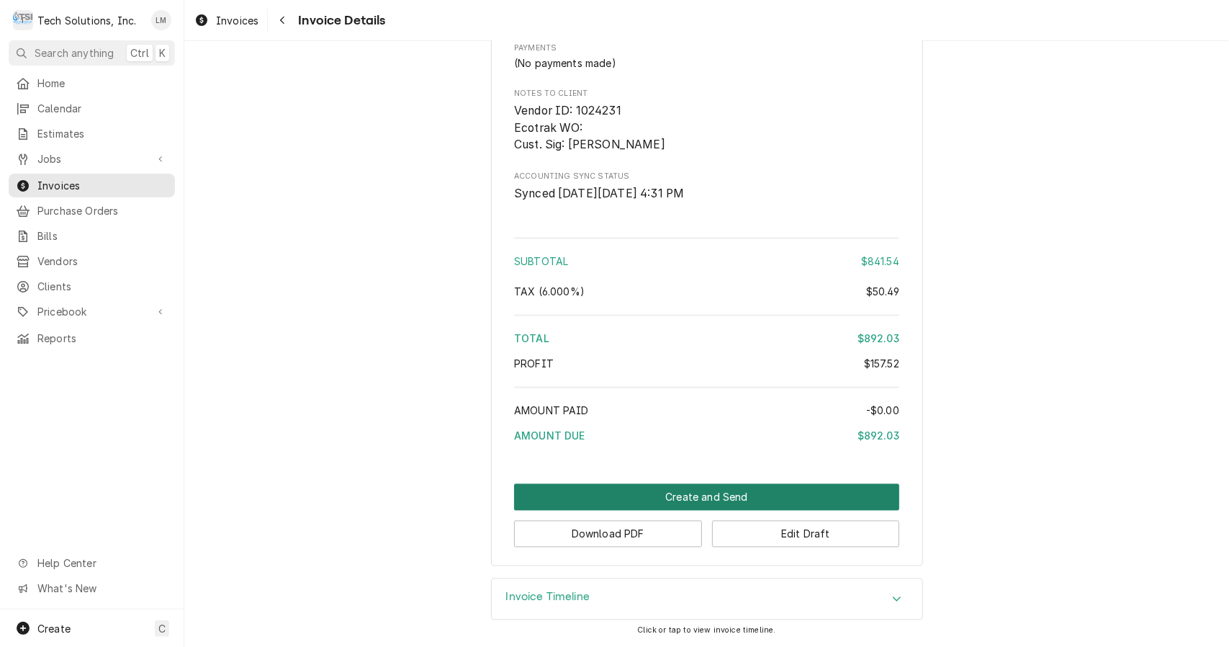
scroll to position [1876, 0]
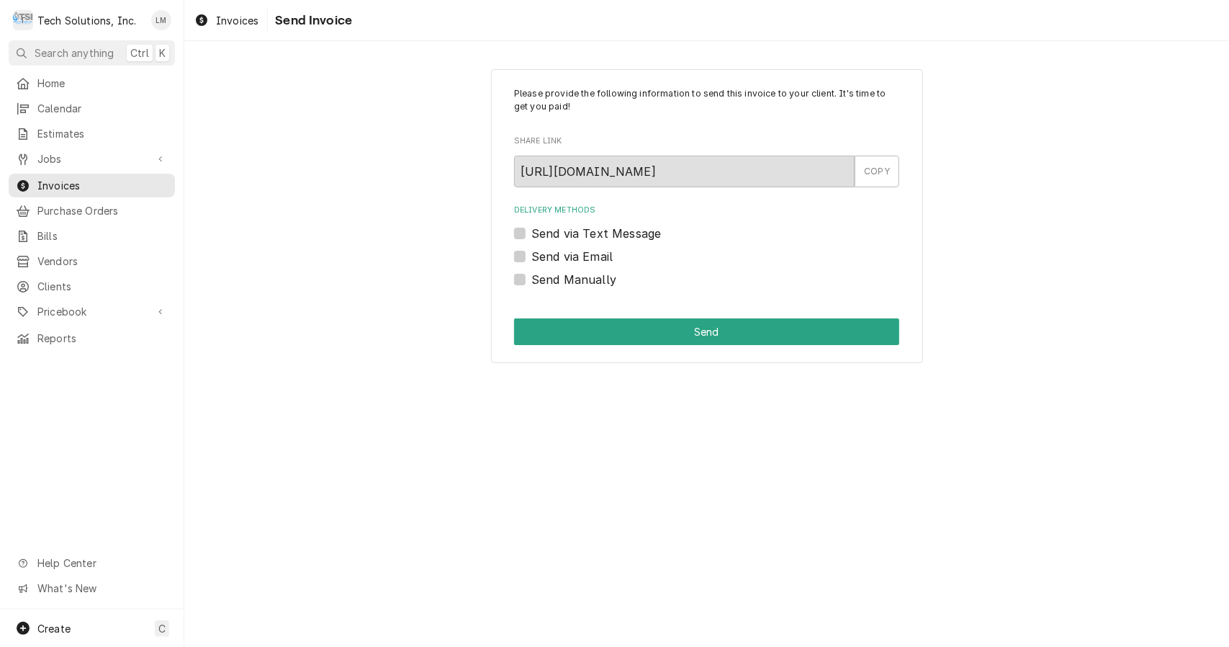
click at [589, 274] on label "Send Manually" at bounding box center [573, 279] width 85 height 17
click at [589, 274] on input "Send Manually" at bounding box center [723, 287] width 385 height 32
checkbox input "true"
click at [583, 326] on button "Send" at bounding box center [706, 331] width 385 height 27
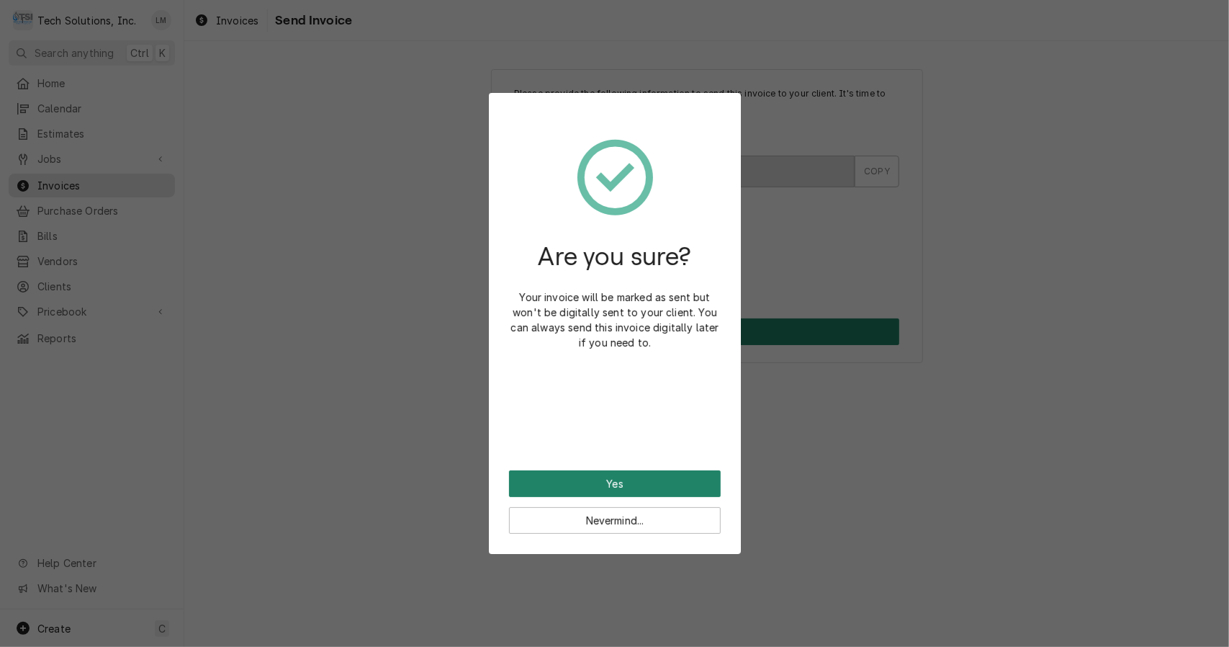
click at [648, 492] on button "Yes" at bounding box center [615, 483] width 212 height 27
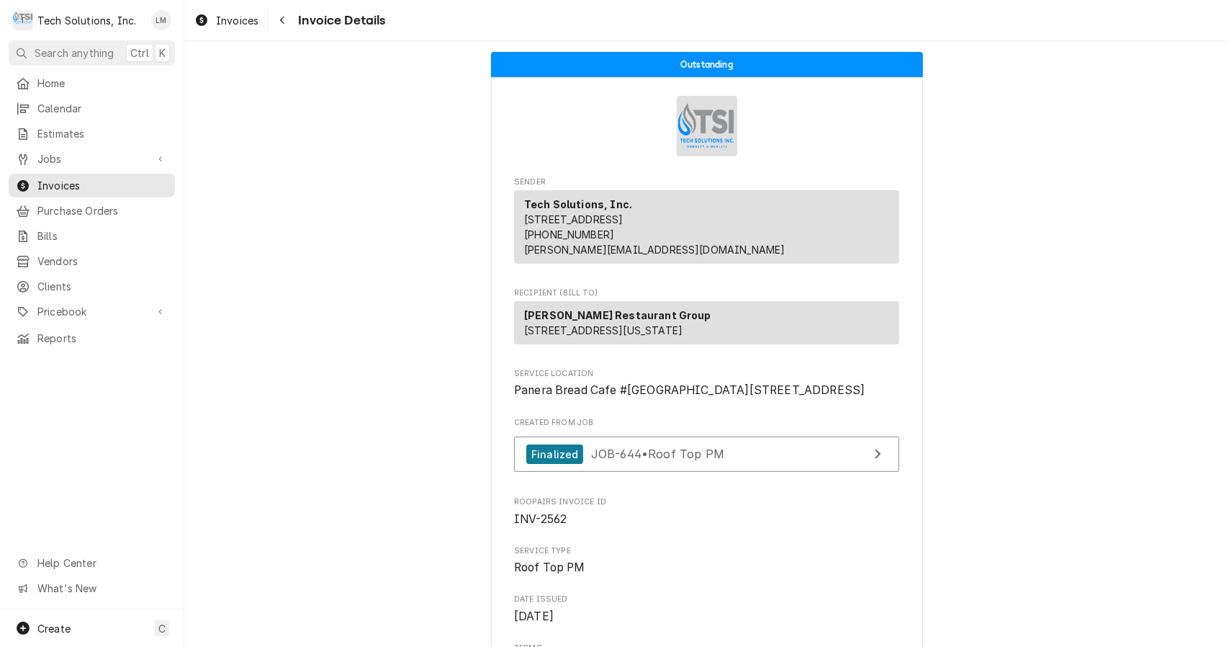
click at [79, 156] on span "Jobs" at bounding box center [91, 158] width 109 height 15
click at [73, 184] on span "Jobs" at bounding box center [102, 183] width 130 height 15
